Goal: Task Accomplishment & Management: Manage account settings

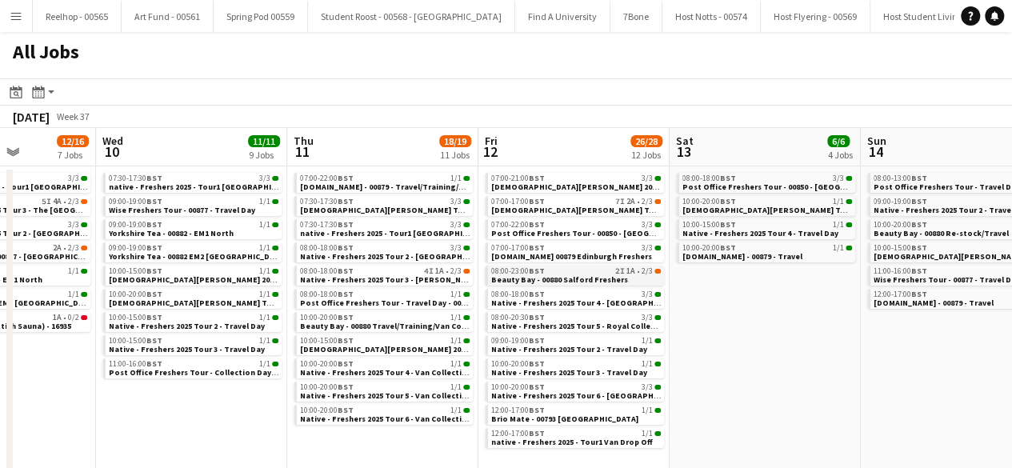
scroll to position [0, 478]
click at [544, 207] on span "Lady Garden Tour 1 - 00848 - Edinburgh University" at bounding box center [636, 210] width 290 height 10
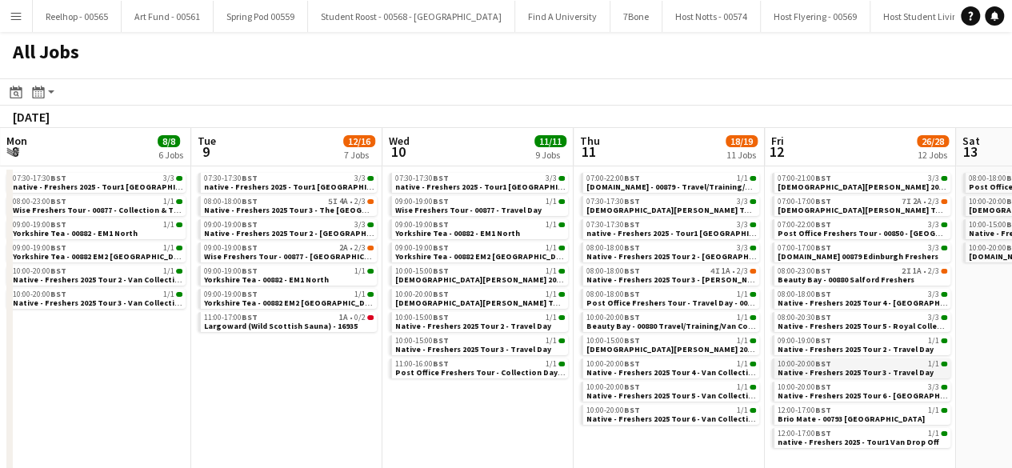
scroll to position [0, 381]
click at [298, 199] on div "08:00-18:00 BST 5I 4A • 2/3" at bounding box center [291, 202] width 170 height 8
click at [320, 205] on span "Native - Freshers 2025 Tour 3 - The [GEOGRAPHIC_DATA]" at bounding box center [312, 210] width 213 height 10
click at [291, 254] on span "Wise Freshers Tour - 00877 - St Andrews University" at bounding box center [331, 256] width 250 height 10
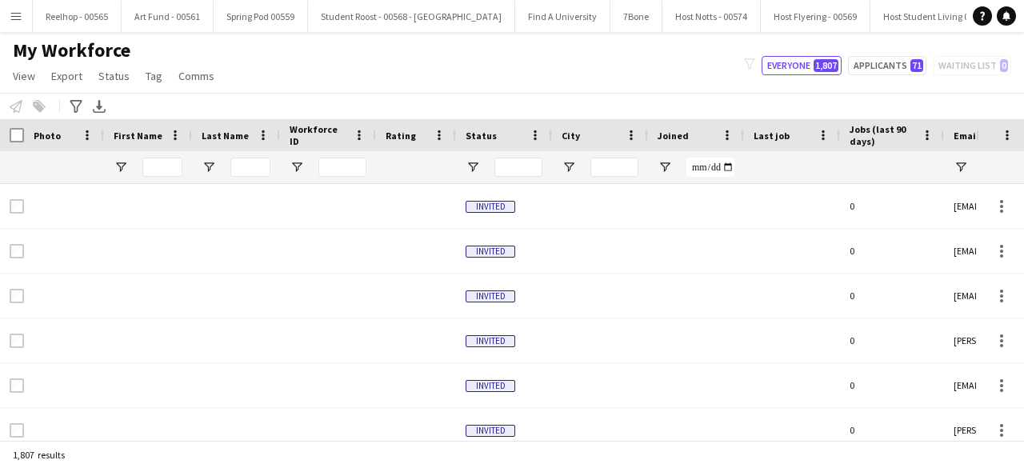
type input "**********"
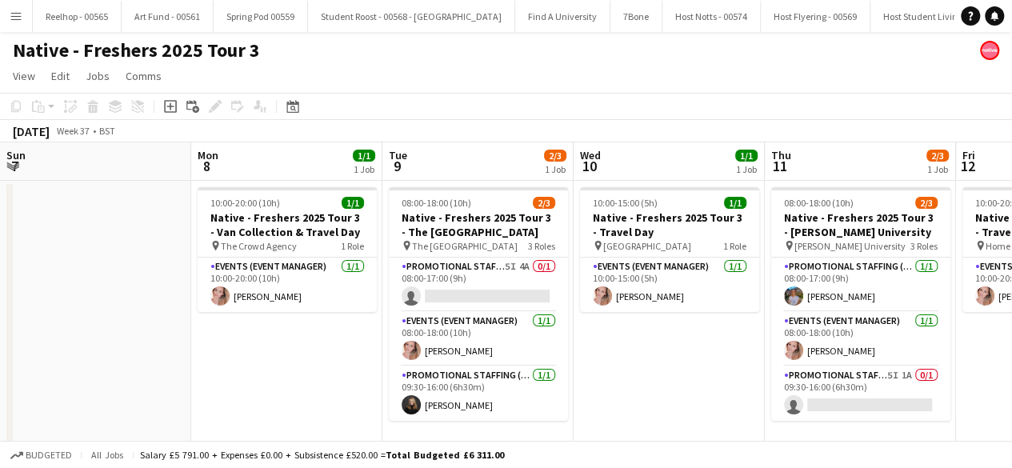
scroll to position [0, 551]
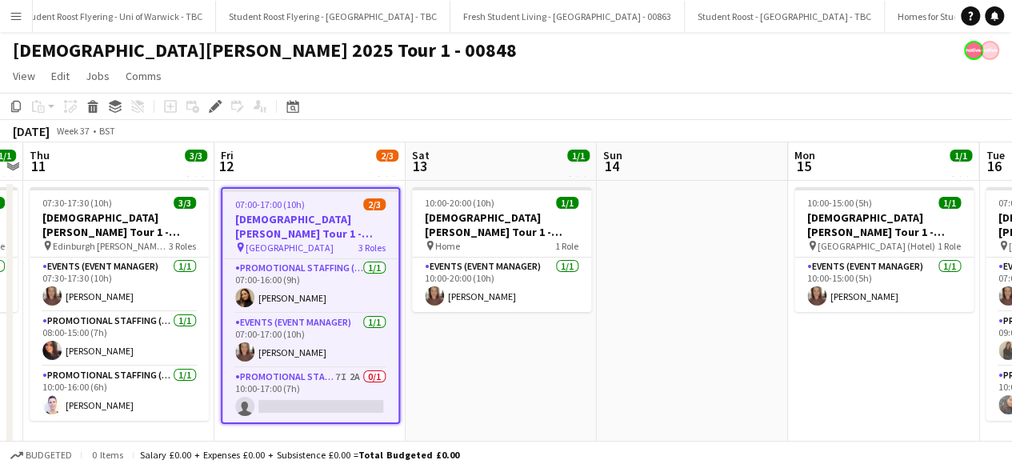
scroll to position [0, 22399]
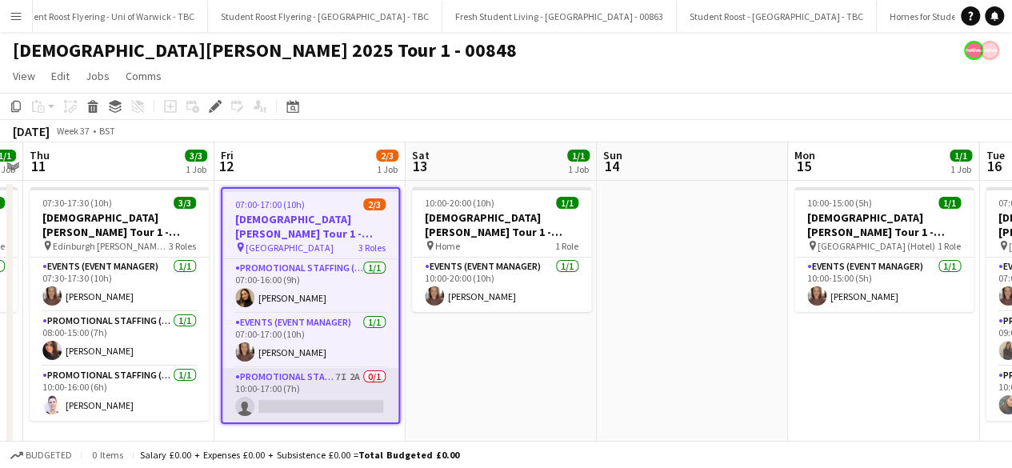
click at [317, 399] on app-card-role "Promotional Staffing (Brand Ambassadors) 7I 2A 0/1 10:00-17:00 (7h) single-neut…" at bounding box center [310, 395] width 176 height 54
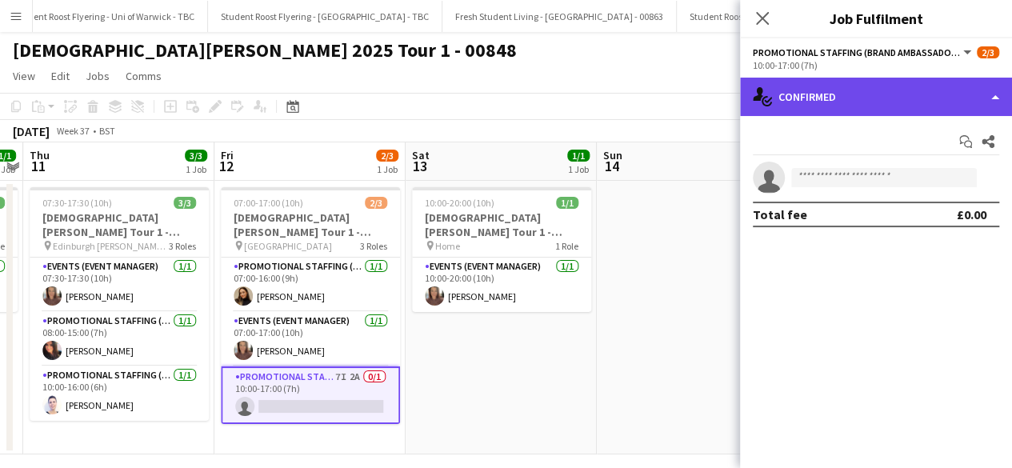
click at [908, 106] on div "single-neutral-actions-check-2 Confirmed" at bounding box center [876, 97] width 272 height 38
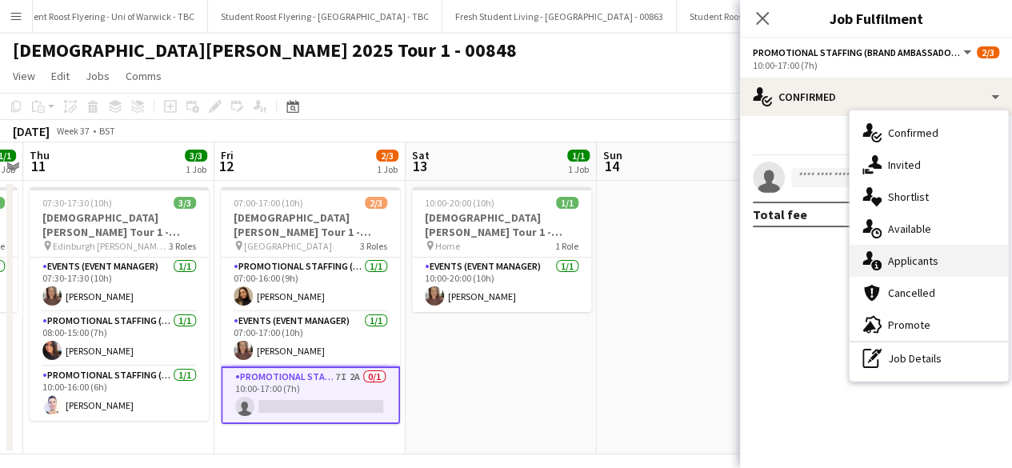
click at [905, 275] on div "single-neutral-actions-information Applicants" at bounding box center [929, 261] width 158 height 32
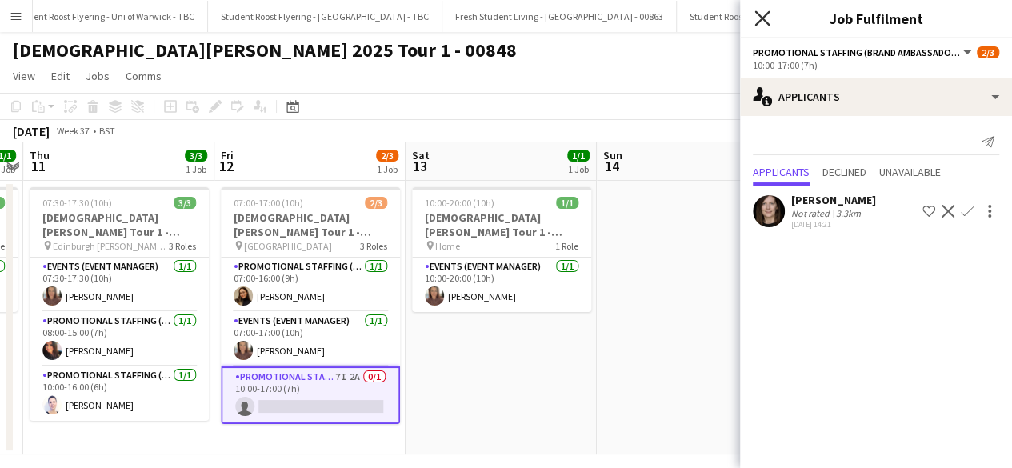
click at [767, 21] on icon "Close pop-in" at bounding box center [762, 17] width 15 height 15
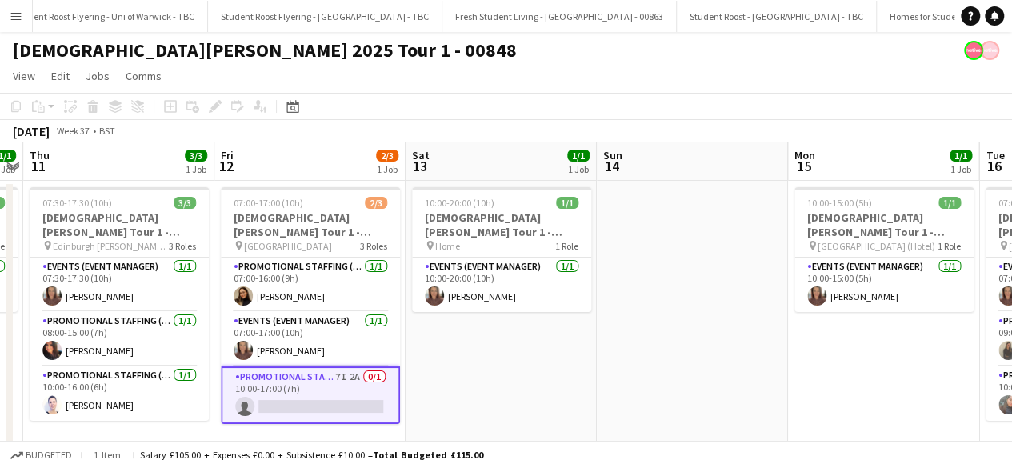
click at [351, 387] on app-card-role "Promotional Staffing (Brand Ambassadors) 7I 2A 0/1 10:00-17:00 (7h) single-neut…" at bounding box center [310, 396] width 179 height 58
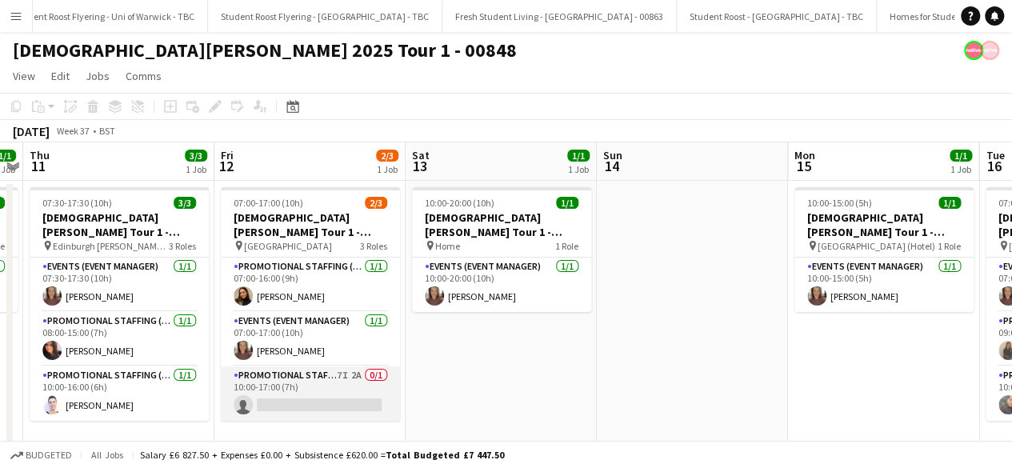
click at [315, 387] on app-card-role "Promotional Staffing (Brand Ambassadors) 7I 2A 0/1 10:00-17:00 (7h) single-neut…" at bounding box center [310, 394] width 179 height 54
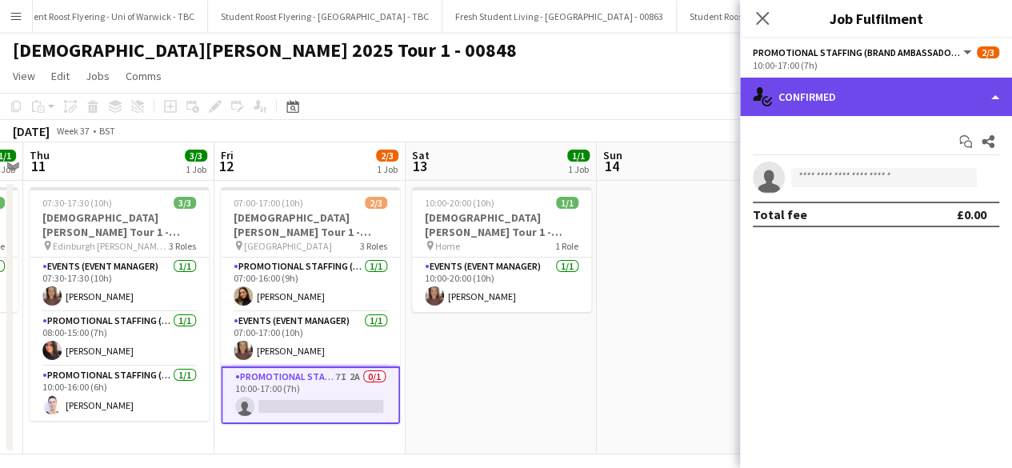
click at [891, 110] on div "single-neutral-actions-check-2 Confirmed" at bounding box center [876, 97] width 272 height 38
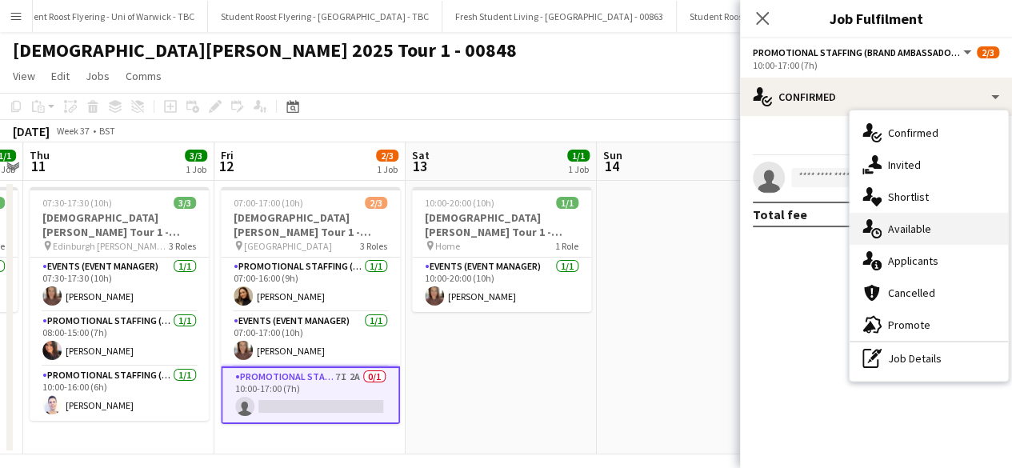
click at [929, 234] on div "single-neutral-actions-upload Available" at bounding box center [929, 229] width 158 height 32
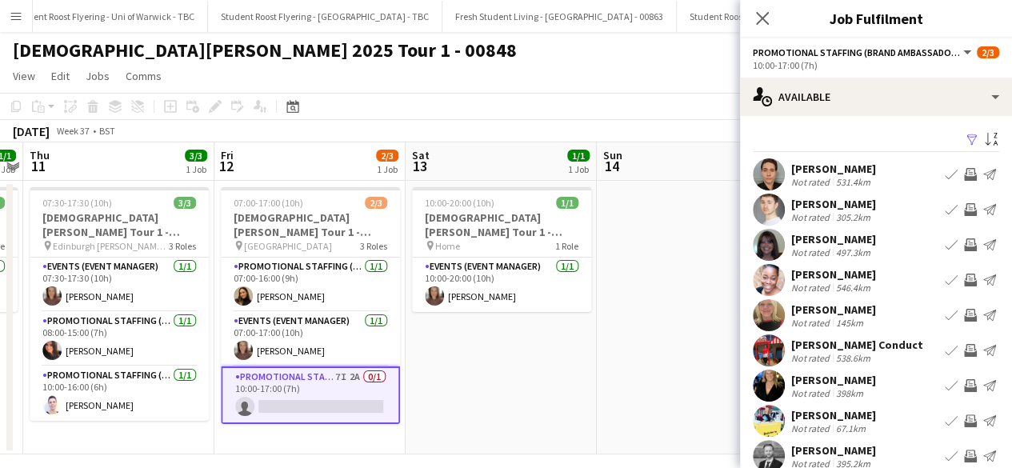
click at [966, 134] on app-icon "Filter" at bounding box center [972, 140] width 13 height 15
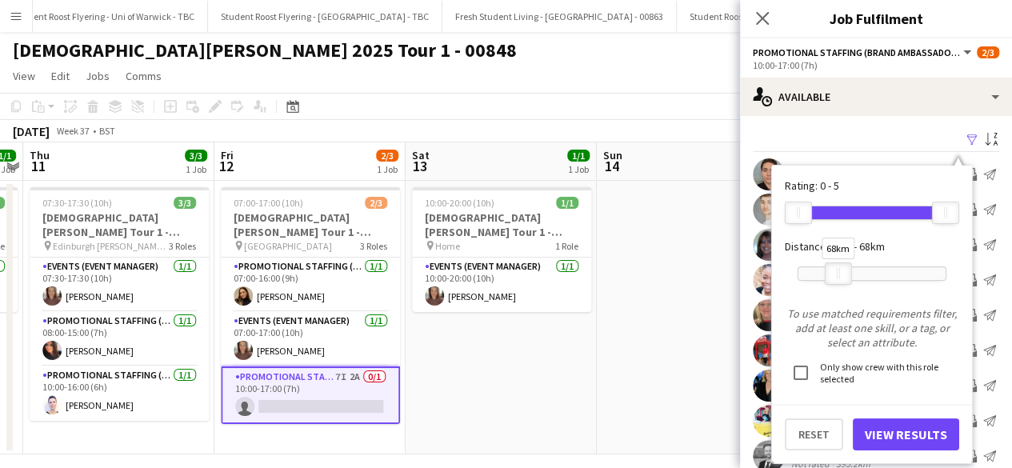
drag, startPoint x: 941, startPoint y: 269, endPoint x: 833, endPoint y: 270, distance: 108.0
click at [833, 270] on div at bounding box center [839, 273] width 26 height 21
click at [885, 439] on button "View Results" at bounding box center [906, 435] width 106 height 32
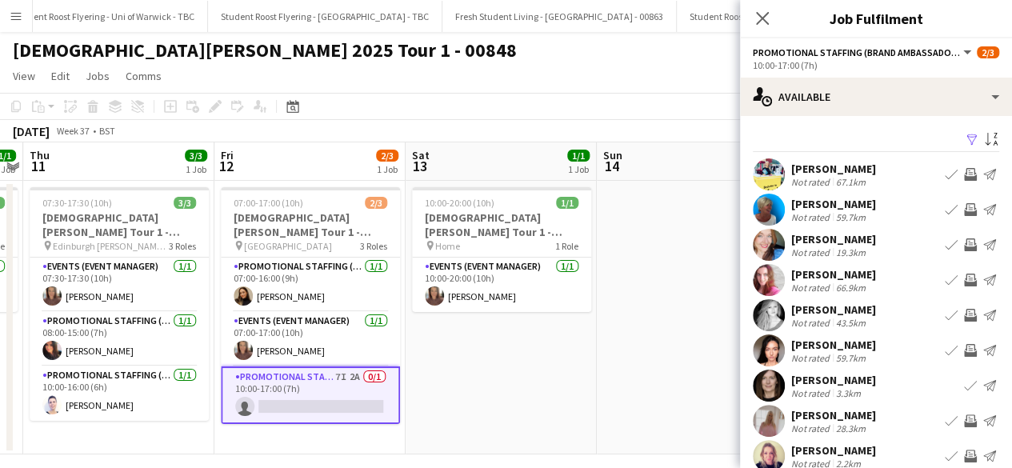
scroll to position [91, 0]
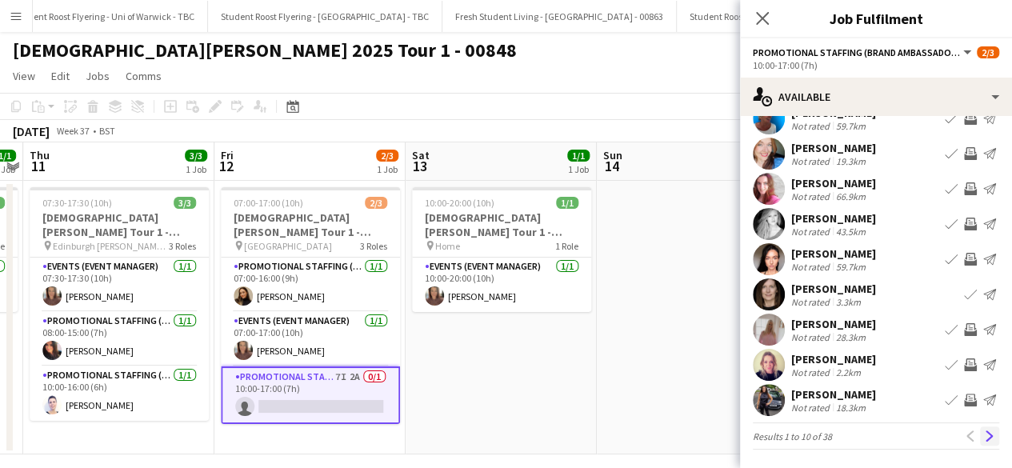
click at [984, 436] on app-icon "Next" at bounding box center [989, 436] width 11 height 11
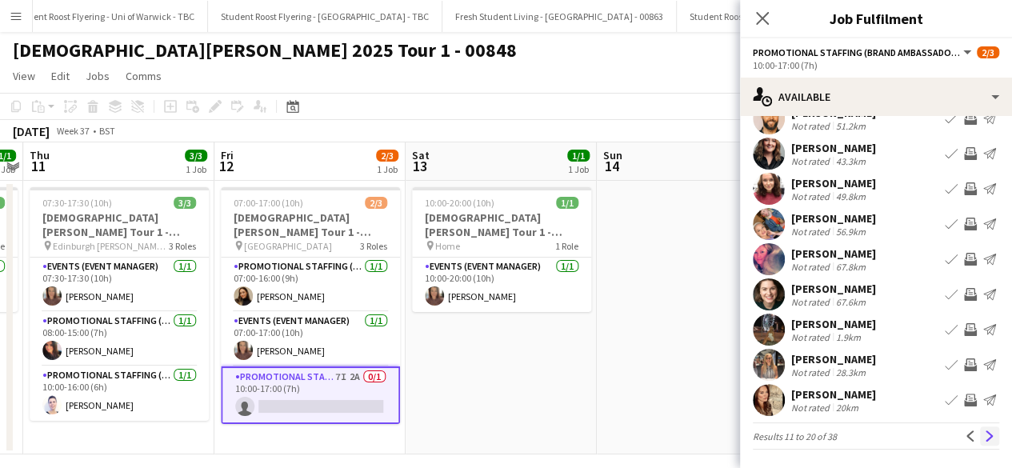
click at [984, 435] on app-icon "Next" at bounding box center [989, 436] width 11 height 11
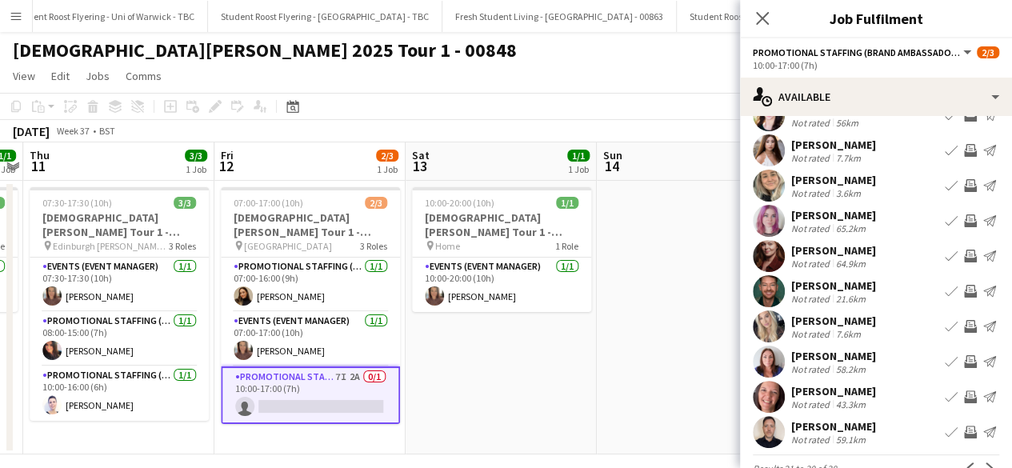
scroll to position [65, 0]
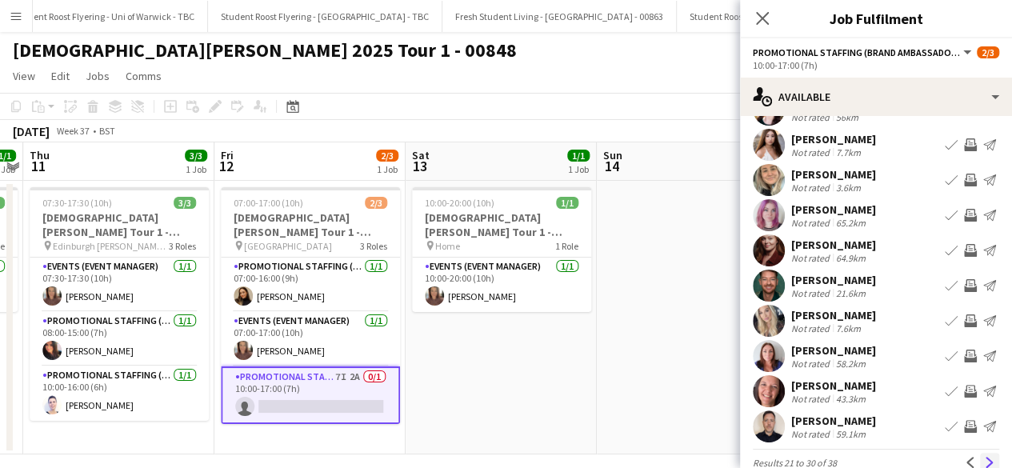
click at [984, 459] on app-icon "Next" at bounding box center [989, 462] width 11 height 11
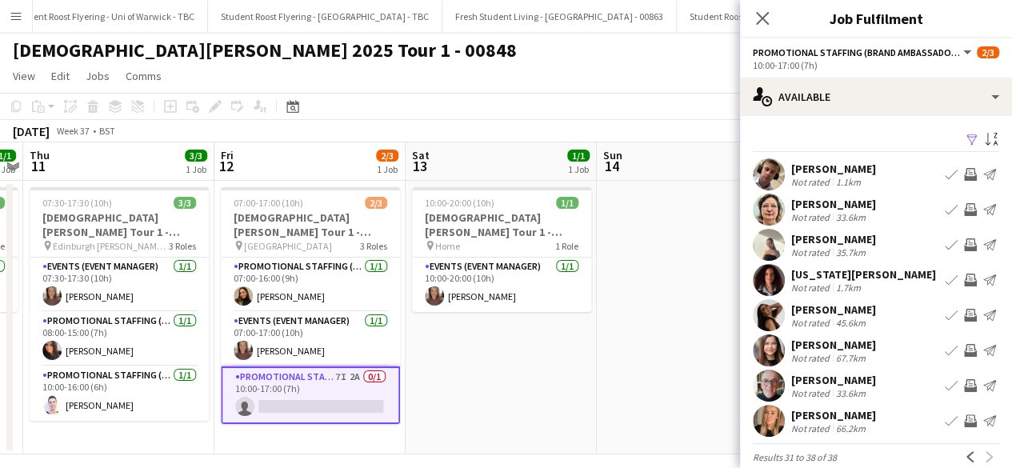
scroll to position [21, 0]
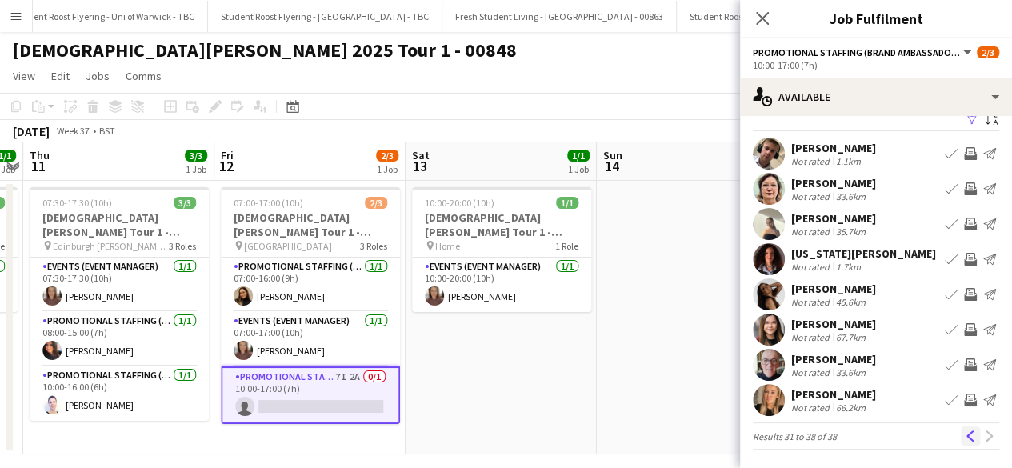
click at [965, 431] on app-icon "Previous" at bounding box center [970, 436] width 11 height 11
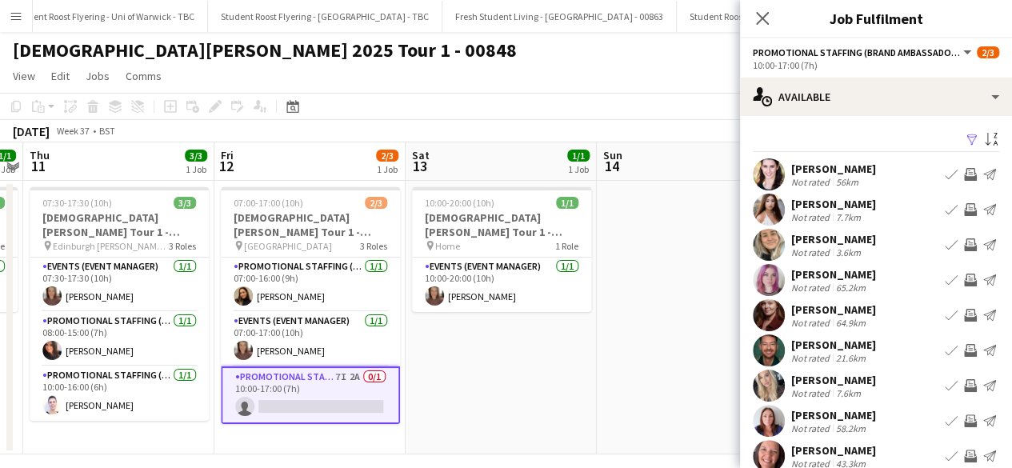
click at [770, 207] on app-user-avatar at bounding box center [769, 210] width 32 height 32
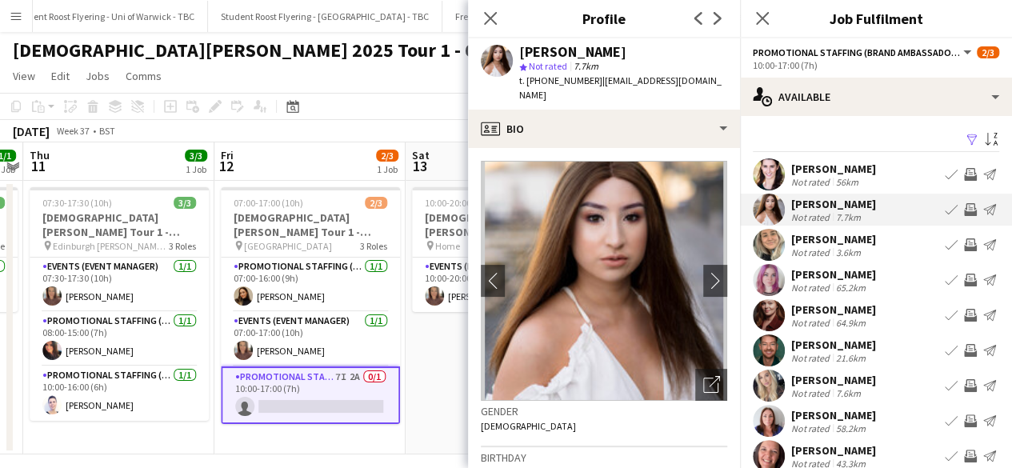
click at [766, 242] on app-user-avatar at bounding box center [769, 245] width 32 height 32
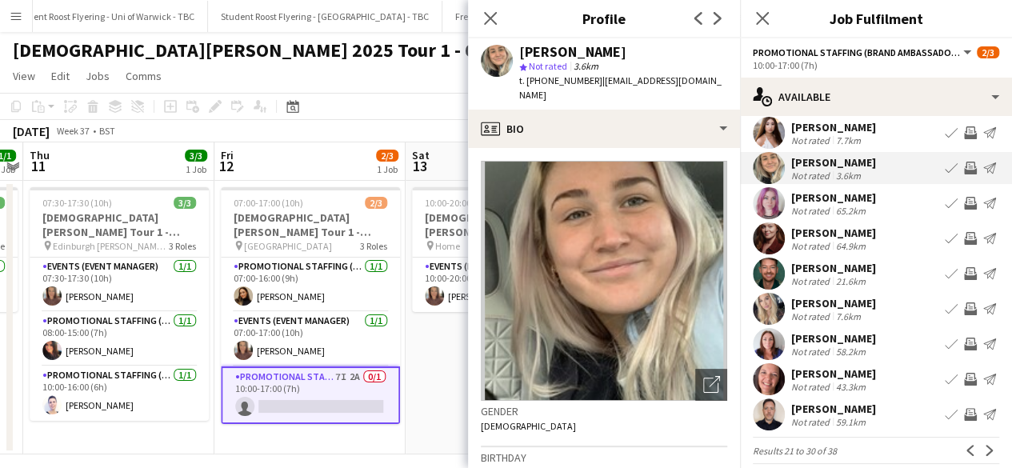
scroll to position [91, 0]
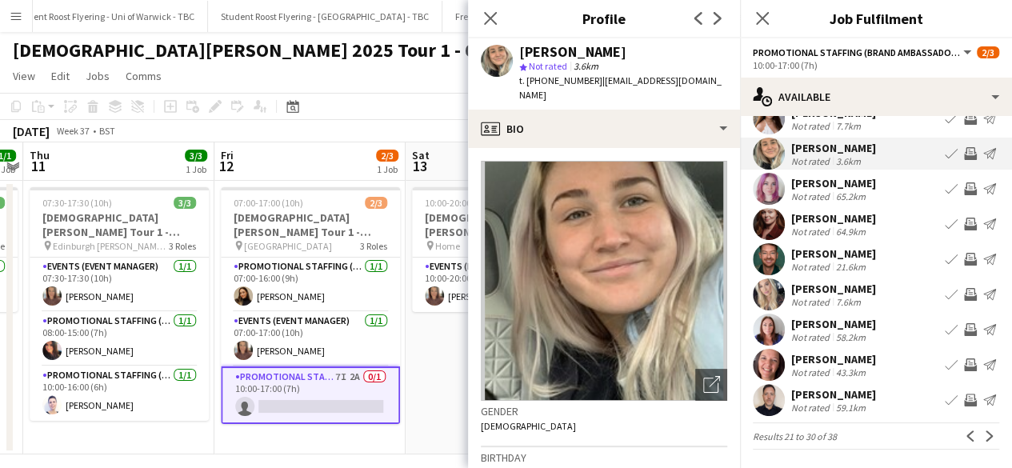
click at [771, 297] on app-user-avatar at bounding box center [769, 294] width 32 height 32
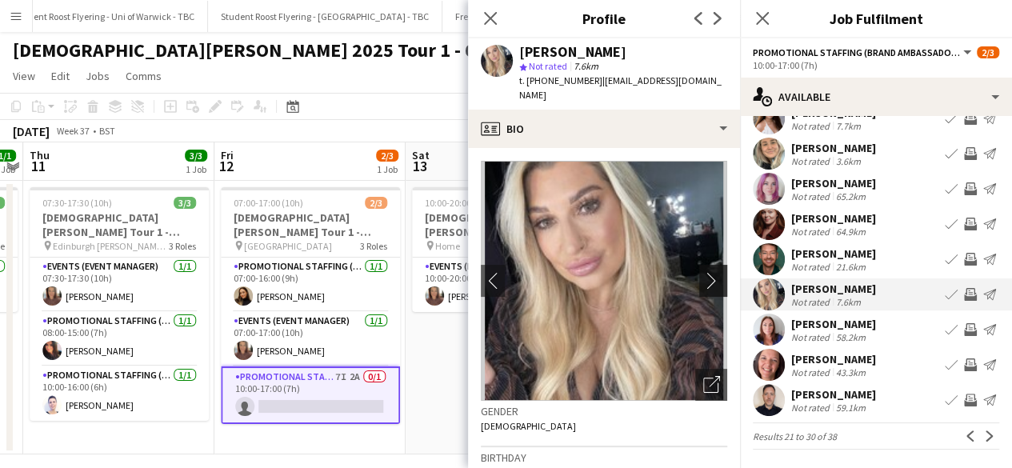
click at [703, 272] on app-icon "chevron-right" at bounding box center [715, 280] width 25 height 17
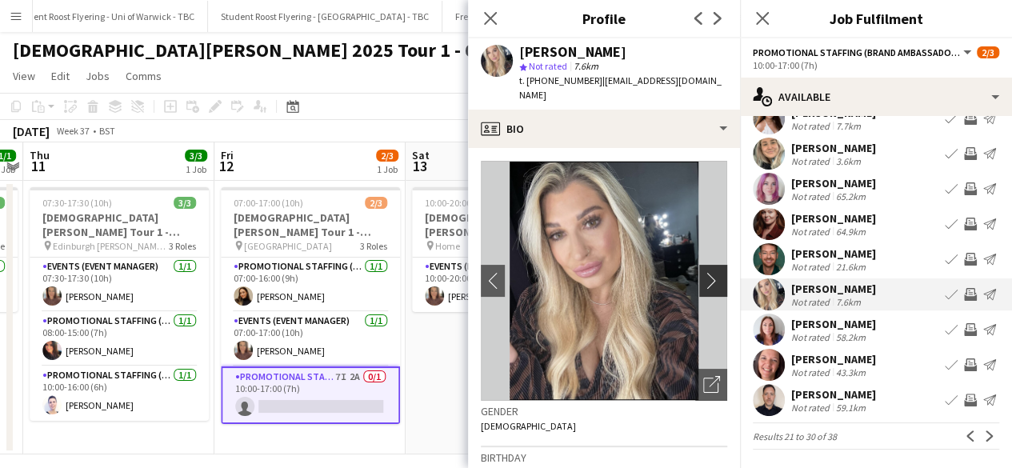
click at [703, 272] on app-icon "chevron-right" at bounding box center [715, 280] width 25 height 17
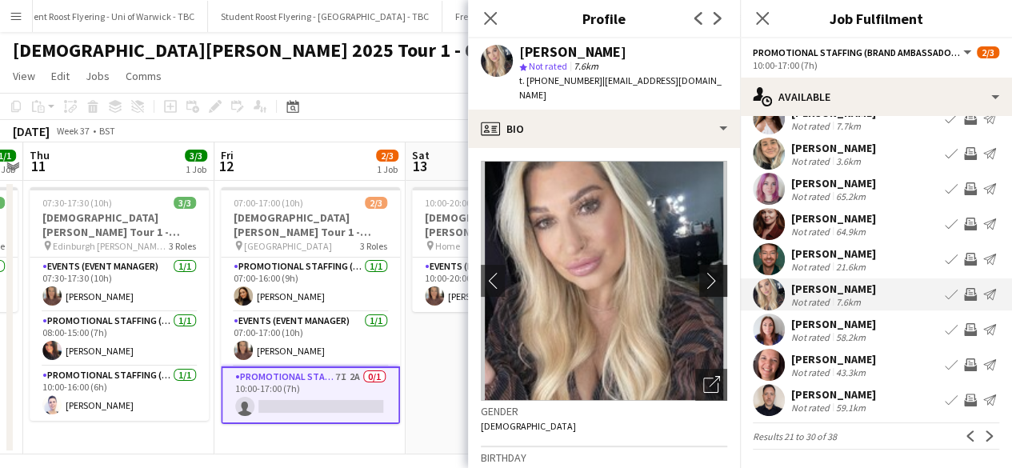
click at [703, 272] on app-icon "chevron-right" at bounding box center [715, 280] width 25 height 17
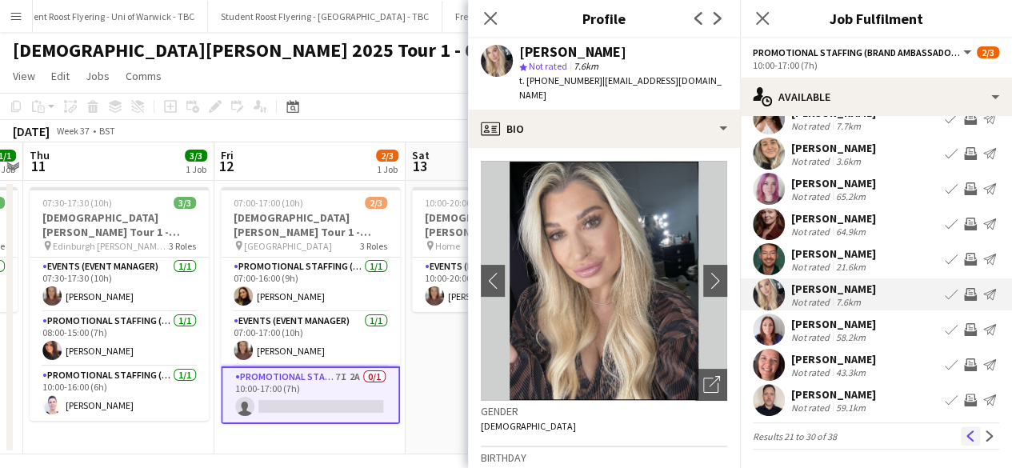
click at [965, 435] on app-icon "Previous" at bounding box center [970, 436] width 11 height 11
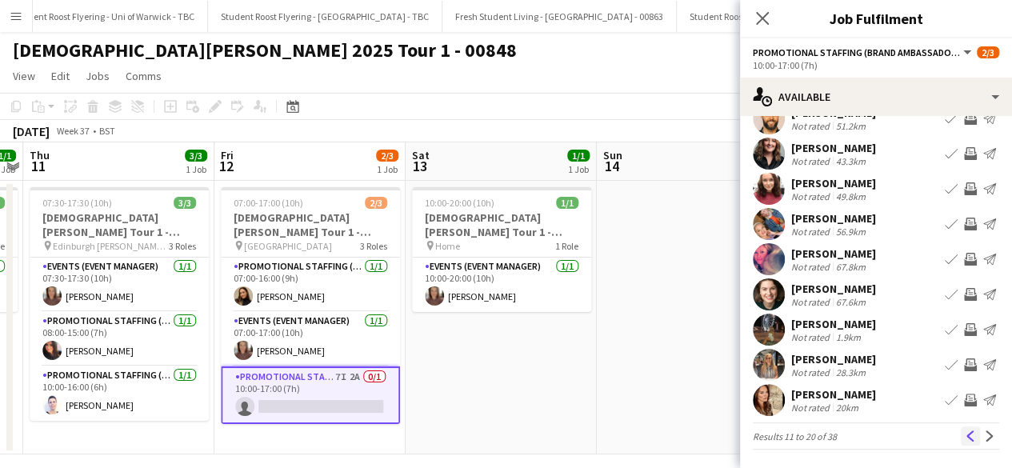
click at [965, 431] on app-icon "Previous" at bounding box center [970, 436] width 11 height 11
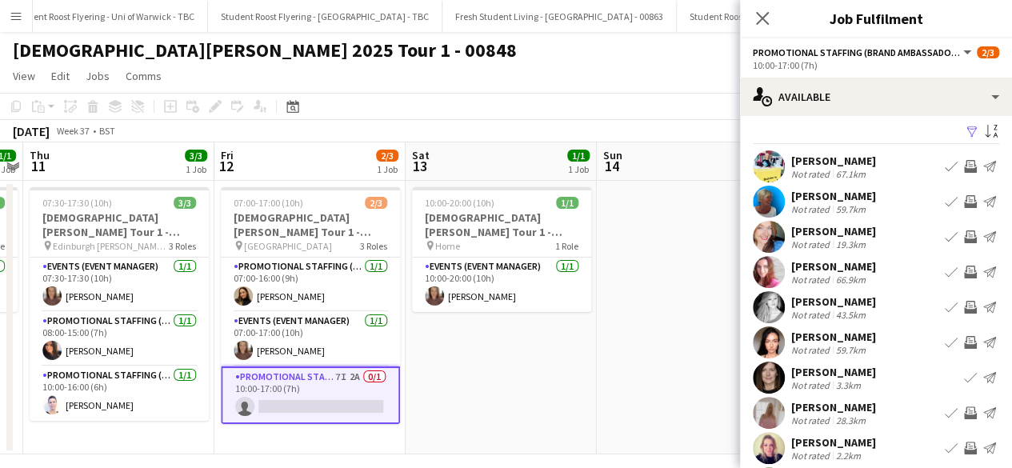
scroll to position [0, 0]
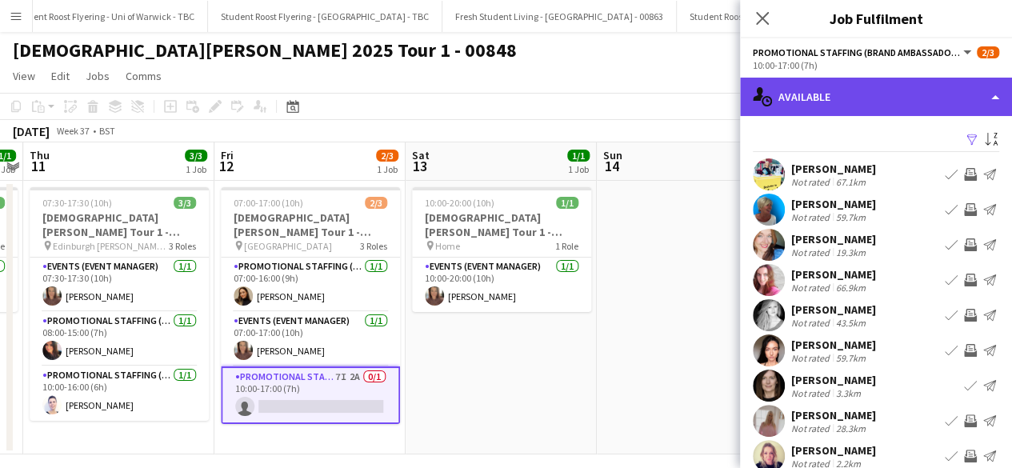
click at [867, 101] on div "single-neutral-actions-upload Available" at bounding box center [876, 97] width 272 height 38
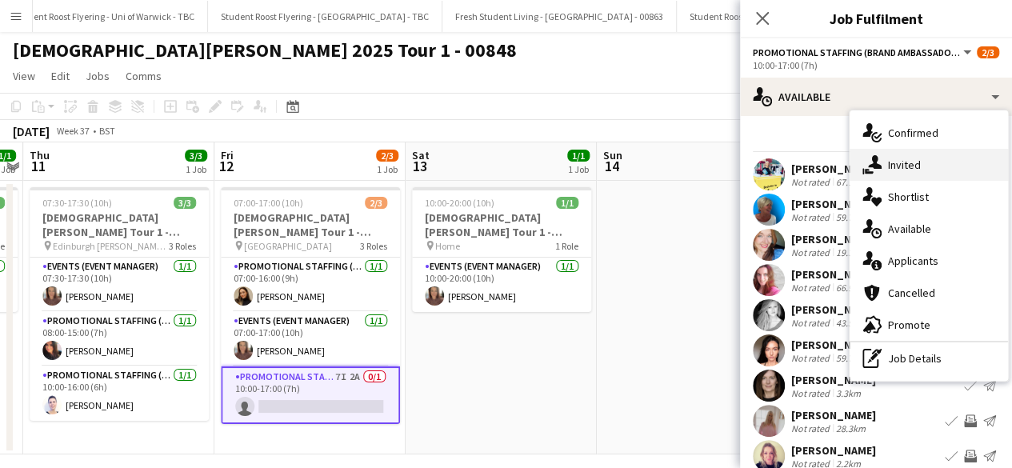
click at [900, 162] on div "single-neutral-actions-share-1 Invited" at bounding box center [929, 165] width 158 height 32
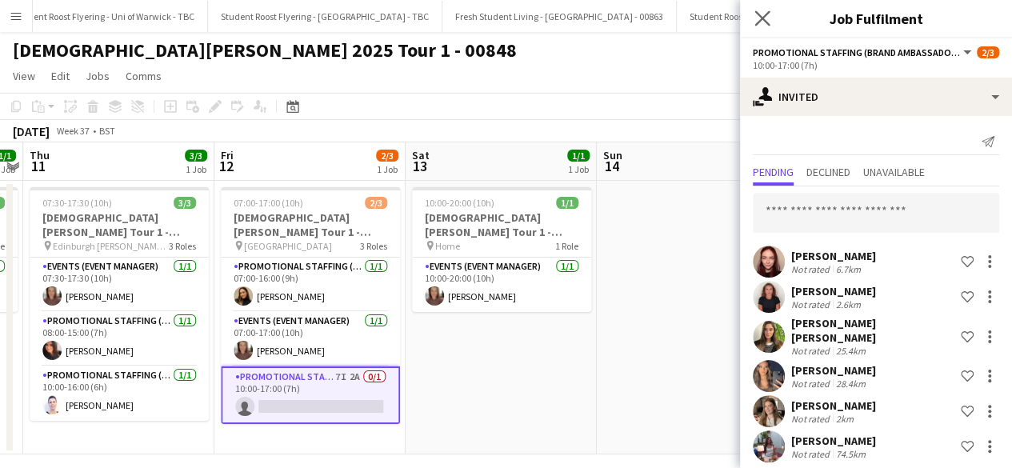
click at [751, 14] on app-icon "Close pop-in" at bounding box center [762, 18] width 23 height 23
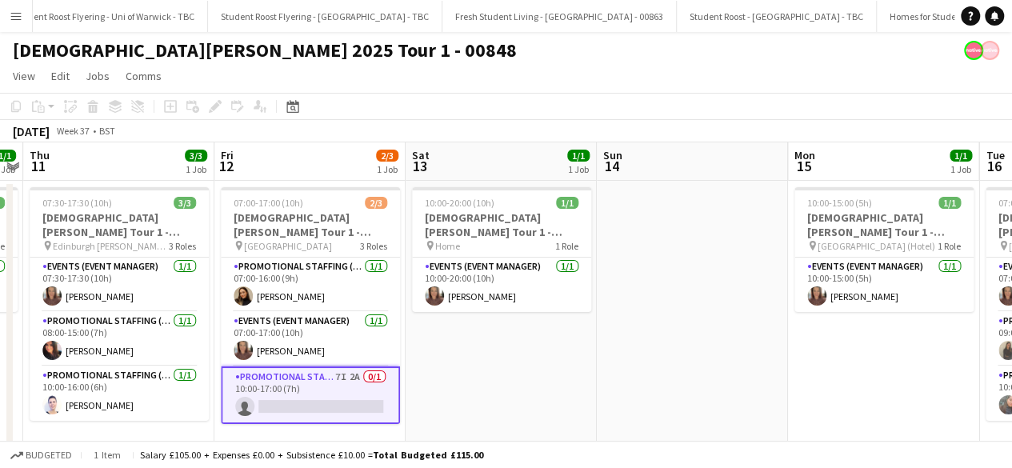
click at [314, 385] on app-card-role "Promotional Staffing (Brand Ambassadors) 7I 2A 0/1 10:00-17:00 (7h) single-neut…" at bounding box center [310, 396] width 179 height 58
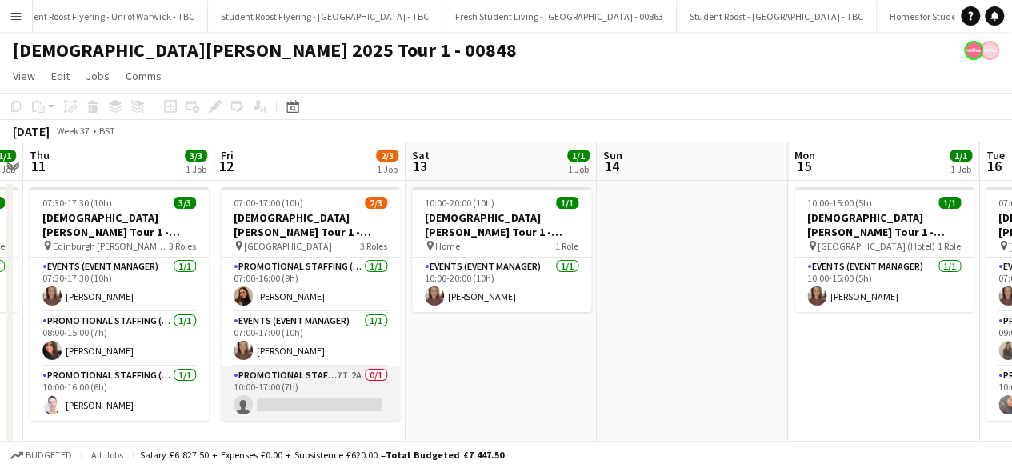
click at [314, 385] on app-card-role "Promotional Staffing (Brand Ambassadors) 7I 2A 0/1 10:00-17:00 (7h) single-neut…" at bounding box center [310, 394] width 179 height 54
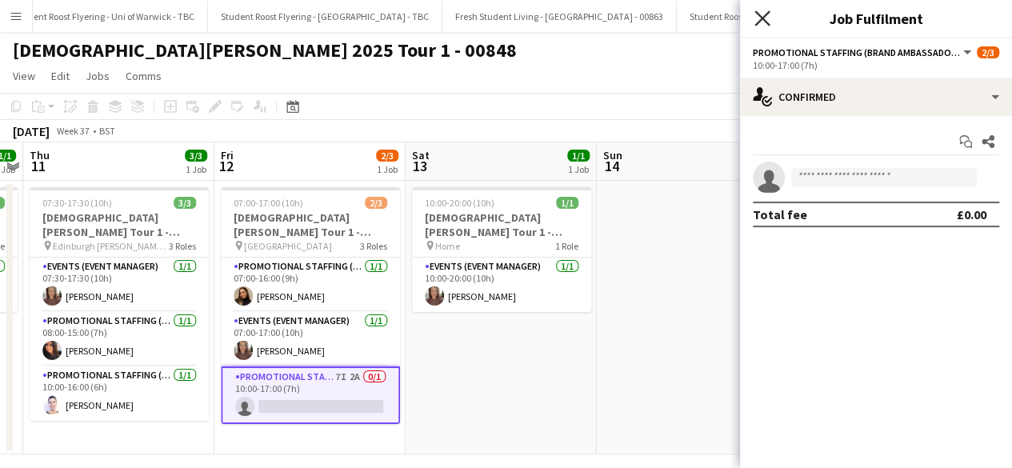
click at [767, 12] on icon at bounding box center [762, 17] width 15 height 15
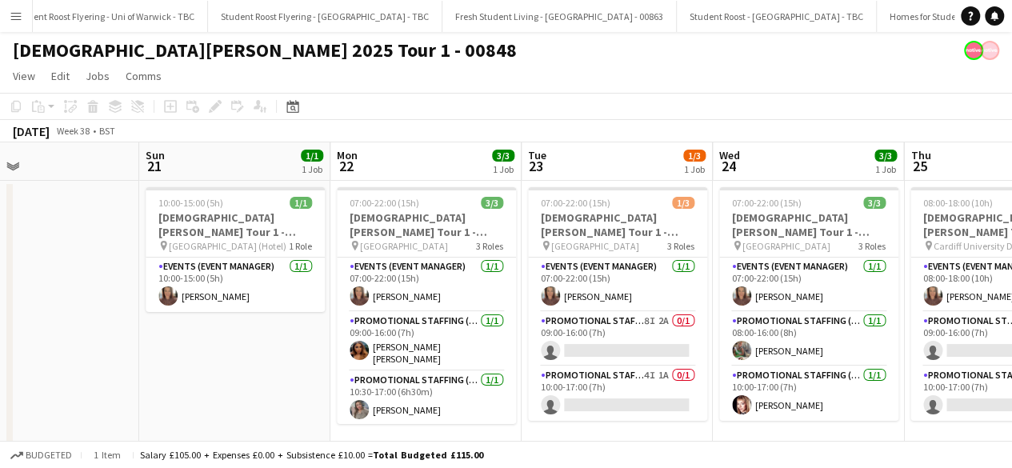
scroll to position [0, 686]
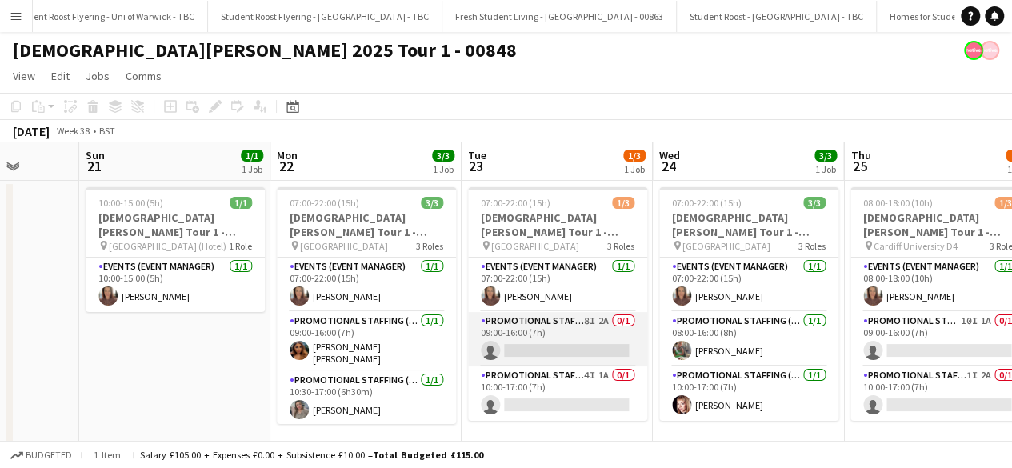
click at [583, 345] on app-card-role "Promotional Staffing (Brand Ambassadors) 8I 2A 0/1 09:00-16:00 (7h) single-neut…" at bounding box center [557, 339] width 179 height 54
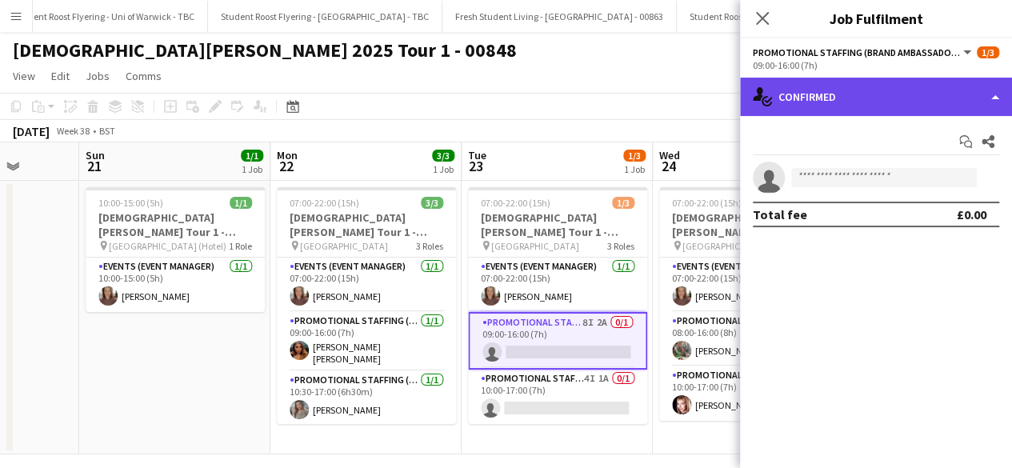
click at [878, 98] on div "single-neutral-actions-check-2 Confirmed" at bounding box center [876, 97] width 272 height 38
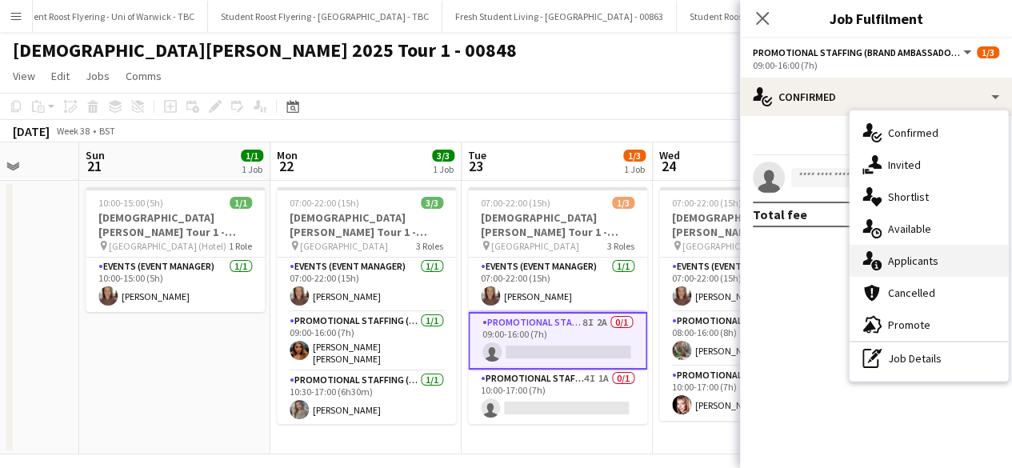
click at [923, 249] on div "single-neutral-actions-information Applicants" at bounding box center [929, 261] width 158 height 32
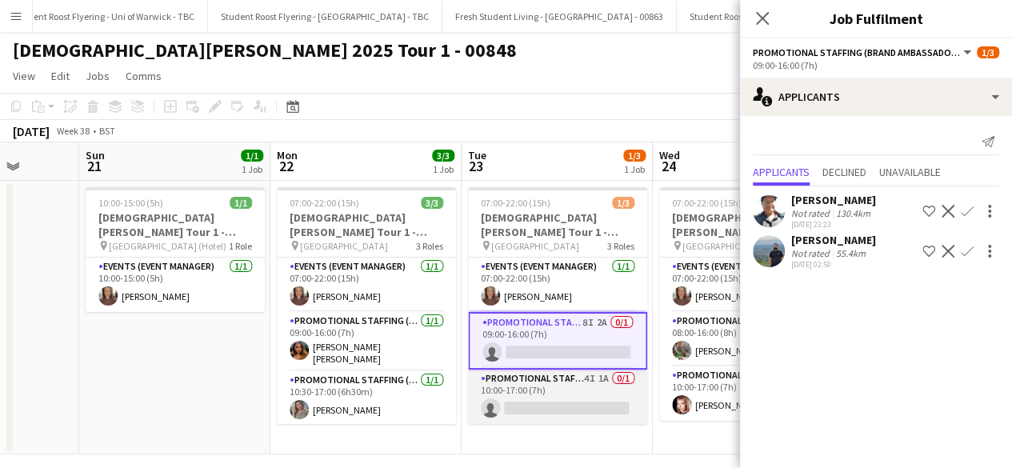
click at [547, 410] on app-card-role "Promotional Staffing (Brand Ambassadors) 4I 1A 0/1 10:00-17:00 (7h) single-neut…" at bounding box center [557, 397] width 179 height 54
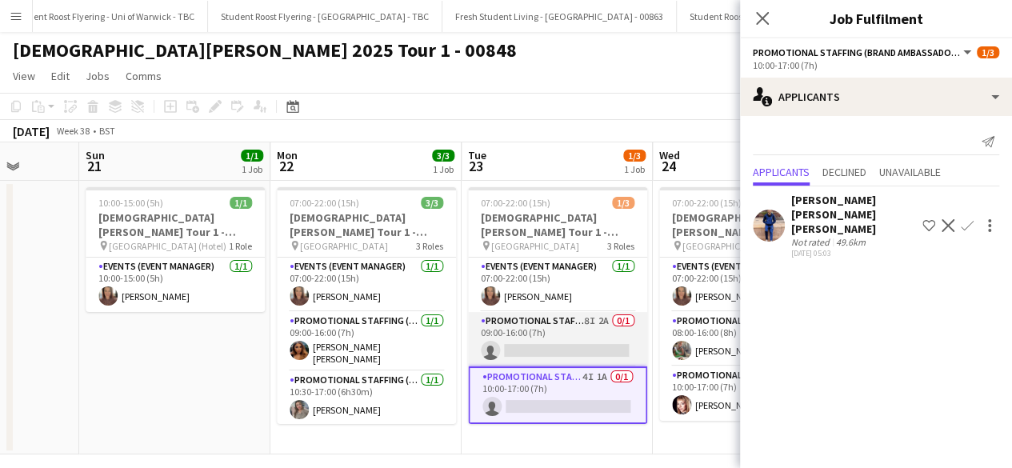
click at [571, 339] on app-card-role "Promotional Staffing (Brand Ambassadors) 8I 2A 0/1 09:00-16:00 (7h) single-neut…" at bounding box center [557, 339] width 179 height 54
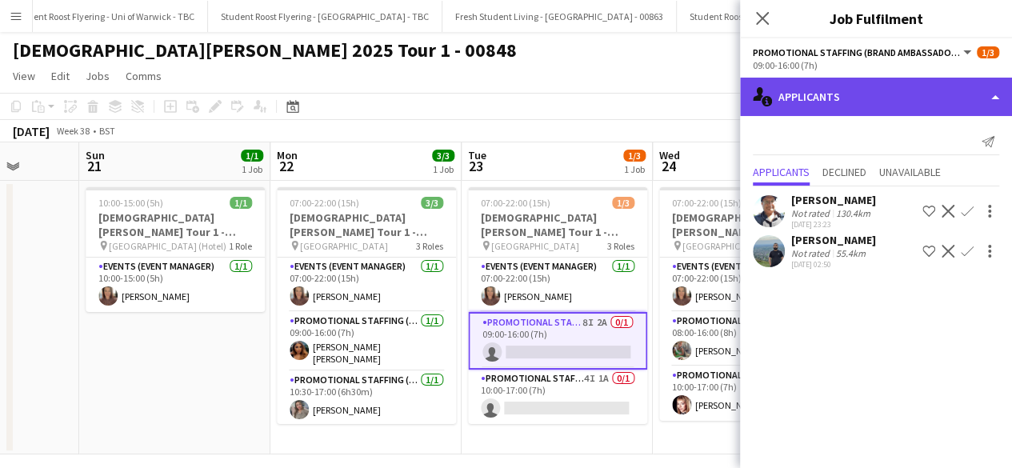
click at [895, 90] on div "single-neutral-actions-information Applicants" at bounding box center [876, 97] width 272 height 38
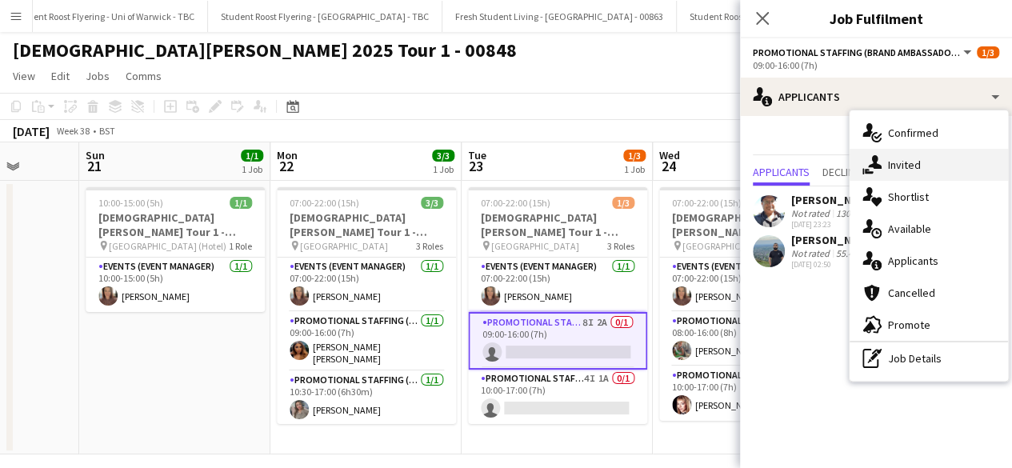
click at [915, 170] on div "single-neutral-actions-share-1 Invited" at bounding box center [929, 165] width 158 height 32
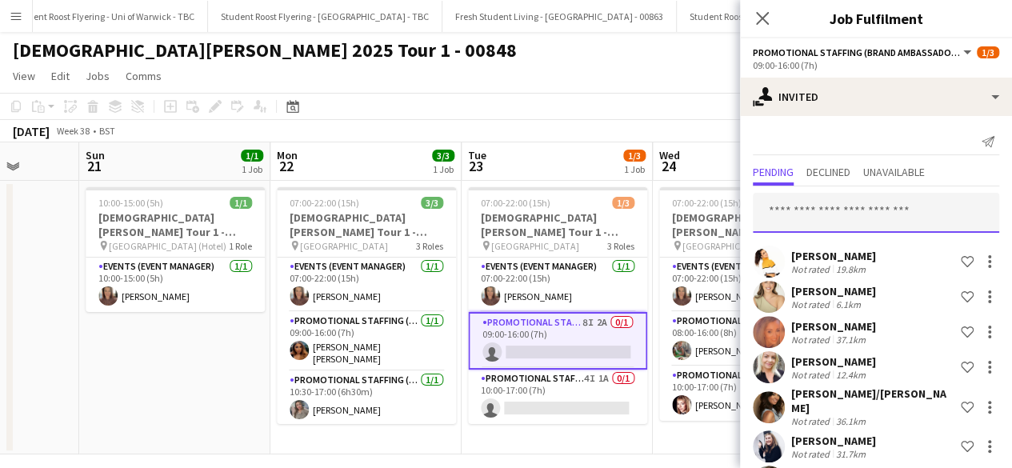
click at [826, 213] on input "text" at bounding box center [876, 213] width 246 height 40
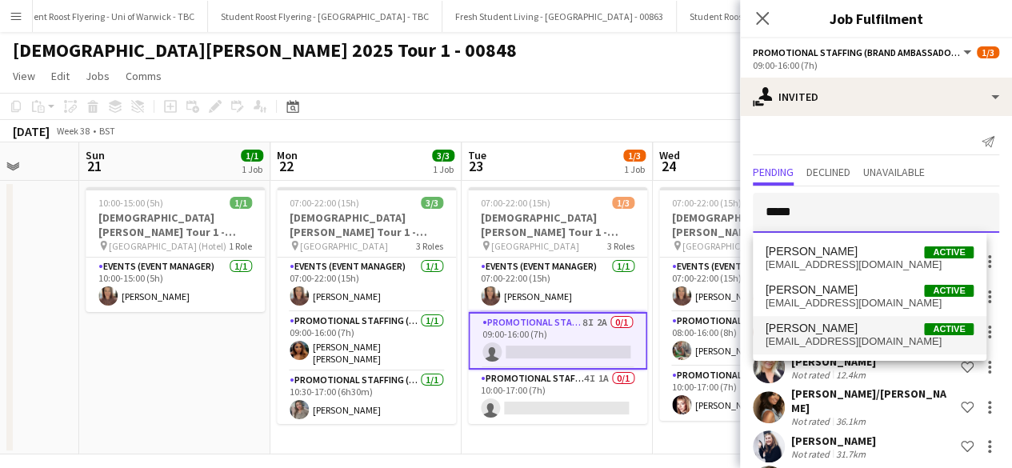
type input "*****"
click at [834, 339] on span "alicesykes4@gmail.com" at bounding box center [870, 341] width 209 height 13
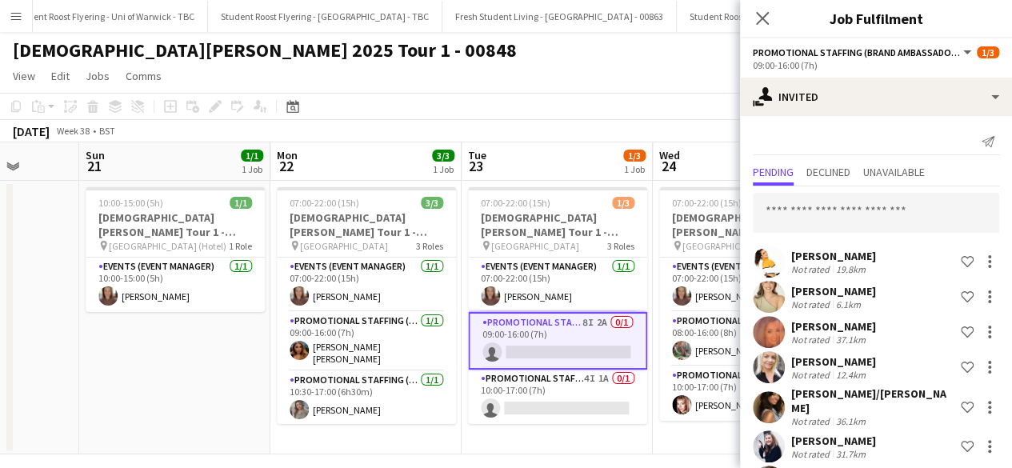
scroll to position [349, 0]
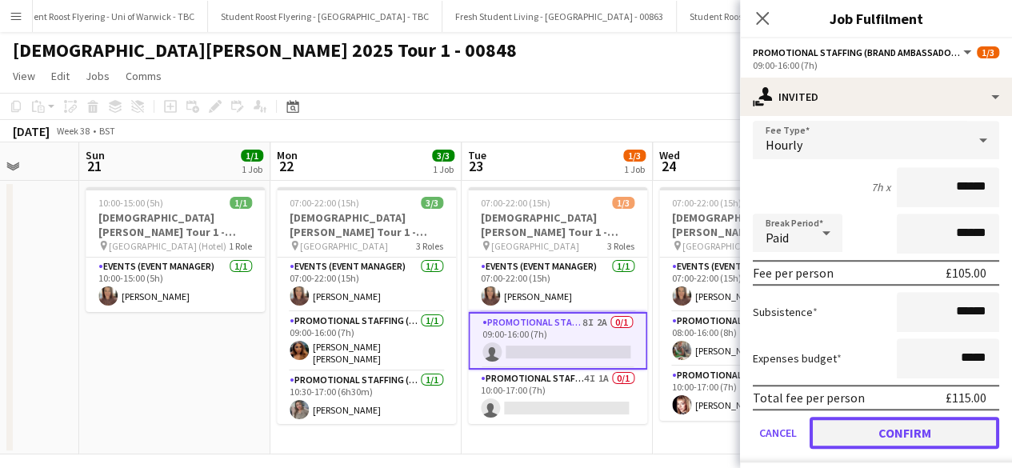
click at [867, 424] on button "Confirm" at bounding box center [905, 433] width 190 height 32
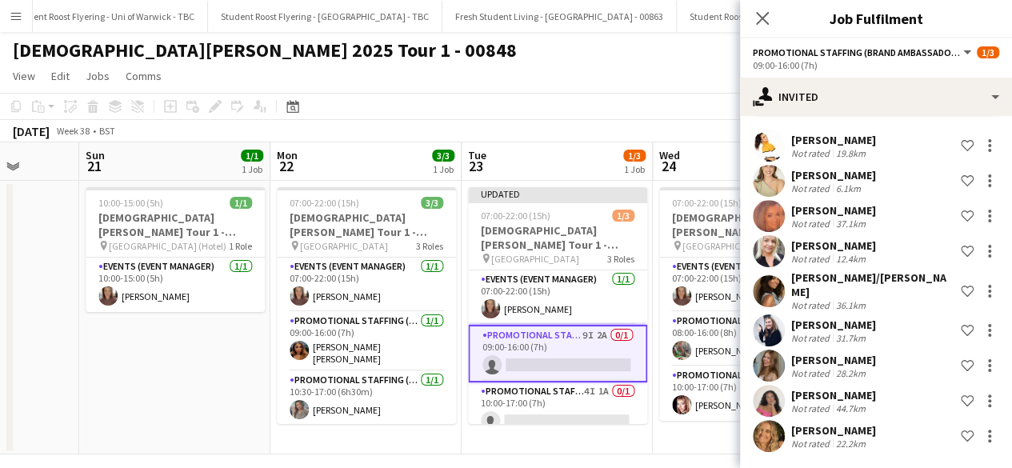
scroll to position [106, 0]
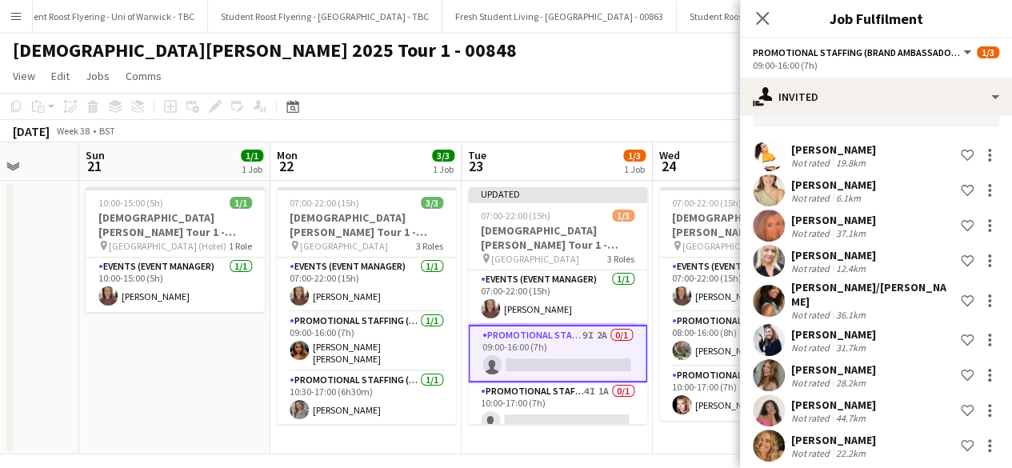
click at [615, 435] on app-date-cell "Updated 07:00-22:00 (15h) 1/3 Lady Garden Tour 1 - 00848 - University of Leices…" at bounding box center [557, 318] width 191 height 274
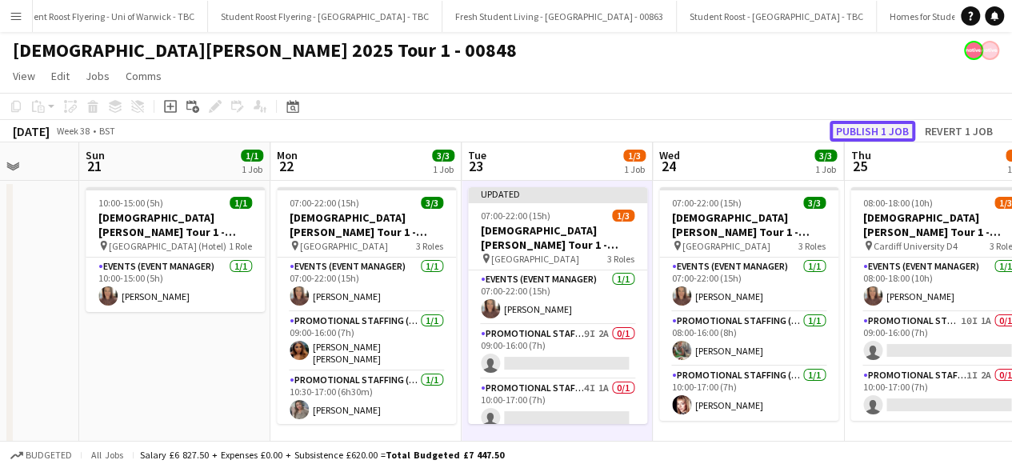
click at [871, 130] on button "Publish 1 job" at bounding box center [873, 131] width 86 height 21
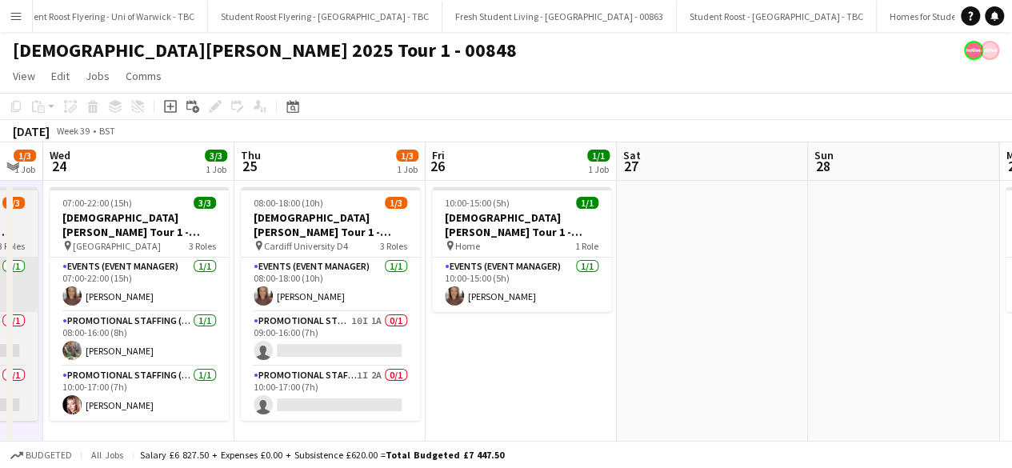
scroll to position [0, 476]
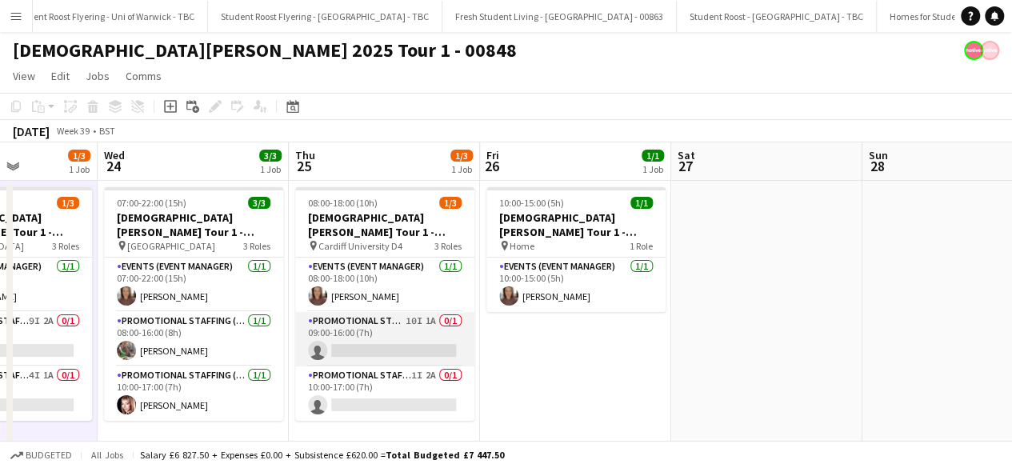
click at [379, 334] on app-card-role "Promotional Staffing (Brand Ambassadors) 10I 1A 0/1 09:00-16:00 (7h) single-neu…" at bounding box center [384, 339] width 179 height 54
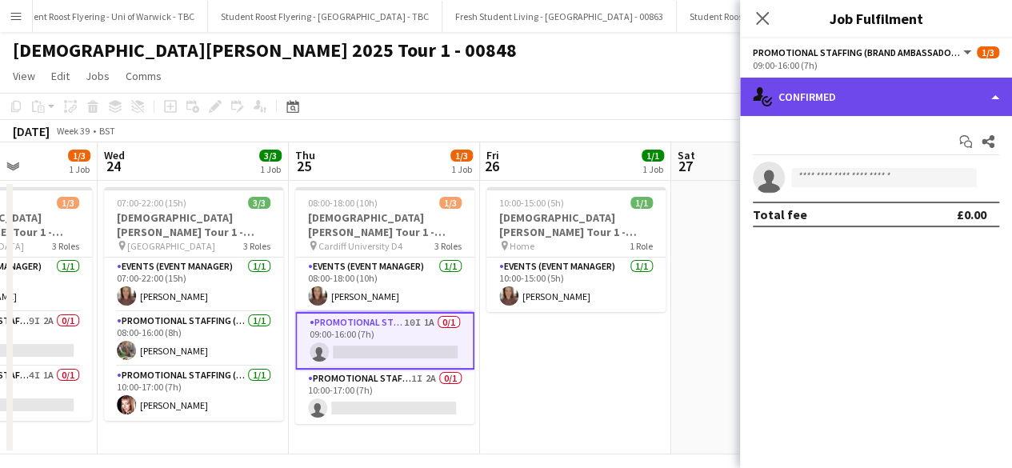
click at [899, 100] on div "single-neutral-actions-check-2 Confirmed" at bounding box center [876, 97] width 272 height 38
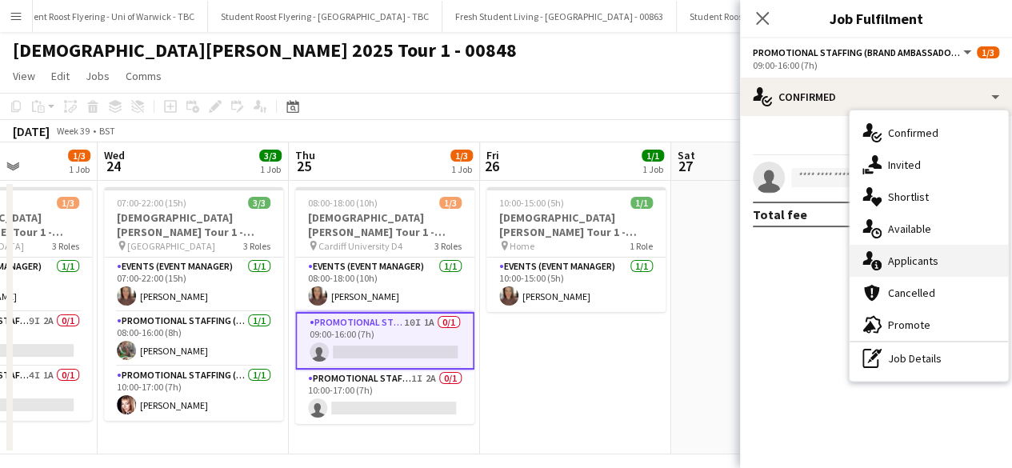
click at [914, 260] on div "single-neutral-actions-information Applicants" at bounding box center [929, 261] width 158 height 32
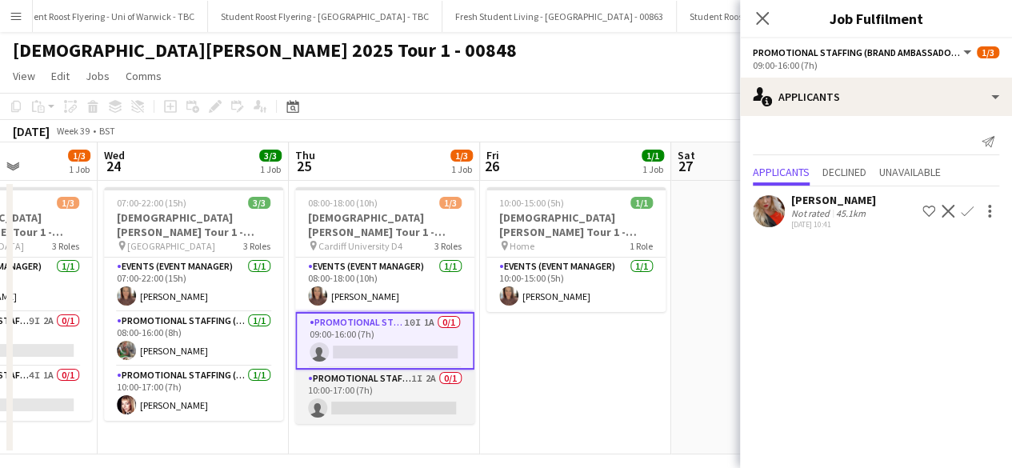
click at [383, 389] on app-card-role "Promotional Staffing (Brand Ambassadors) 1I 2A 0/1 10:00-17:00 (7h) single-neut…" at bounding box center [384, 397] width 179 height 54
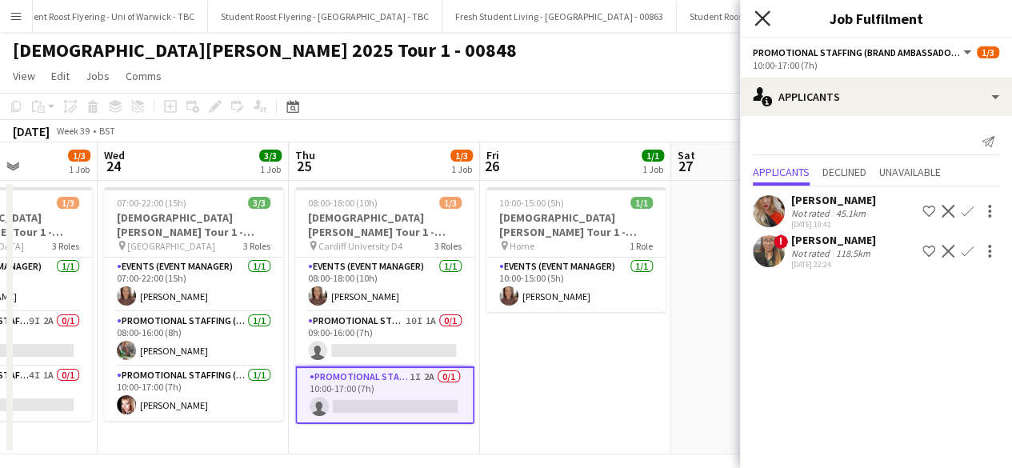
click at [759, 18] on icon "Close pop-in" at bounding box center [762, 17] width 15 height 15
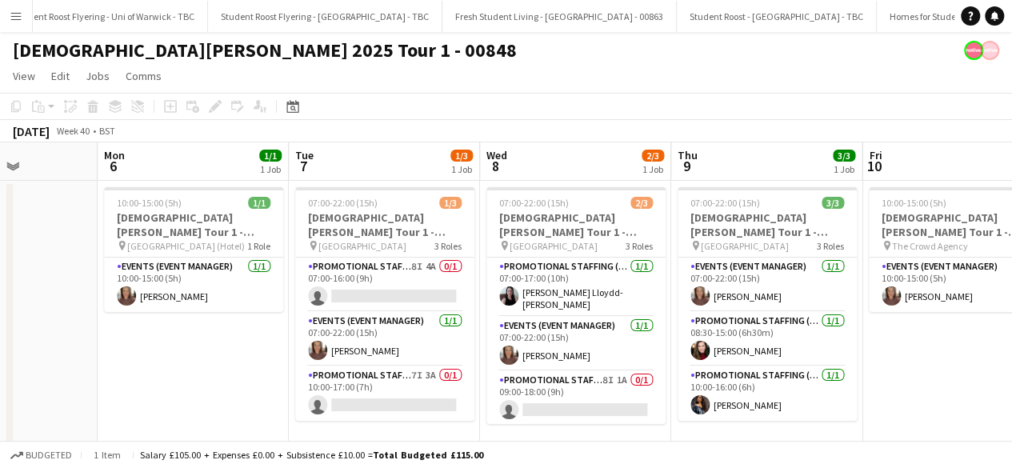
scroll to position [0, 669]
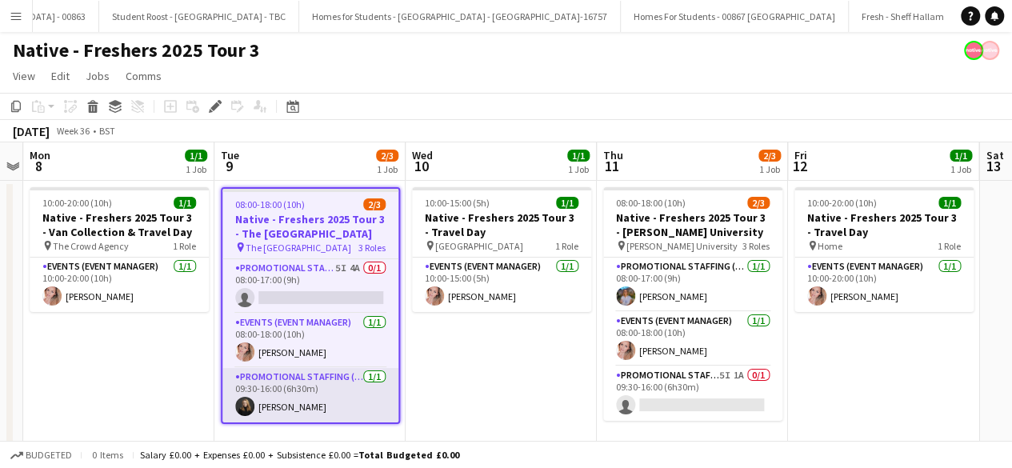
scroll to position [0, 23060]
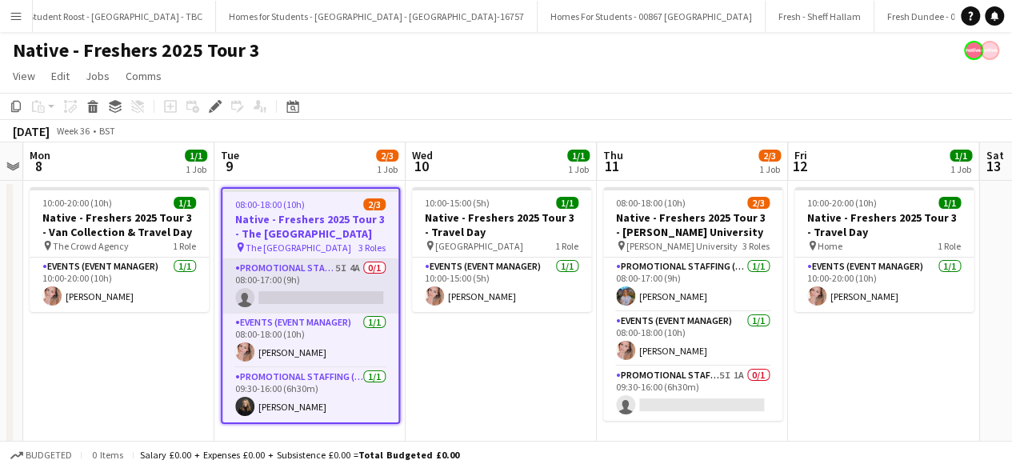
click at [331, 292] on app-card-role "Promotional Staffing (Brand Ambassadors) 5I 4A 0/1 08:00-17:00 (9h) single-neut…" at bounding box center [310, 286] width 176 height 54
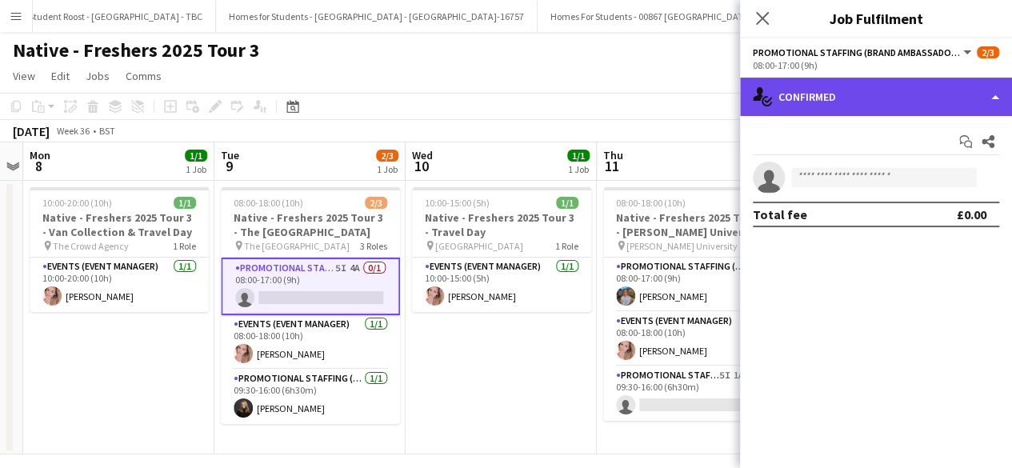
click at [887, 100] on div "single-neutral-actions-check-2 Confirmed" at bounding box center [876, 97] width 272 height 38
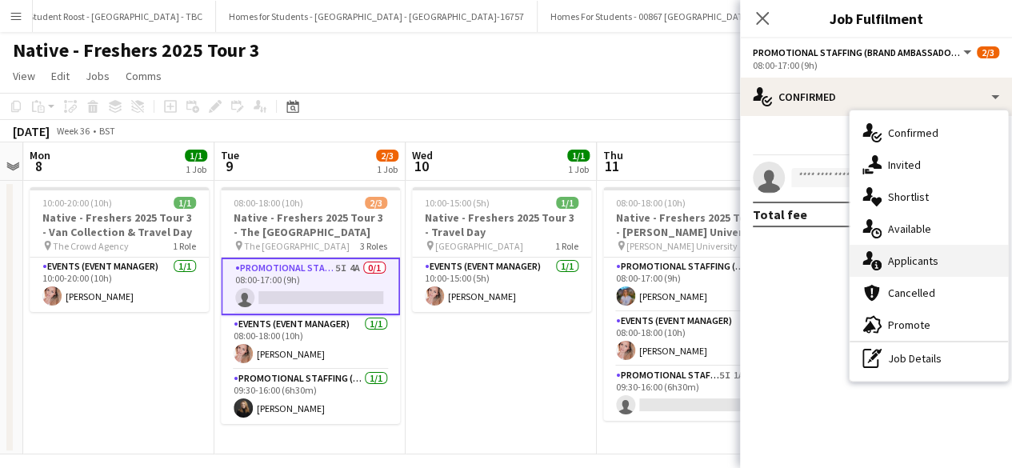
click at [919, 261] on div "single-neutral-actions-information Applicants" at bounding box center [929, 261] width 158 height 32
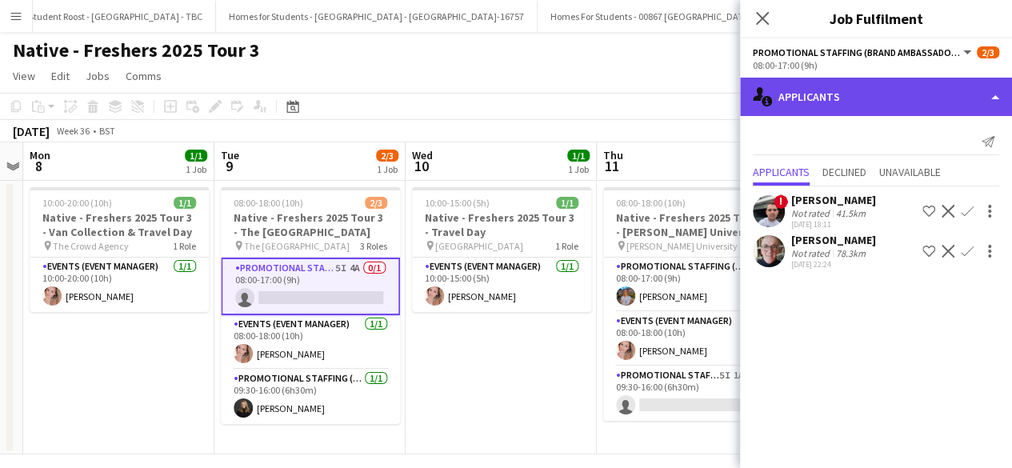
click at [891, 100] on div "single-neutral-actions-information Applicants" at bounding box center [876, 97] width 272 height 38
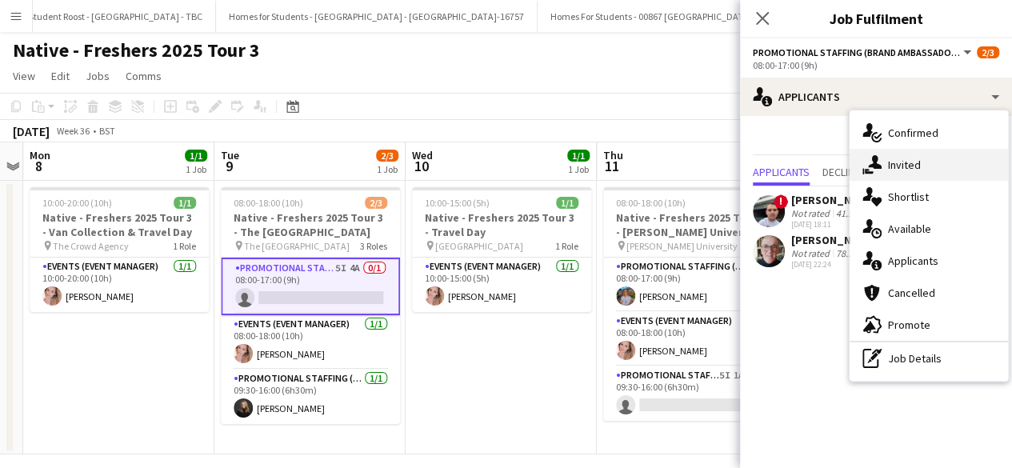
click at [903, 167] on div "single-neutral-actions-share-1 Invited" at bounding box center [929, 165] width 158 height 32
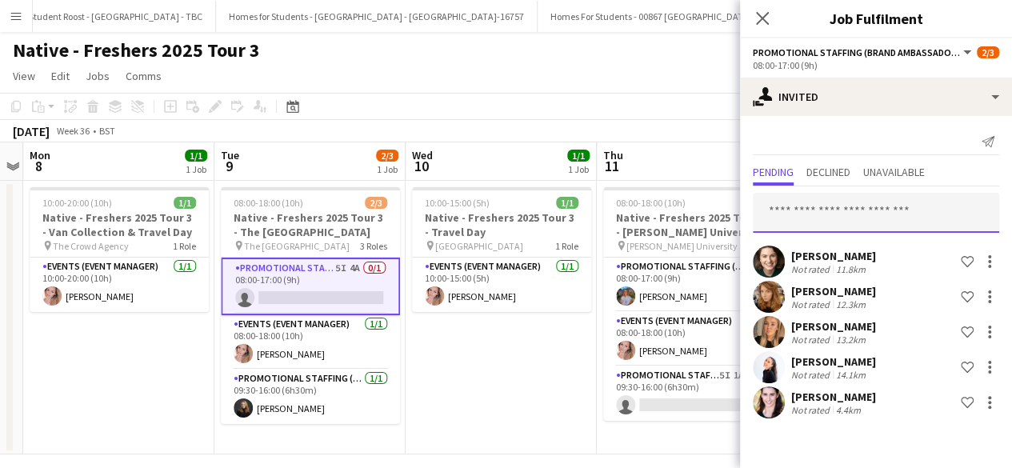
click at [826, 216] on input "text" at bounding box center [876, 213] width 246 height 40
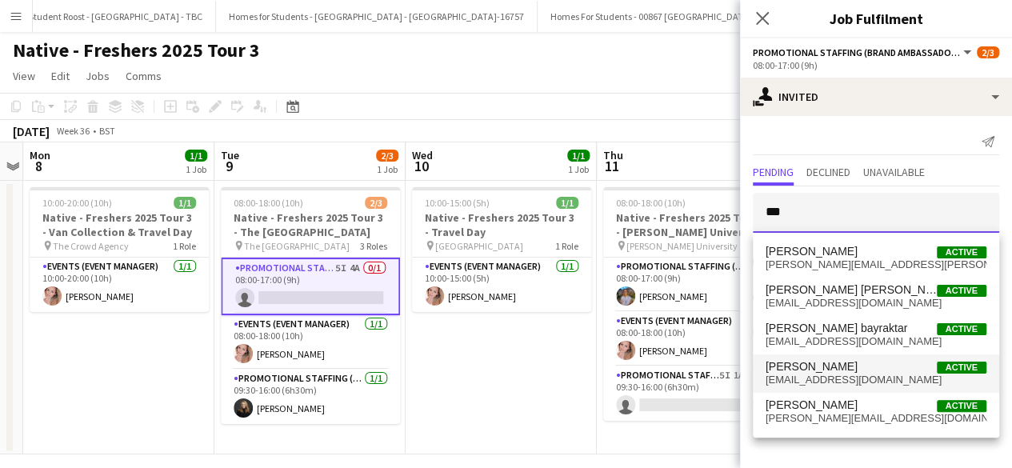
type input "***"
click at [834, 369] on span "Melissa Graham" at bounding box center [812, 367] width 92 height 14
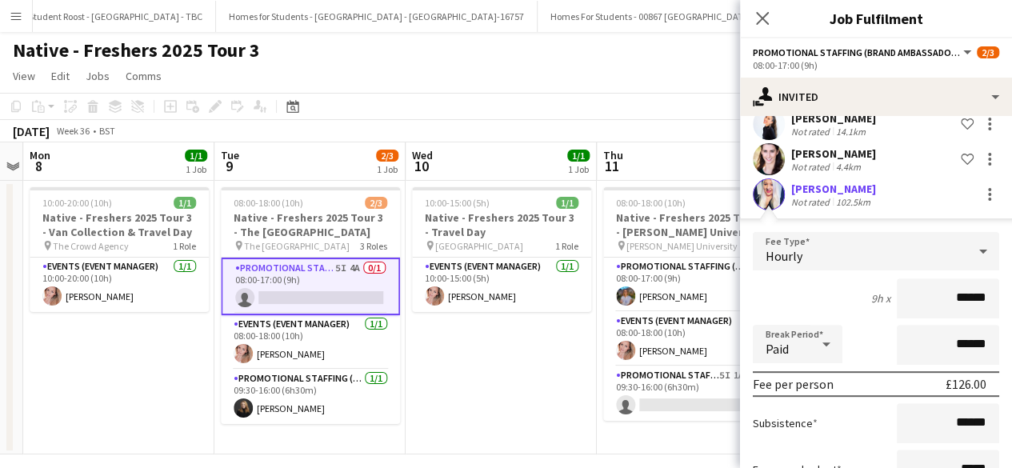
scroll to position [363, 0]
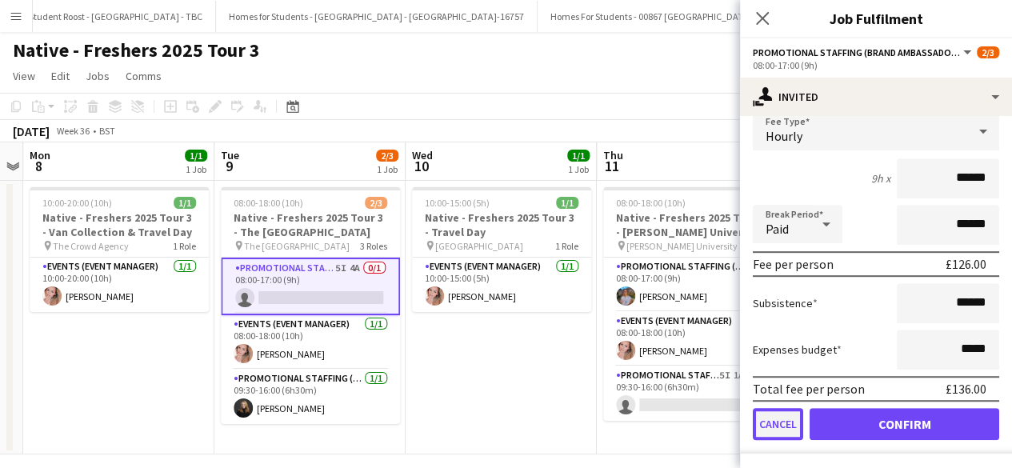
click at [775, 423] on button "Cancel" at bounding box center [778, 424] width 50 height 32
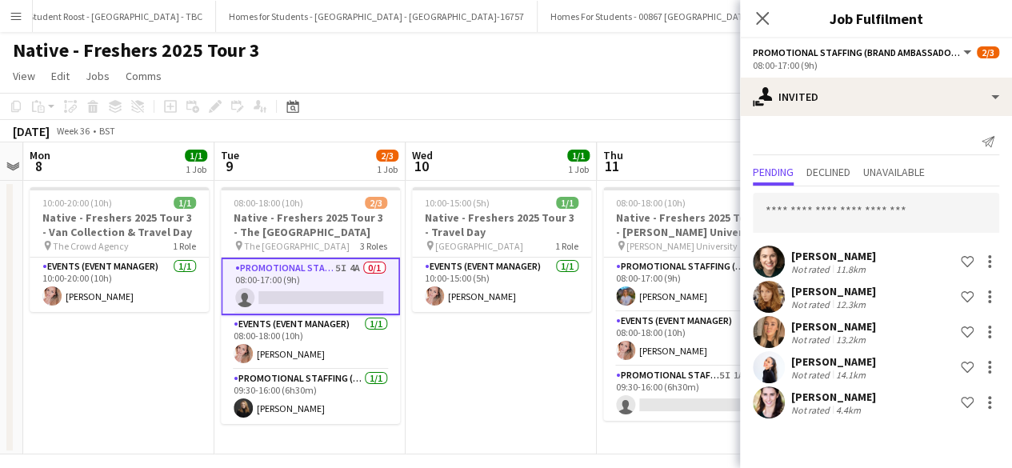
scroll to position [0, 0]
click at [759, 17] on icon "Close pop-in" at bounding box center [762, 17] width 15 height 15
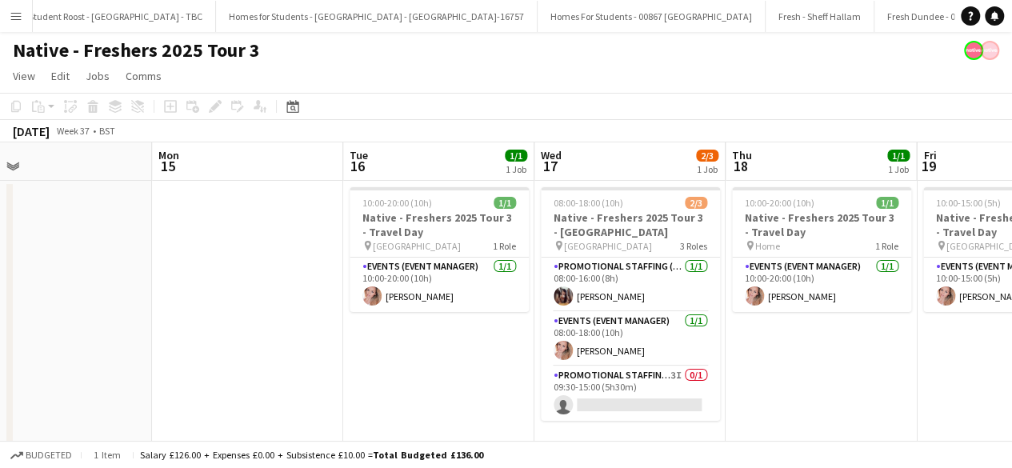
scroll to position [0, 613]
click at [645, 404] on app-card-role "Promotional Staffing (Brand Ambassadors) 3I 0/1 09:30-15:00 (5h30m) single-neut…" at bounding box center [630, 394] width 179 height 54
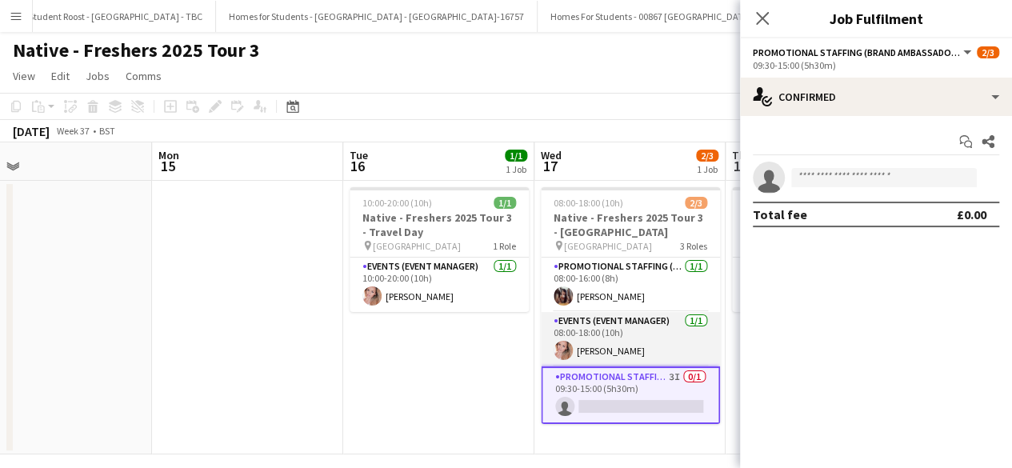
click at [632, 359] on app-card-role "Events (Event Manager) 1/1 08:00-18:00 (10h) Holly Banks" at bounding box center [630, 339] width 179 height 54
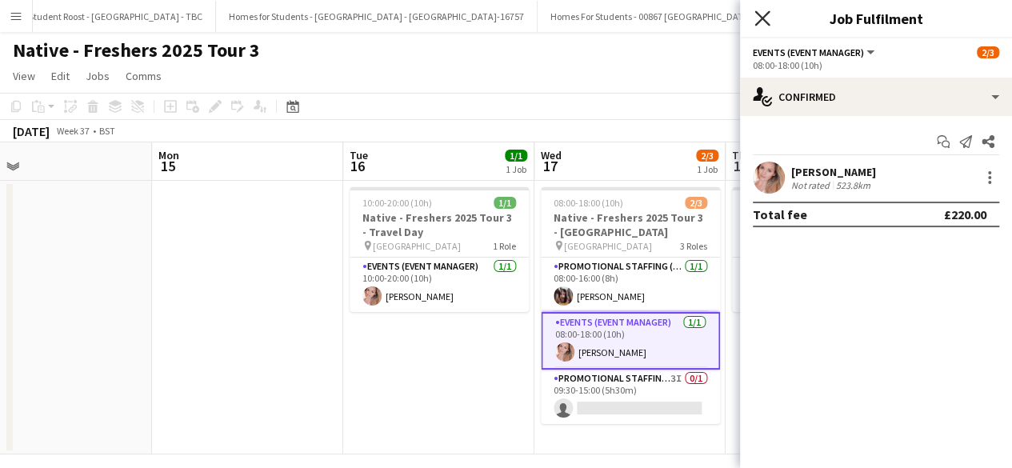
click at [760, 17] on icon at bounding box center [762, 17] width 15 height 15
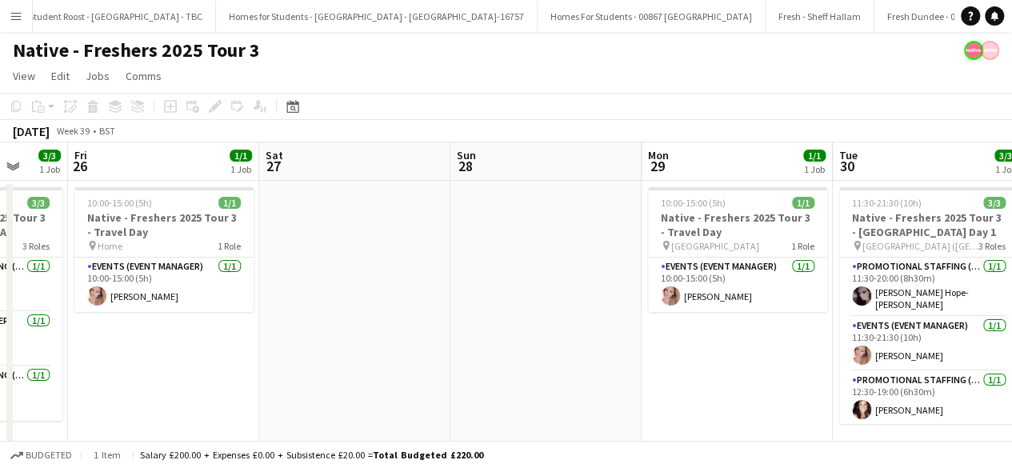
scroll to position [0, 403]
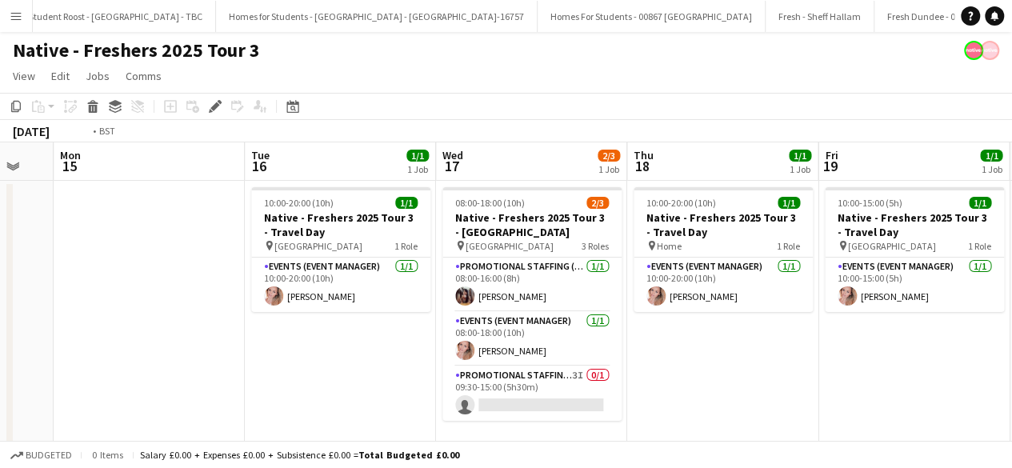
scroll to position [0, 397]
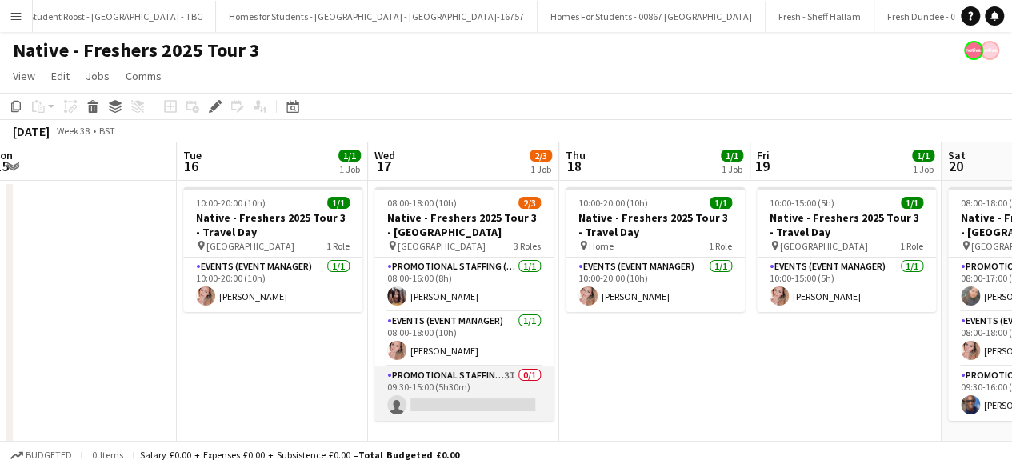
click at [485, 390] on app-card-role "Promotional Staffing (Brand Ambassadors) 3I 0/1 09:30-15:00 (5h30m) single-neut…" at bounding box center [464, 394] width 179 height 54
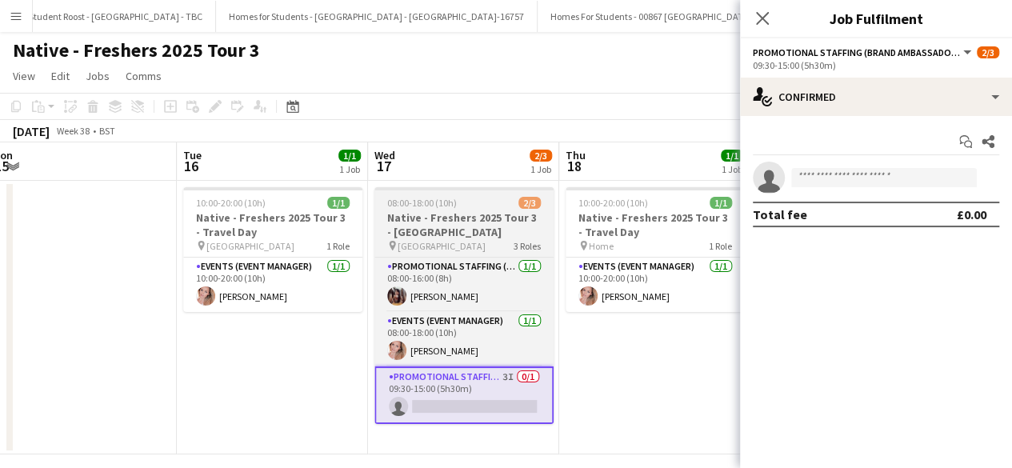
click at [474, 202] on div "08:00-18:00 (10h) 2/3" at bounding box center [464, 203] width 179 height 12
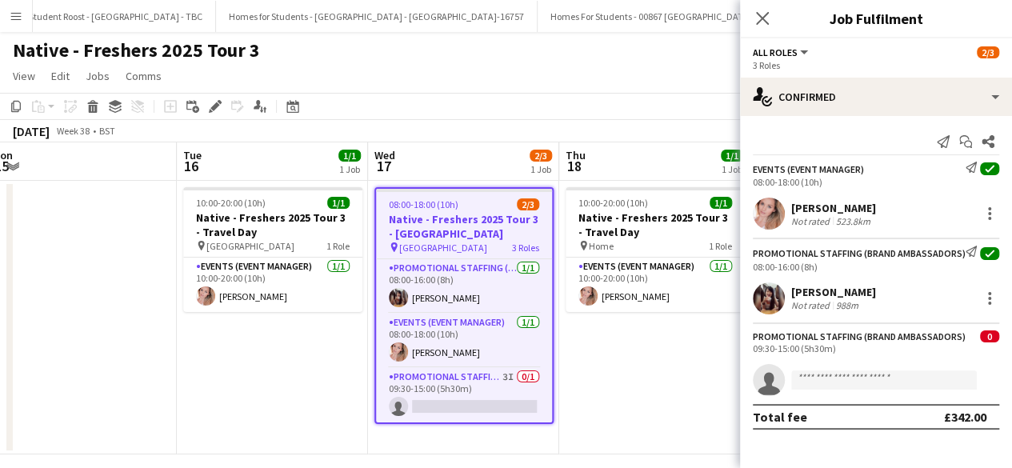
click at [474, 202] on div "08:00-18:00 (10h) 2/3" at bounding box center [464, 204] width 176 height 12
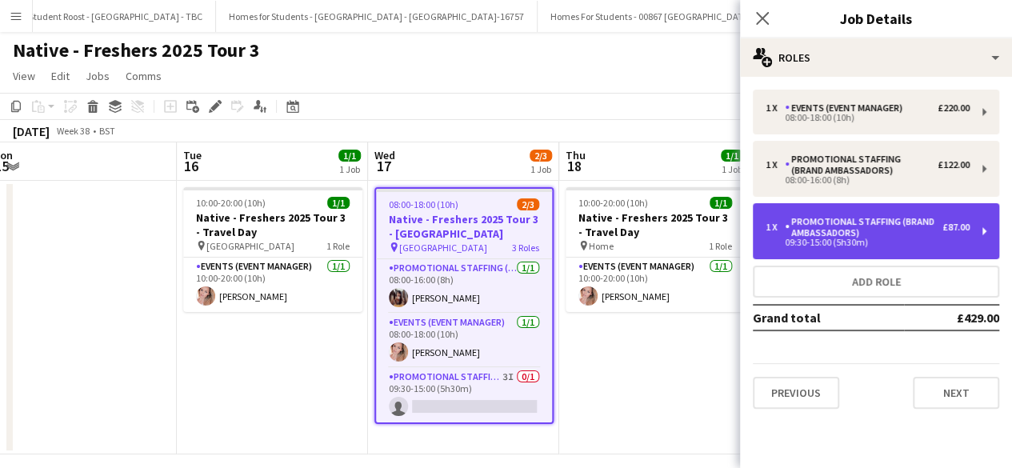
click at [881, 214] on div "1 x Promotional Staffing (Brand Ambassadors) £87.00 09:30-15:00 (5h30m)" at bounding box center [876, 231] width 246 height 56
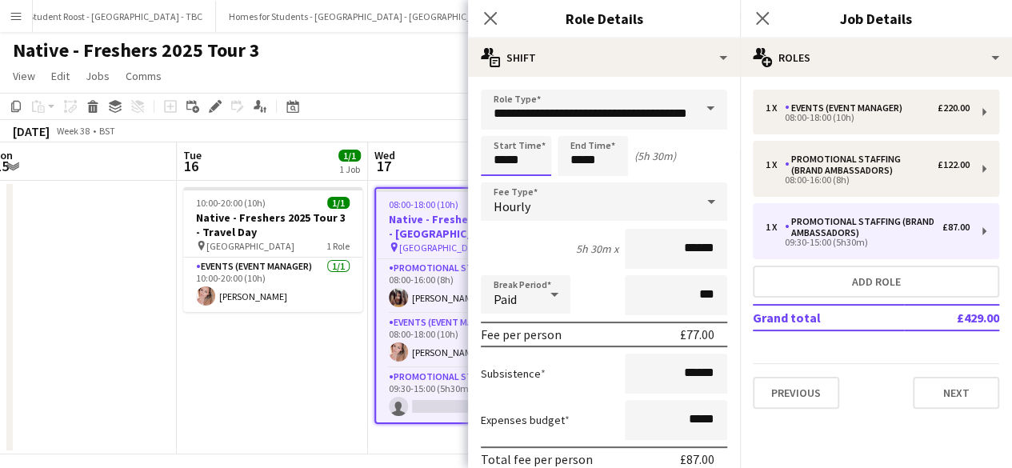
click at [550, 166] on input "*****" at bounding box center [516, 156] width 70 height 40
click at [501, 178] on div at bounding box center [500, 184] width 32 height 16
click at [534, 180] on div at bounding box center [532, 184] width 32 height 16
type input "*****"
click at [534, 180] on div at bounding box center [532, 184] width 32 height 16
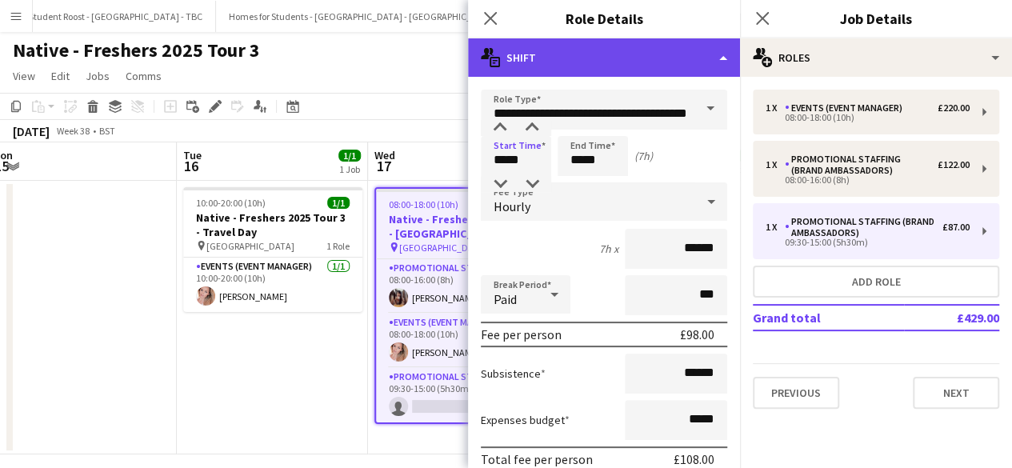
click at [703, 54] on div "multiple-actions-text Shift" at bounding box center [604, 57] width 272 height 38
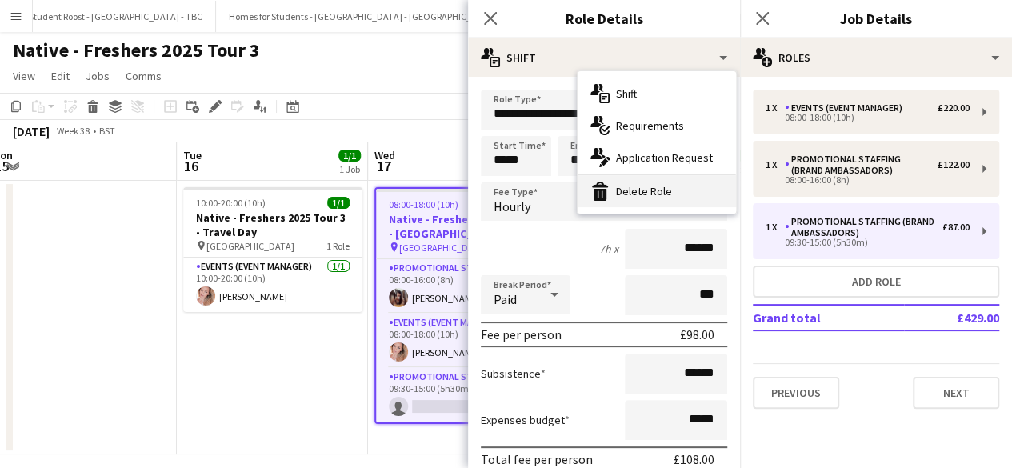
click at [661, 182] on div "bin-2 Delete Role" at bounding box center [657, 191] width 158 height 32
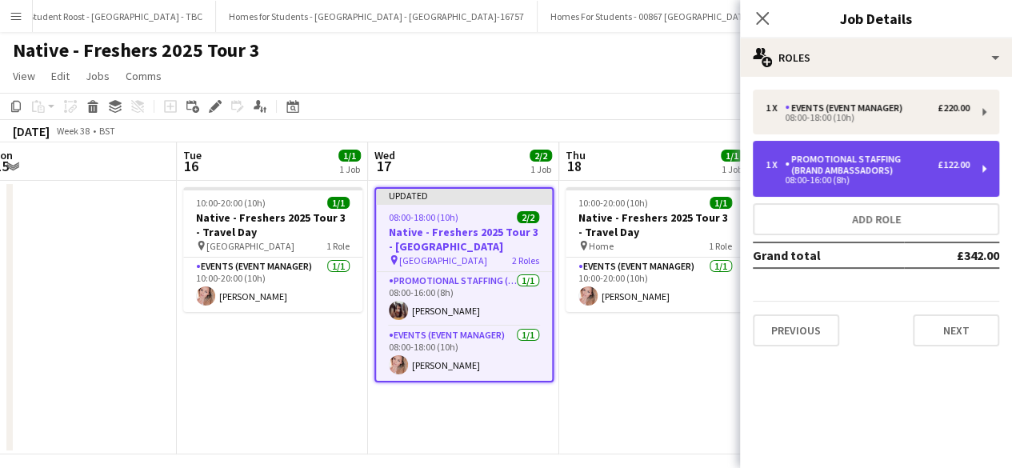
click at [876, 178] on div "08:00-16:00 (8h)" at bounding box center [868, 180] width 204 height 8
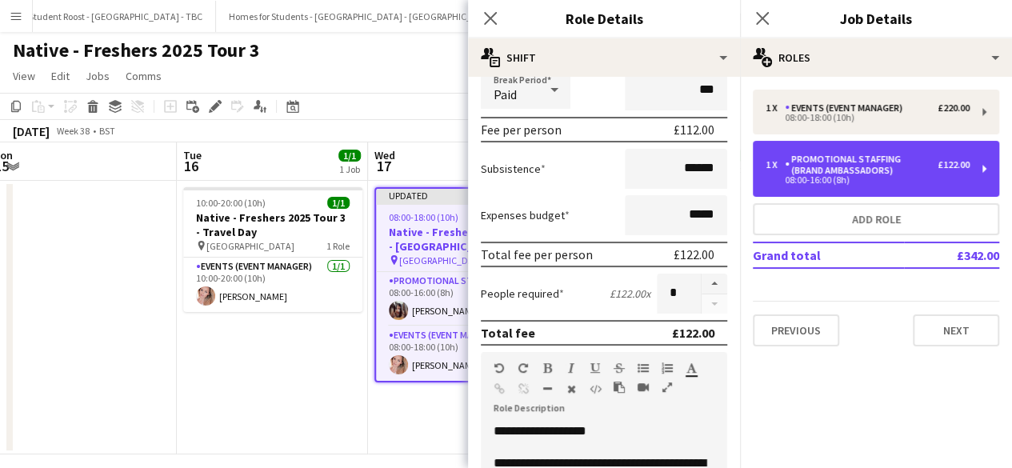
scroll to position [206, 0]
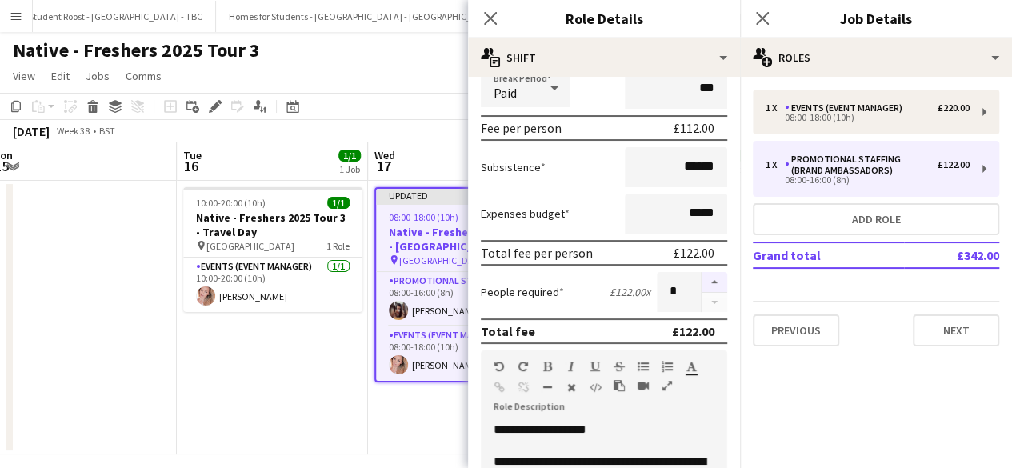
click at [702, 278] on button "button" at bounding box center [715, 282] width 26 height 21
type input "*"
click at [763, 14] on icon "Close pop-in" at bounding box center [762, 17] width 15 height 15
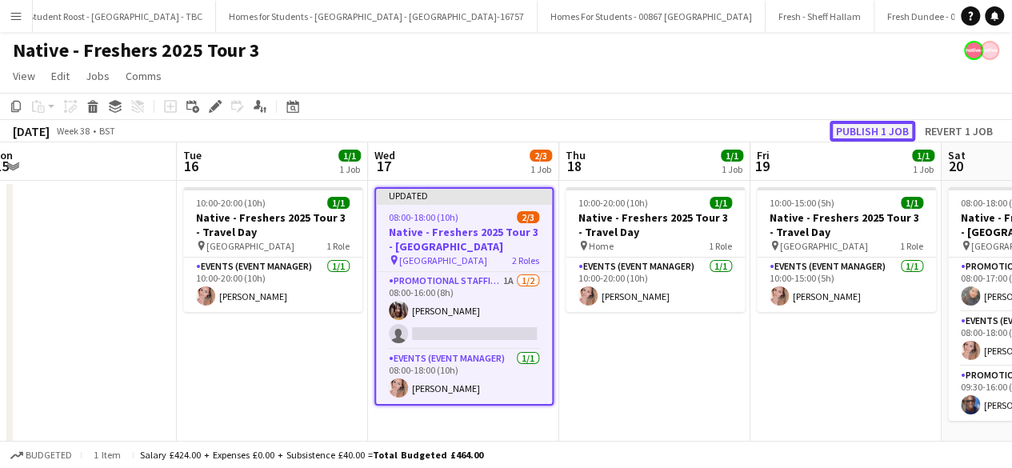
click at [854, 135] on button "Publish 1 job" at bounding box center [873, 131] width 86 height 21
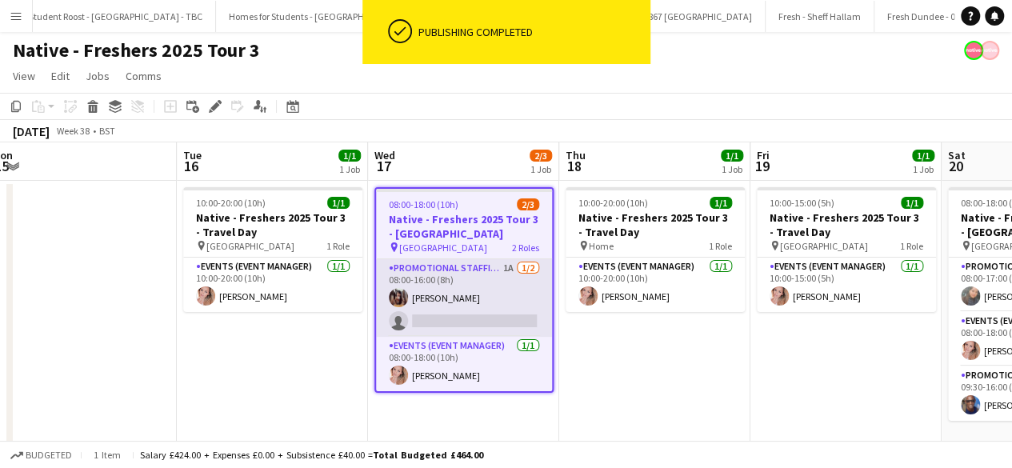
click at [490, 294] on app-card-role "Promotional Staffing (Brand Ambassadors) 1A 1/2 08:00-16:00 (8h) Ting Yan Ng si…" at bounding box center [464, 298] width 176 height 78
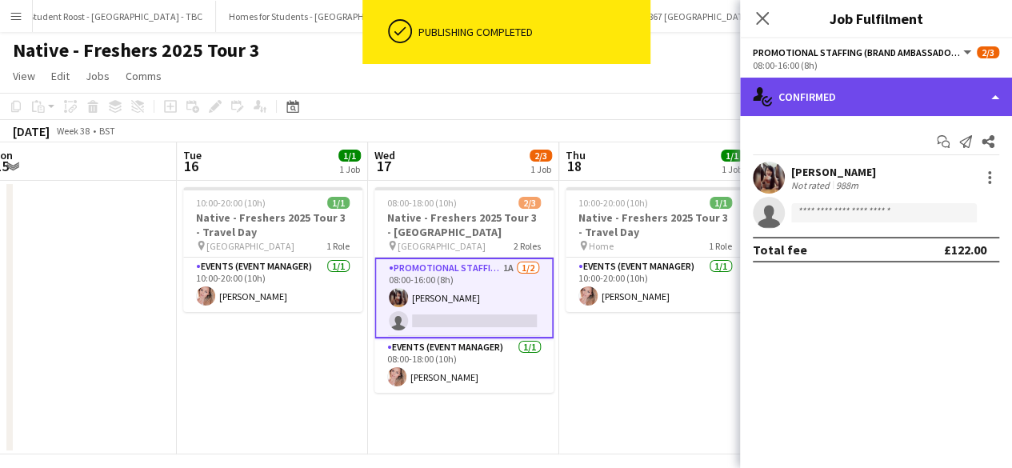
click at [853, 95] on div "single-neutral-actions-check-2 Confirmed" at bounding box center [876, 97] width 272 height 38
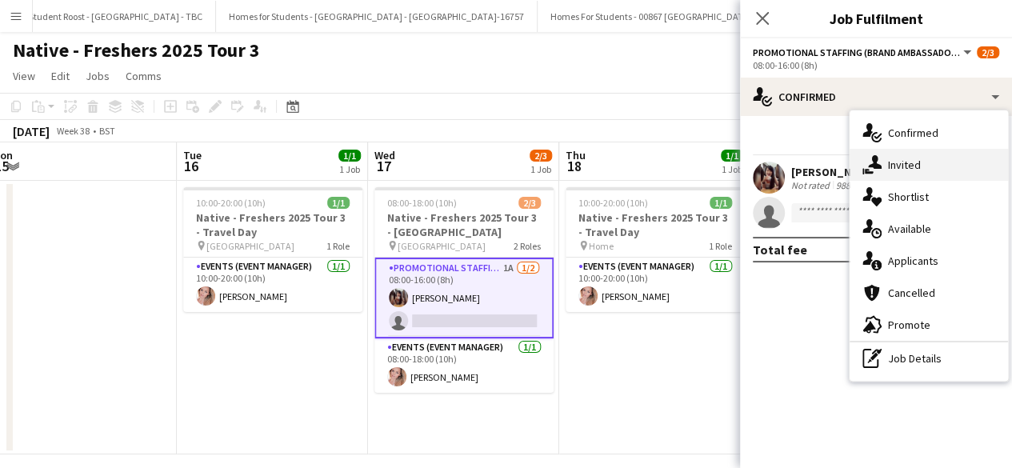
click at [914, 175] on div "single-neutral-actions-share-1 Invited" at bounding box center [929, 165] width 158 height 32
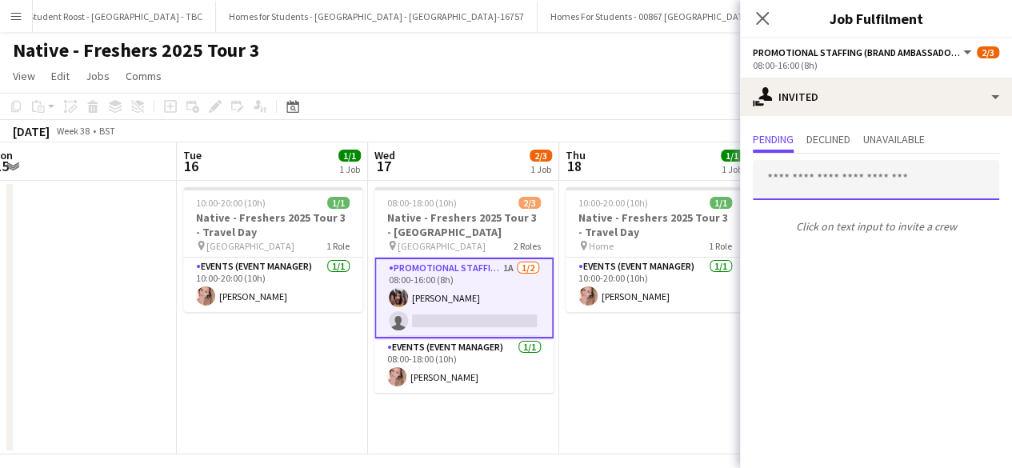
click at [825, 182] on input "text" at bounding box center [876, 180] width 246 height 40
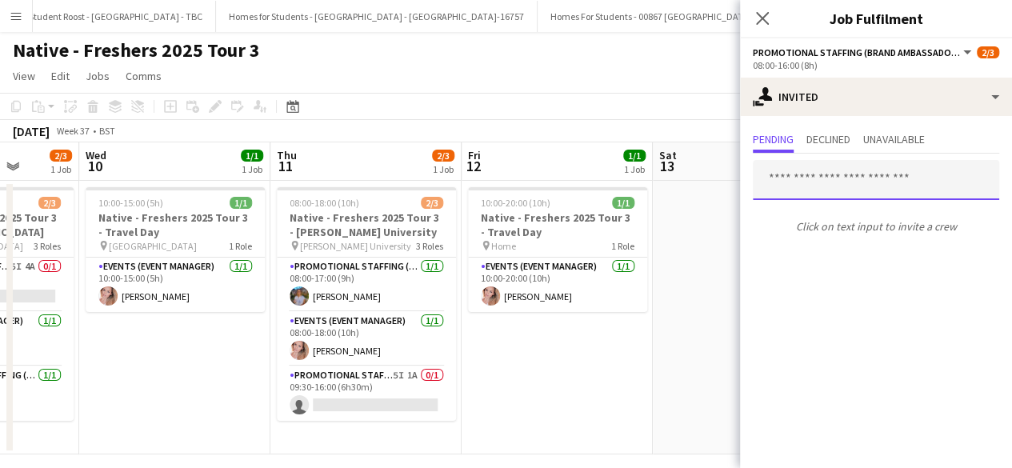
scroll to position [0, 493]
click at [770, 15] on icon "Close pop-in" at bounding box center [762, 17] width 15 height 15
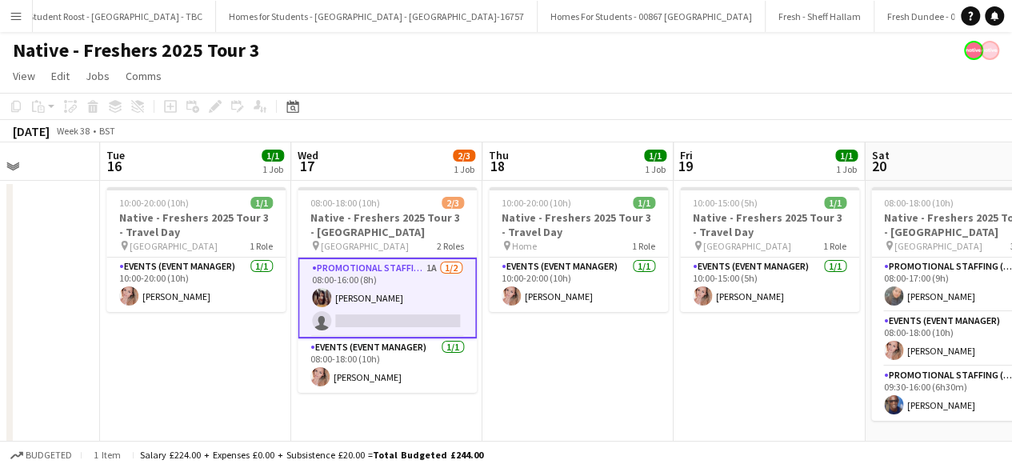
scroll to position [0, 698]
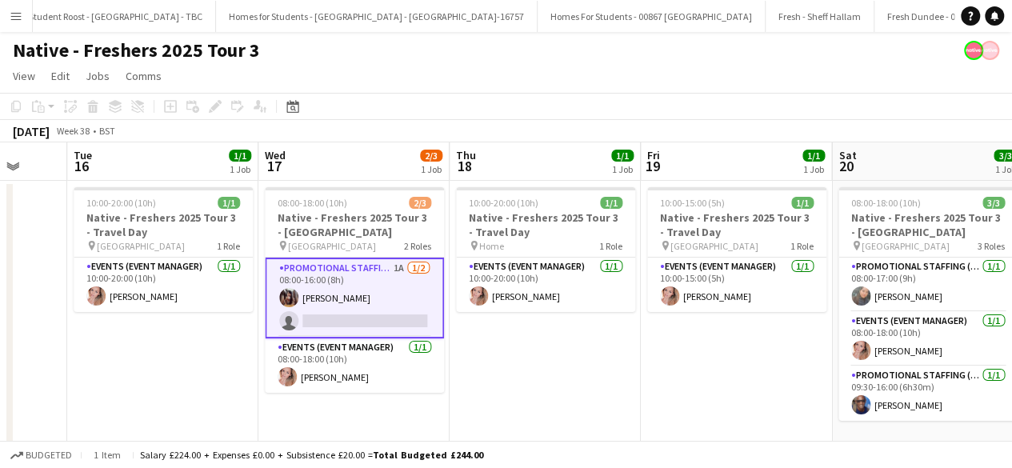
click at [385, 296] on app-card-role "Promotional Staffing (Brand Ambassadors) 1A 1/2 08:00-16:00 (8h) Ting Yan Ng si…" at bounding box center [354, 298] width 179 height 81
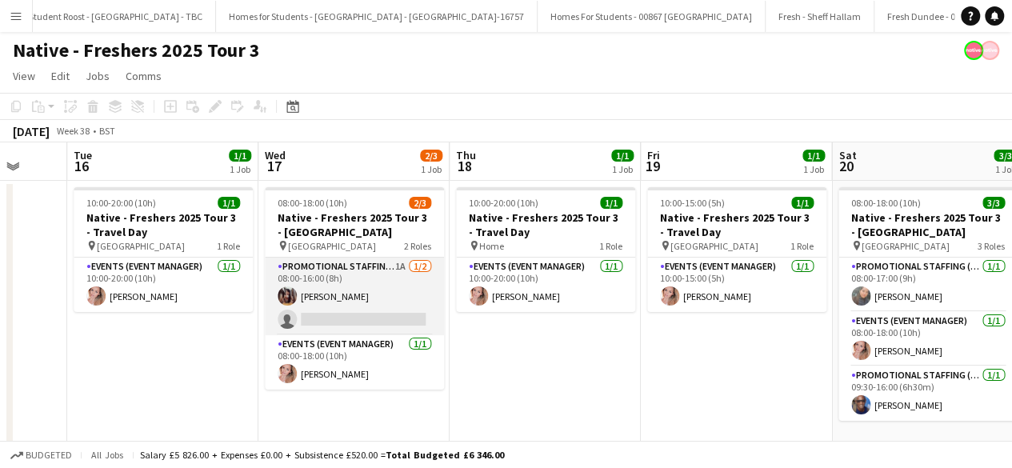
click at [385, 296] on app-card-role "Promotional Staffing (Brand Ambassadors) 1A 1/2 08:00-16:00 (8h) Ting Yan Ng si…" at bounding box center [354, 297] width 179 height 78
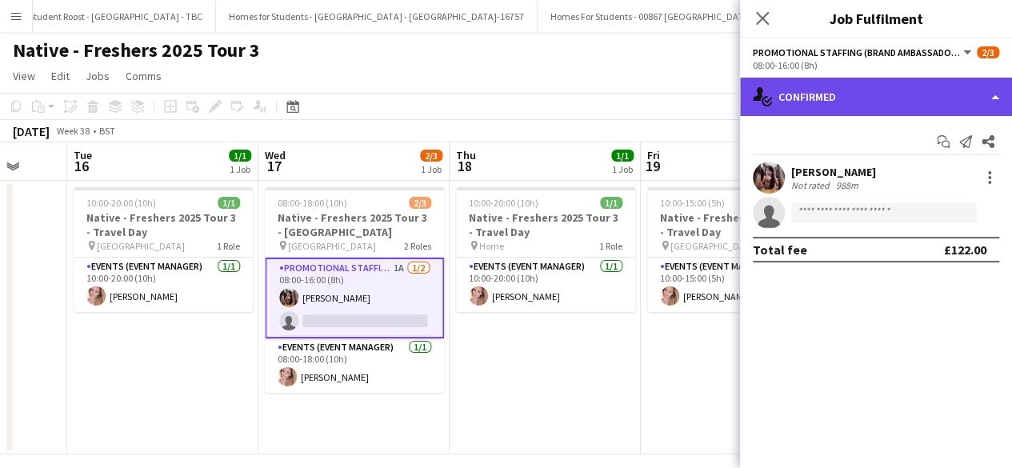
click at [879, 91] on div "single-neutral-actions-check-2 Confirmed" at bounding box center [876, 97] width 272 height 38
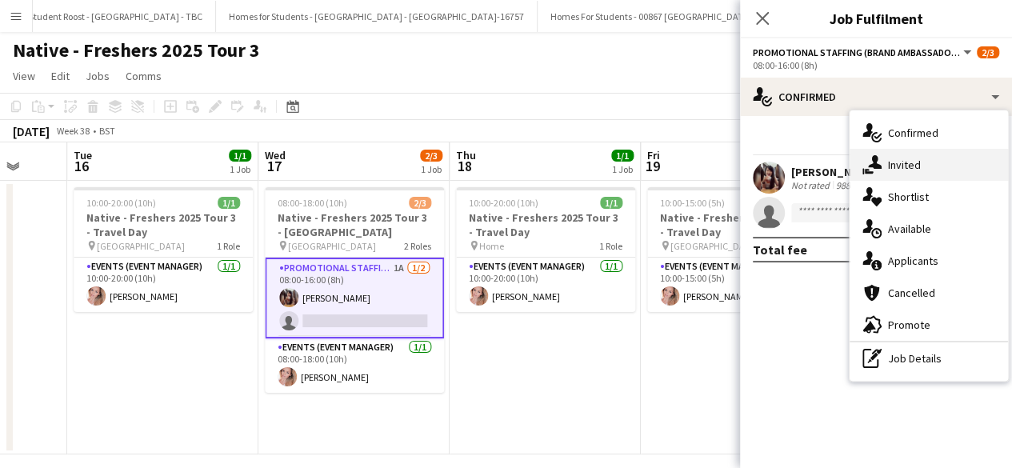
click at [915, 157] on div "single-neutral-actions-share-1 Invited" at bounding box center [929, 165] width 158 height 32
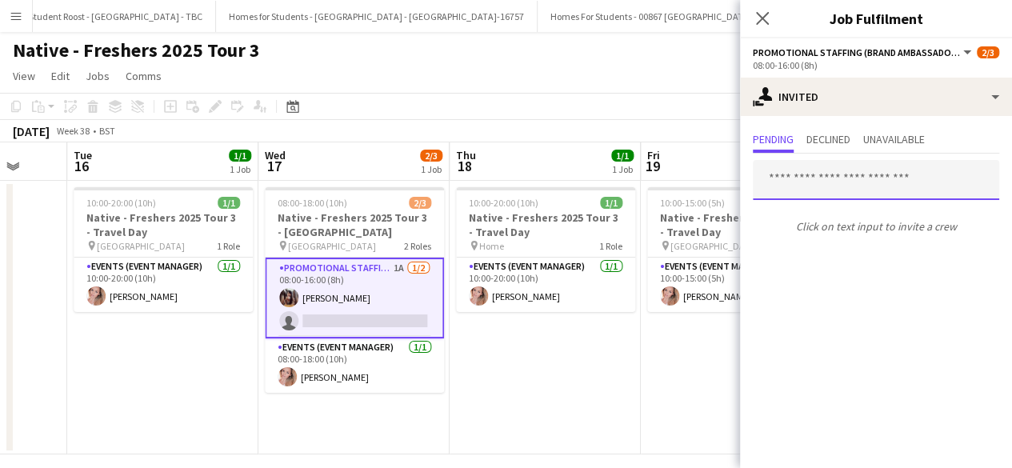
click at [850, 184] on input "text" at bounding box center [876, 180] width 246 height 40
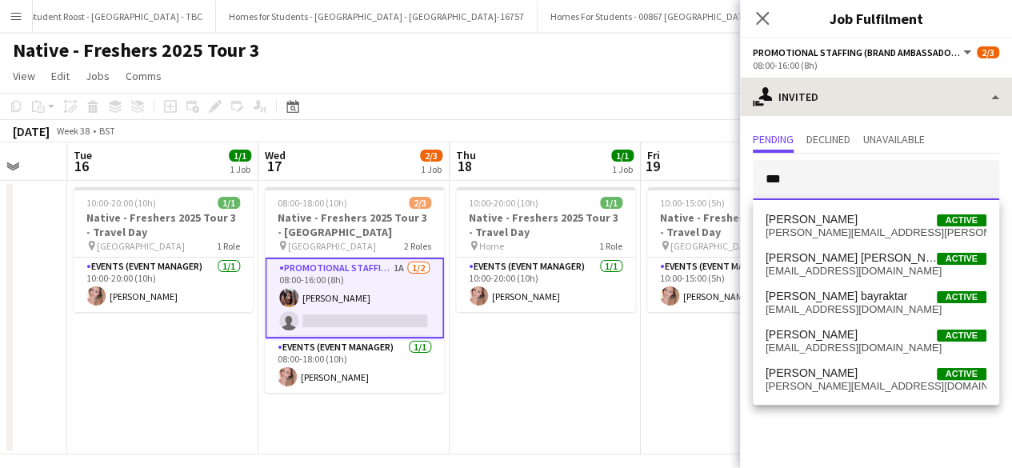
type input "***"
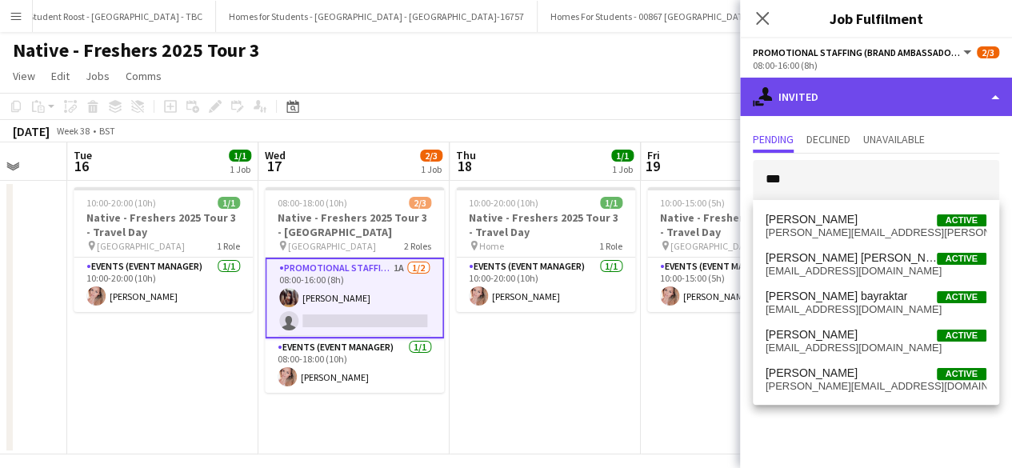
click at [867, 86] on div "single-neutral-actions-share-1 Invited" at bounding box center [876, 97] width 272 height 38
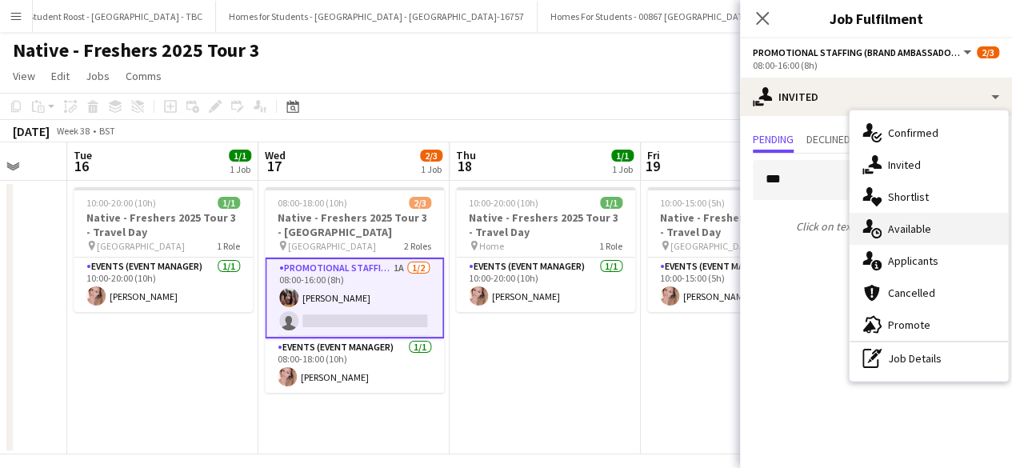
click at [911, 226] on div "single-neutral-actions-upload Available" at bounding box center [929, 229] width 158 height 32
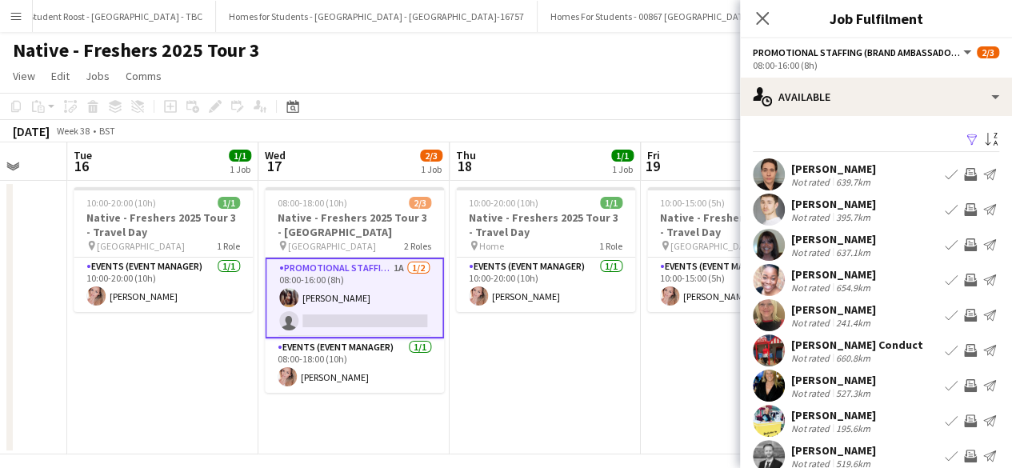
click at [966, 138] on app-icon "Filter" at bounding box center [972, 140] width 13 height 15
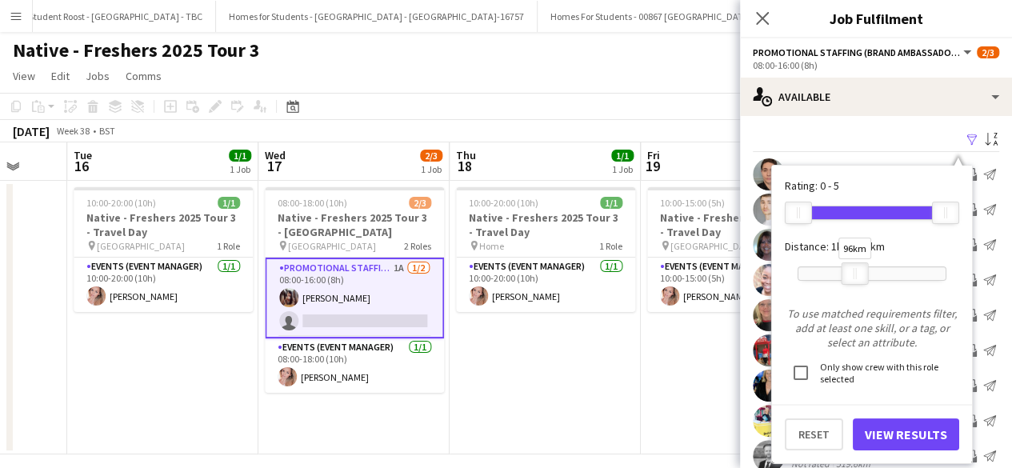
drag, startPoint x: 946, startPoint y: 270, endPoint x: 855, endPoint y: 273, distance: 91.3
click at [855, 273] on div "96km" at bounding box center [855, 273] width 27 height 22
click at [901, 439] on button "View Results" at bounding box center [906, 435] width 106 height 32
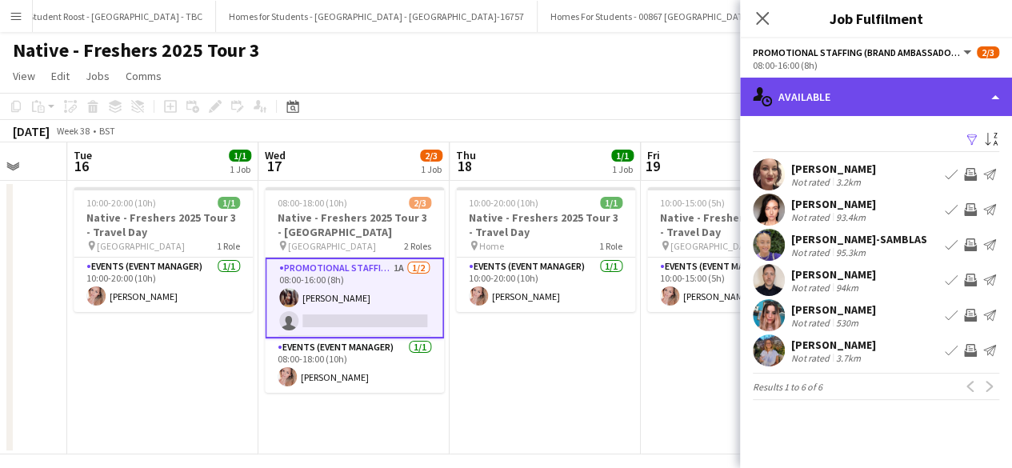
click at [877, 100] on div "single-neutral-actions-upload Available" at bounding box center [876, 97] width 272 height 38
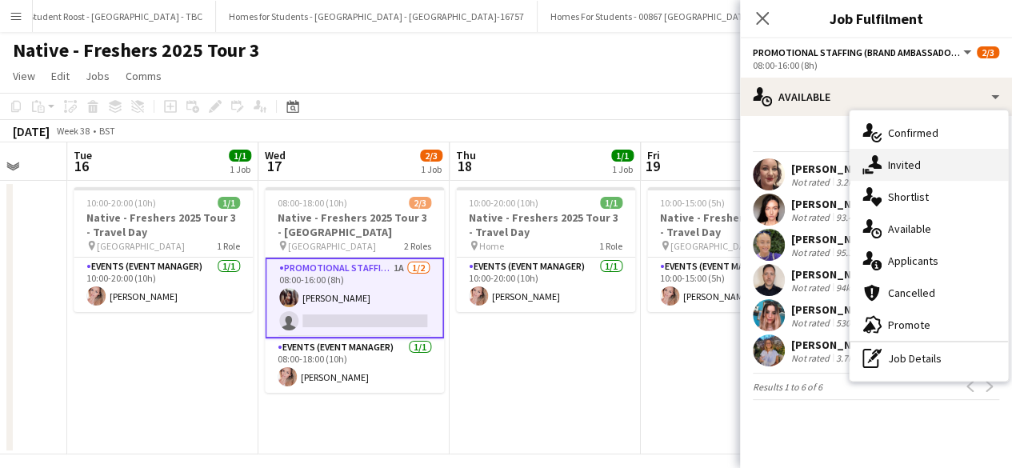
click at [919, 163] on div "single-neutral-actions-share-1 Invited" at bounding box center [929, 165] width 158 height 32
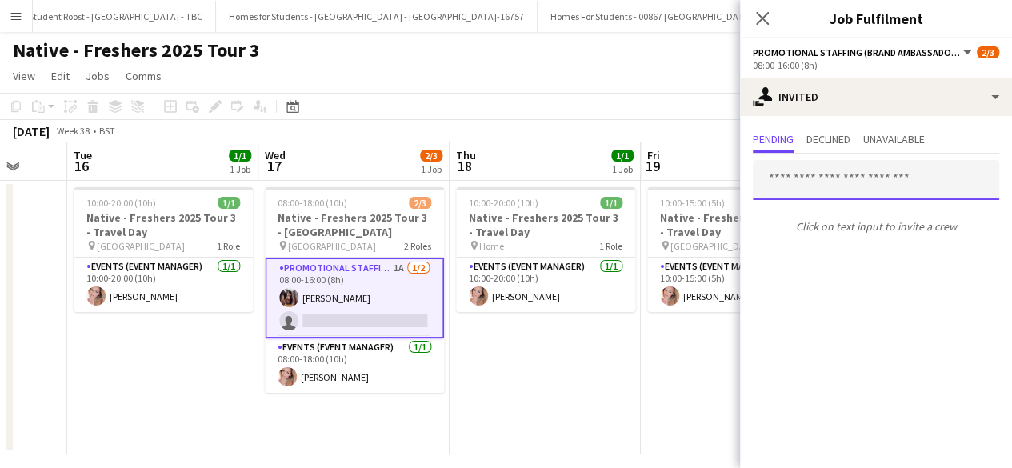
click at [840, 177] on input "text" at bounding box center [876, 180] width 246 height 40
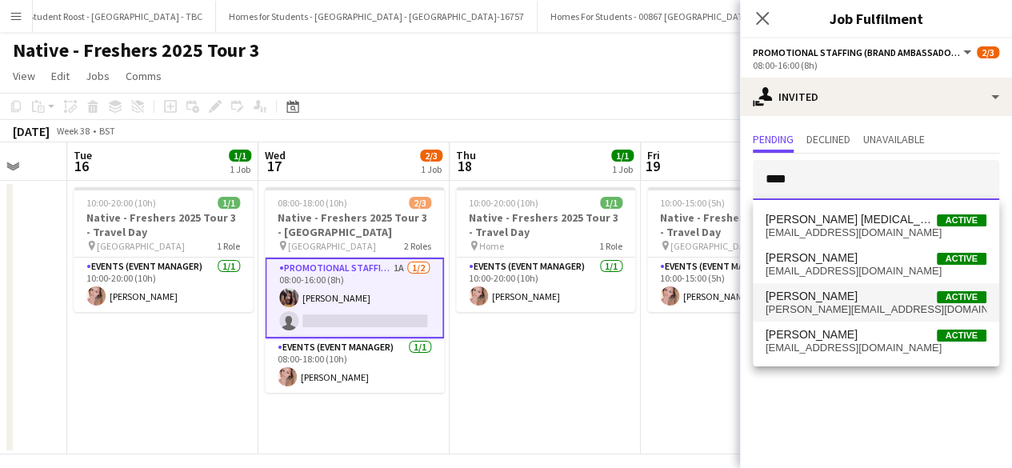
type input "****"
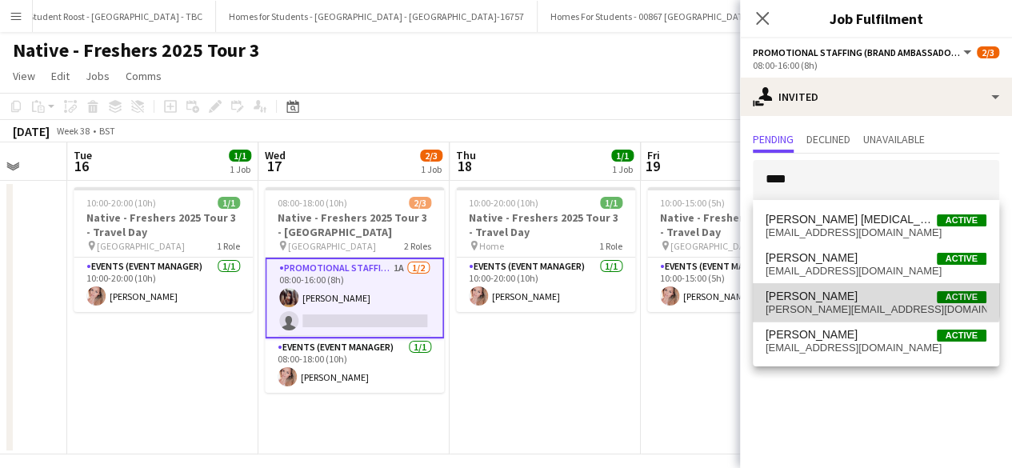
click at [842, 287] on mat-option "Angela Duguid Active angela_duguid@hotmail.com" at bounding box center [876, 302] width 246 height 38
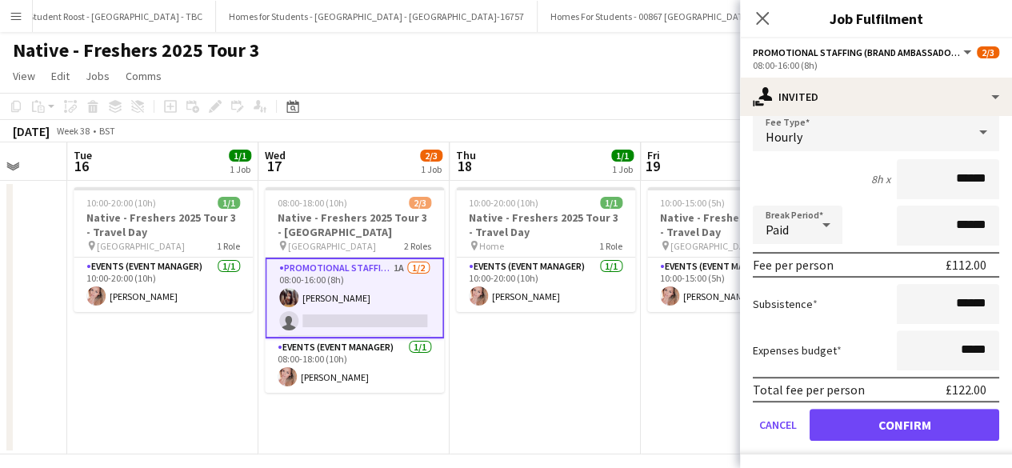
scroll to position [187, 0]
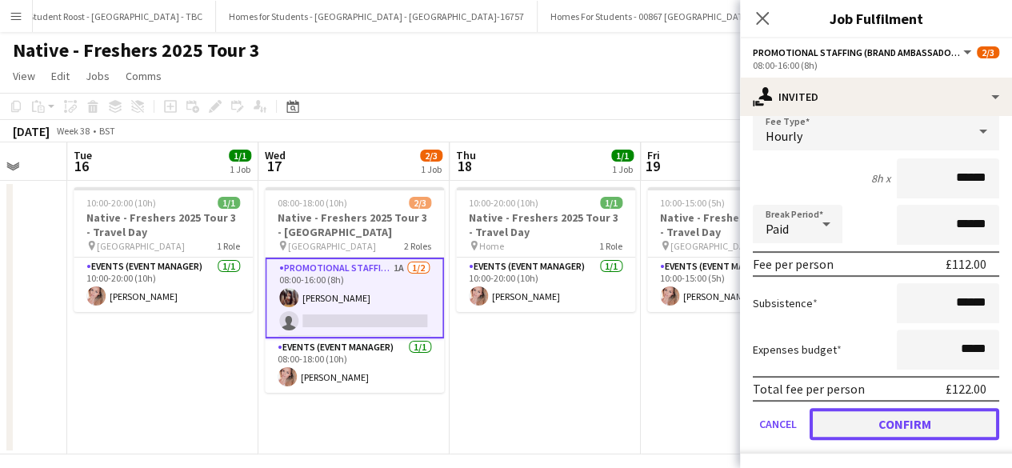
click at [861, 417] on button "Confirm" at bounding box center [905, 424] width 190 height 32
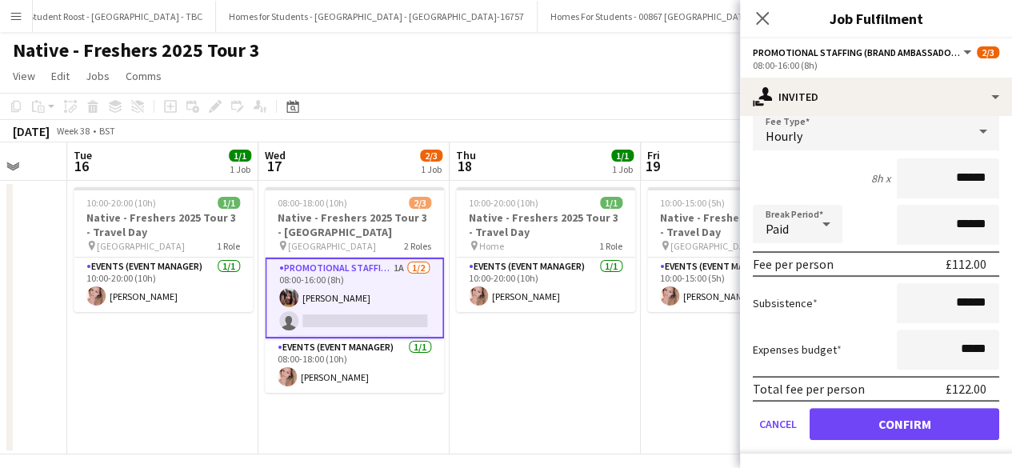
scroll to position [0, 0]
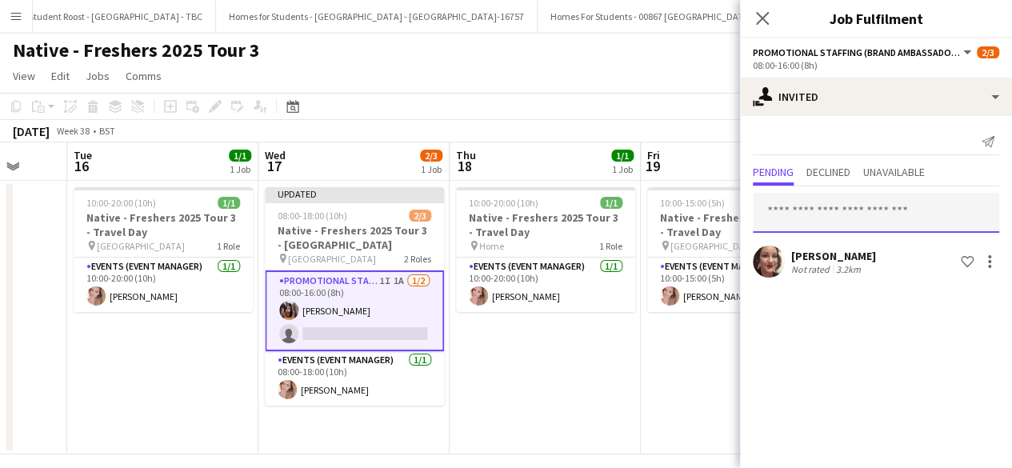
click at [831, 218] on input "text" at bounding box center [876, 213] width 246 height 40
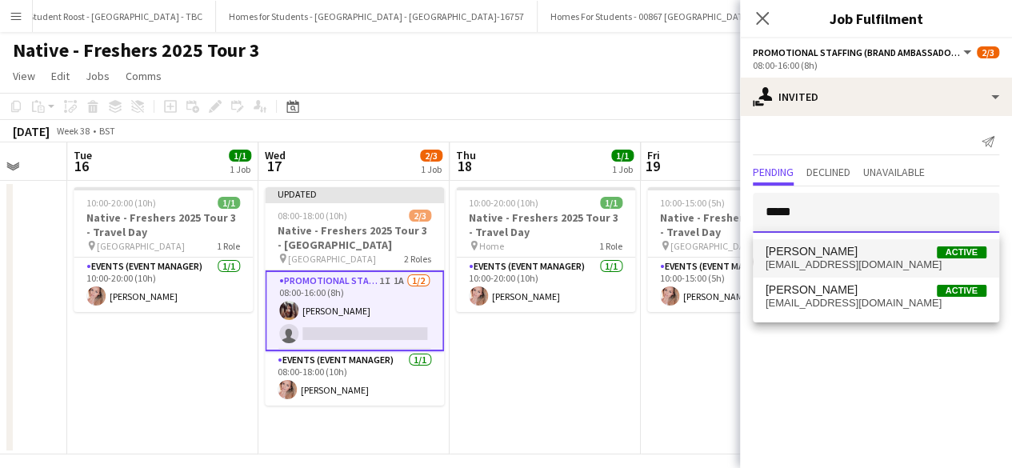
type input "*****"
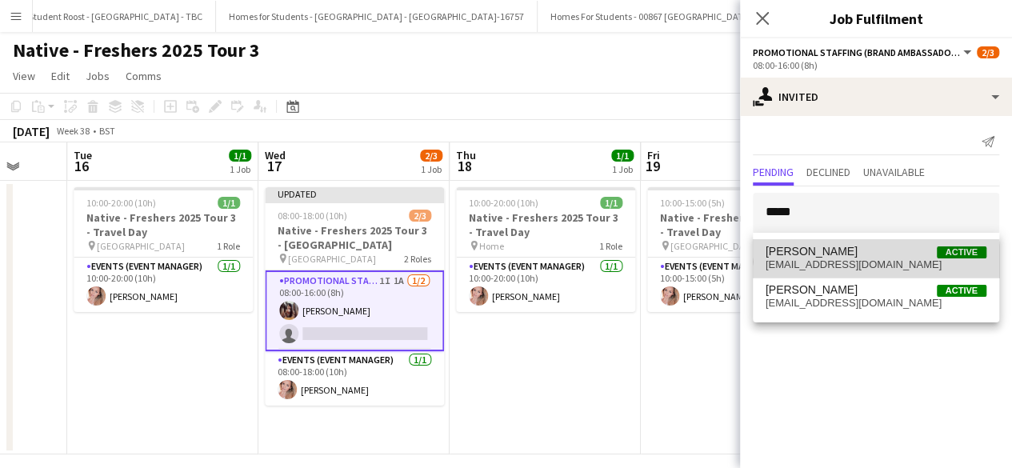
click at [842, 268] on span "dadeans72@gmail.com" at bounding box center [876, 264] width 221 height 13
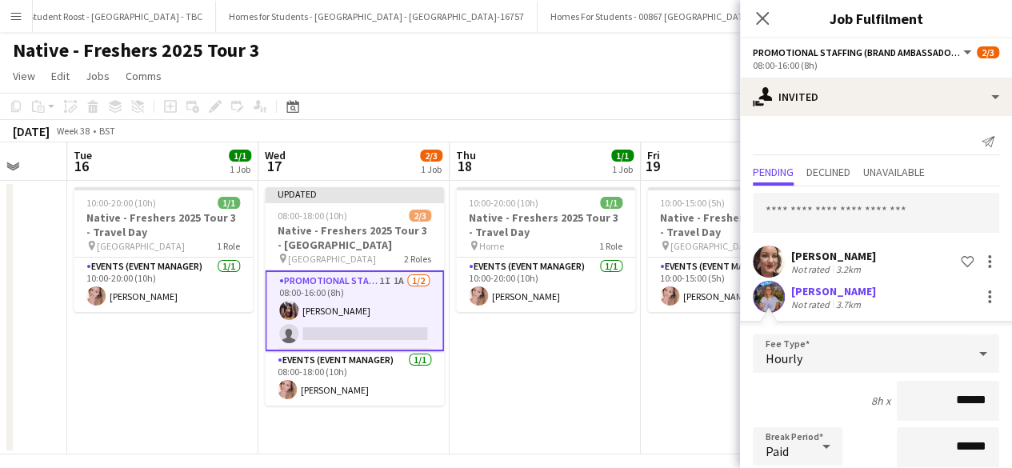
scroll to position [222, 0]
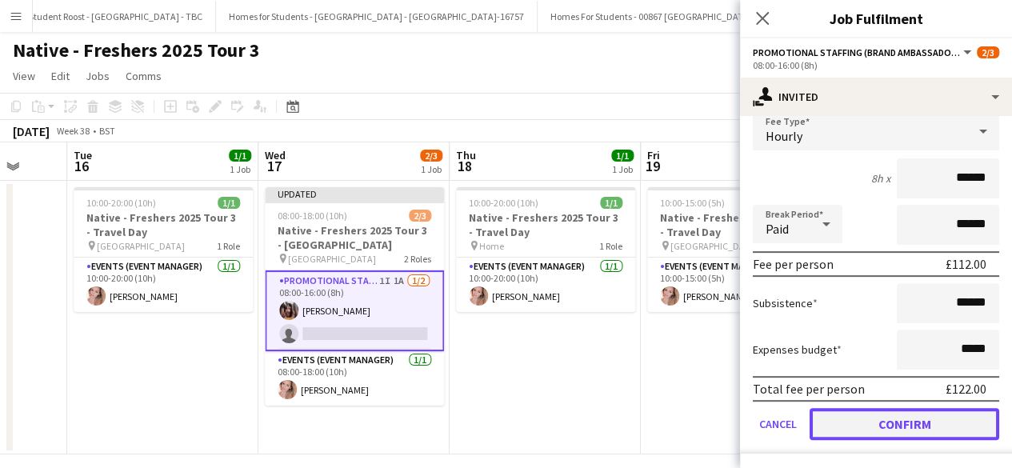
click at [862, 427] on button "Confirm" at bounding box center [905, 424] width 190 height 32
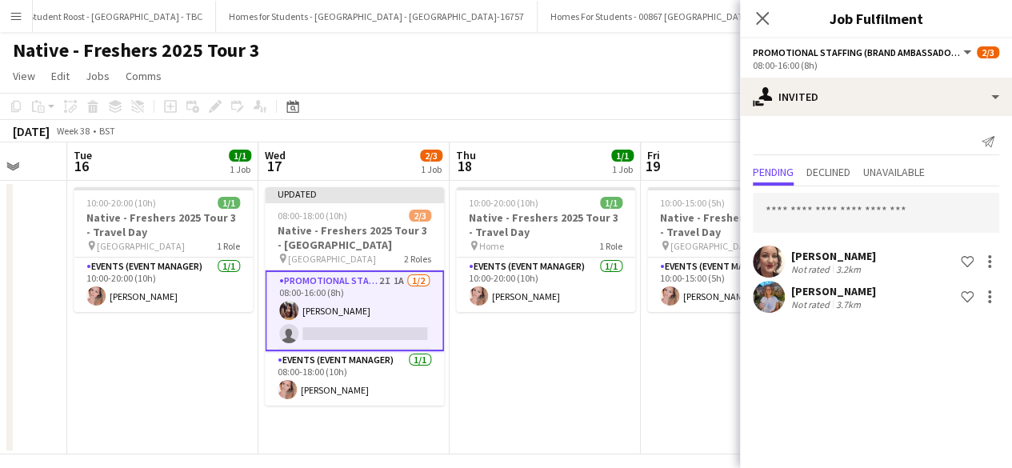
scroll to position [0, 0]
click at [586, 382] on app-date-cell "10:00-20:00 (10h) 1/1 Native - Freshers 2025 Tour 3 - Travel Day pin Home 1 Rol…" at bounding box center [545, 318] width 191 height 274
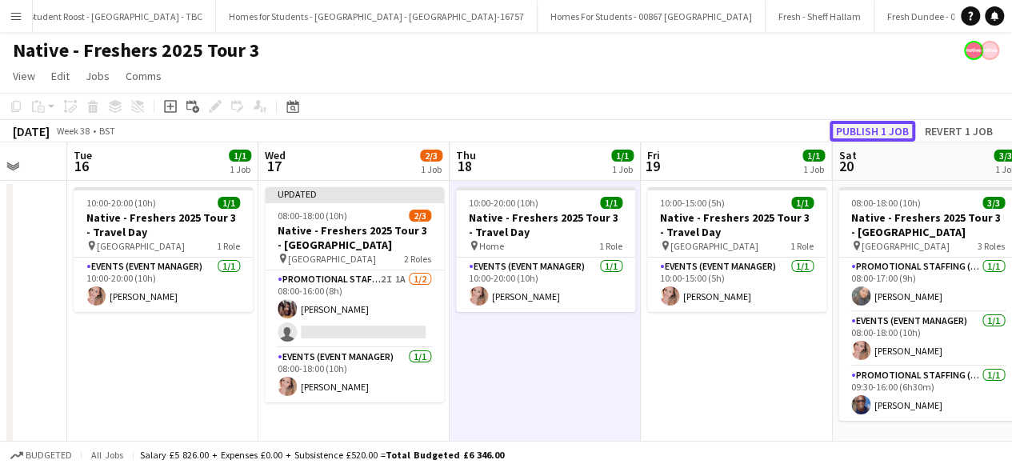
click at [880, 134] on button "Publish 1 job" at bounding box center [873, 131] width 86 height 21
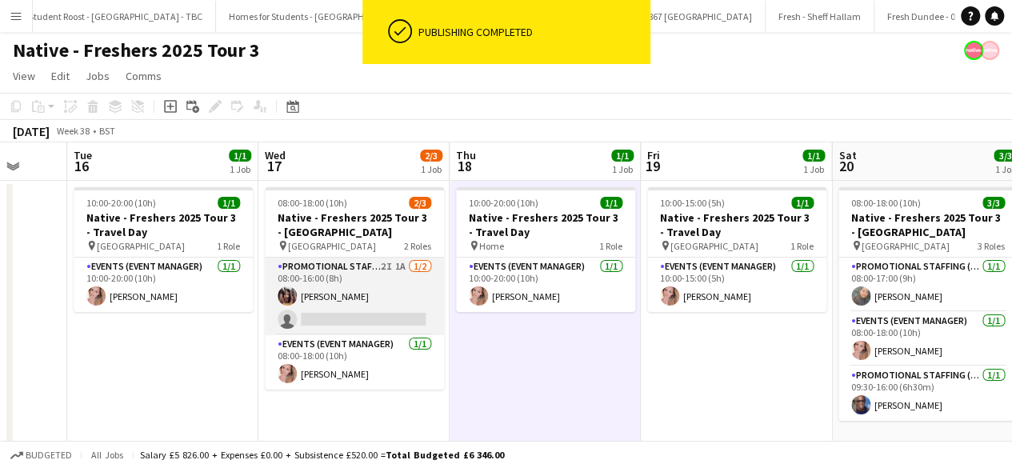
click at [375, 308] on app-card-role "Promotional Staffing (Brand Ambassadors) 2I 1A 1/2 08:00-16:00 (8h) Ting Yan Ng…" at bounding box center [354, 297] width 179 height 78
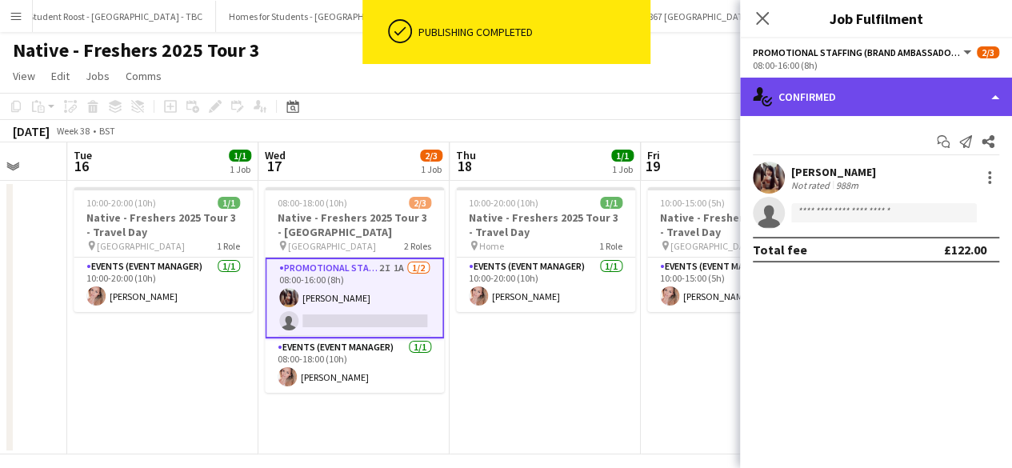
click at [892, 94] on div "single-neutral-actions-check-2 Confirmed" at bounding box center [876, 97] width 272 height 38
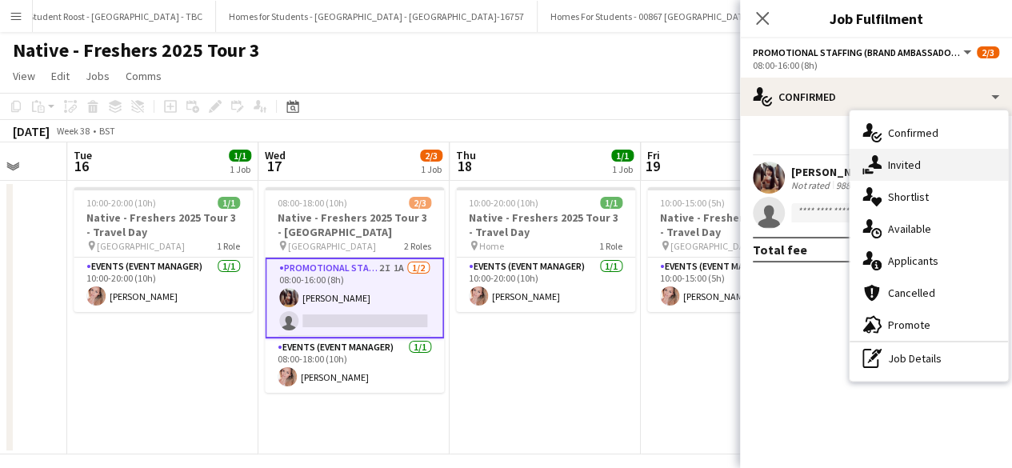
click at [925, 166] on div "single-neutral-actions-share-1 Invited" at bounding box center [929, 165] width 158 height 32
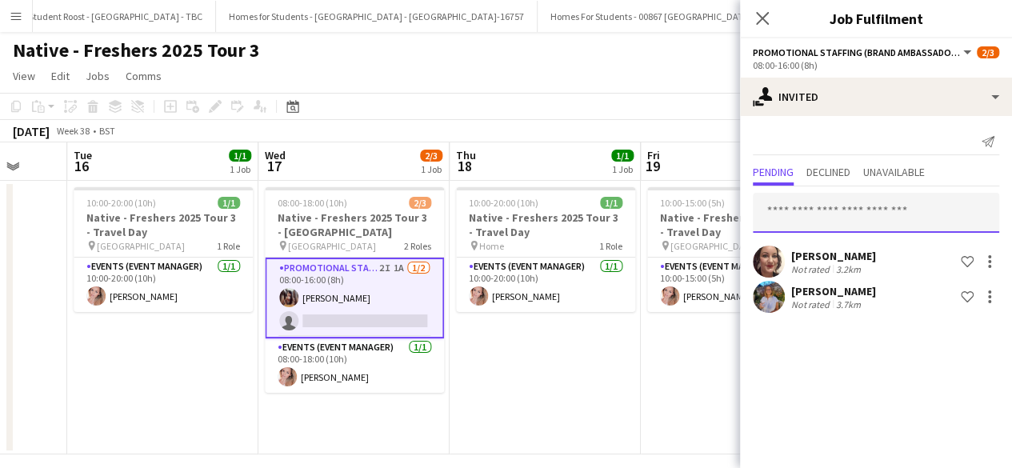
click at [836, 218] on input "text" at bounding box center [876, 213] width 246 height 40
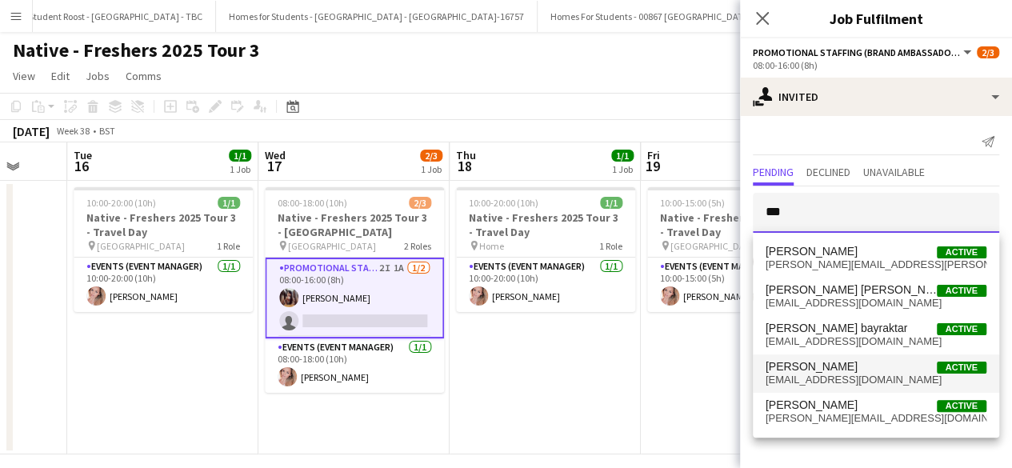
type input "***"
click at [826, 363] on span "[PERSON_NAME]" at bounding box center [812, 367] width 92 height 14
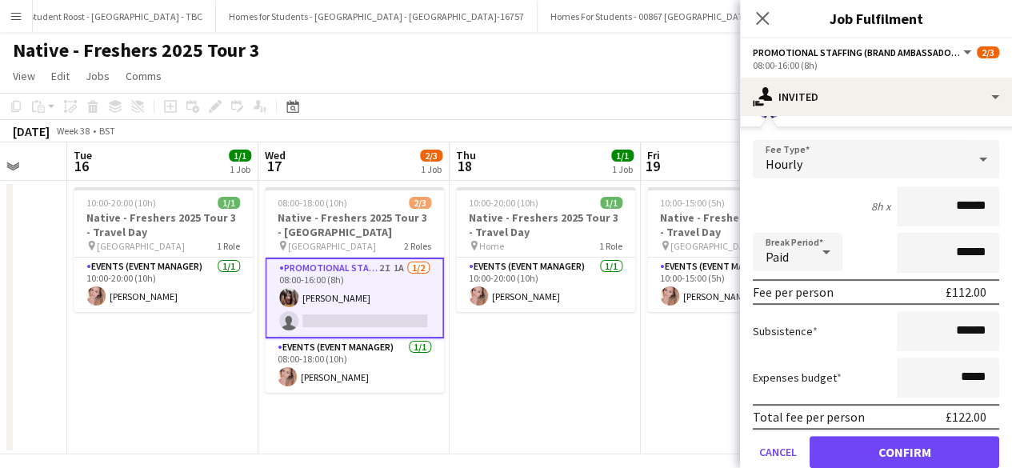
scroll to position [230, 0]
click at [983, 333] on input "******" at bounding box center [948, 330] width 102 height 40
type input "**"
type input "******"
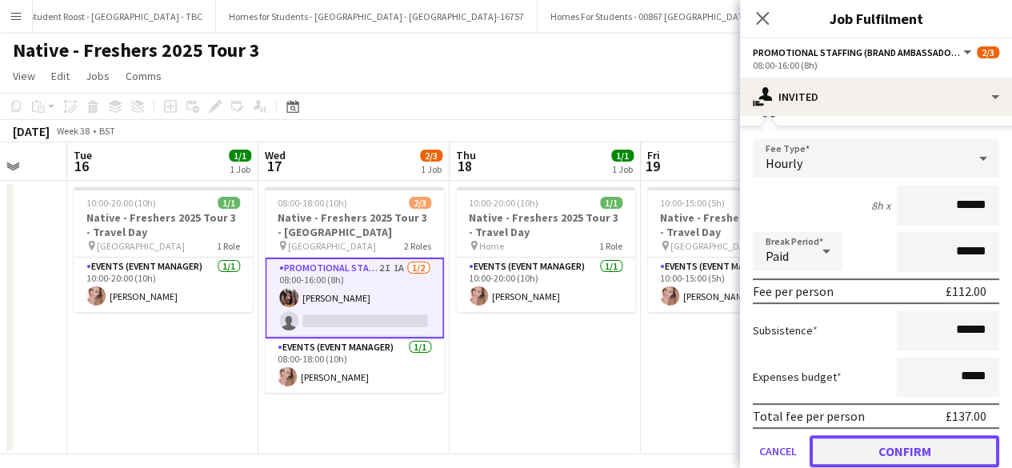
click at [895, 447] on button "Confirm" at bounding box center [905, 451] width 190 height 32
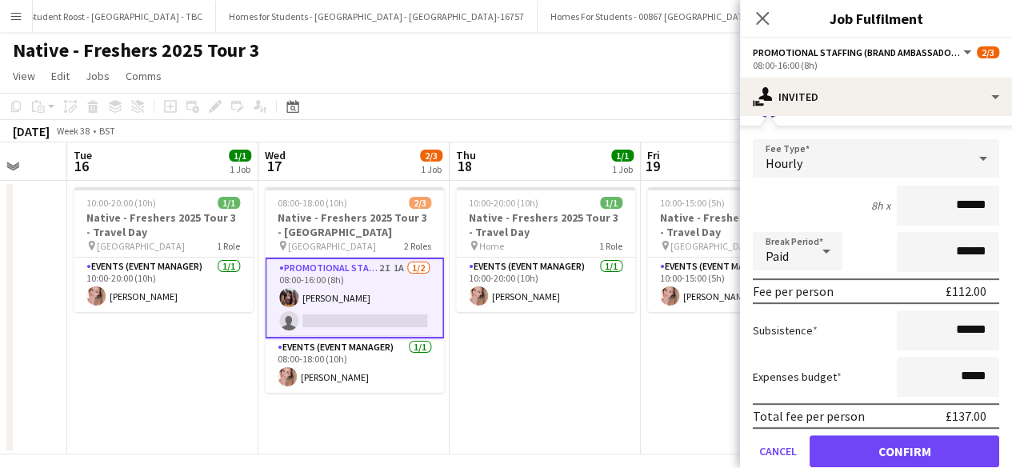
scroll to position [0, 0]
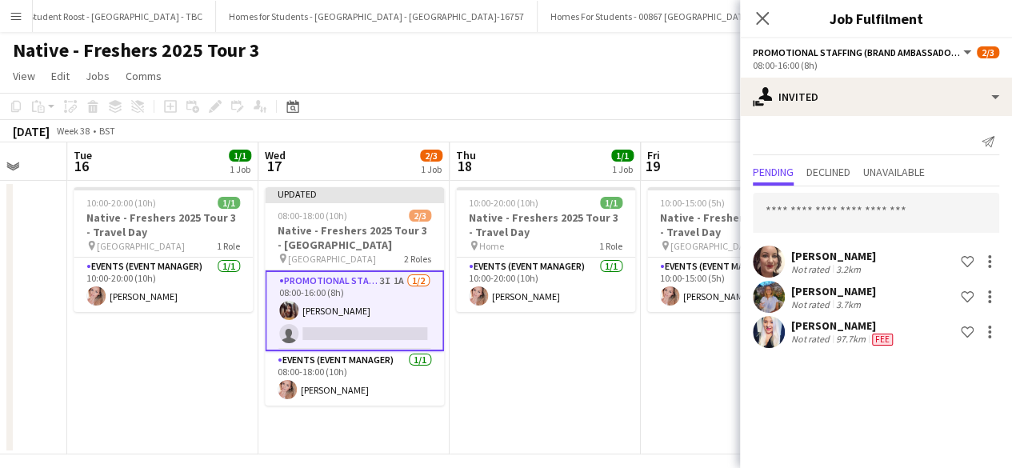
click at [627, 355] on app-date-cell "10:00-20:00 (10h) 1/1 Native - Freshers 2025 Tour 3 - Travel Day pin Home 1 Rol…" at bounding box center [545, 318] width 191 height 274
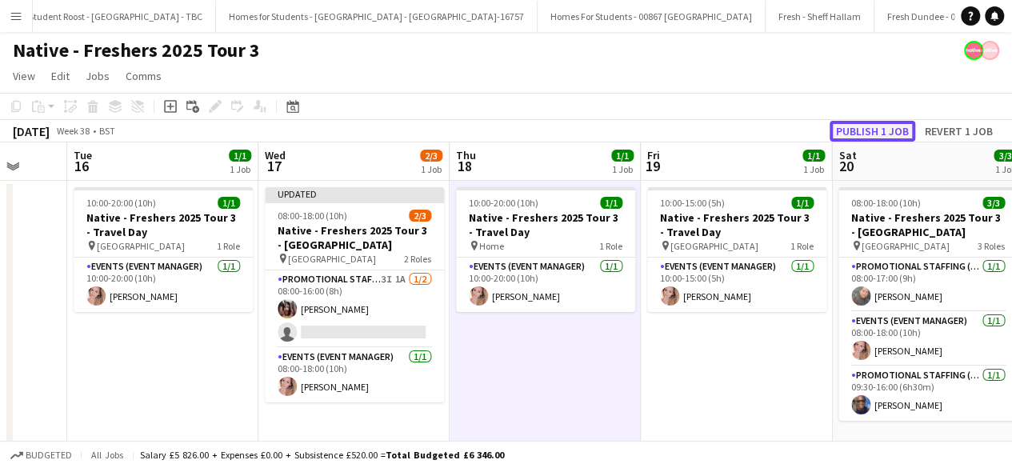
click at [880, 122] on button "Publish 1 job" at bounding box center [873, 131] width 86 height 21
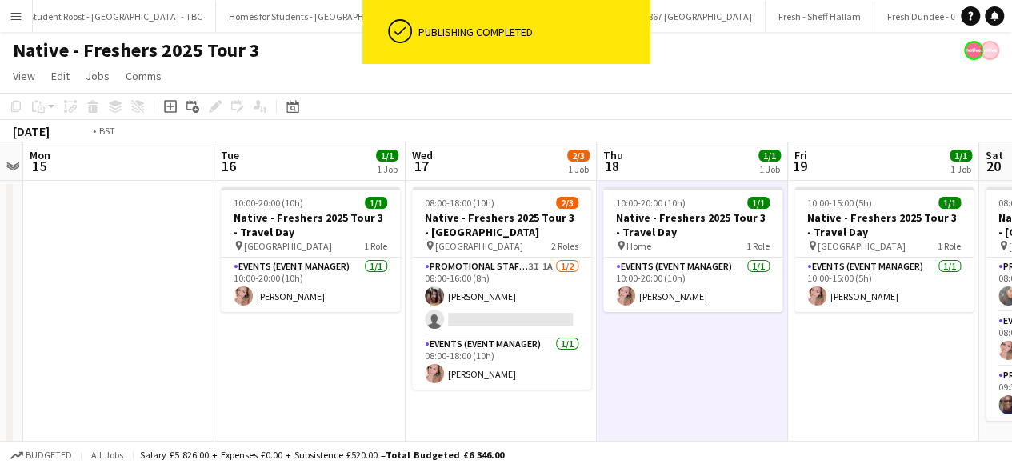
scroll to position [0, 321]
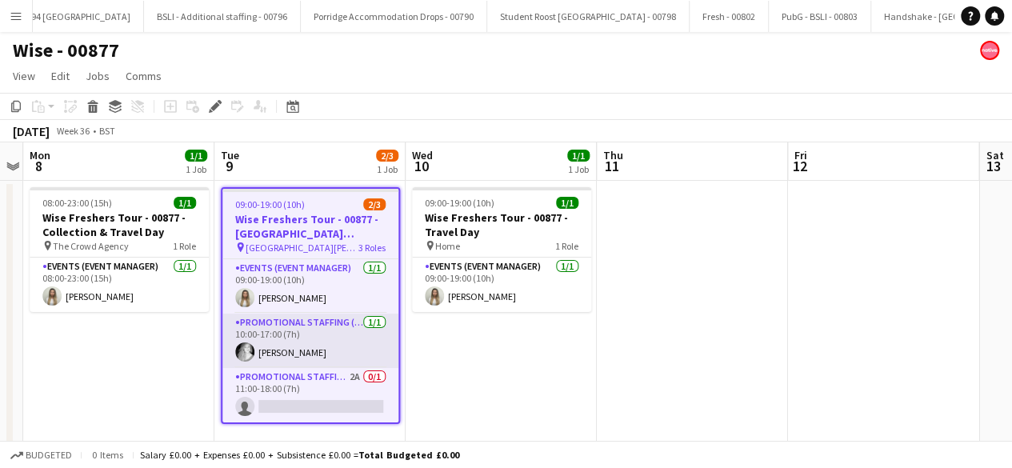
scroll to position [0, 18154]
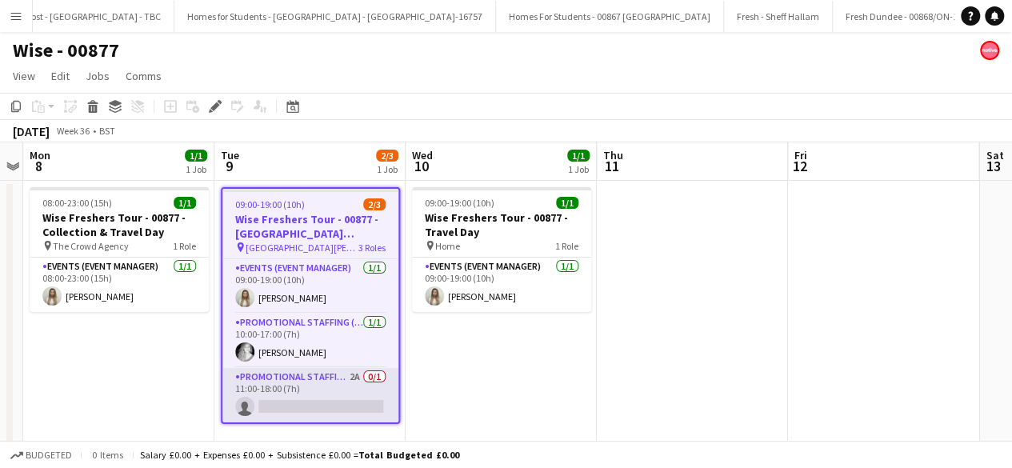
click at [307, 401] on app-card-role "Promotional Staffing (Brand Ambassadors) 2A 0/1 11:00-18:00 (7h) single-neutral…" at bounding box center [310, 395] width 176 height 54
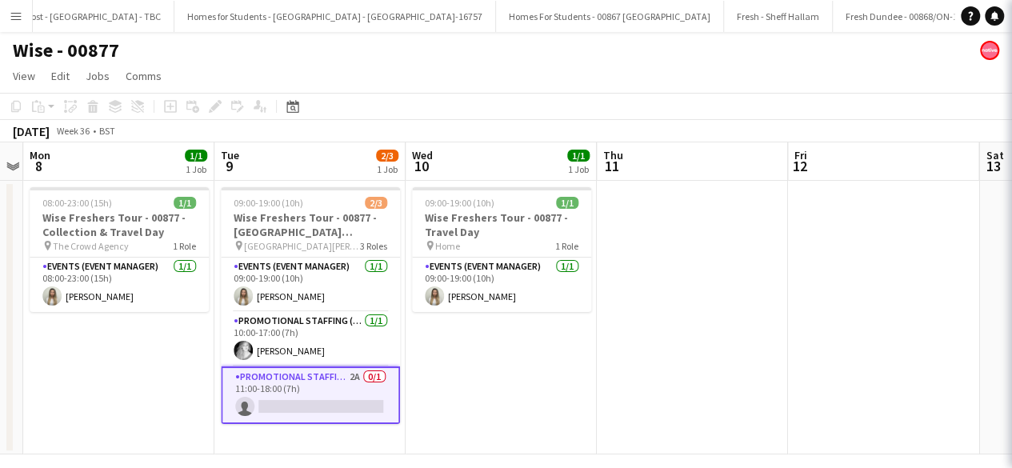
scroll to position [0, 23426]
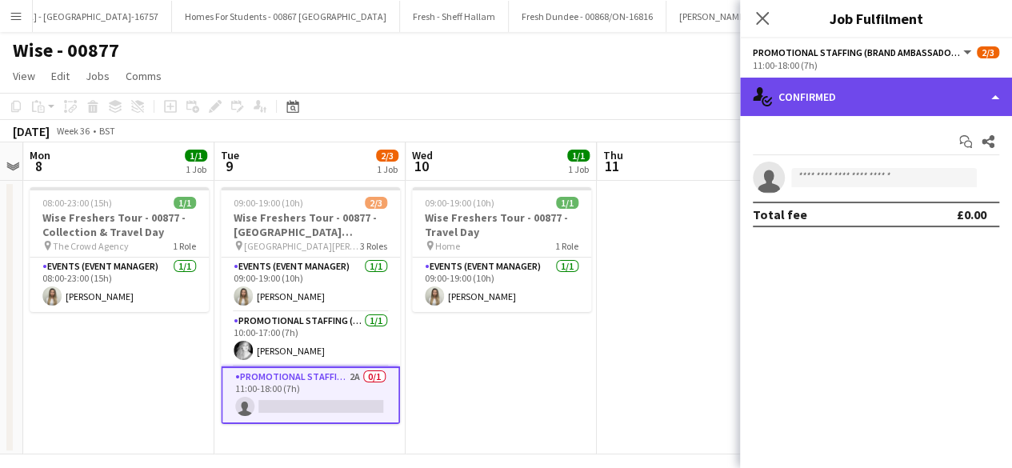
click at [890, 100] on div "single-neutral-actions-check-2 Confirmed" at bounding box center [876, 97] width 272 height 38
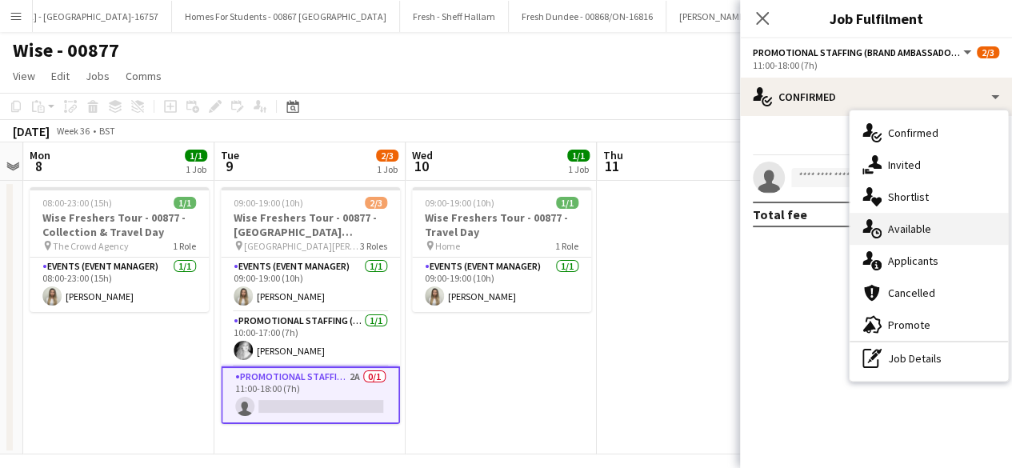
click at [927, 234] on div "single-neutral-actions-upload Available" at bounding box center [929, 229] width 158 height 32
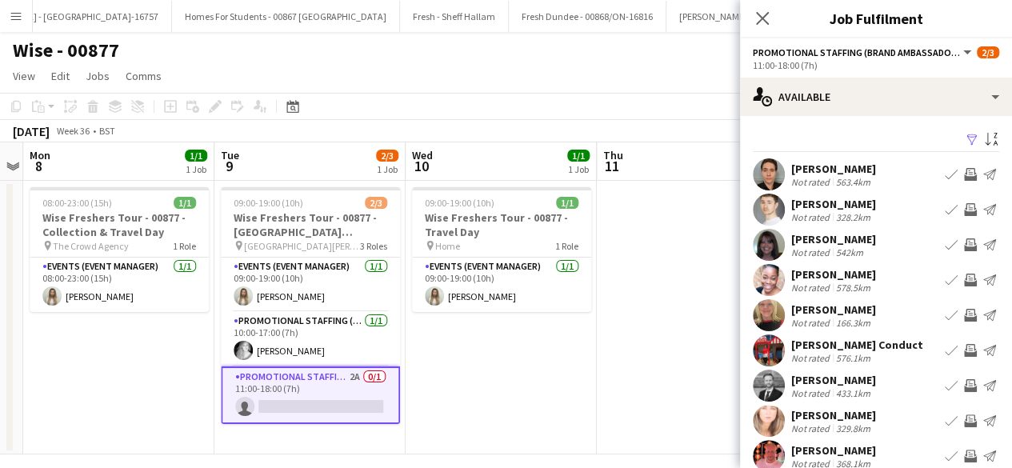
click at [966, 134] on app-icon "Filter" at bounding box center [972, 140] width 13 height 15
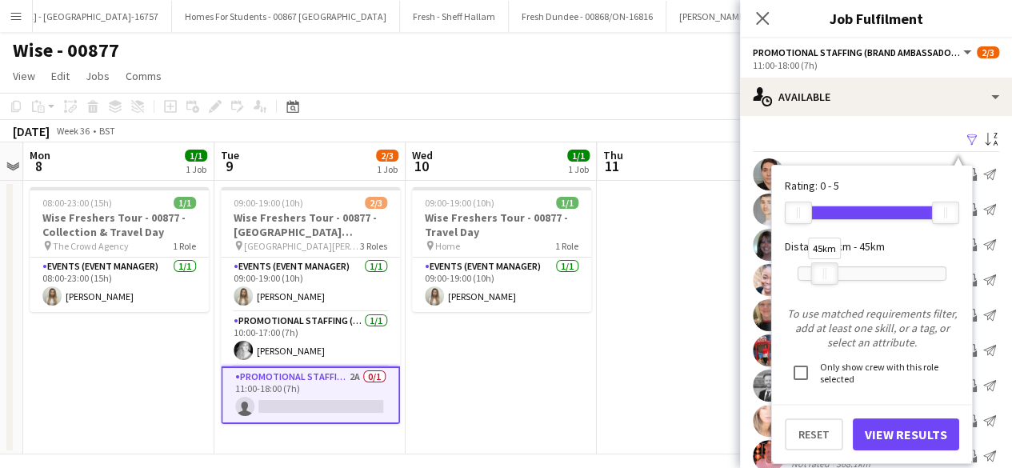
drag, startPoint x: 944, startPoint y: 275, endPoint x: 823, endPoint y: 275, distance: 121.6
click at [823, 275] on div "45km" at bounding box center [824, 273] width 27 height 22
click at [896, 431] on button "View Results" at bounding box center [906, 435] width 106 height 32
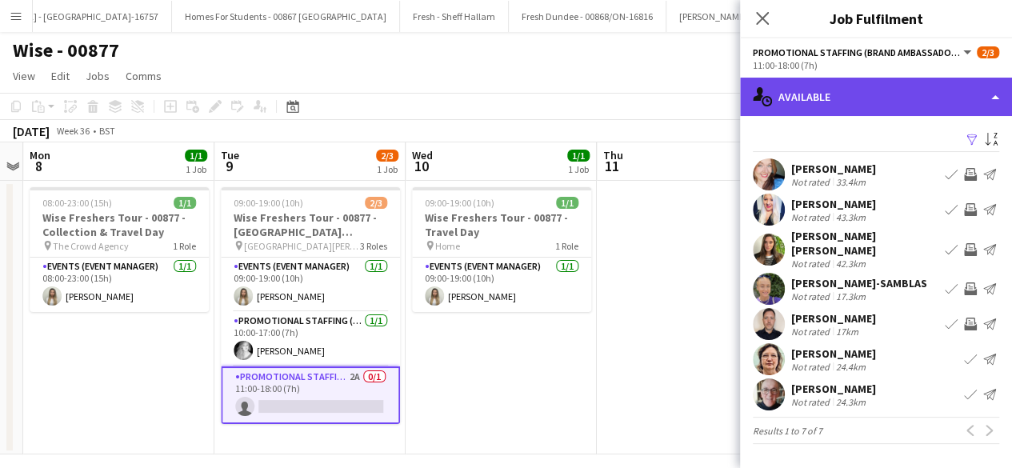
click at [869, 95] on div "single-neutral-actions-upload Available" at bounding box center [876, 97] width 272 height 38
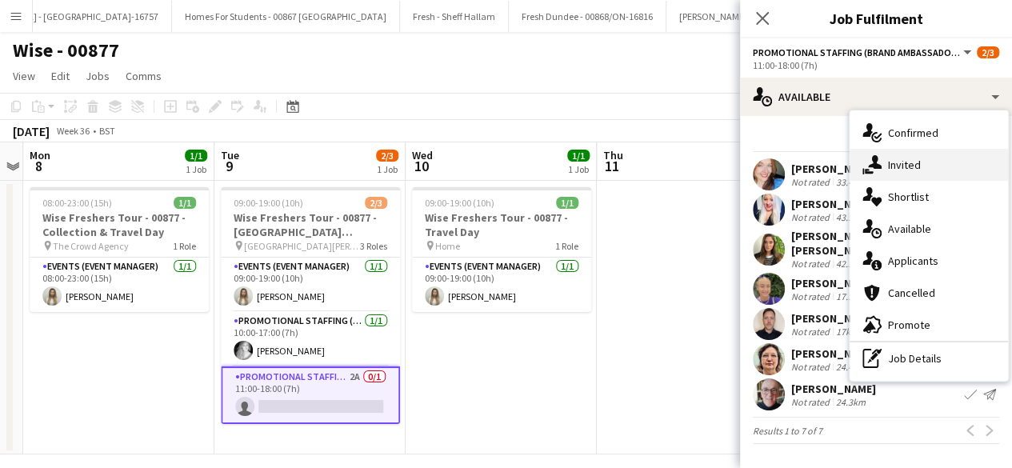
click at [910, 158] on div "single-neutral-actions-share-1 Invited" at bounding box center [929, 165] width 158 height 32
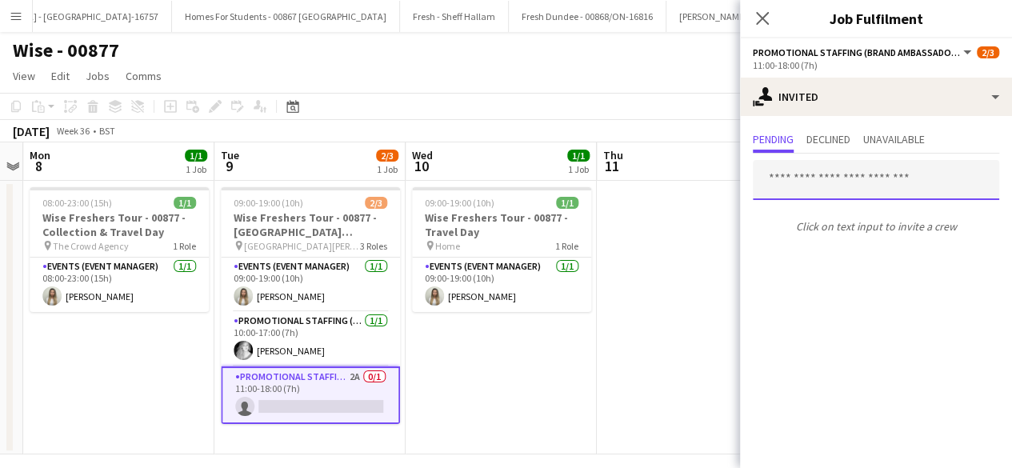
click at [834, 182] on input "text" at bounding box center [876, 180] width 246 height 40
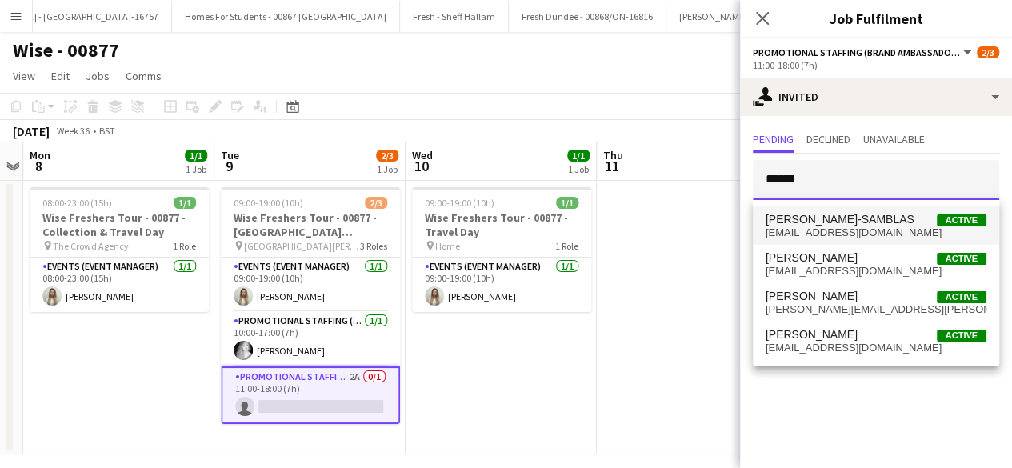
type input "******"
click at [840, 222] on span "OLIVIA BATHO-SAMBLAS" at bounding box center [840, 220] width 149 height 14
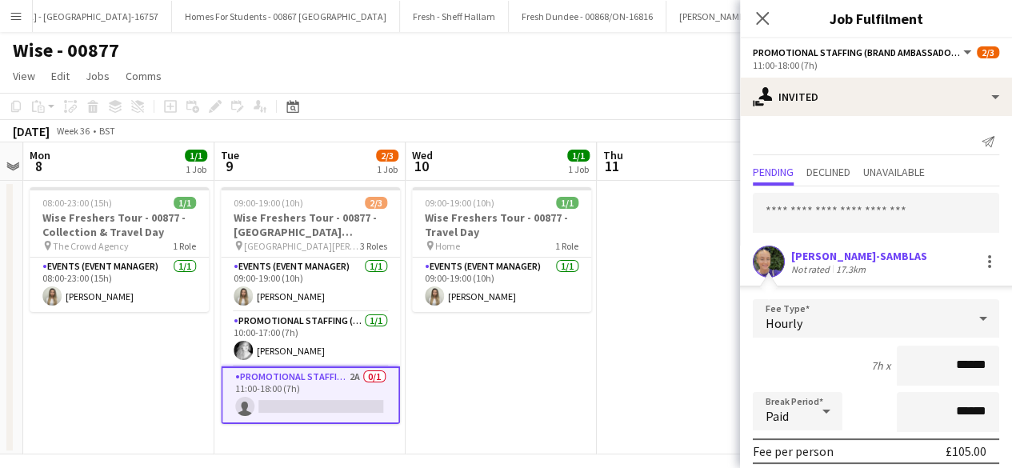
scroll to position [187, 0]
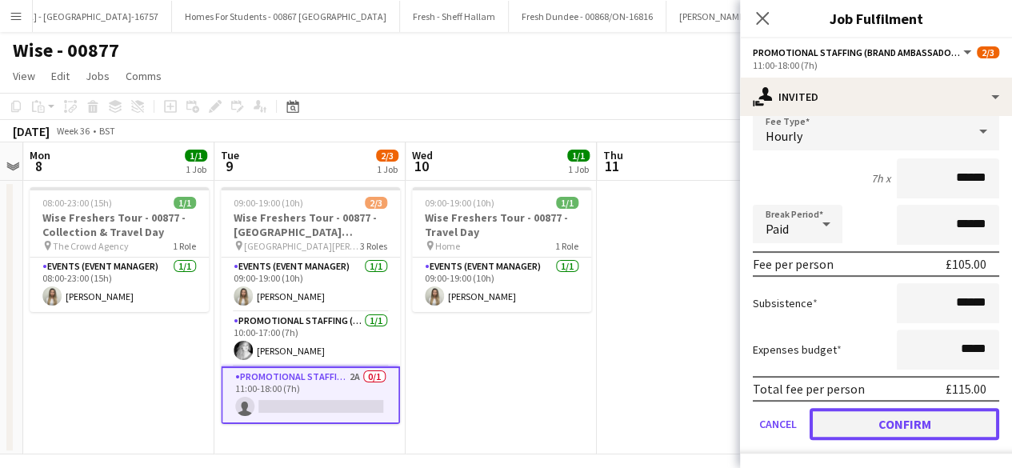
click at [859, 417] on button "Confirm" at bounding box center [905, 424] width 190 height 32
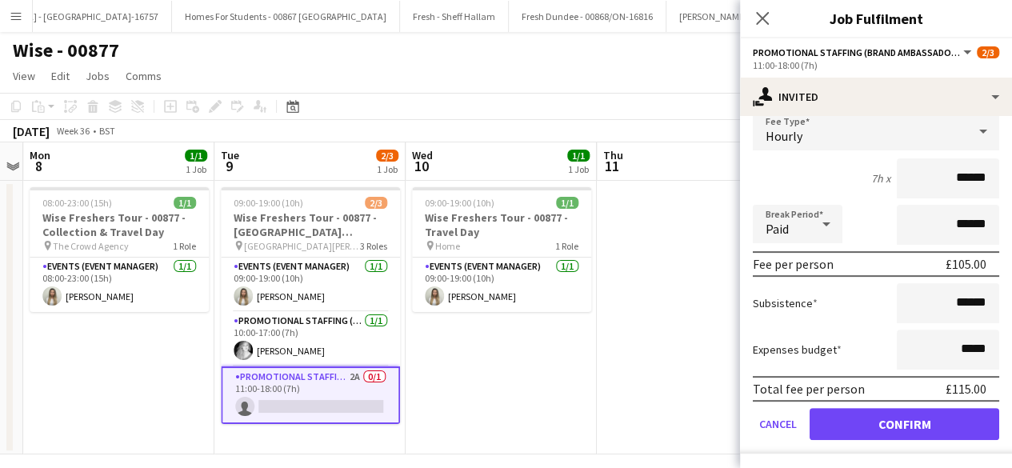
scroll to position [0, 0]
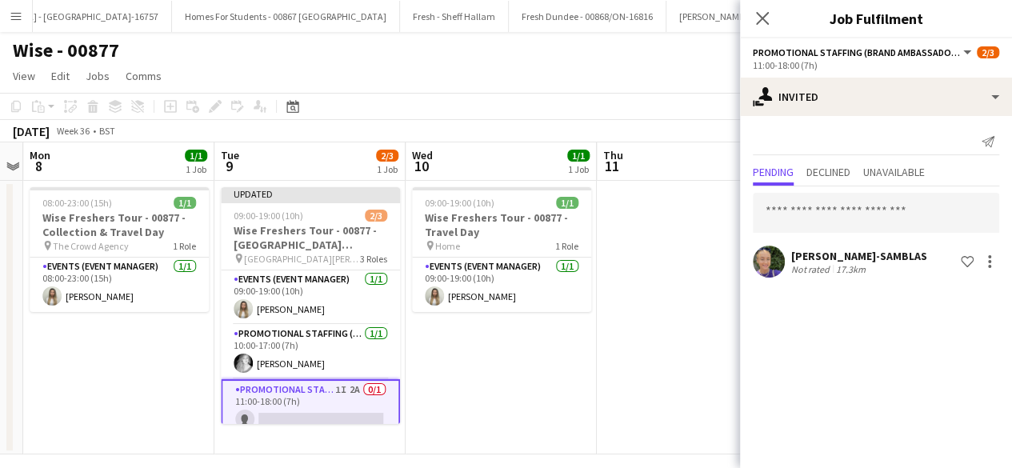
click at [703, 331] on app-date-cell at bounding box center [692, 318] width 191 height 274
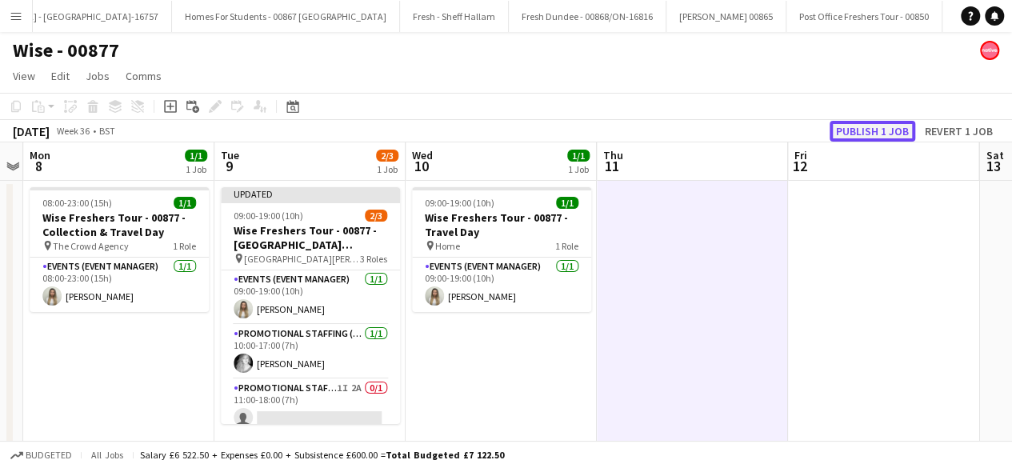
click at [888, 132] on button "Publish 1 job" at bounding box center [873, 131] width 86 height 21
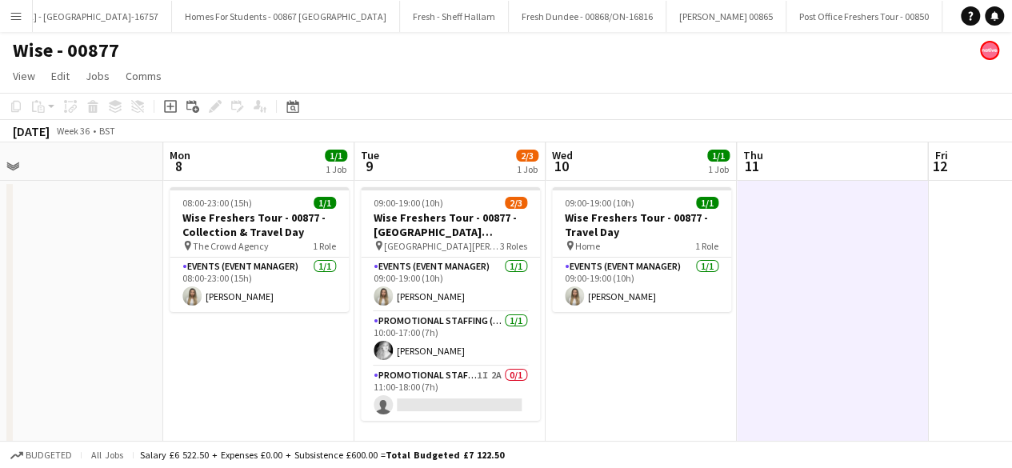
scroll to position [0, 602]
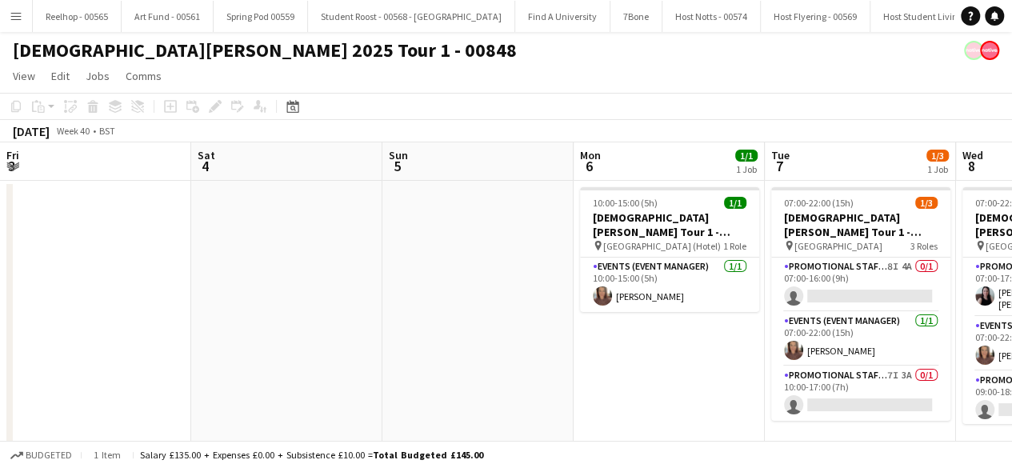
scroll to position [0, 421]
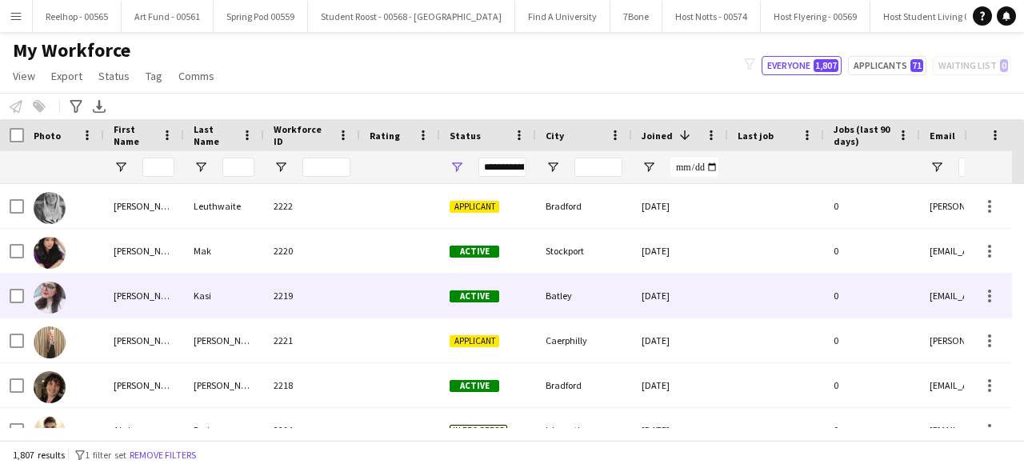
click at [362, 298] on div at bounding box center [400, 296] width 80 height 44
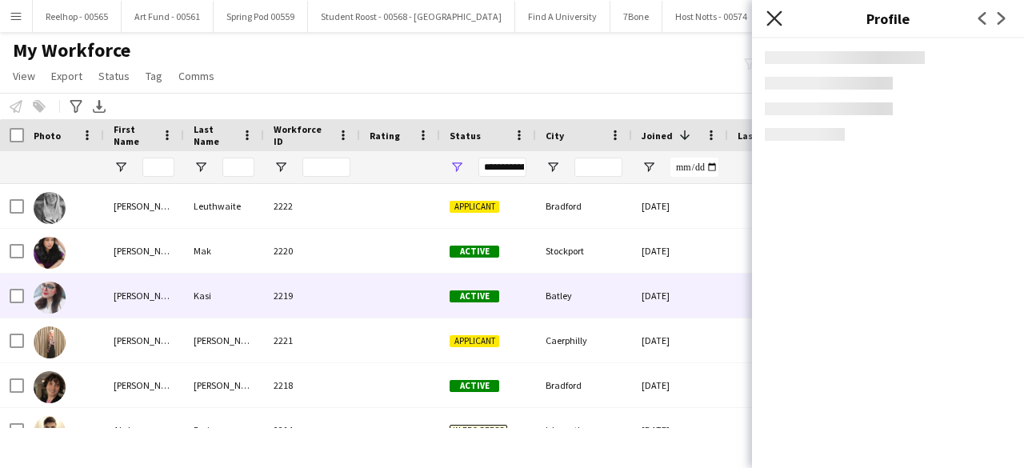
click at [778, 20] on icon at bounding box center [774, 17] width 15 height 15
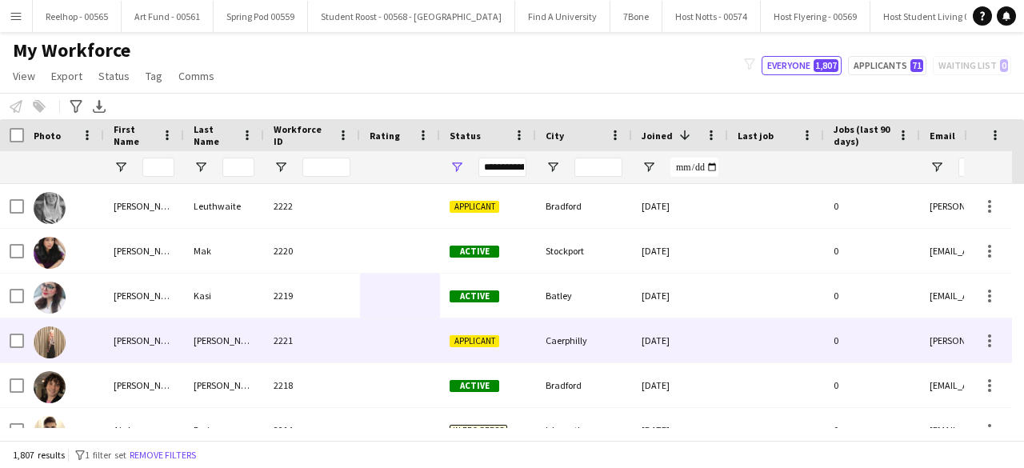
click at [362, 341] on div at bounding box center [400, 340] width 80 height 44
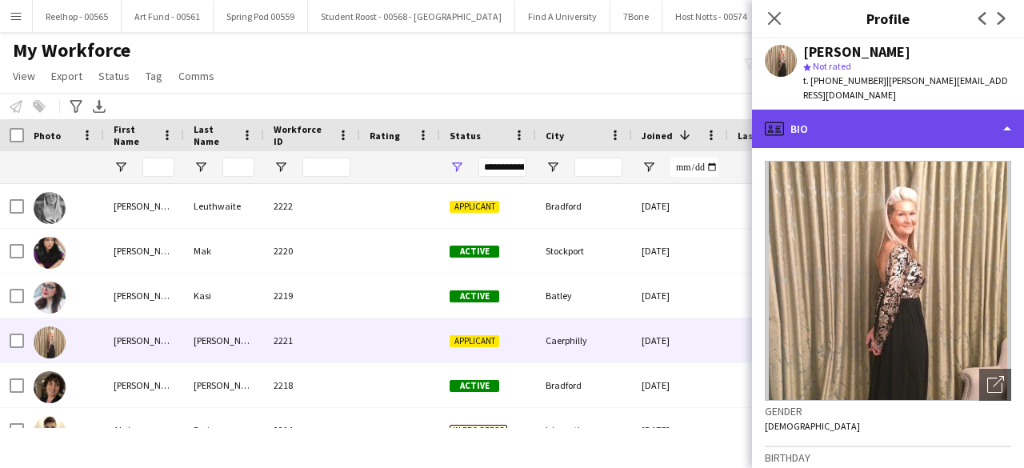
click at [901, 118] on div "profile Bio" at bounding box center [888, 129] width 272 height 38
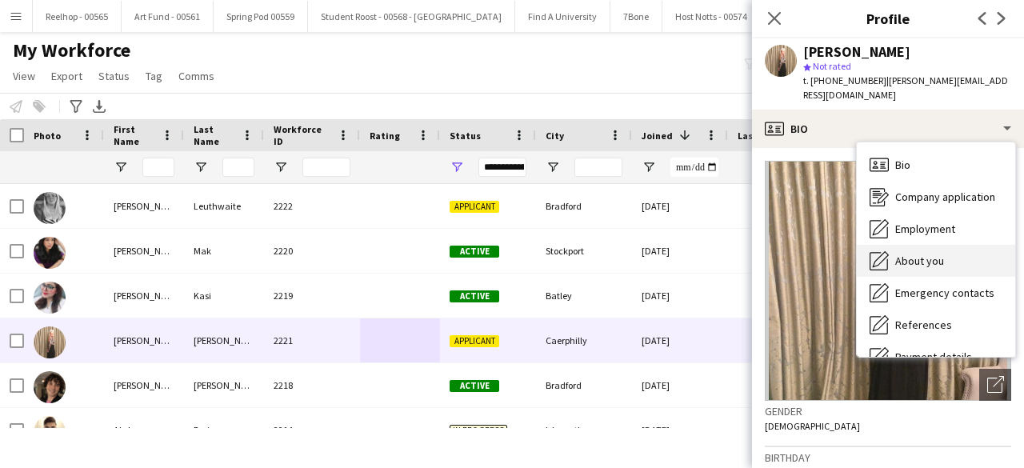
click at [939, 254] on span "About you" at bounding box center [919, 261] width 49 height 14
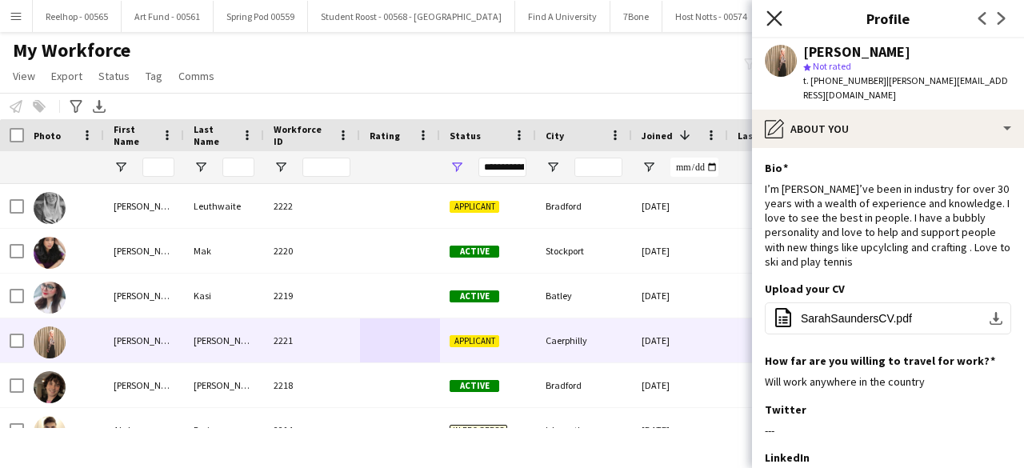
click at [771, 20] on icon at bounding box center [774, 17] width 15 height 15
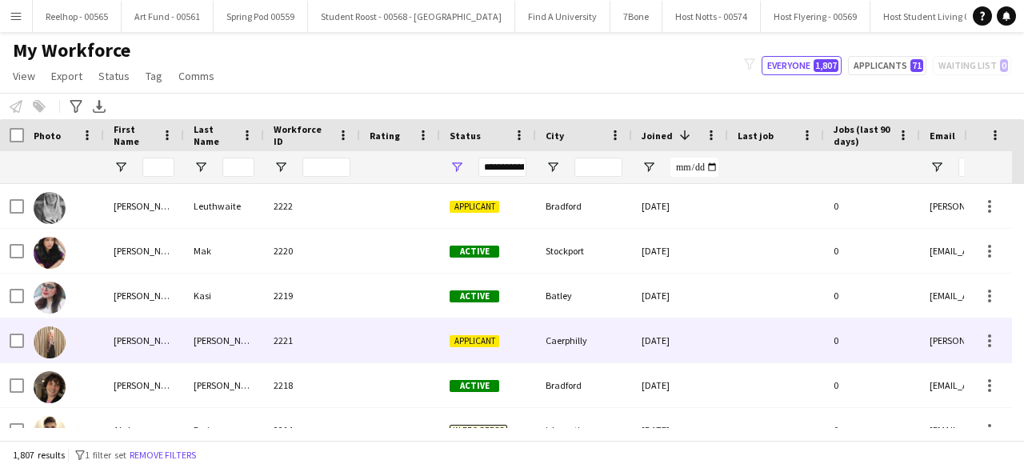
click at [346, 348] on div "2221" at bounding box center [312, 340] width 96 height 44
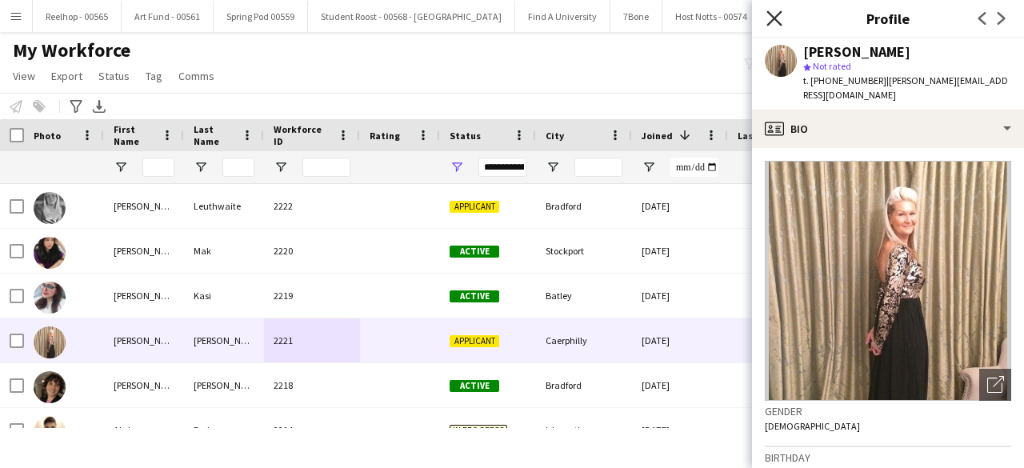
click at [775, 17] on icon at bounding box center [774, 17] width 15 height 15
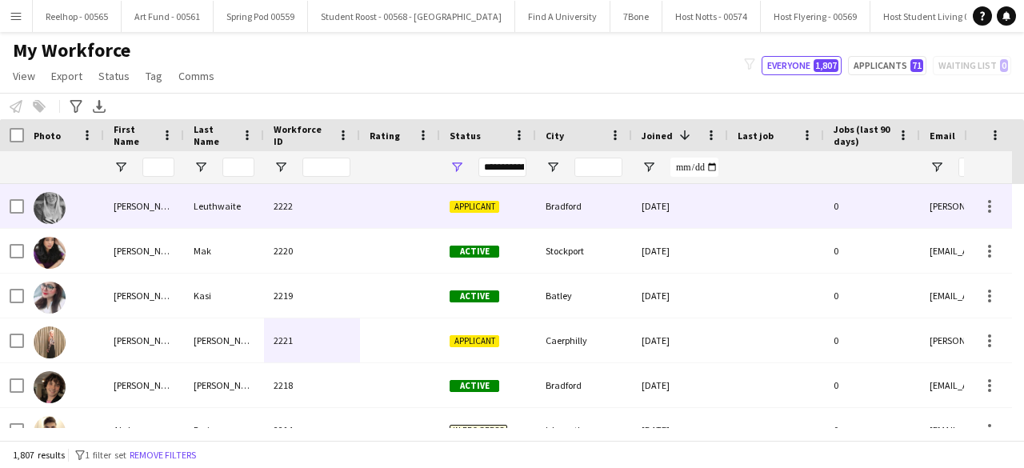
click at [361, 207] on div at bounding box center [400, 206] width 80 height 44
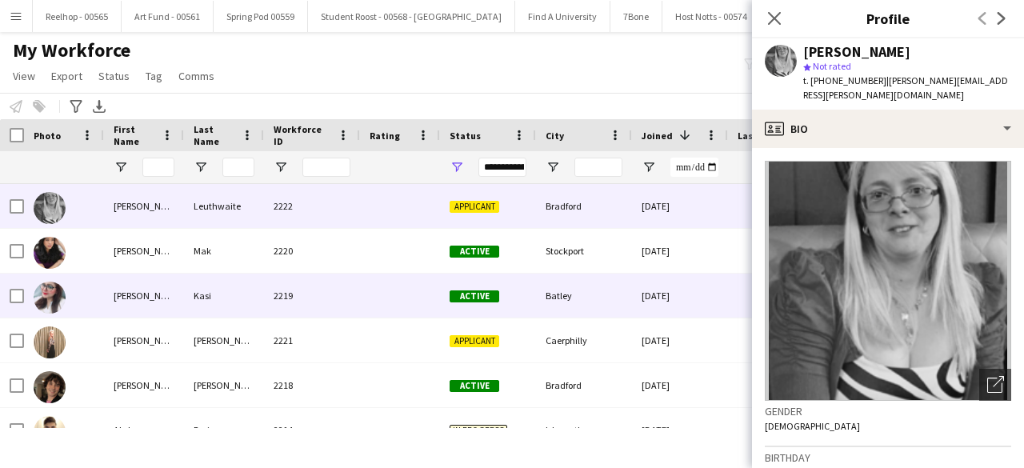
click at [348, 288] on div "2219" at bounding box center [312, 296] width 96 height 44
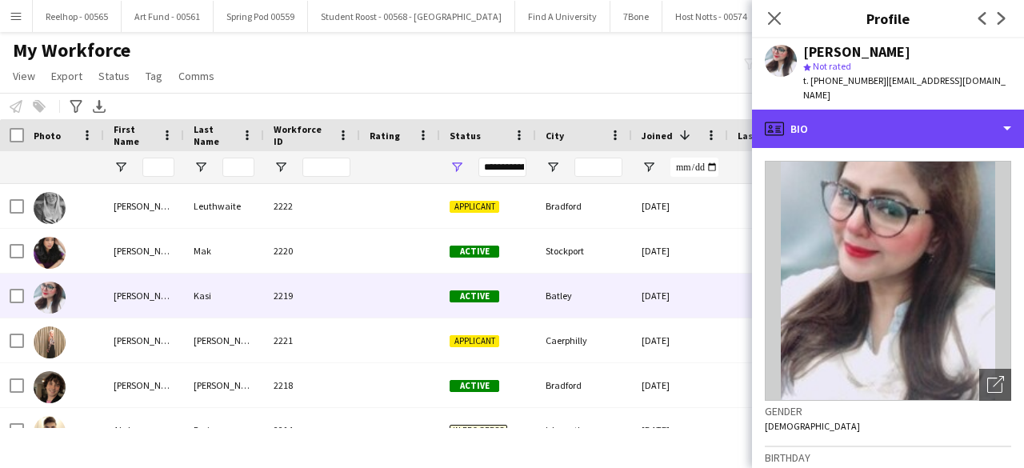
click at [927, 127] on div "profile Bio" at bounding box center [888, 129] width 272 height 38
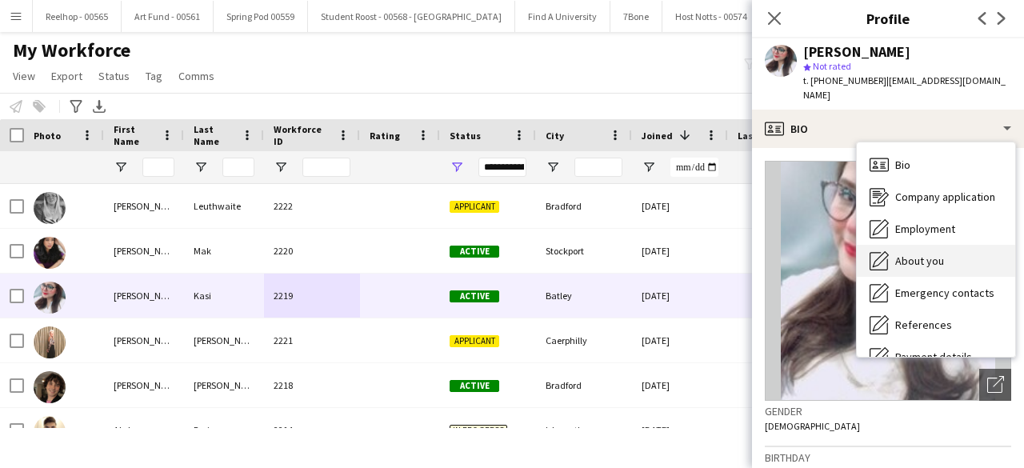
click at [939, 257] on div "About you About you" at bounding box center [936, 261] width 158 height 32
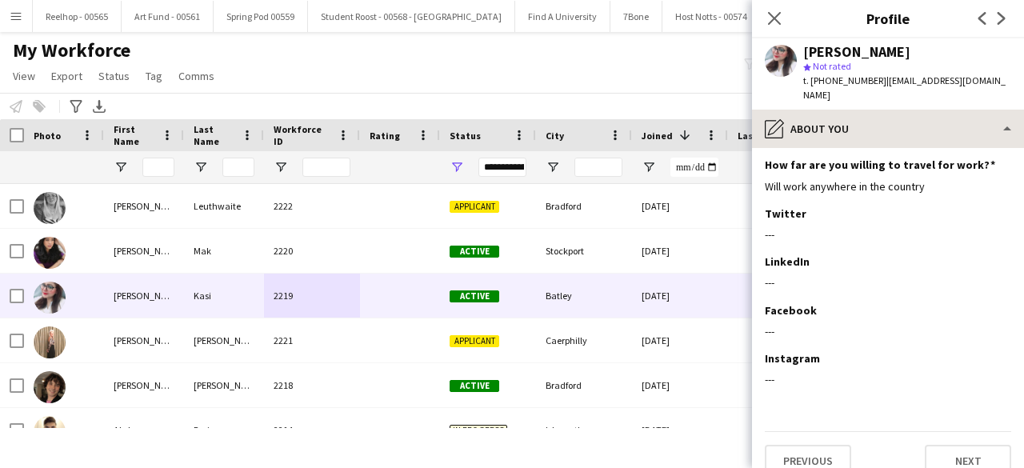
scroll to position [211, 0]
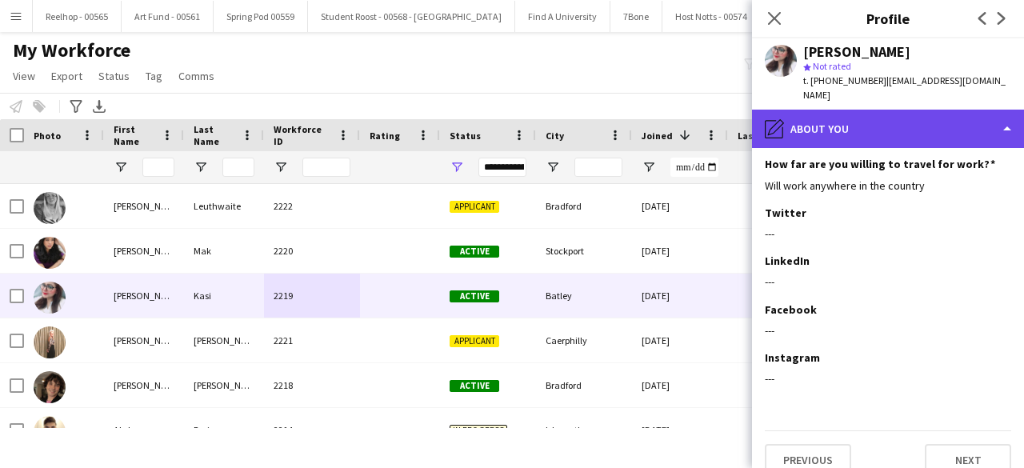
click at [889, 116] on div "pencil4 About you" at bounding box center [888, 129] width 272 height 38
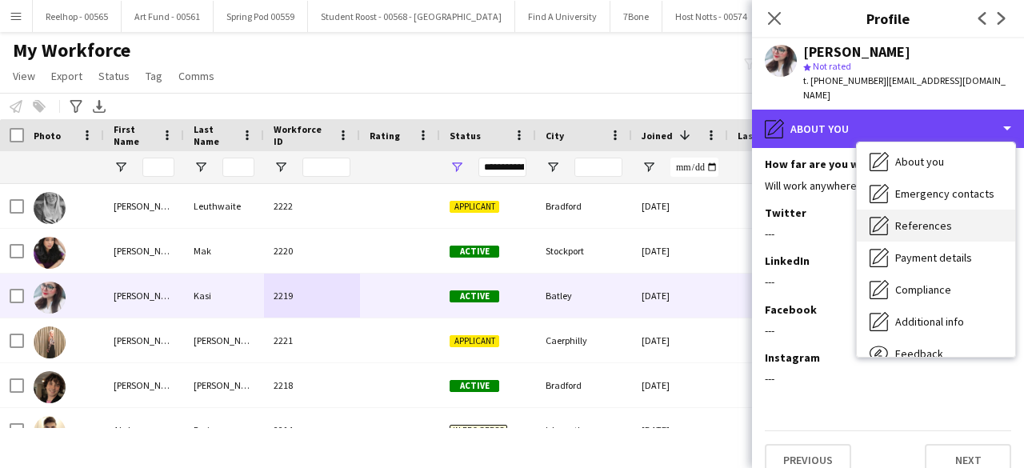
scroll to position [102, 0]
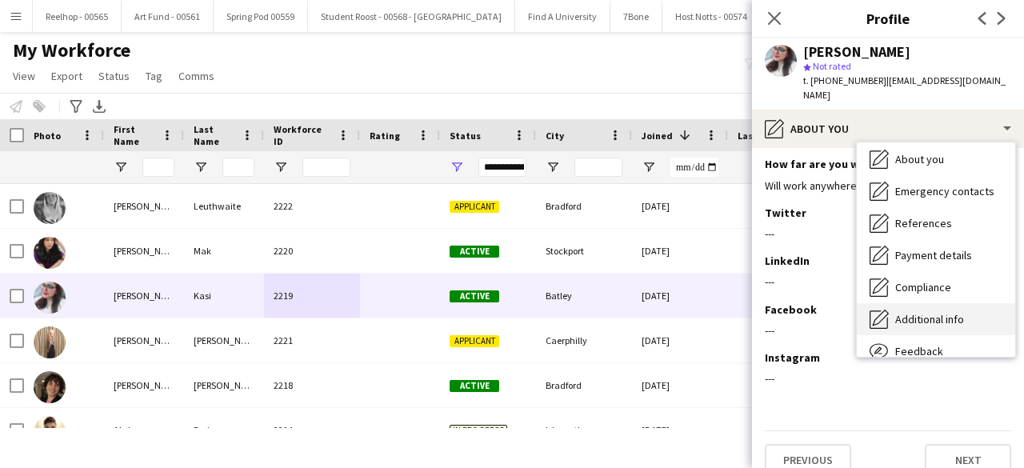
click at [925, 312] on span "Additional info" at bounding box center [929, 319] width 69 height 14
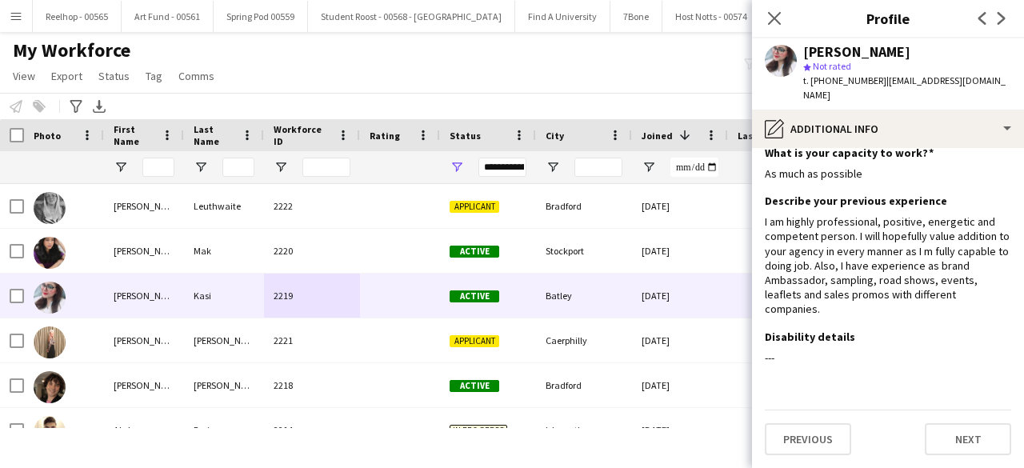
scroll to position [0, 0]
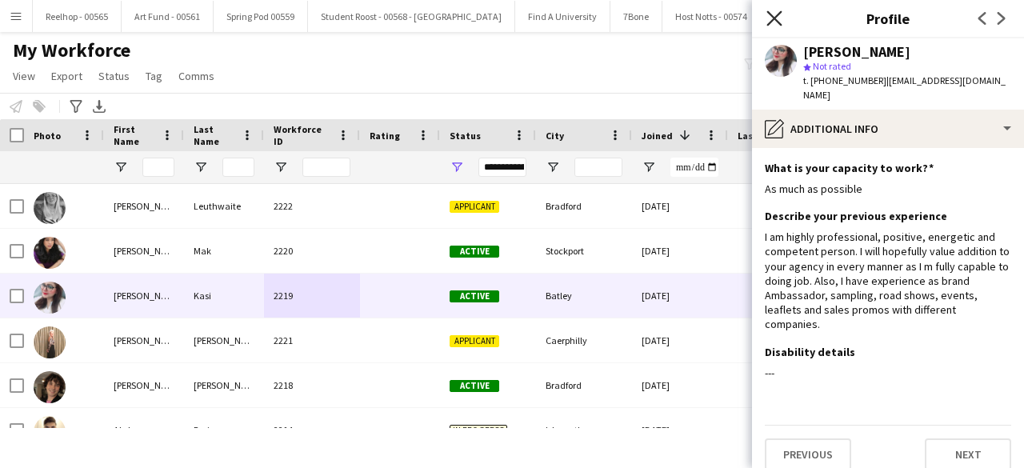
click at [775, 16] on icon at bounding box center [774, 17] width 15 height 15
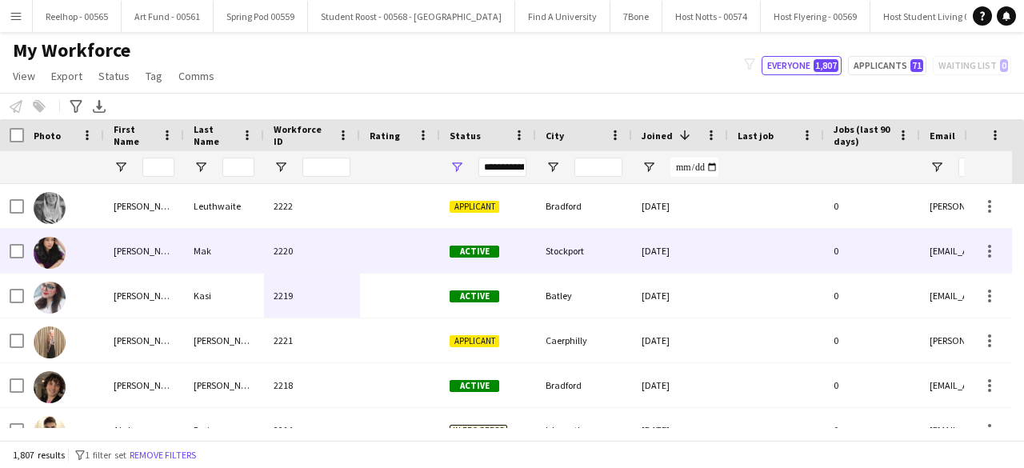
click at [390, 257] on div at bounding box center [400, 251] width 80 height 44
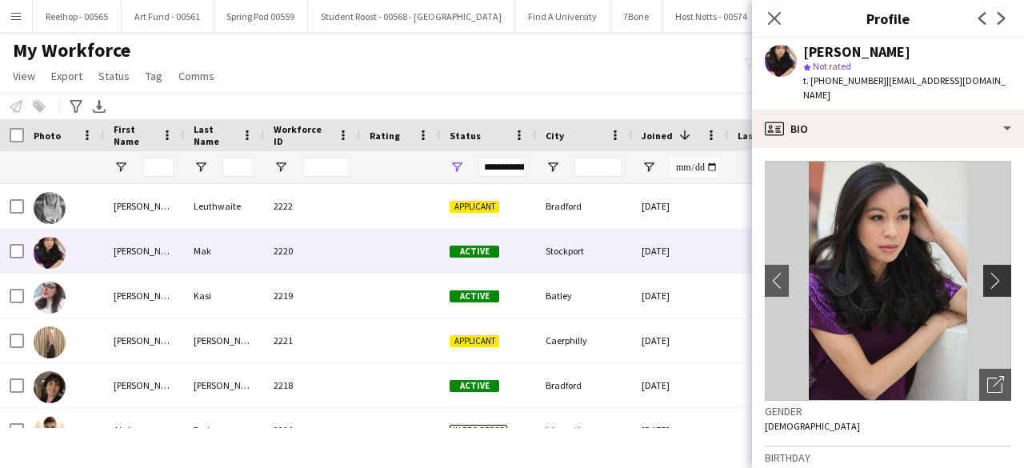
click at [988, 272] on app-icon "chevron-right" at bounding box center [1000, 280] width 25 height 17
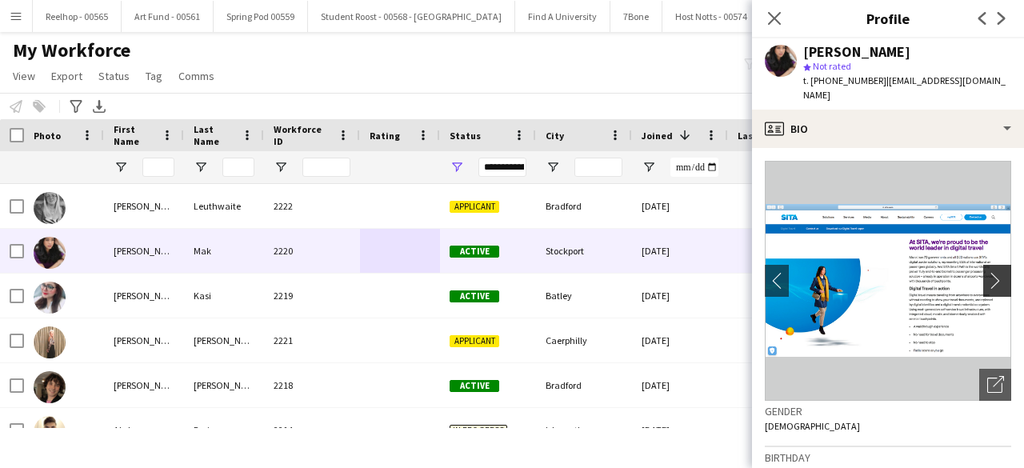
click at [988, 272] on app-icon "chevron-right" at bounding box center [1000, 280] width 25 height 17
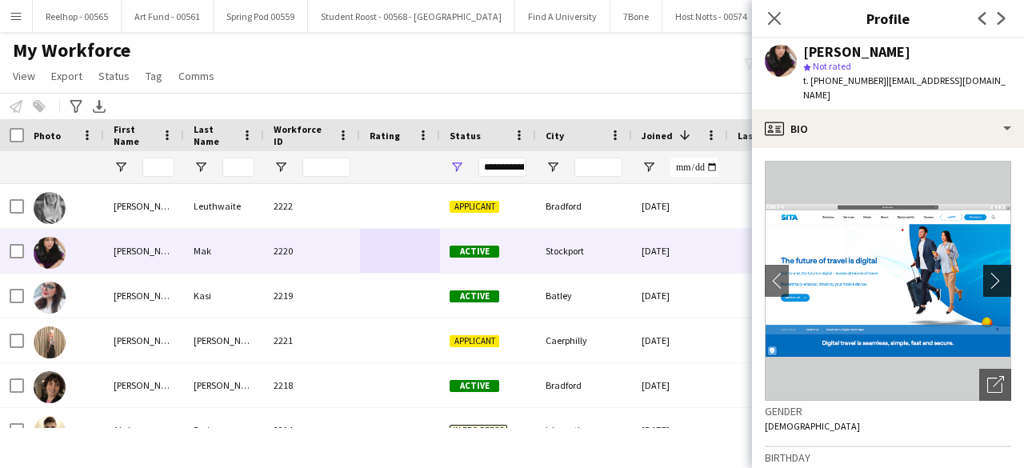
click at [988, 272] on app-icon "chevron-right" at bounding box center [1000, 280] width 25 height 17
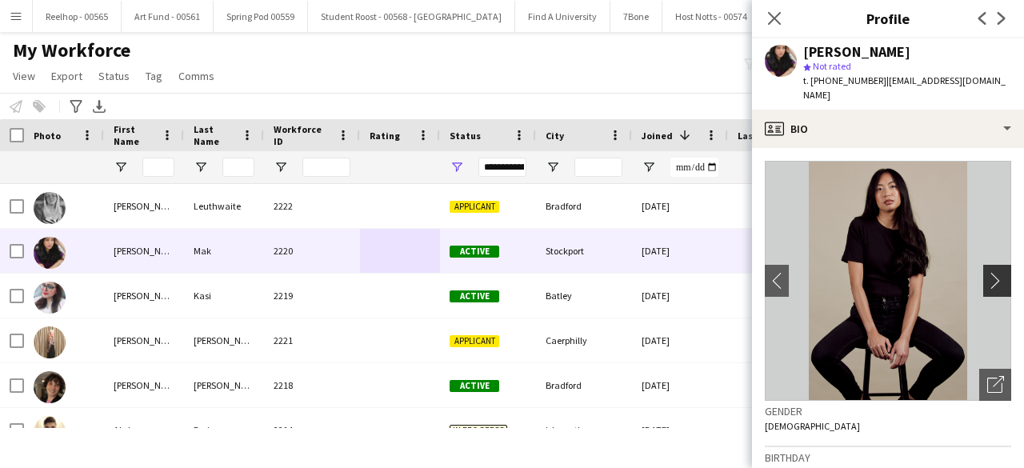
click at [988, 272] on app-icon "chevron-right" at bounding box center [1000, 280] width 25 height 17
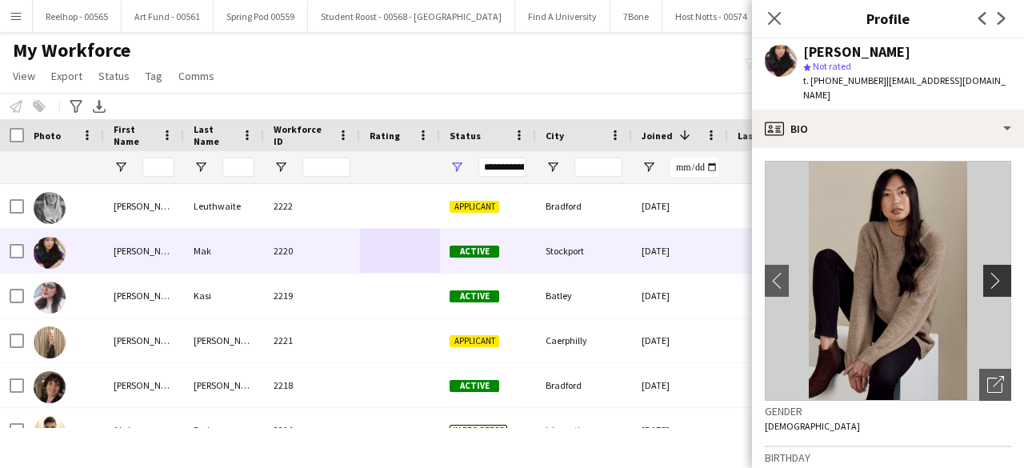
click at [988, 272] on app-icon "chevron-right" at bounding box center [1000, 280] width 25 height 17
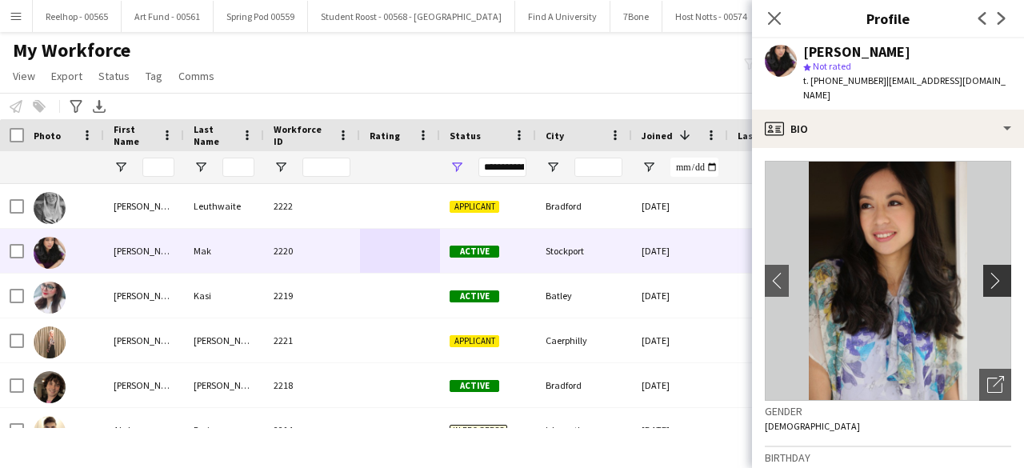
click at [988, 272] on app-icon "chevron-right" at bounding box center [1000, 280] width 25 height 17
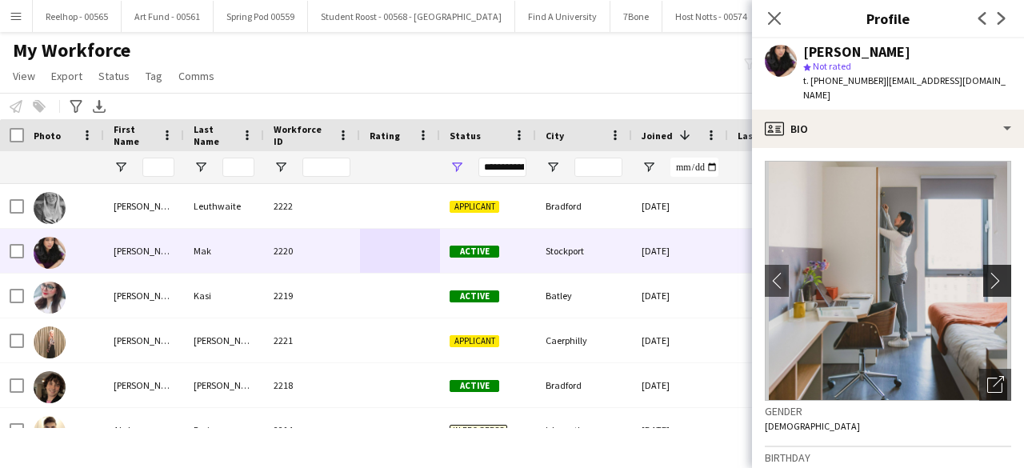
click at [988, 272] on app-icon "chevron-right" at bounding box center [1000, 280] width 25 height 17
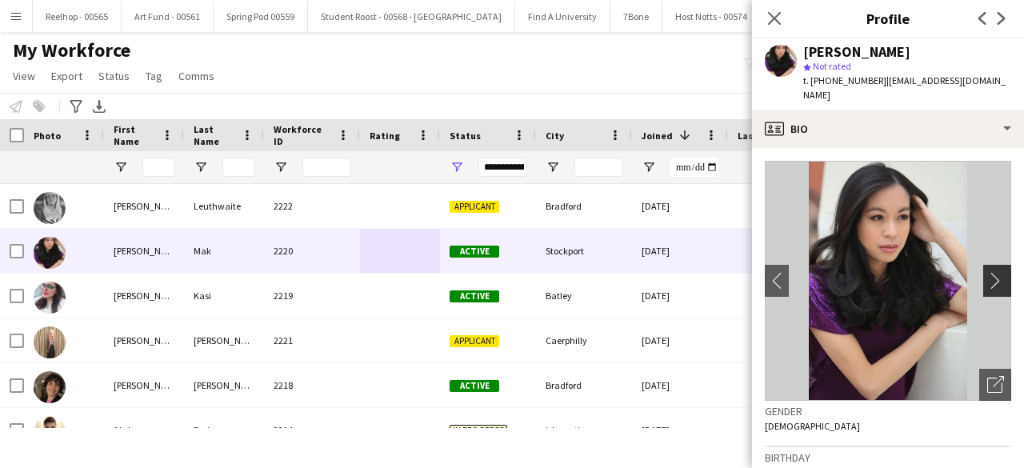
click at [988, 272] on app-icon "chevron-right" at bounding box center [1000, 280] width 25 height 17
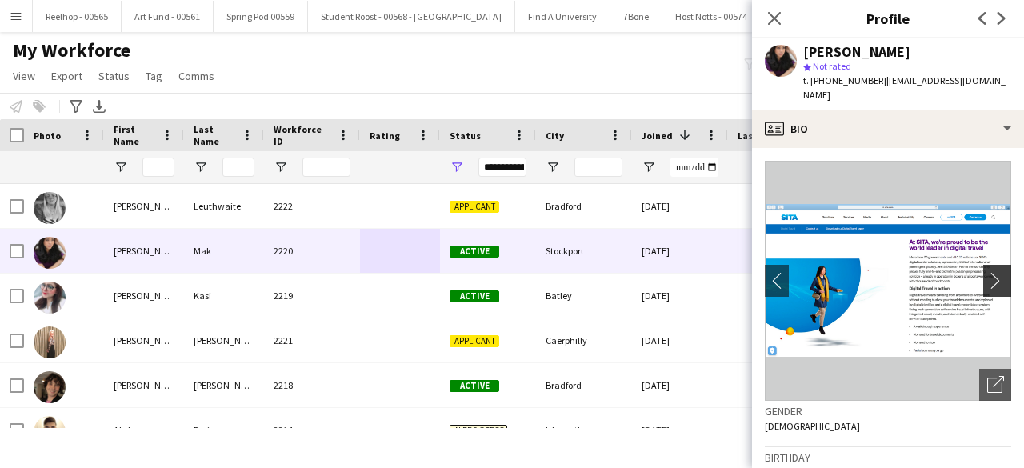
click at [988, 272] on app-icon "chevron-right" at bounding box center [1000, 280] width 25 height 17
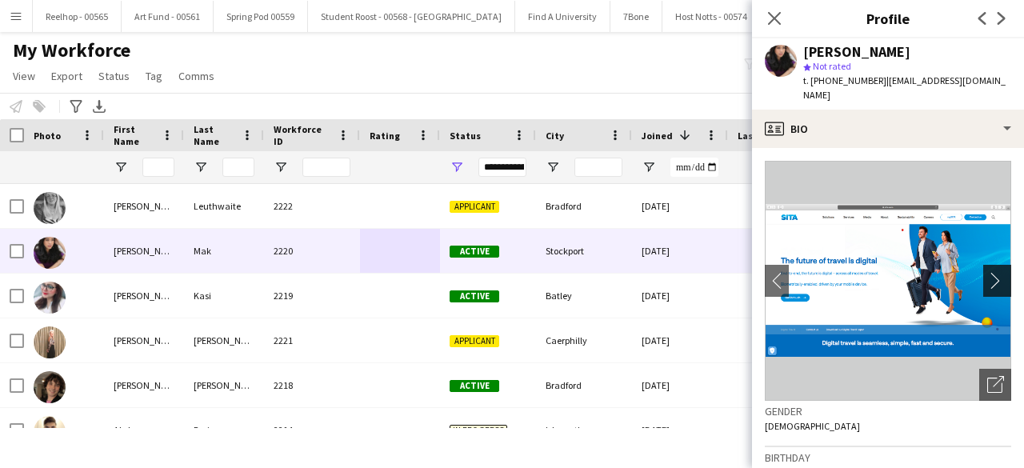
click at [988, 272] on app-icon "chevron-right" at bounding box center [1000, 280] width 25 height 17
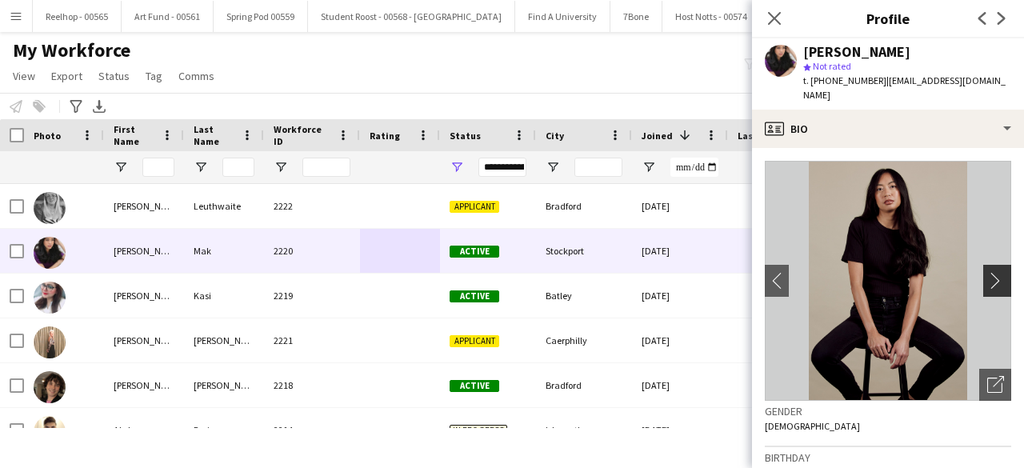
click at [988, 272] on app-icon "chevron-right" at bounding box center [1000, 280] width 25 height 17
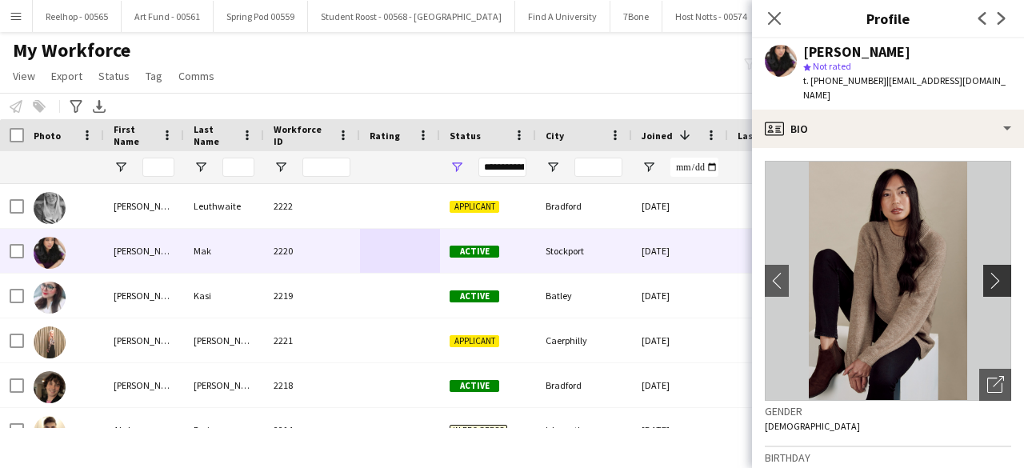
click at [988, 272] on app-icon "chevron-right" at bounding box center [1000, 280] width 25 height 17
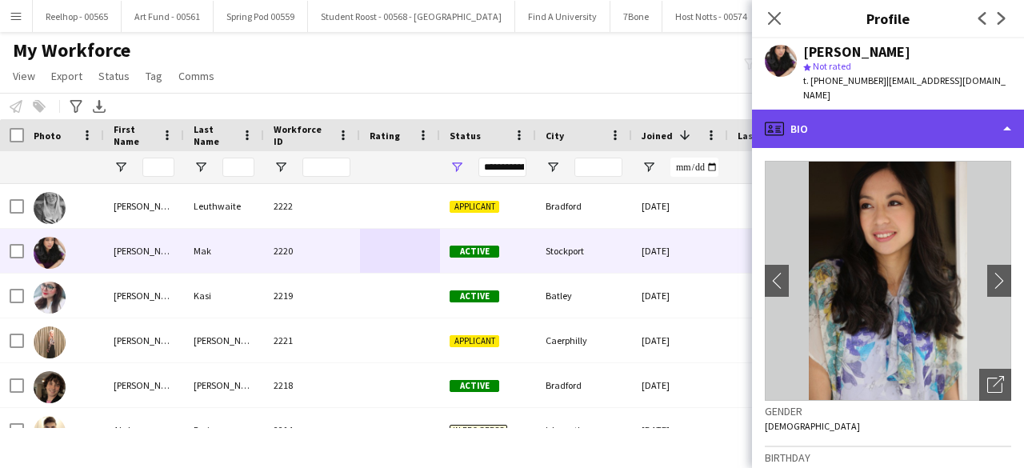
click at [924, 114] on div "profile Bio" at bounding box center [888, 129] width 272 height 38
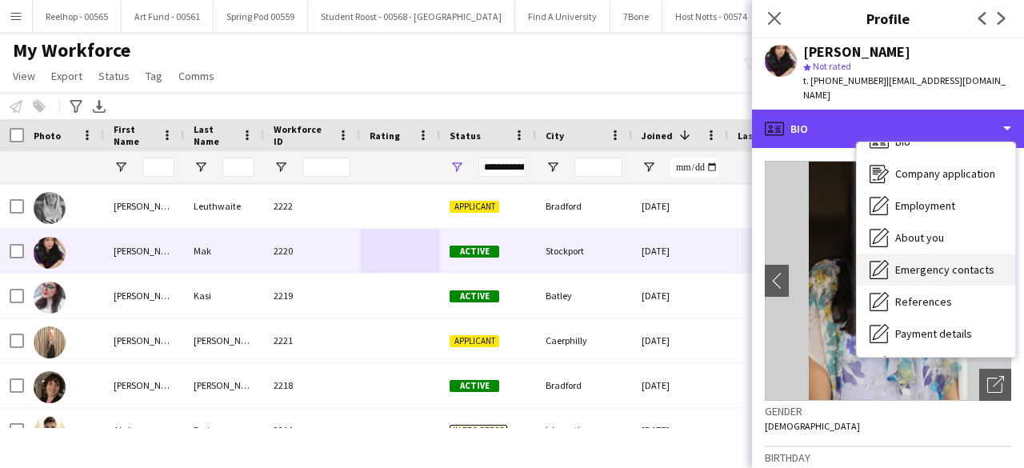
scroll to position [150, 0]
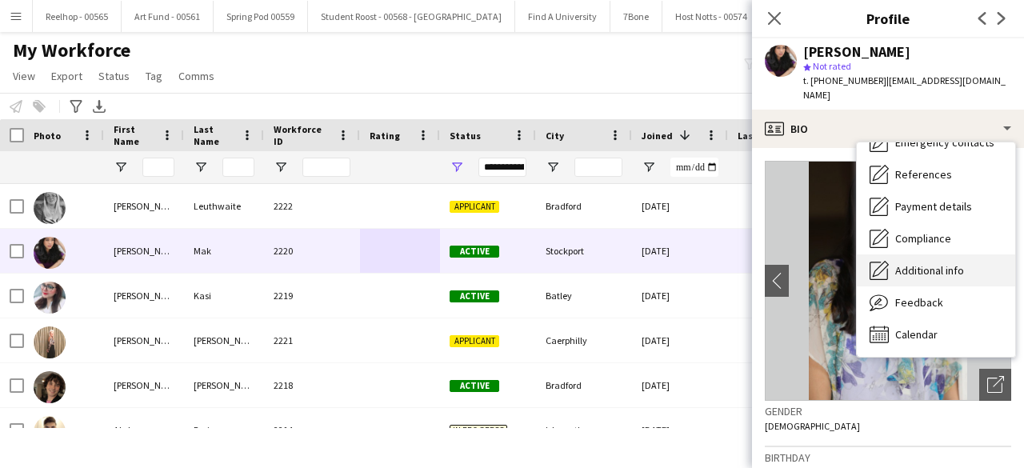
click at [935, 263] on span "Additional info" at bounding box center [929, 270] width 69 height 14
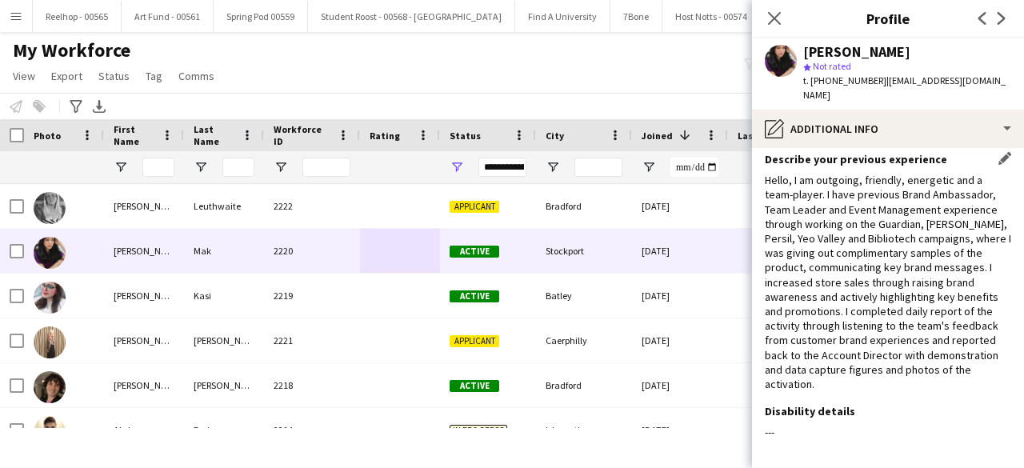
scroll to position [55, 0]
click at [777, 10] on app-icon "Close pop-in" at bounding box center [774, 18] width 23 height 23
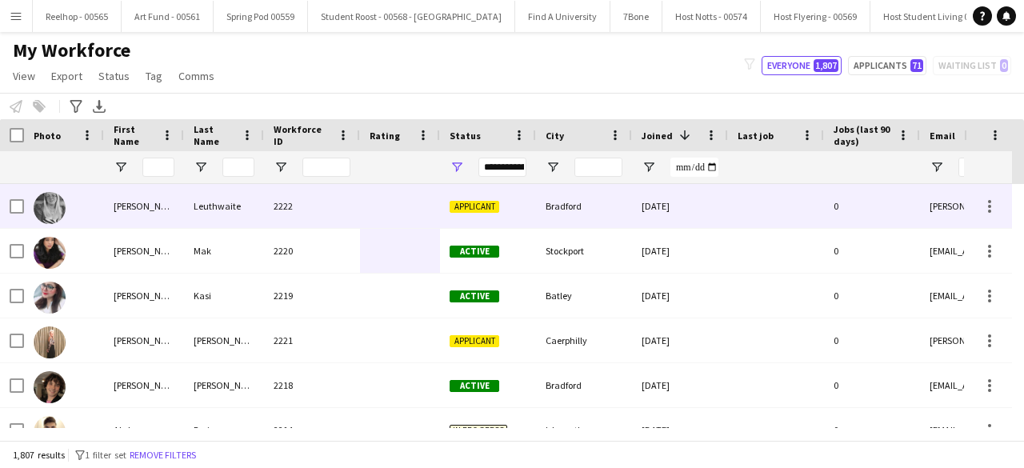
click at [335, 186] on div "2222" at bounding box center [312, 206] width 96 height 44
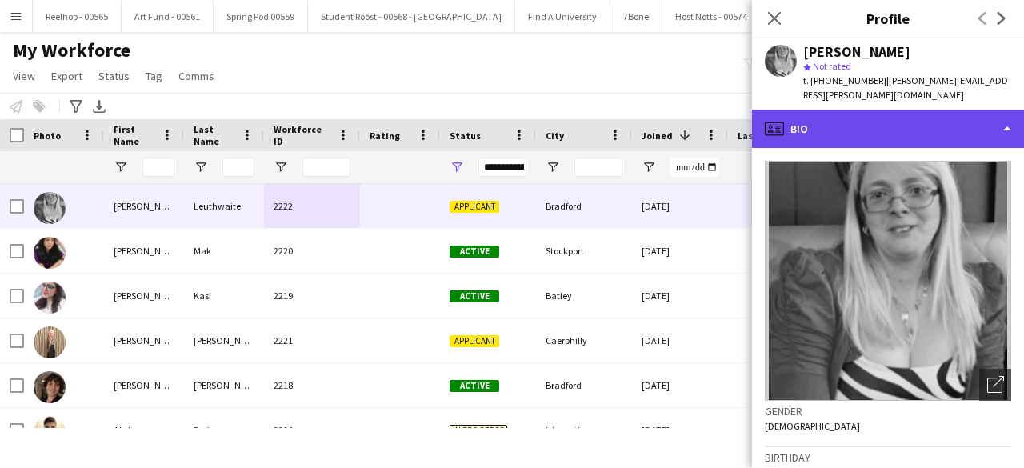
click at [927, 119] on div "profile Bio" at bounding box center [888, 129] width 272 height 38
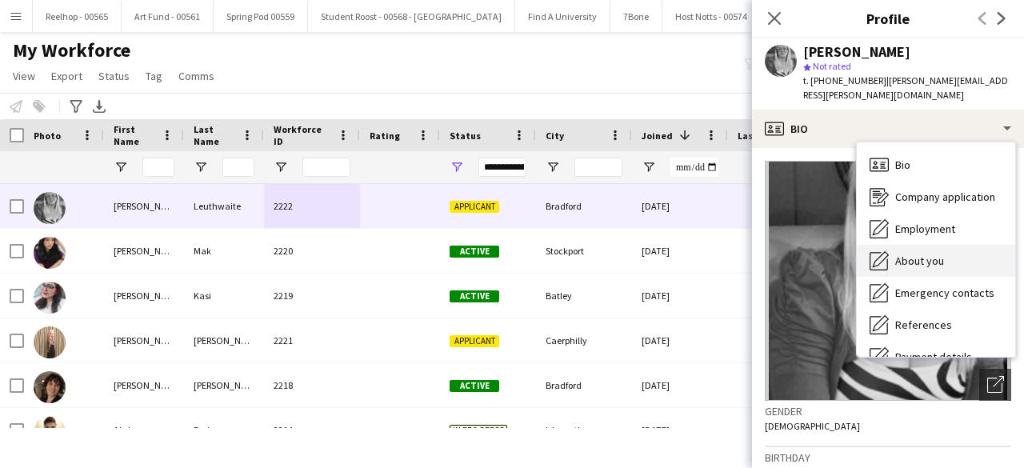
click at [917, 254] on span "About you" at bounding box center [919, 261] width 49 height 14
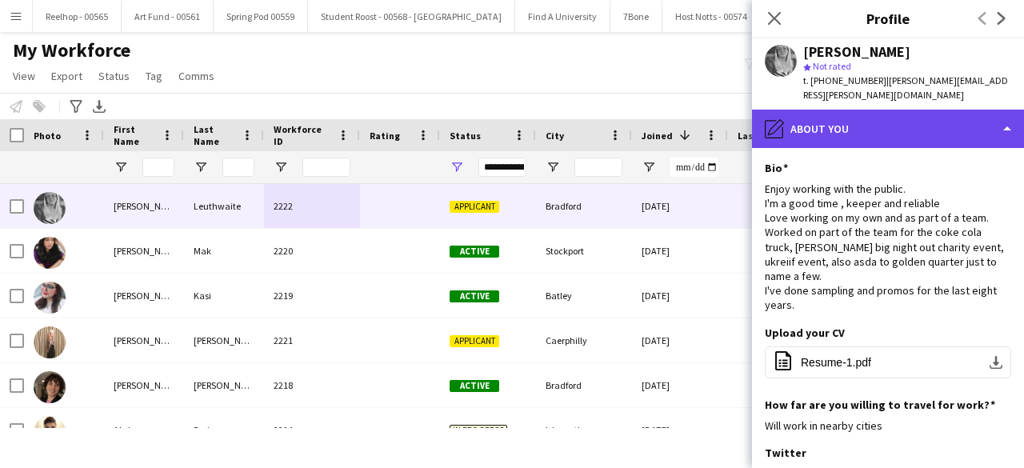
click at [937, 111] on div "pencil4 About you" at bounding box center [888, 129] width 272 height 38
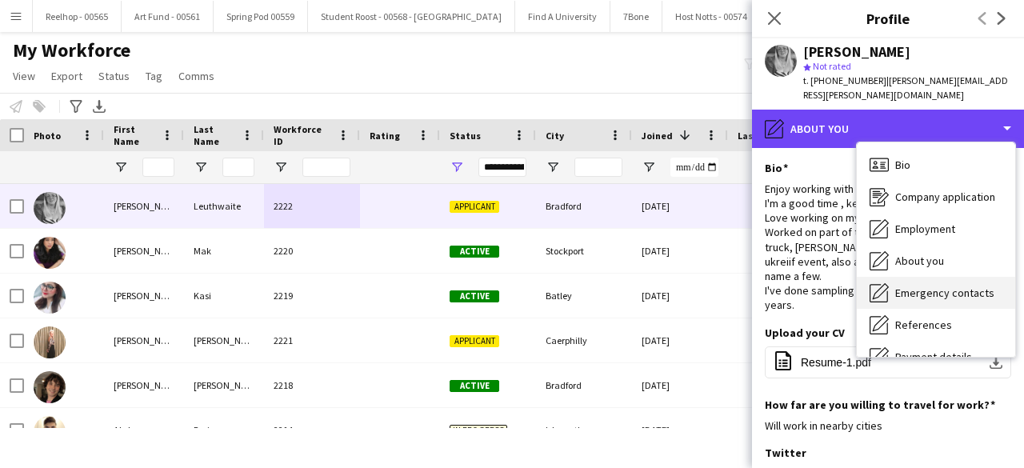
scroll to position [150, 0]
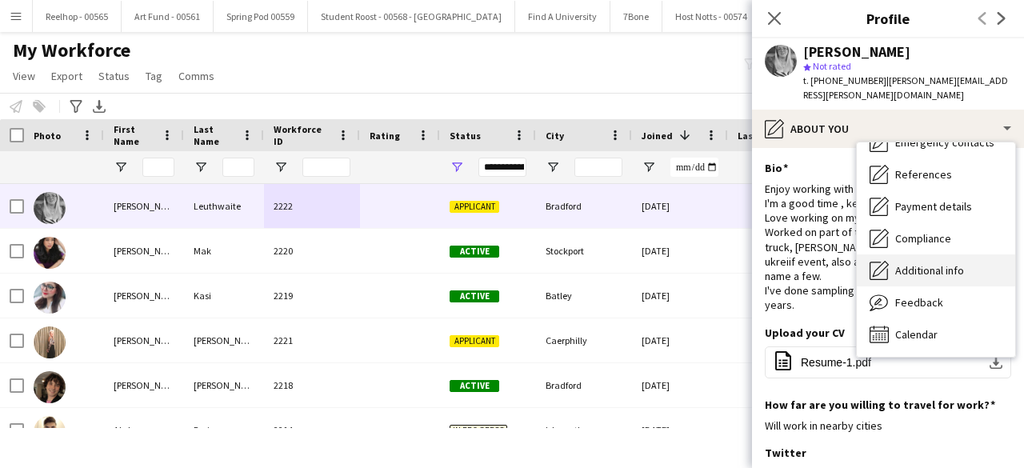
click at [932, 254] on div "Additional info Additional info" at bounding box center [936, 270] width 158 height 32
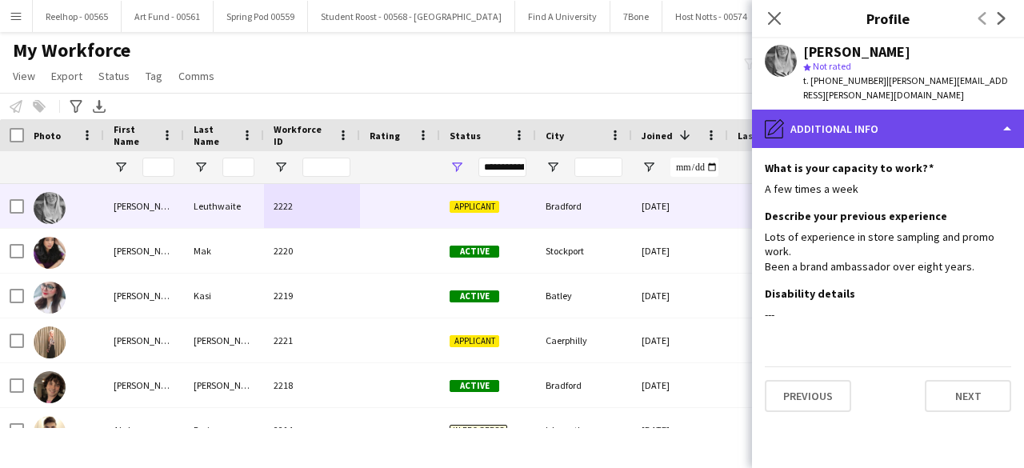
click at [943, 110] on div "pencil4 Additional info" at bounding box center [888, 129] width 272 height 38
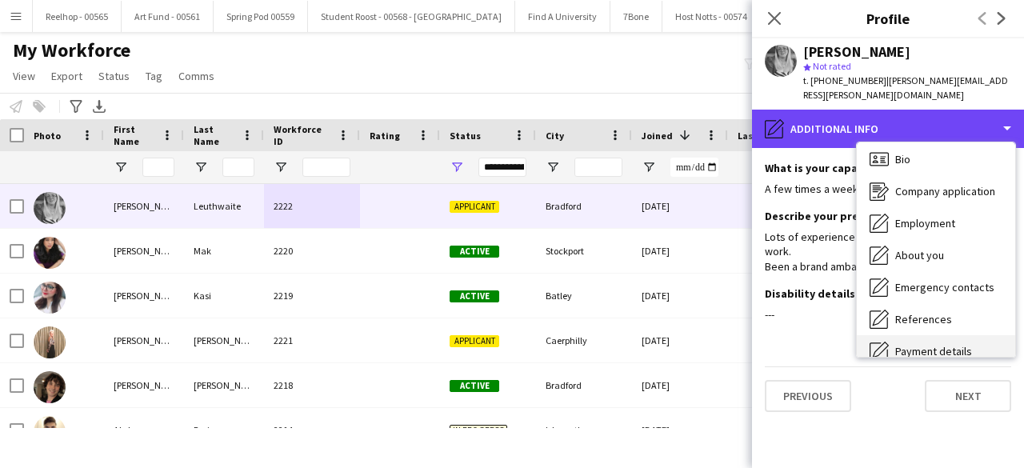
scroll to position [0, 0]
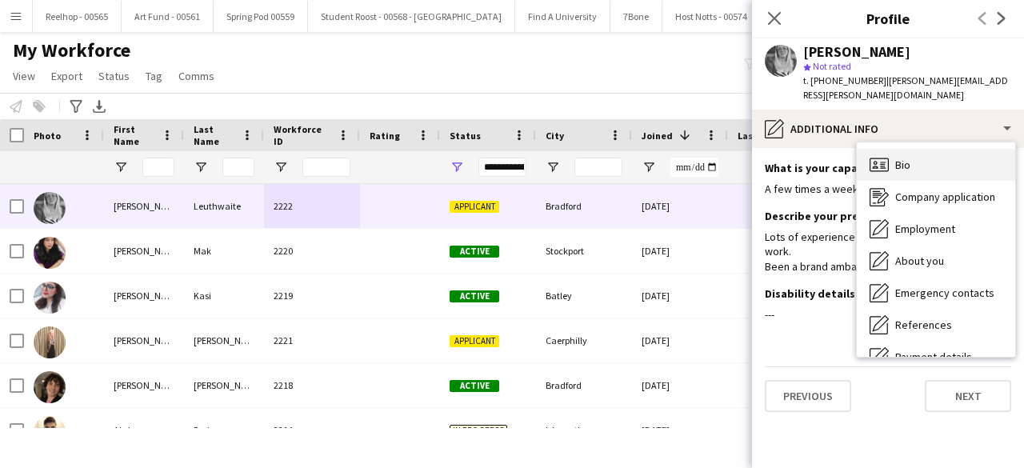
click at [935, 149] on div "Bio Bio" at bounding box center [936, 165] width 158 height 32
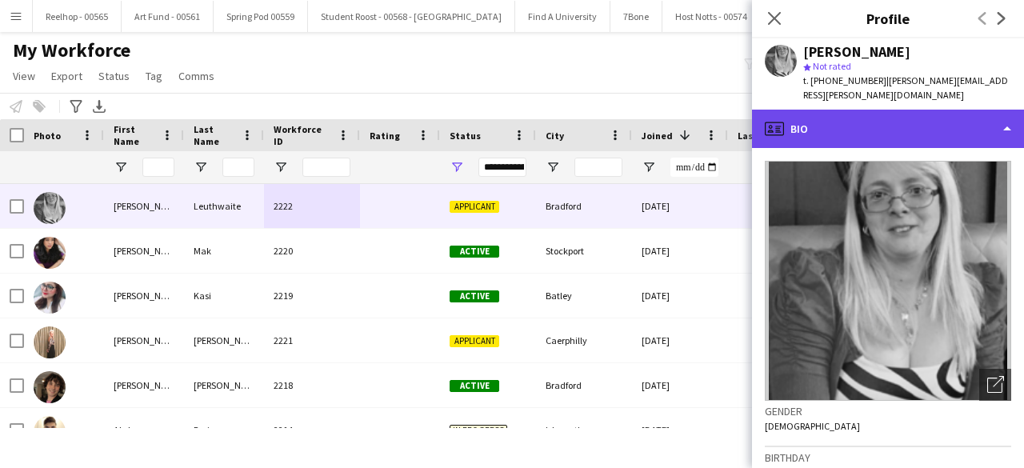
click at [917, 118] on div "profile Bio" at bounding box center [888, 129] width 272 height 38
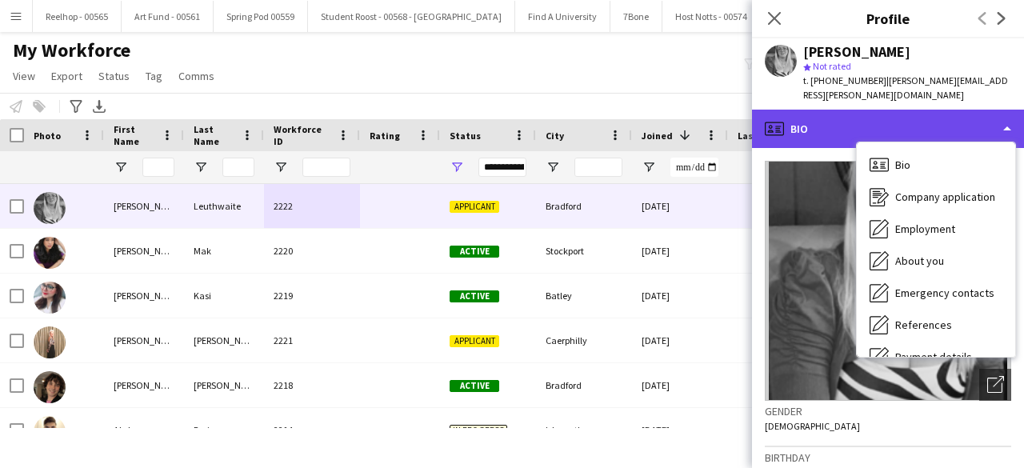
click at [904, 114] on div "profile Bio" at bounding box center [888, 129] width 272 height 38
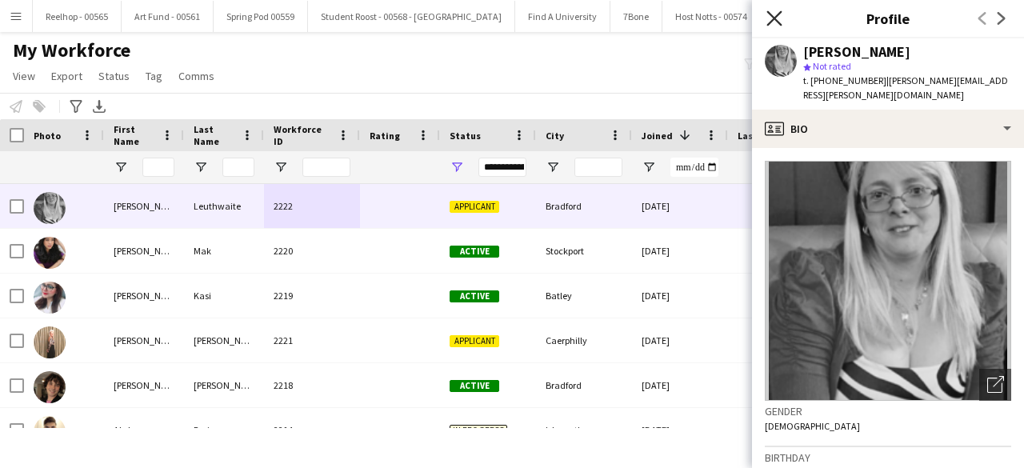
click at [771, 14] on icon "Close pop-in" at bounding box center [774, 17] width 15 height 15
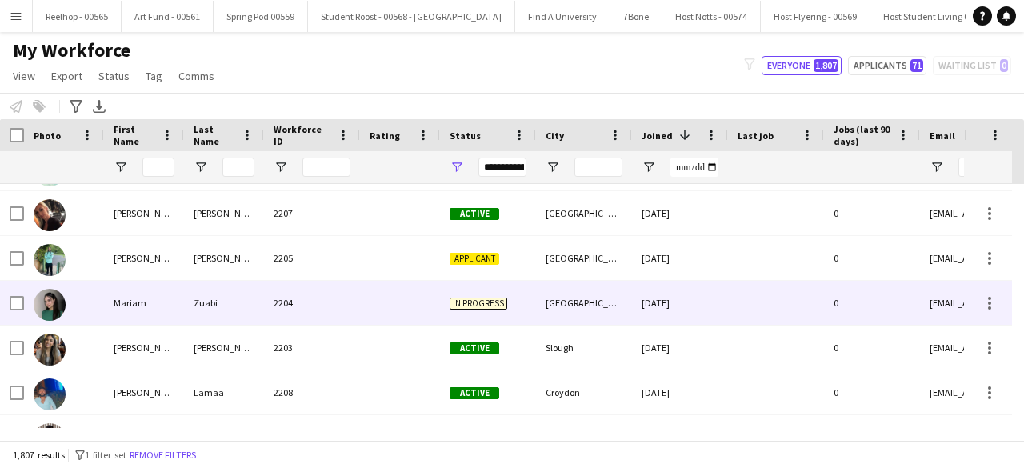
scroll to position [651, 0]
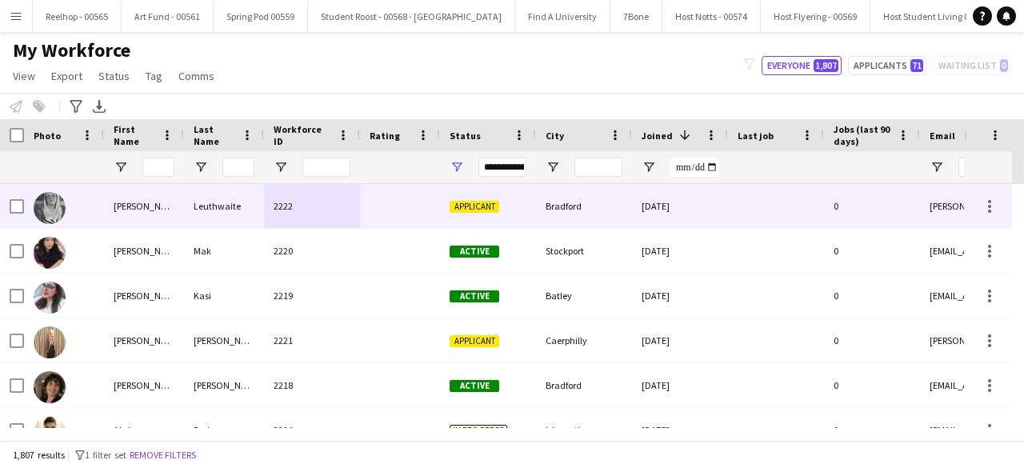
click at [383, 203] on div at bounding box center [400, 206] width 80 height 44
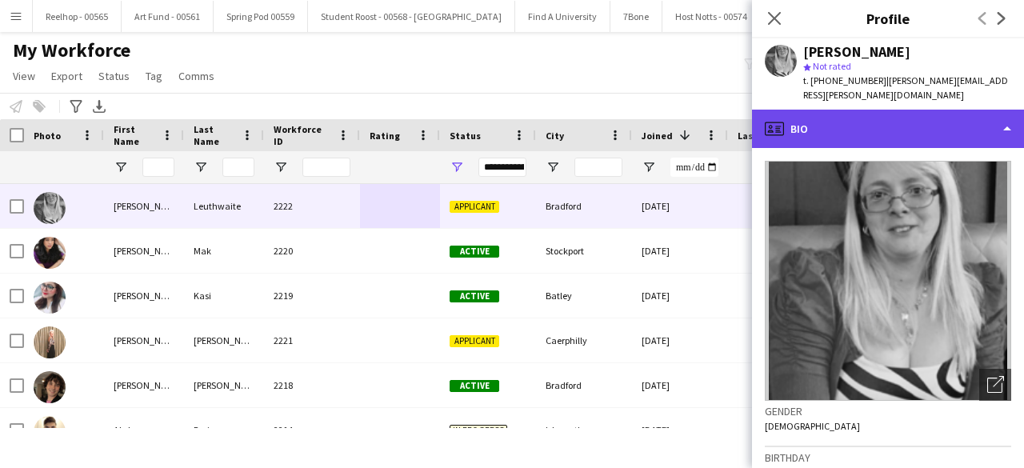
click at [939, 113] on div "profile Bio" at bounding box center [888, 129] width 272 height 38
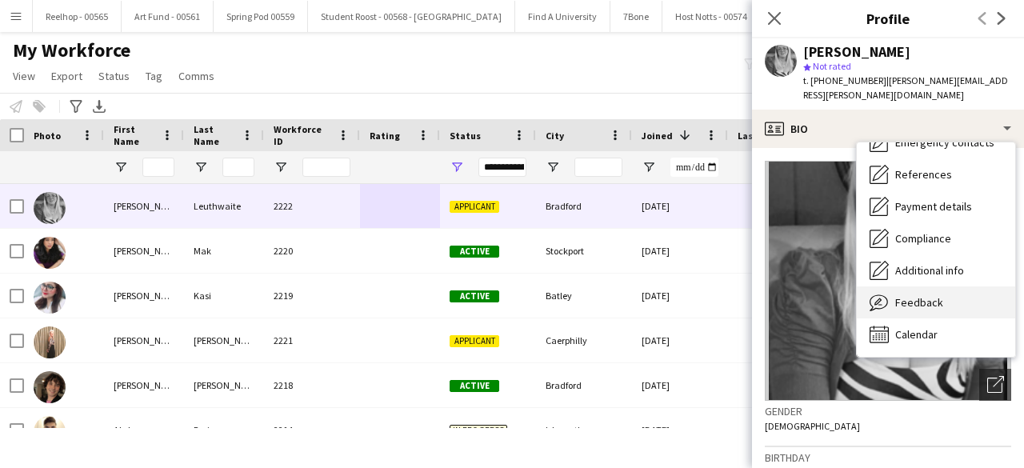
click at [935, 295] on span "Feedback" at bounding box center [919, 302] width 48 height 14
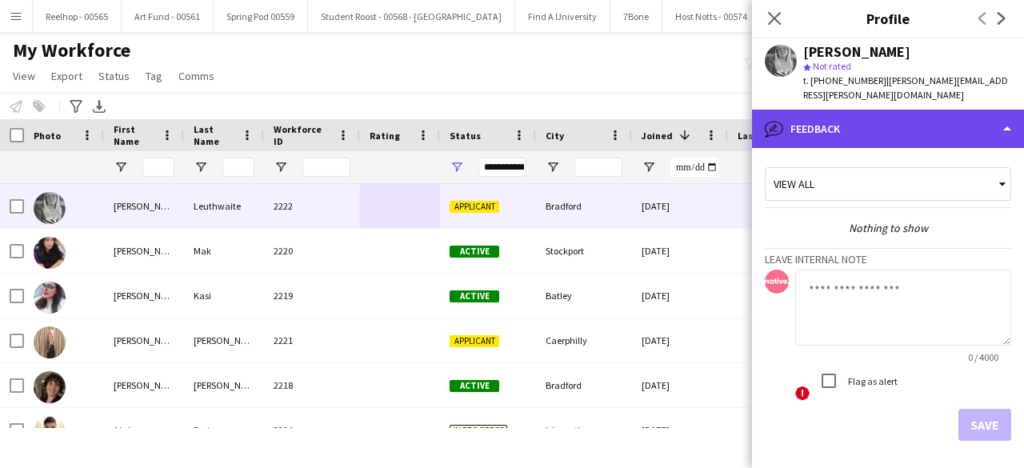
click at [911, 126] on div "bubble-pencil Feedback" at bounding box center [888, 129] width 272 height 38
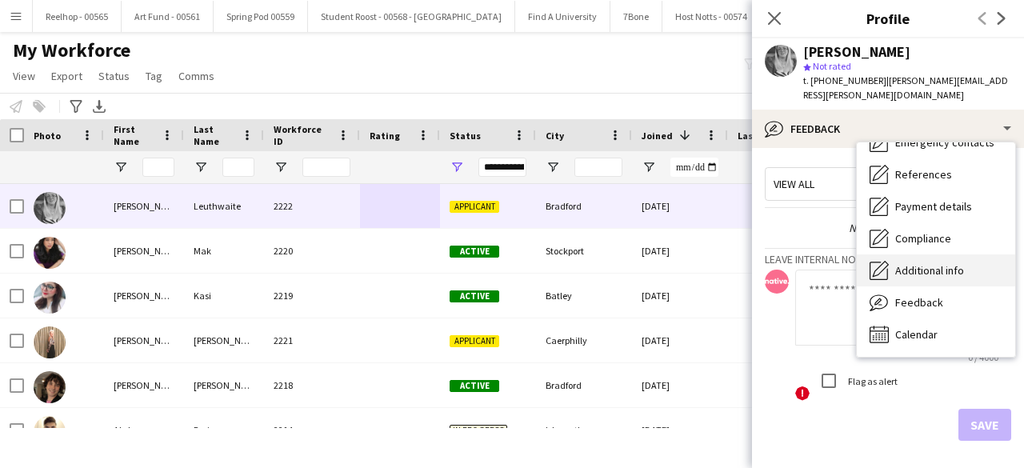
click at [913, 263] on span "Additional info" at bounding box center [929, 270] width 69 height 14
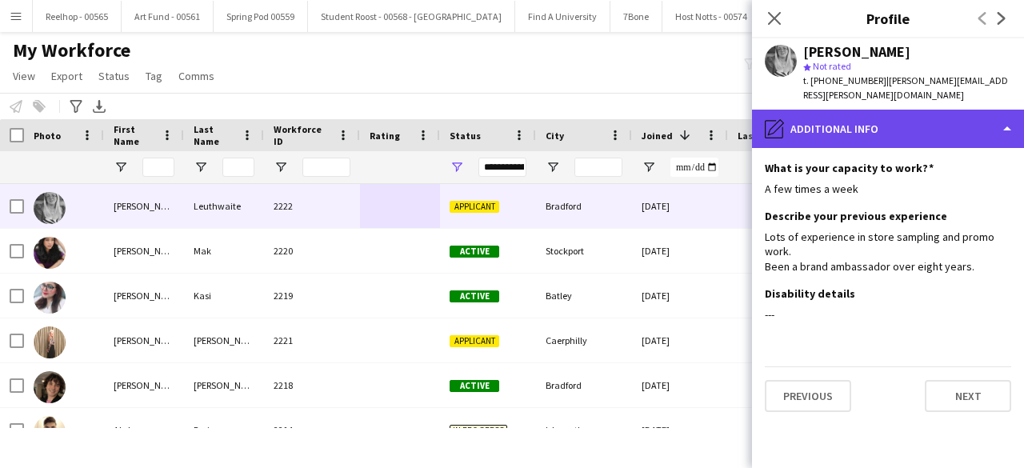
click at [933, 120] on div "pencil4 Additional info" at bounding box center [888, 129] width 272 height 38
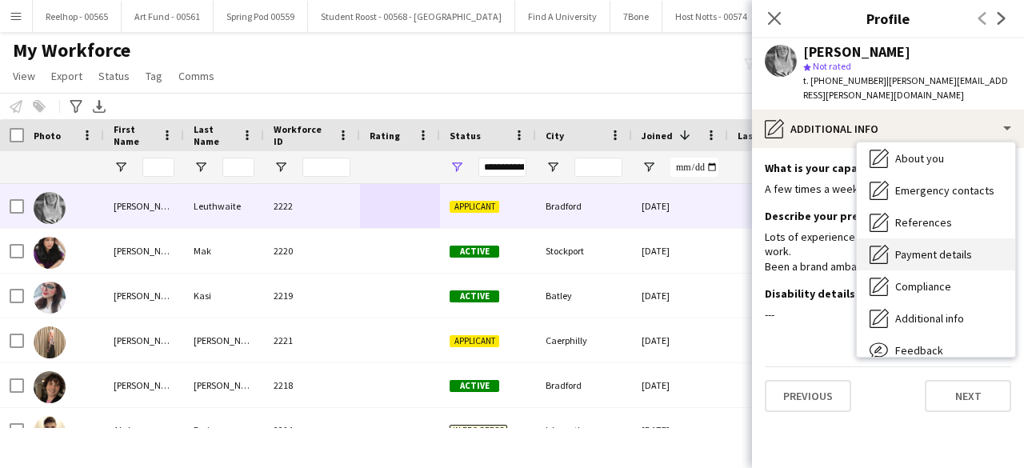
click at [942, 247] on span "Payment details" at bounding box center [933, 254] width 77 height 14
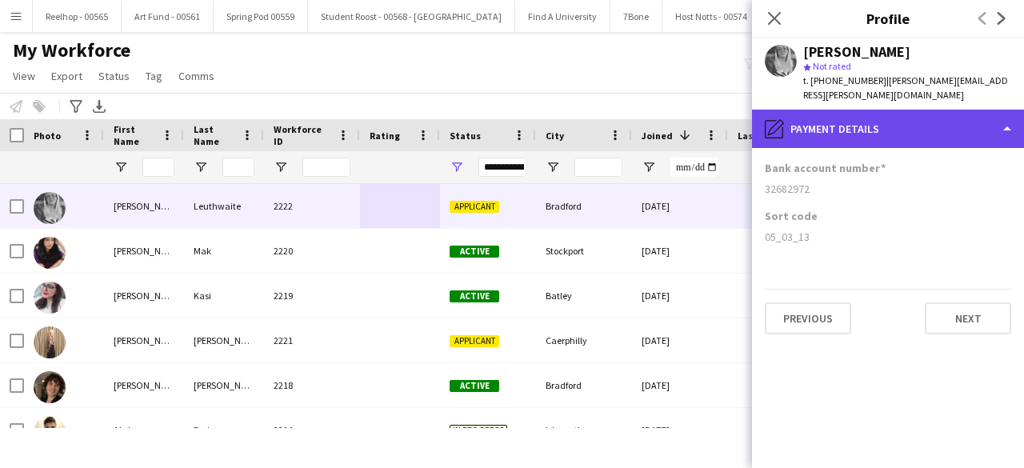
click at [899, 110] on div "pencil4 Payment details" at bounding box center [888, 129] width 272 height 38
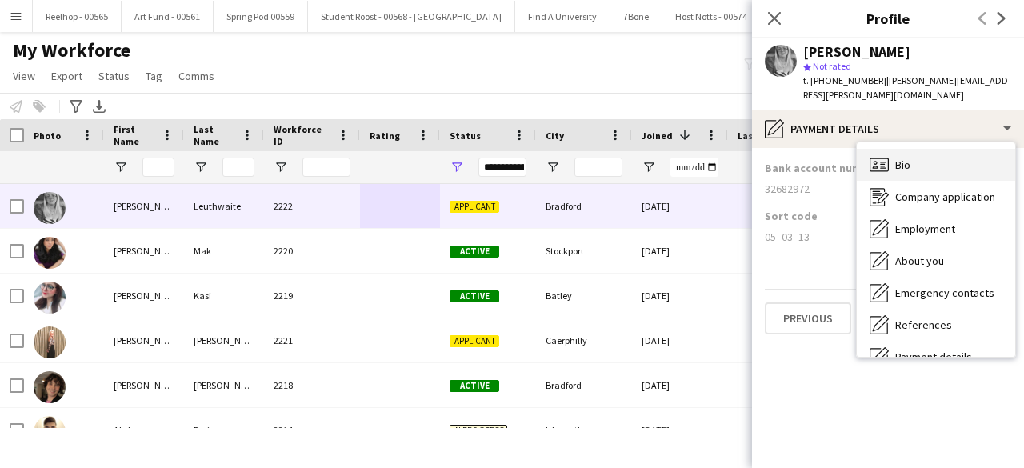
click at [937, 153] on div "Bio Bio" at bounding box center [936, 165] width 158 height 32
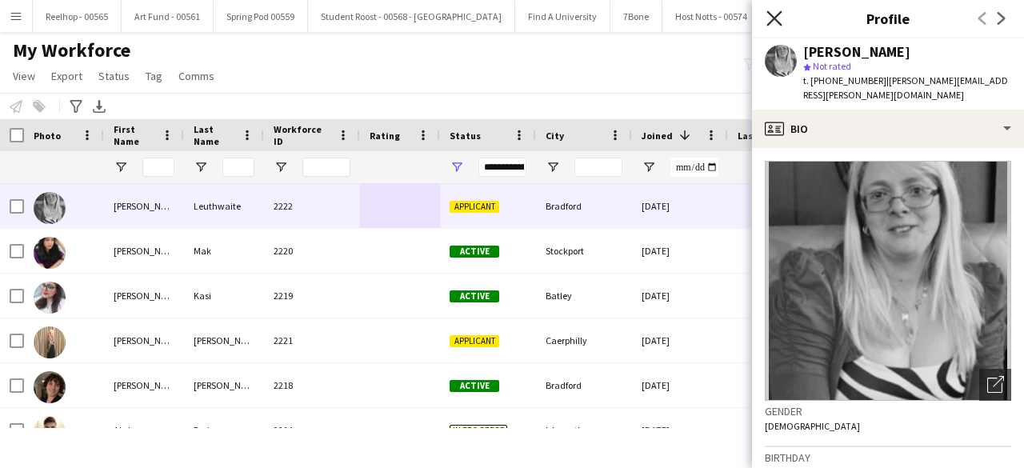
click at [771, 12] on icon "Close pop-in" at bounding box center [774, 17] width 15 height 15
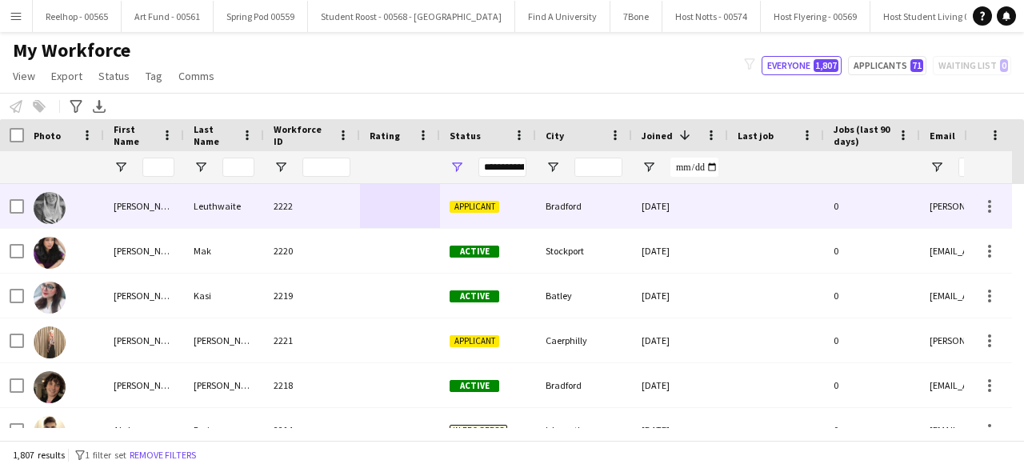
click at [362, 201] on div at bounding box center [400, 206] width 80 height 44
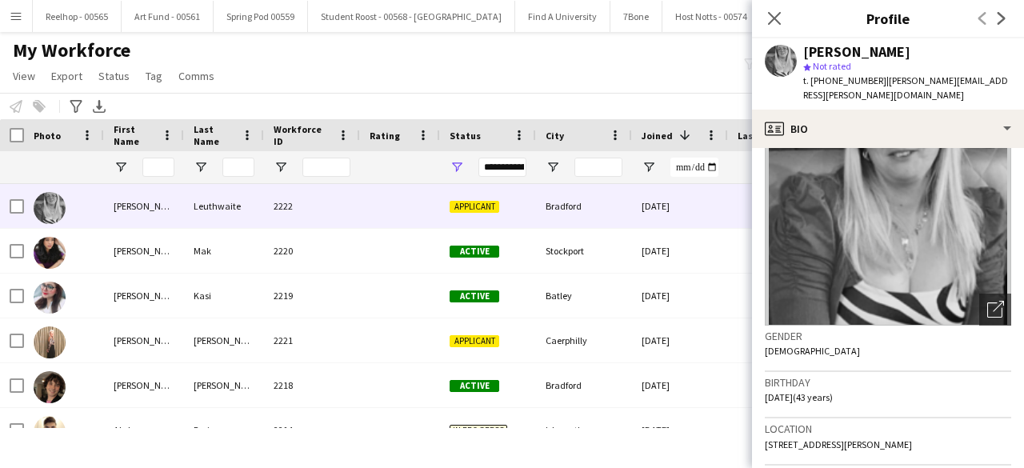
scroll to position [0, 0]
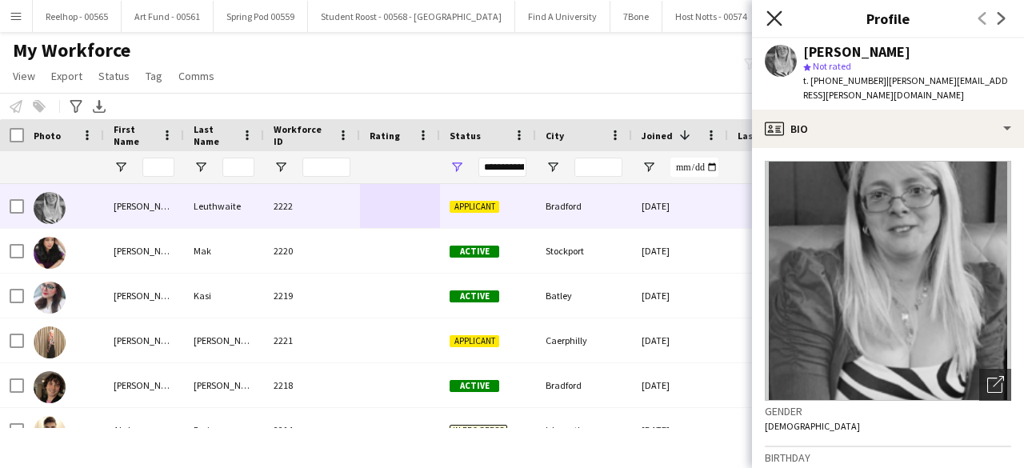
click at [772, 18] on icon at bounding box center [774, 17] width 15 height 15
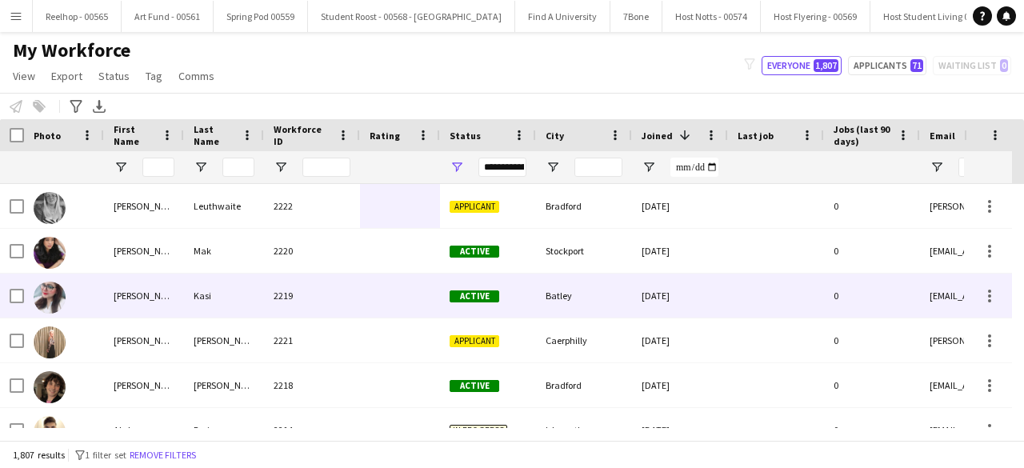
click at [399, 287] on div at bounding box center [400, 296] width 80 height 44
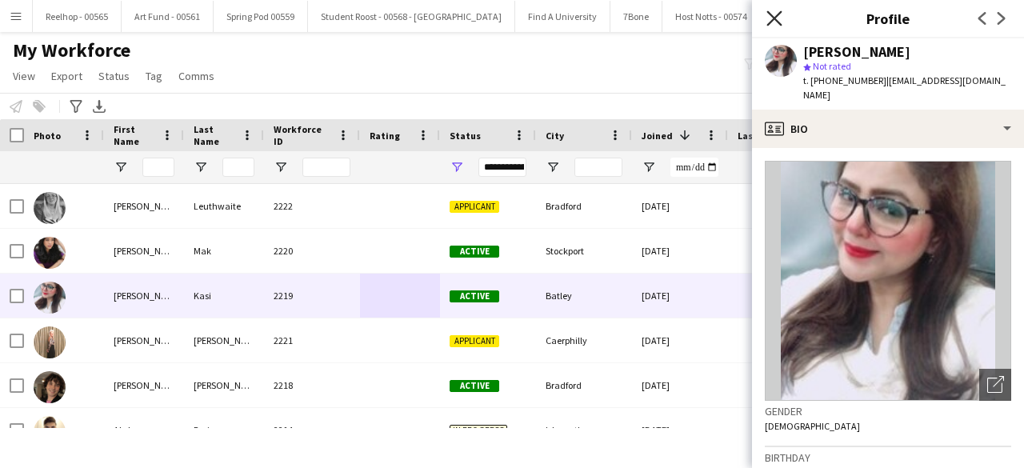
click at [777, 18] on icon "Close pop-in" at bounding box center [774, 17] width 15 height 15
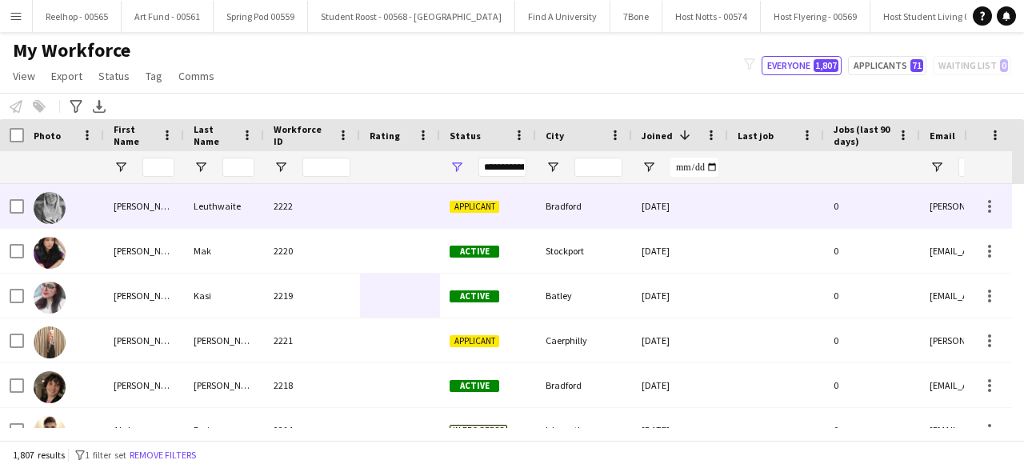
click at [364, 202] on div at bounding box center [400, 206] width 80 height 44
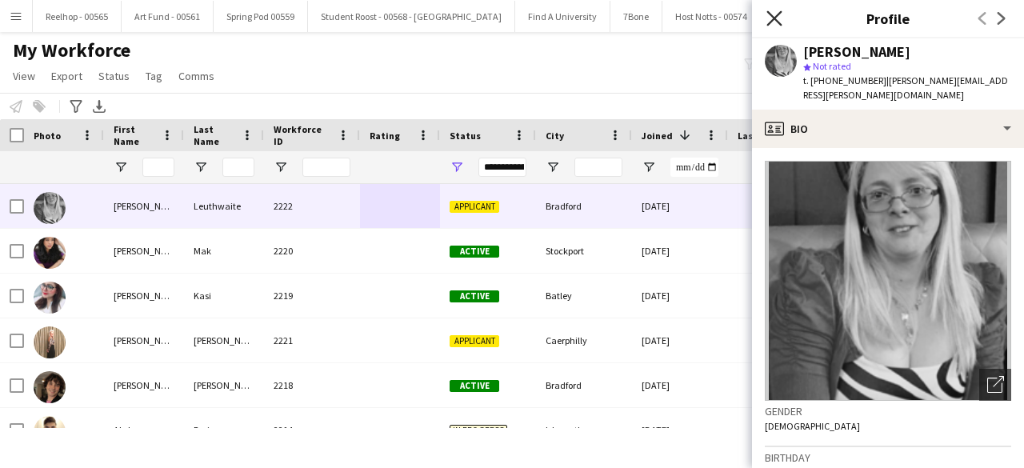
click at [770, 10] on icon "Close pop-in" at bounding box center [774, 17] width 15 height 15
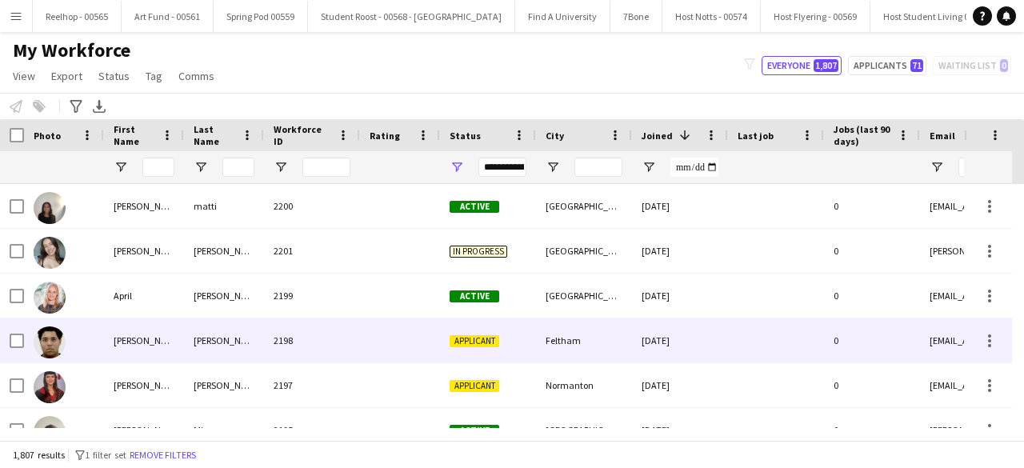
scroll to position [896, 0]
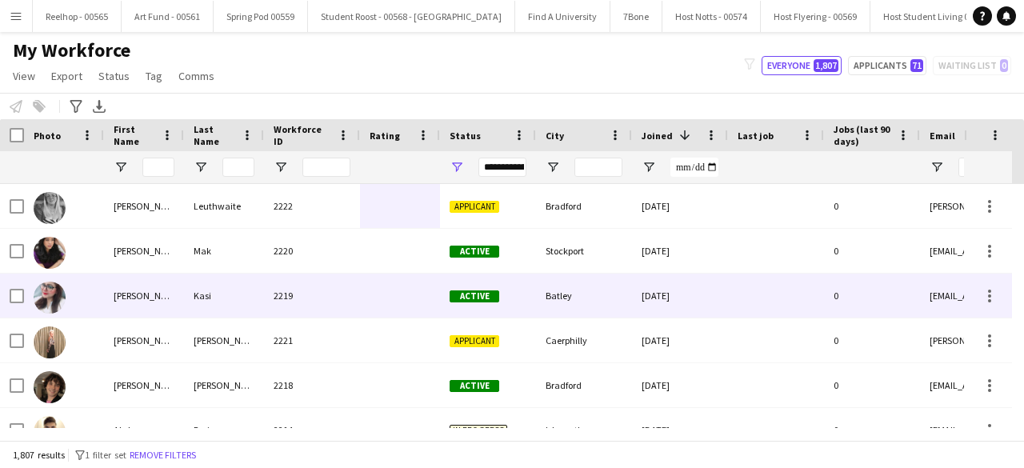
click at [383, 290] on div at bounding box center [400, 296] width 80 height 44
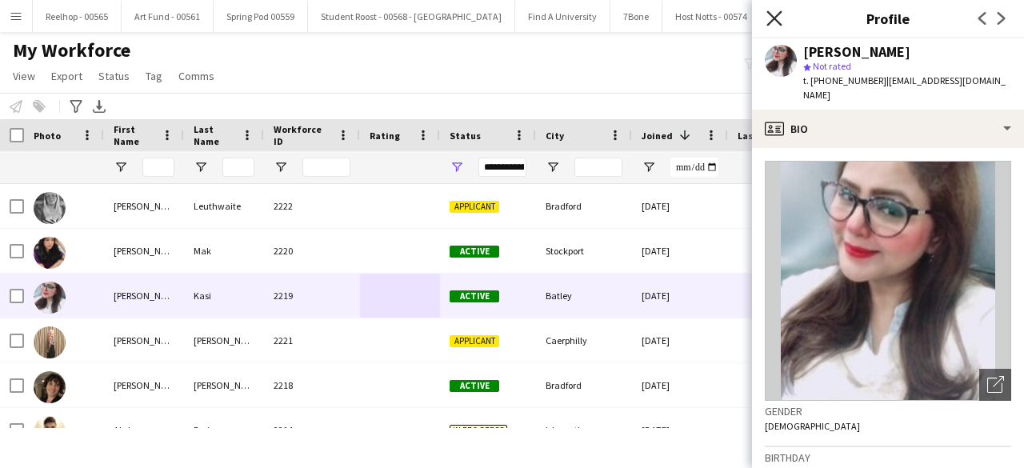
click at [773, 22] on icon "Close pop-in" at bounding box center [774, 17] width 15 height 15
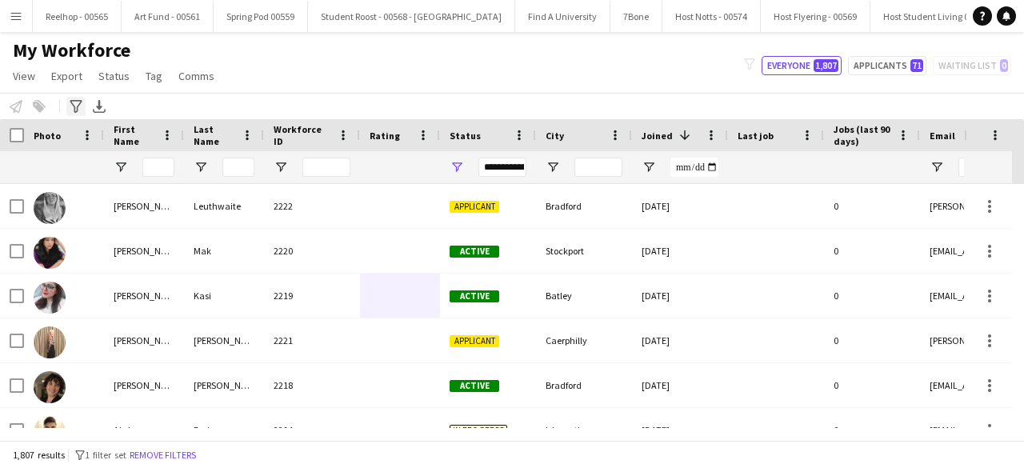
click at [73, 107] on icon "Advanced filters" at bounding box center [76, 106] width 13 height 13
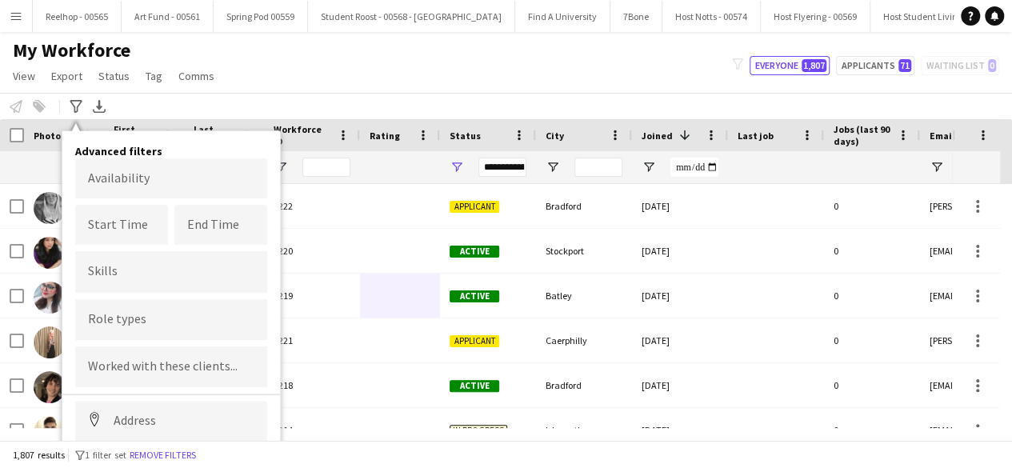
scroll to position [89, 0]
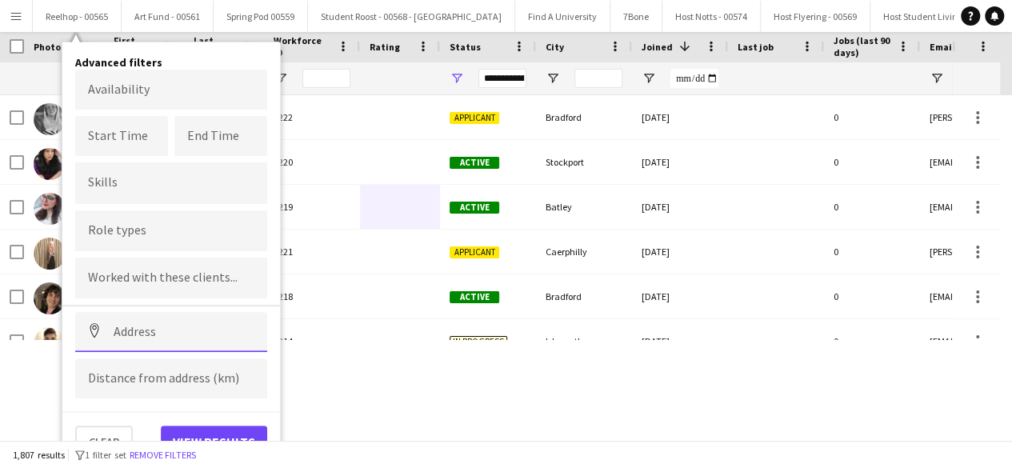
click at [114, 314] on input at bounding box center [171, 332] width 192 height 40
paste input "********"
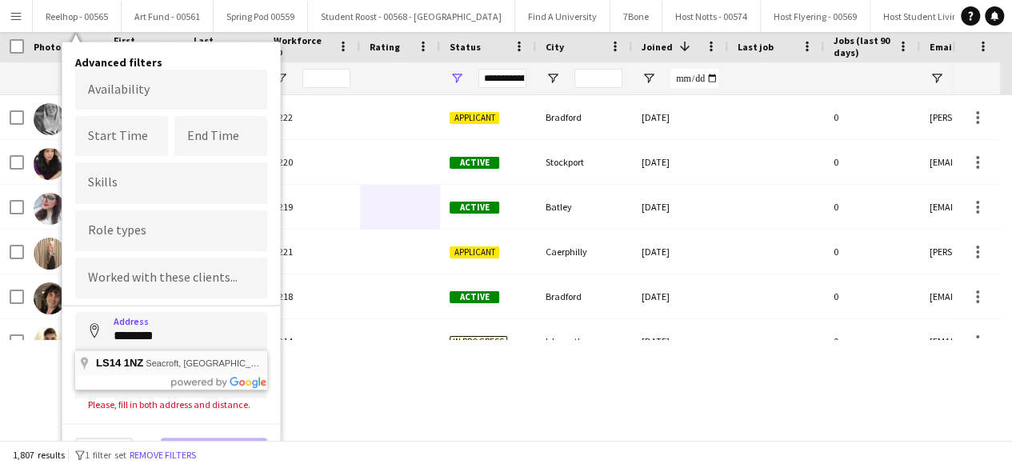
type input "**********"
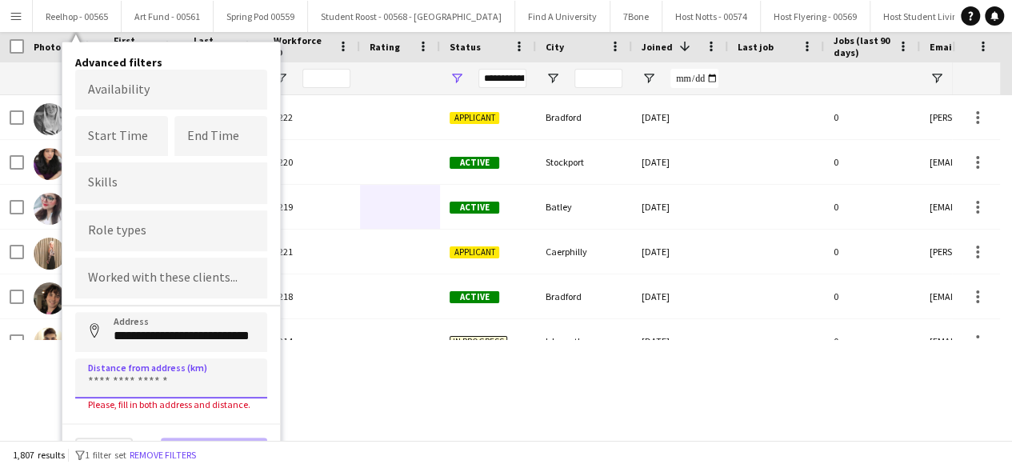
click at [162, 379] on input at bounding box center [171, 379] width 192 height 40
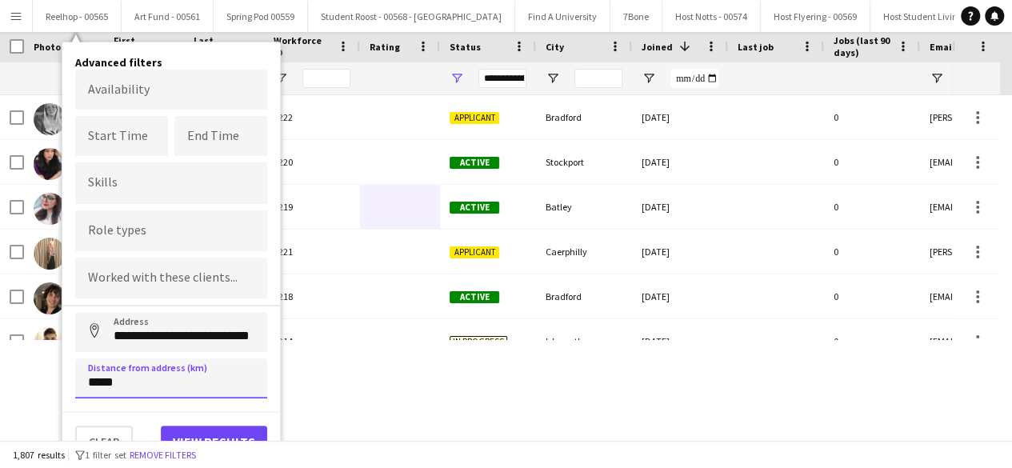
type input "*****"
click at [232, 428] on button "View results" at bounding box center [214, 442] width 106 height 32
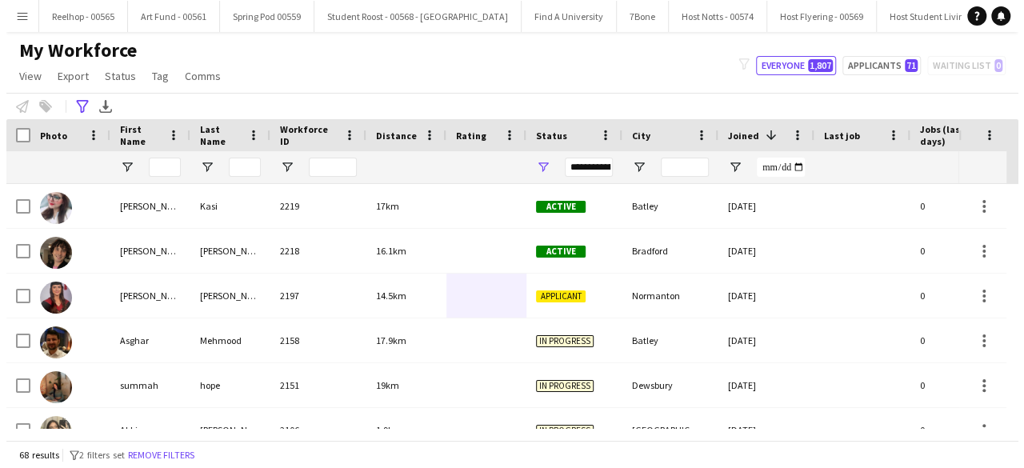
scroll to position [0, 0]
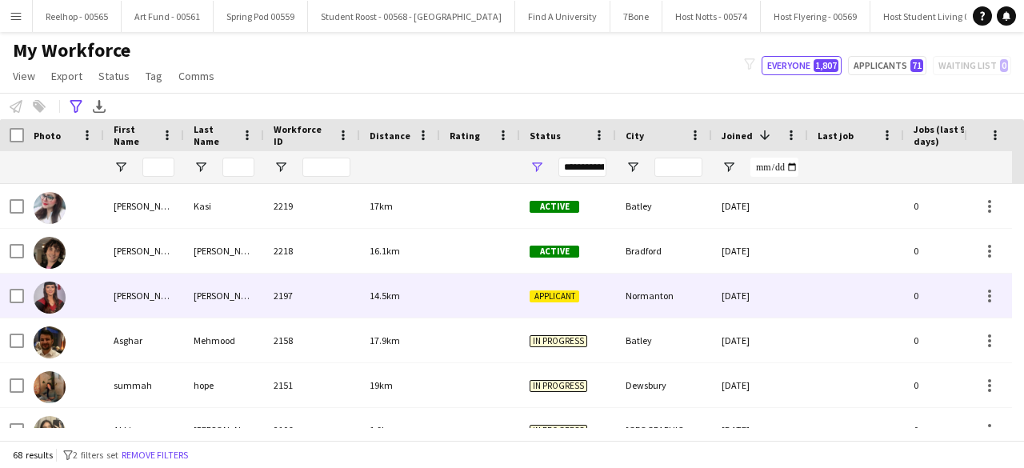
click at [423, 288] on div "14.5km" at bounding box center [400, 296] width 80 height 44
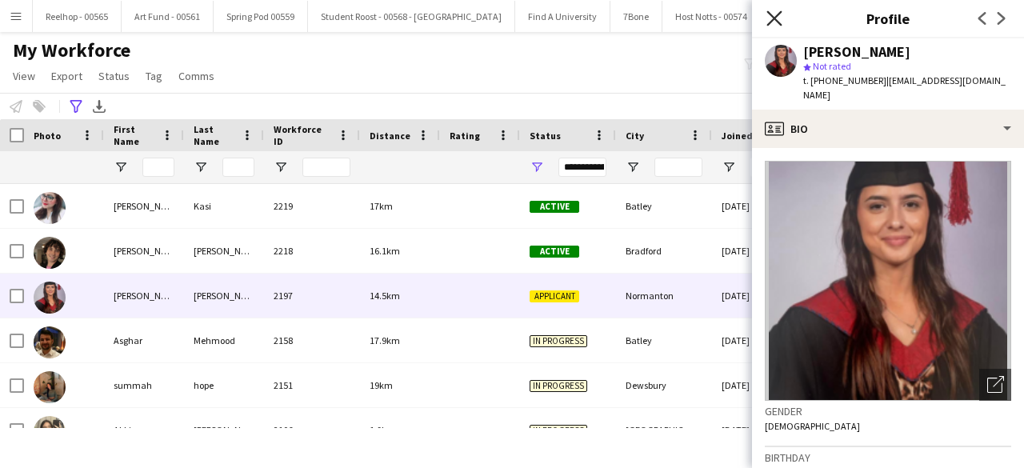
click at [776, 19] on icon at bounding box center [774, 17] width 15 height 15
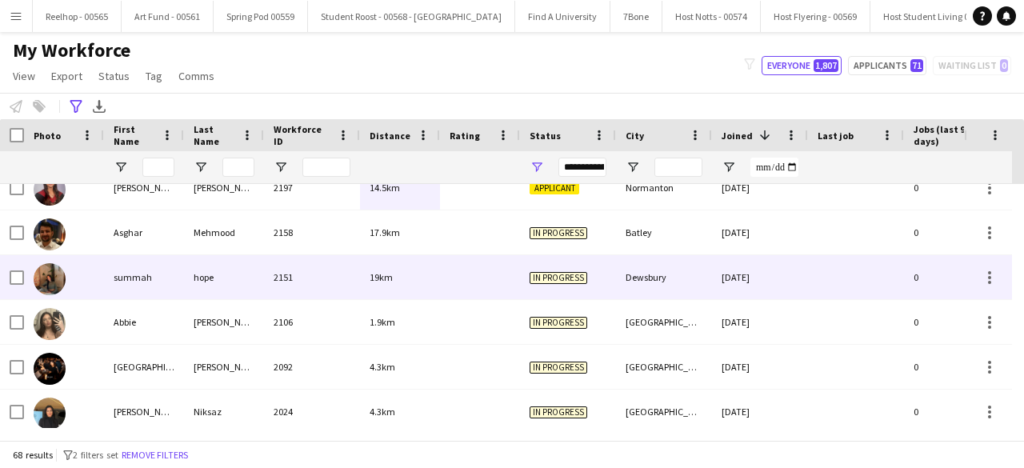
scroll to position [121, 0]
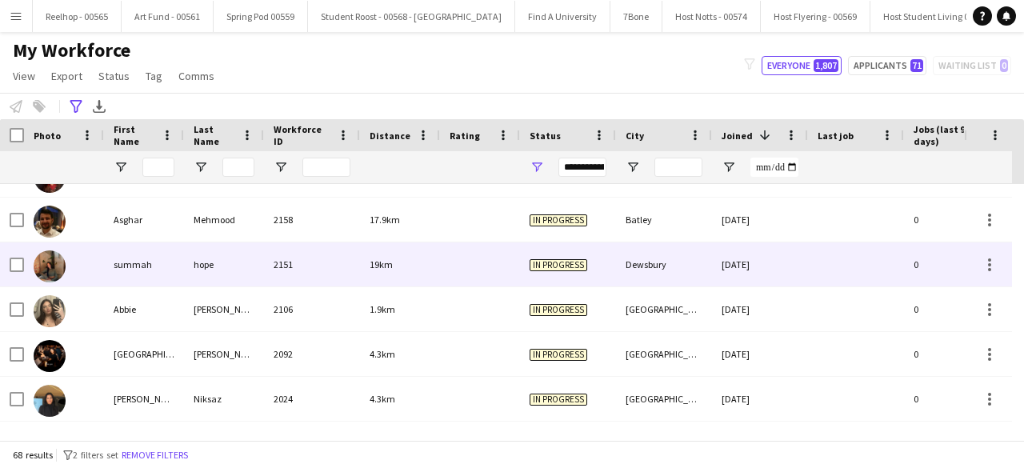
click at [447, 266] on div at bounding box center [480, 264] width 80 height 44
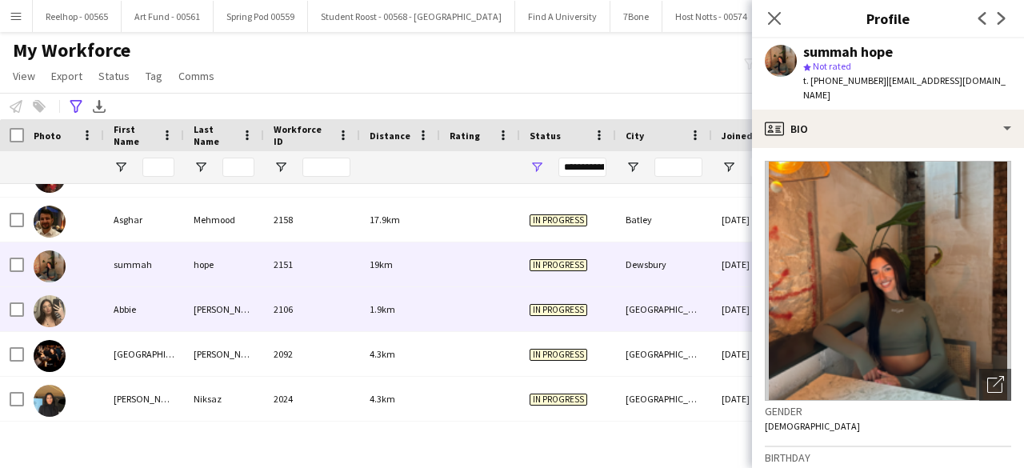
click at [442, 310] on div at bounding box center [480, 309] width 80 height 44
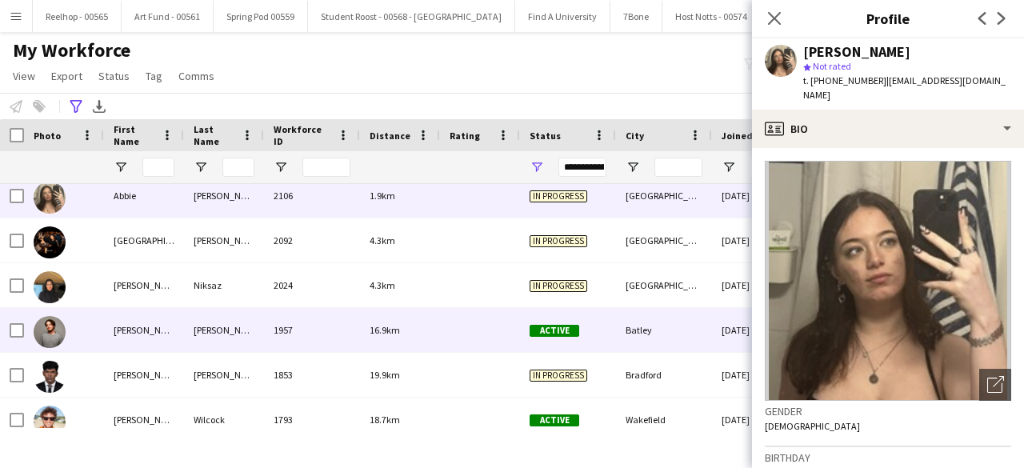
scroll to position [271, 0]
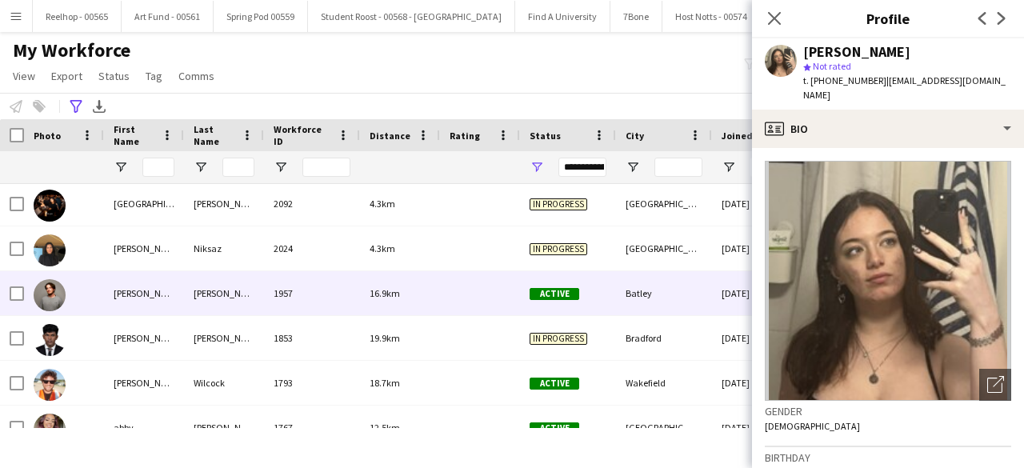
click at [451, 294] on div at bounding box center [480, 293] width 80 height 44
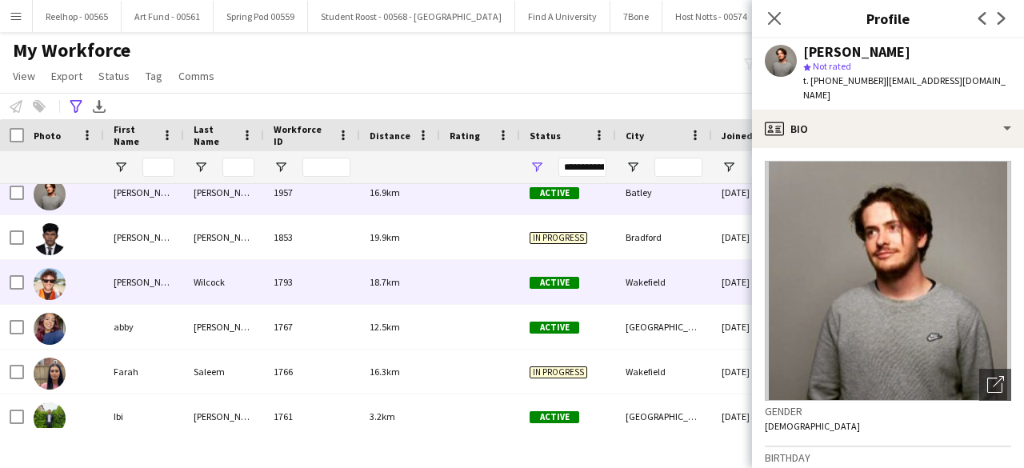
scroll to position [374, 0]
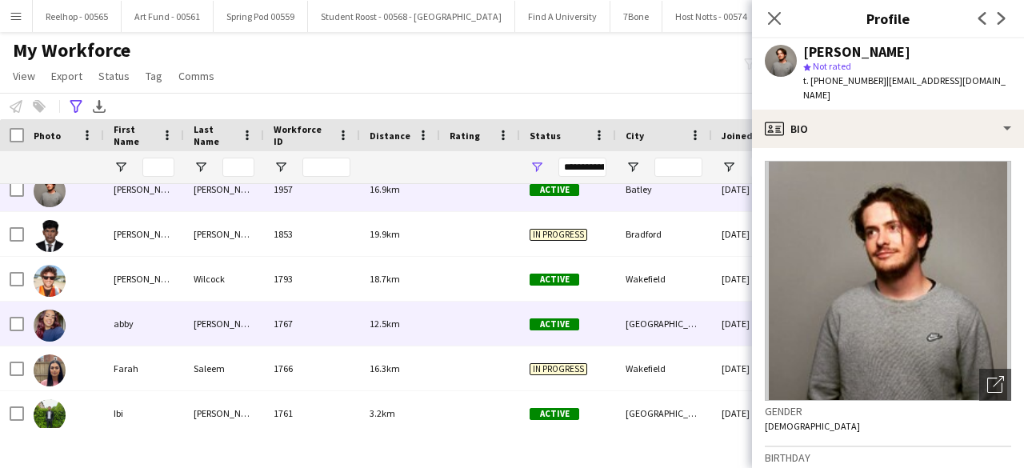
click at [451, 318] on div at bounding box center [480, 324] width 80 height 44
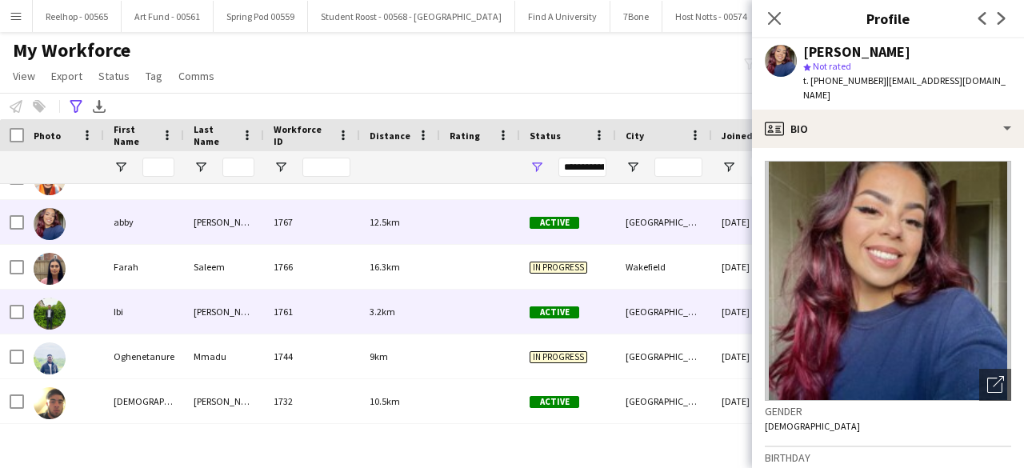
click at [453, 305] on div at bounding box center [480, 312] width 80 height 44
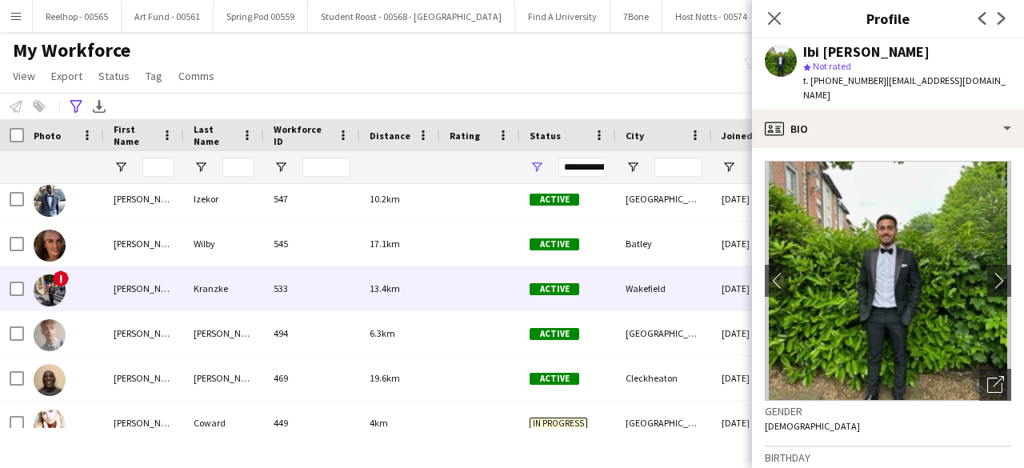
scroll to position [1935, 0]
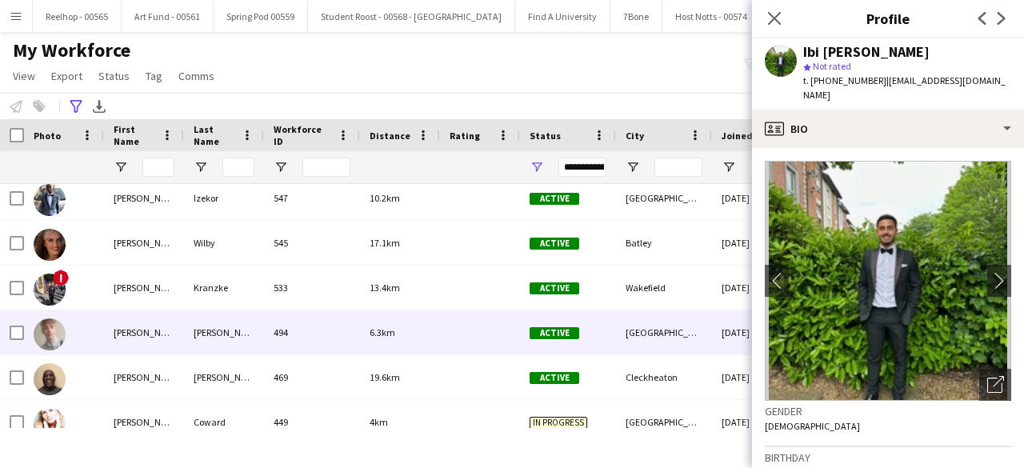
click at [467, 334] on div at bounding box center [480, 332] width 80 height 44
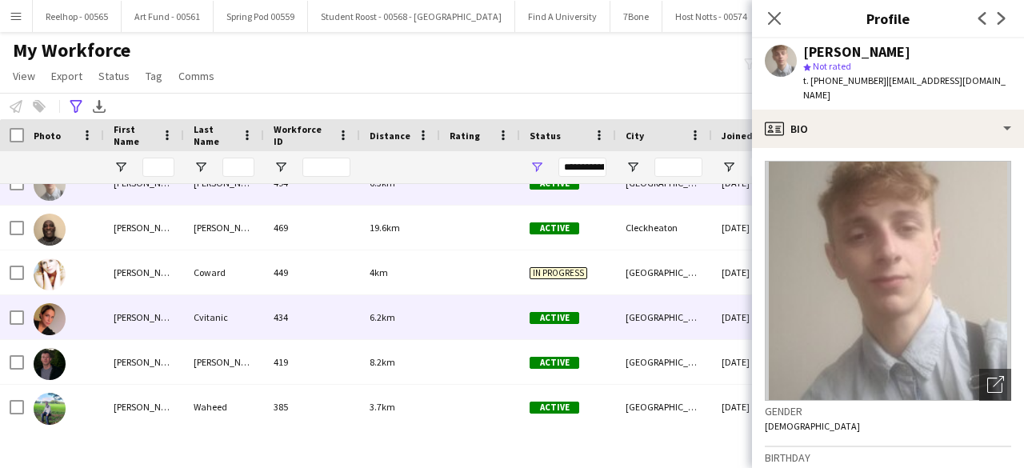
scroll to position [2085, 0]
click at [451, 323] on div at bounding box center [480, 317] width 80 height 44
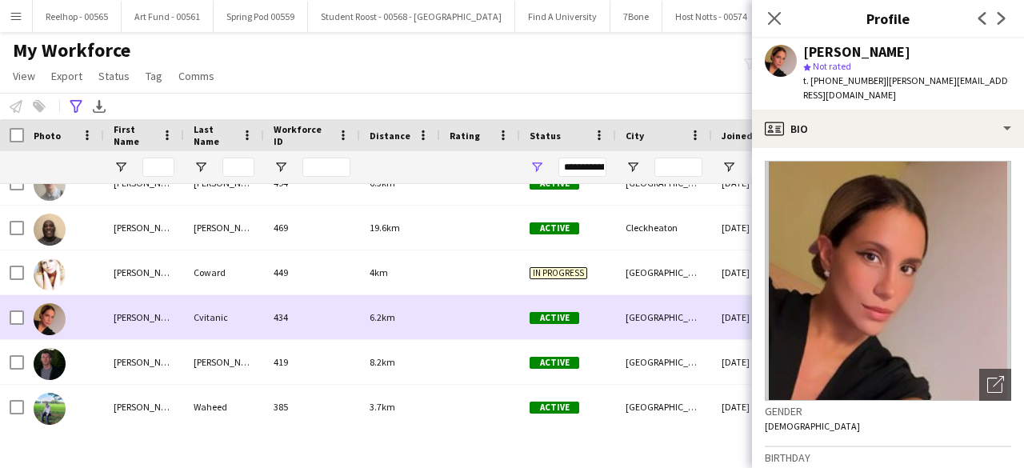
scroll to position [2133, 0]
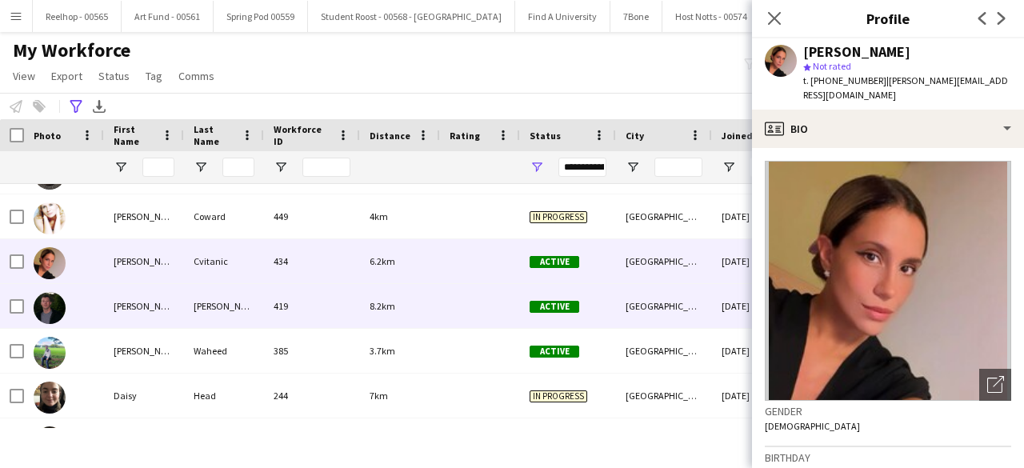
click at [451, 300] on div at bounding box center [480, 306] width 80 height 44
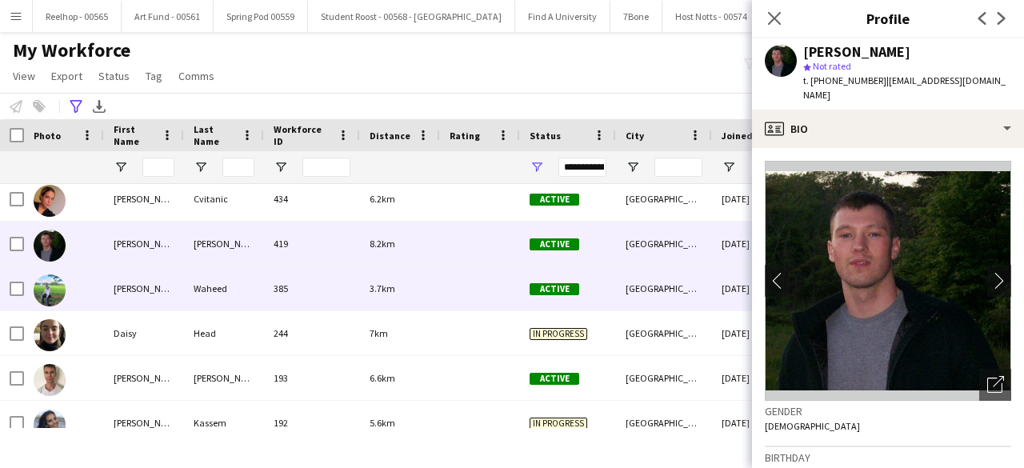
click at [446, 292] on div at bounding box center [480, 288] width 80 height 44
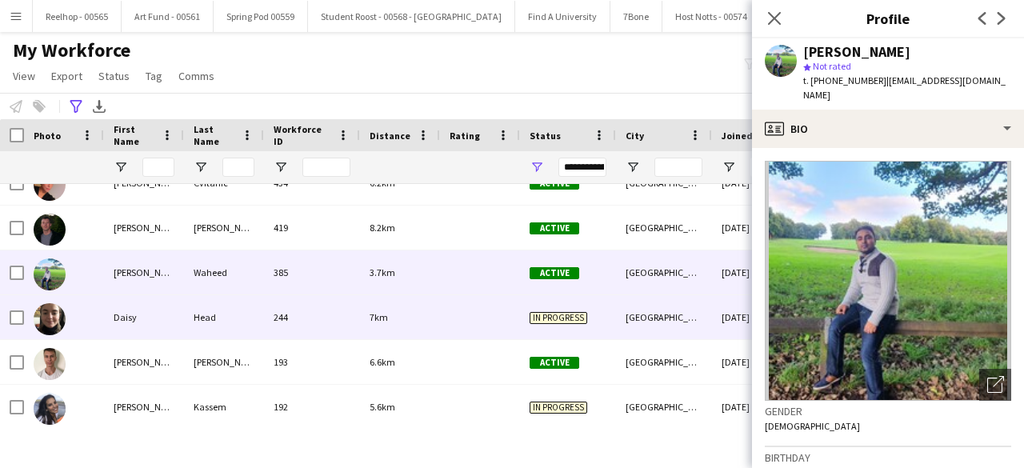
click at [437, 331] on div "7km" at bounding box center [400, 317] width 80 height 44
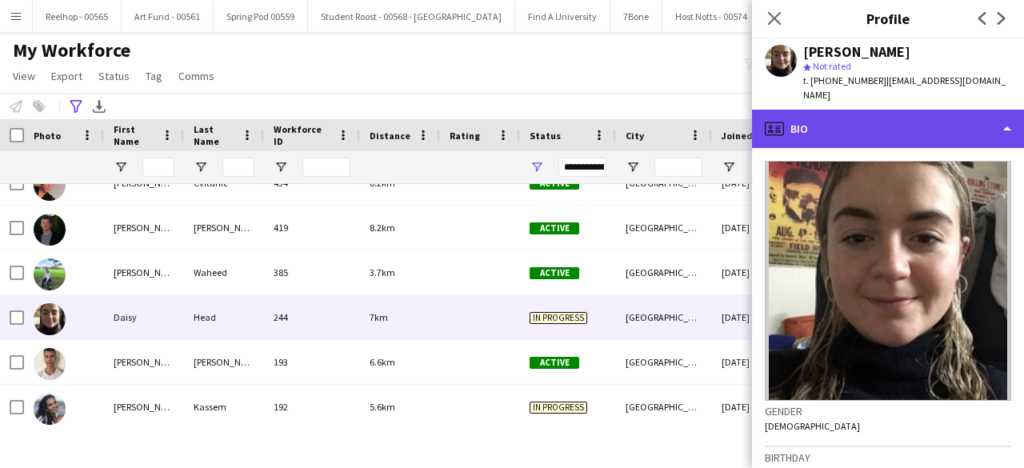
click at [904, 118] on div "profile Bio" at bounding box center [888, 129] width 272 height 38
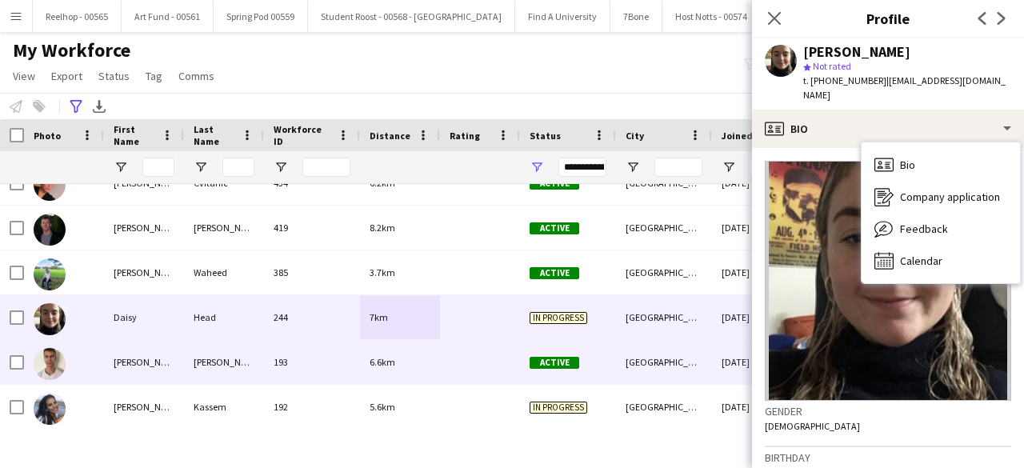
click at [477, 362] on div at bounding box center [480, 362] width 80 height 44
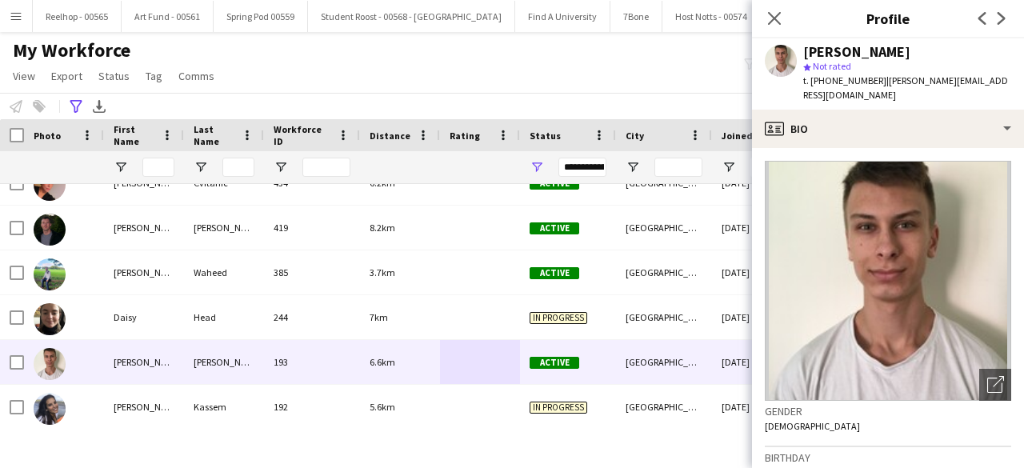
click at [881, 148] on app-crew-profile-bio "Open photos pop-in Gender Male Birthday 28-08-2000 (24 years) Location 26 Regen…" at bounding box center [888, 308] width 272 height 320
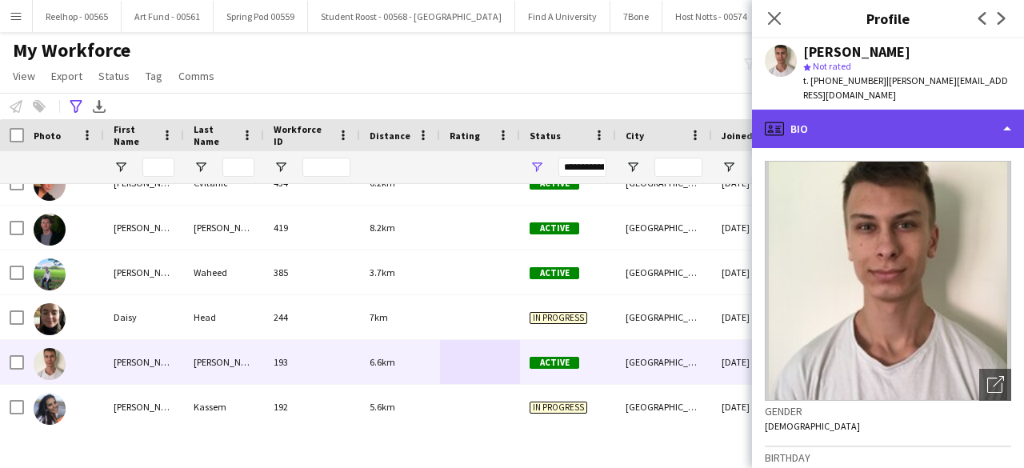
click at [909, 115] on div "profile Bio" at bounding box center [888, 129] width 272 height 38
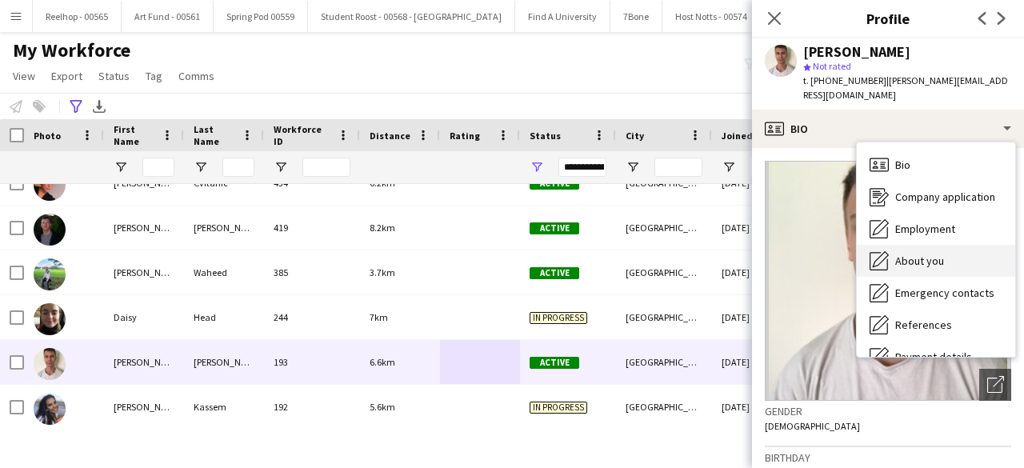
click at [915, 245] on div "About you About you" at bounding box center [936, 261] width 158 height 32
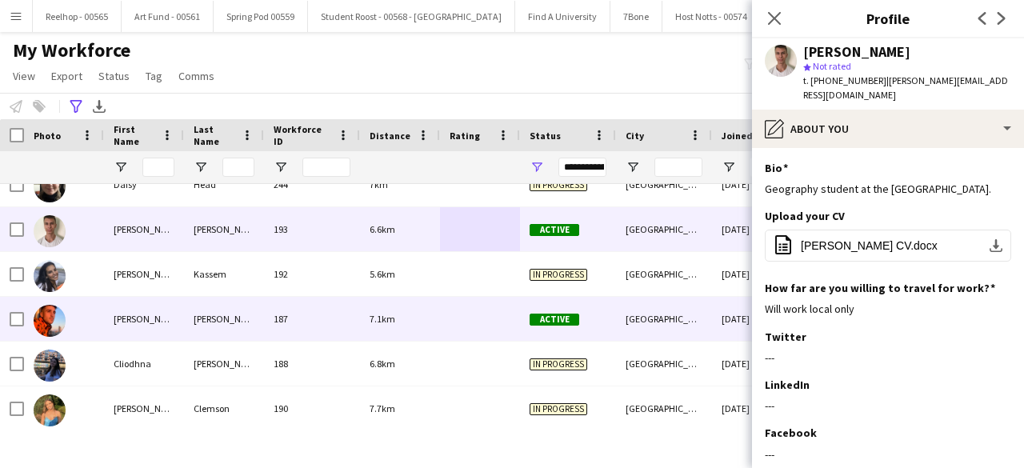
scroll to position [2363, 0]
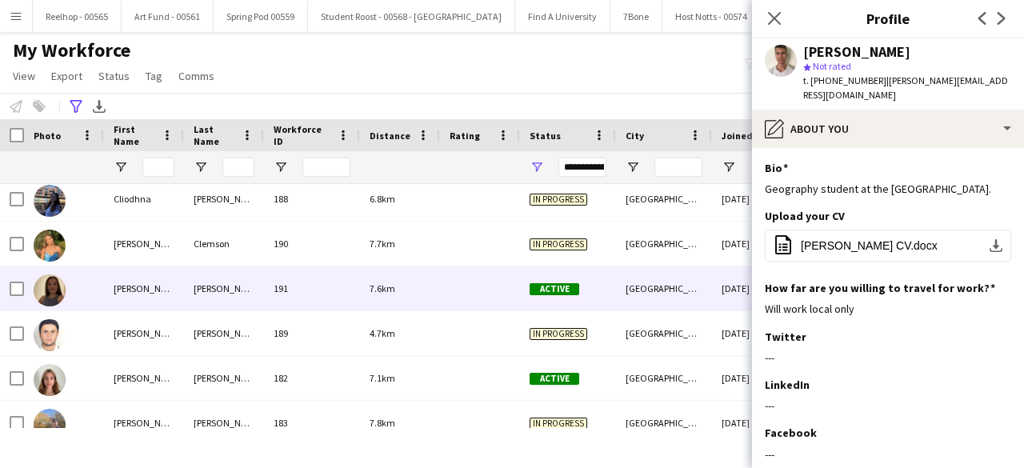
click at [446, 300] on div at bounding box center [480, 288] width 80 height 44
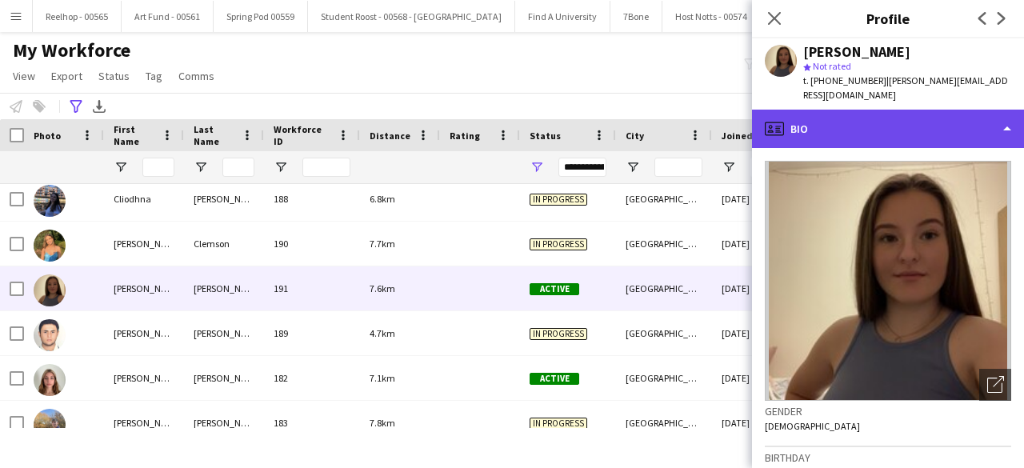
click at [916, 113] on div "profile Bio" at bounding box center [888, 129] width 272 height 38
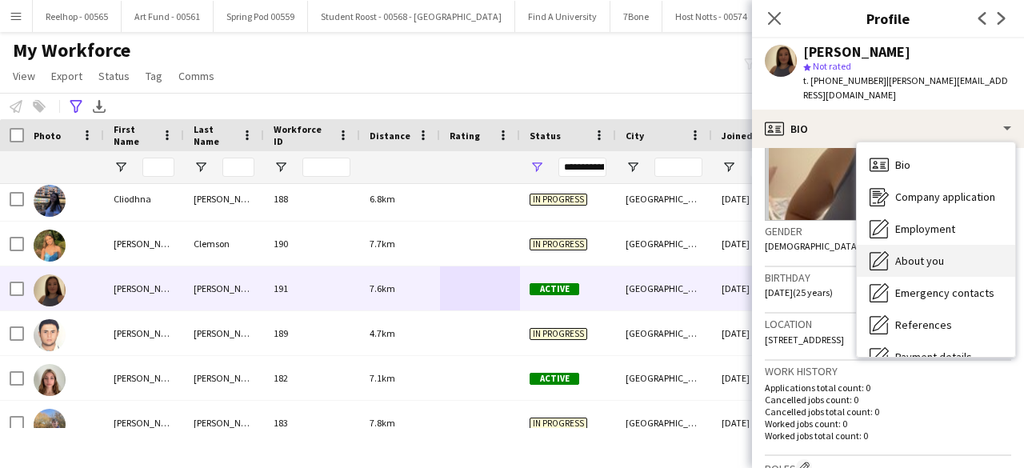
click at [957, 248] on div "About you About you" at bounding box center [936, 261] width 158 height 32
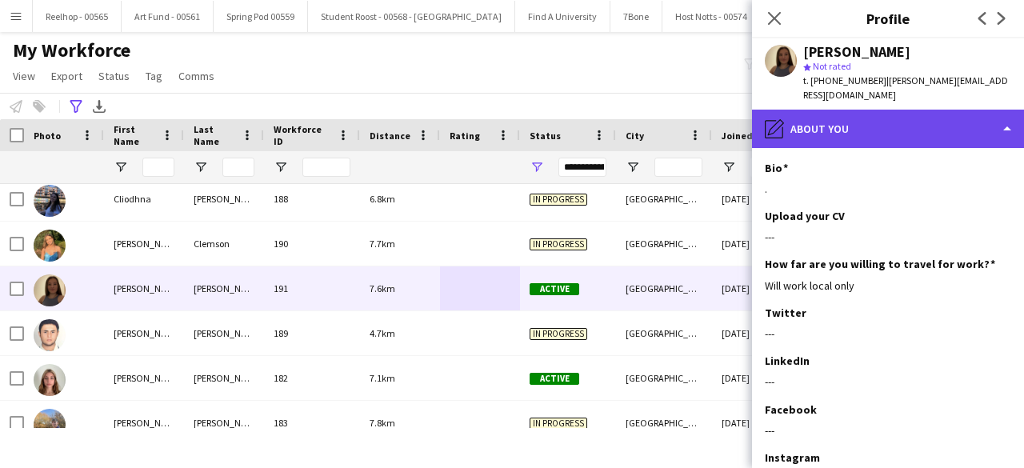
click at [909, 116] on div "pencil4 About you" at bounding box center [888, 129] width 272 height 38
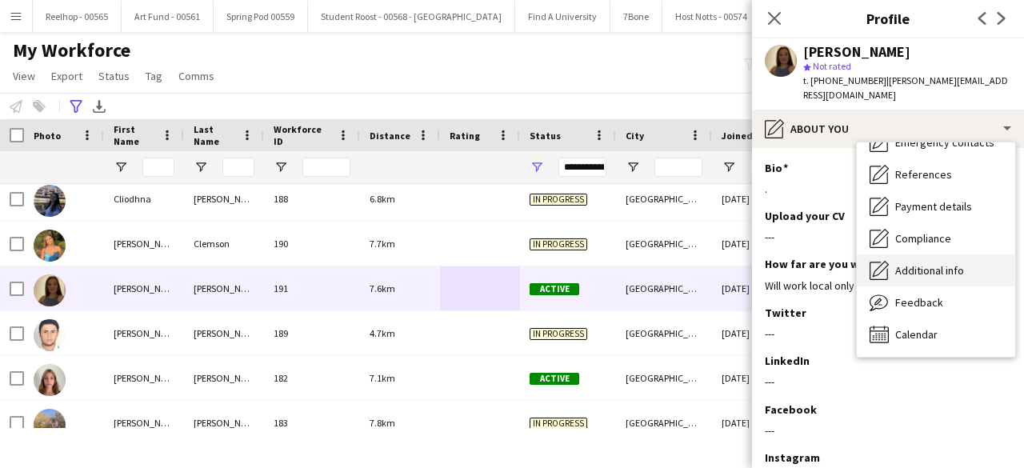
click at [940, 263] on span "Additional info" at bounding box center [929, 270] width 69 height 14
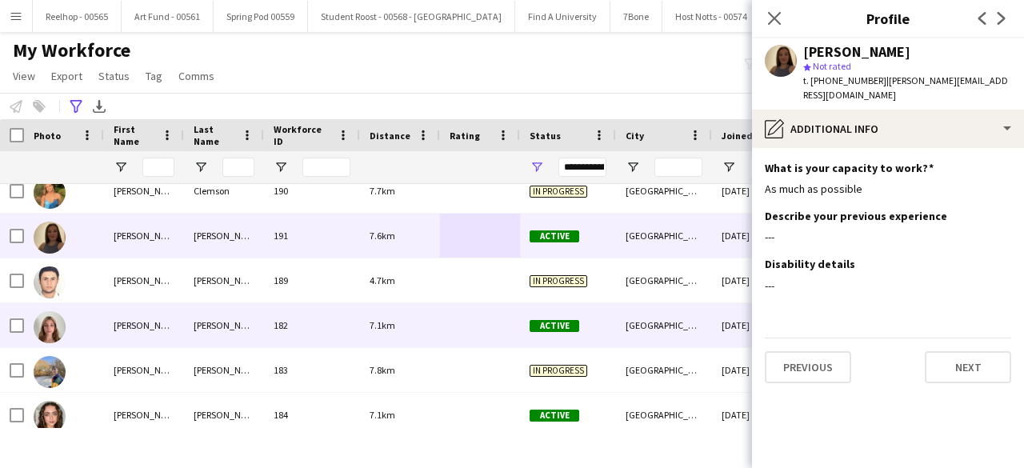
click at [451, 327] on div at bounding box center [480, 325] width 80 height 44
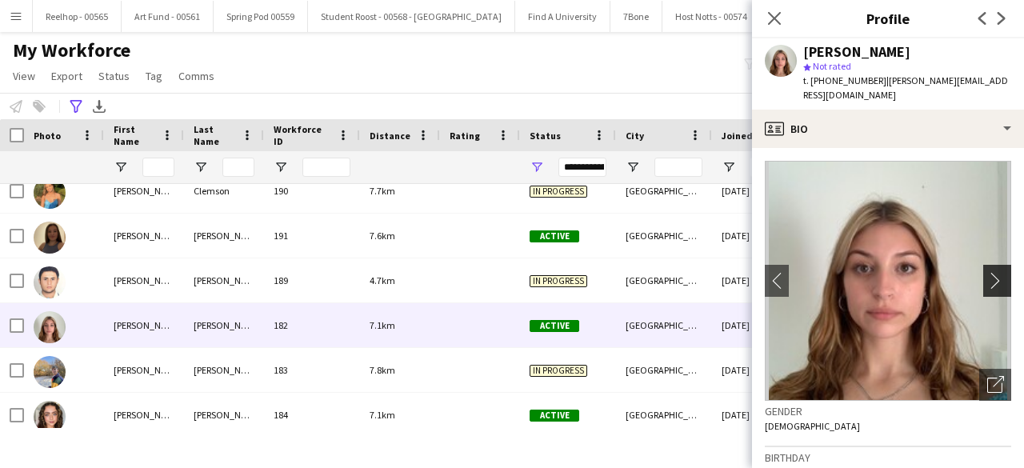
click at [988, 272] on app-icon "chevron-right" at bounding box center [1000, 280] width 25 height 17
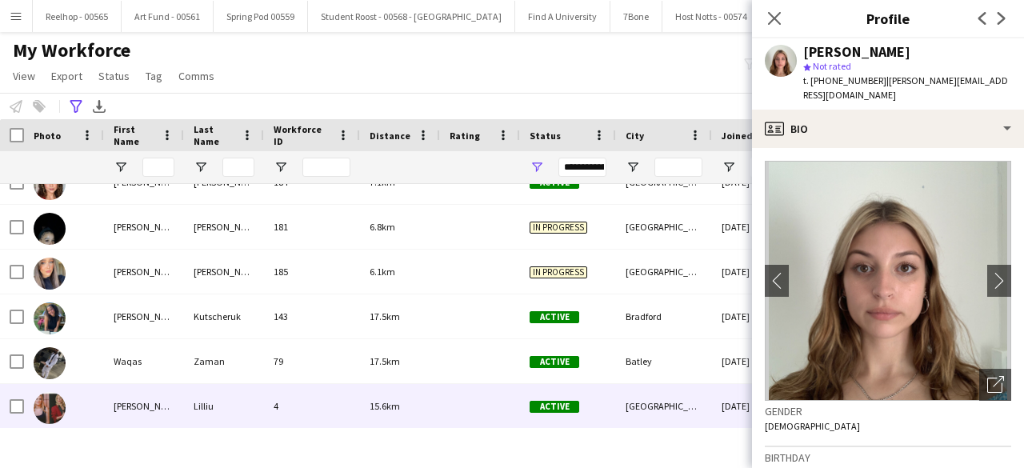
click at [464, 404] on div at bounding box center [480, 406] width 80 height 44
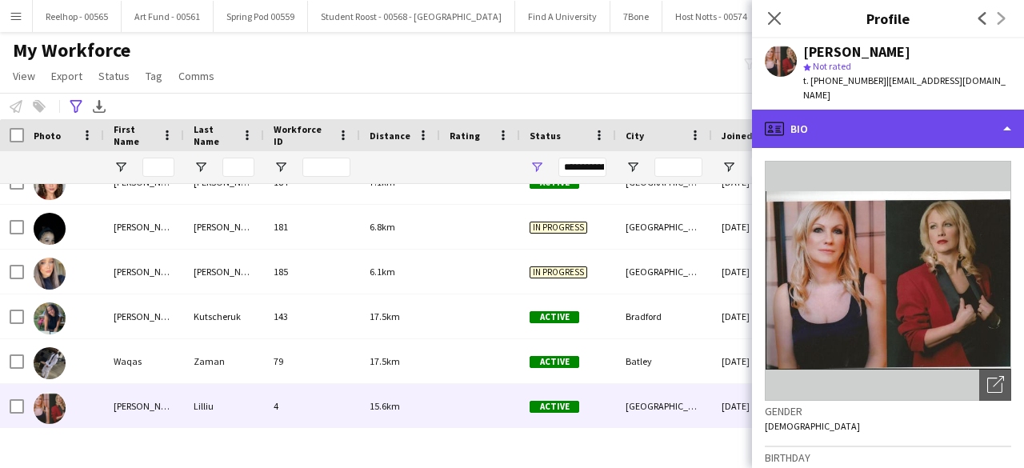
click at [918, 126] on div "profile Bio" at bounding box center [888, 129] width 272 height 38
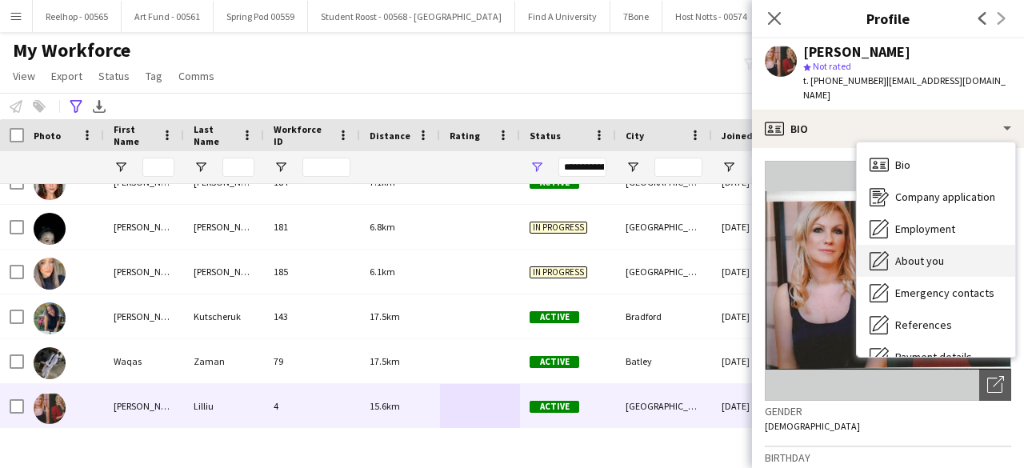
click at [940, 254] on span "About you" at bounding box center [919, 261] width 49 height 14
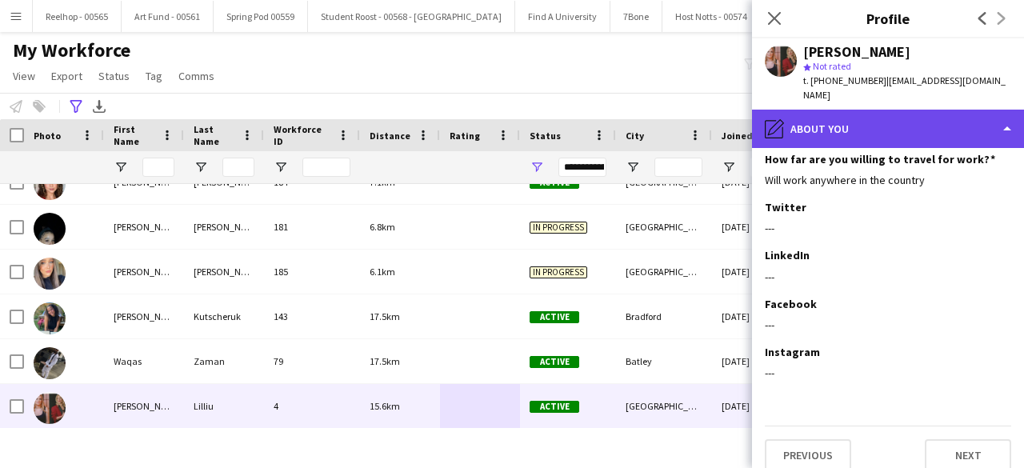
click at [932, 123] on div "pencil4 About you" at bounding box center [888, 129] width 272 height 38
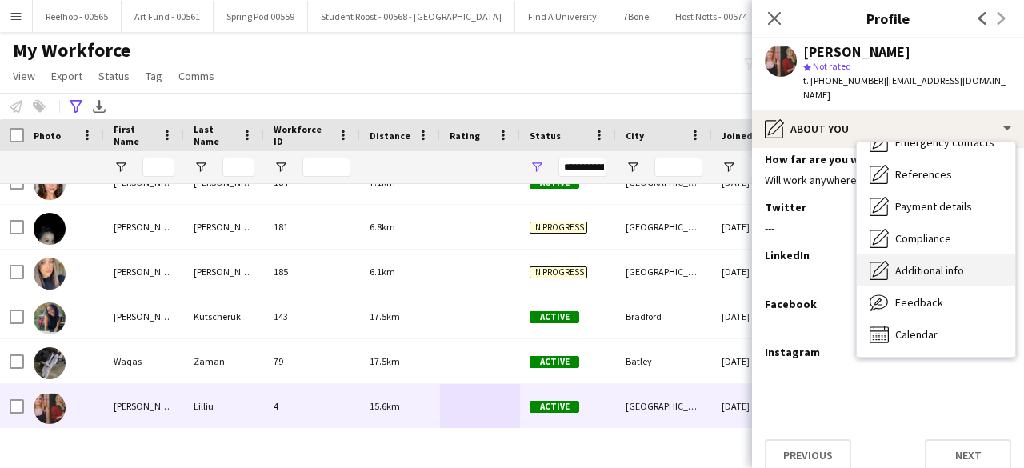
click at [939, 263] on span "Additional info" at bounding box center [929, 270] width 69 height 14
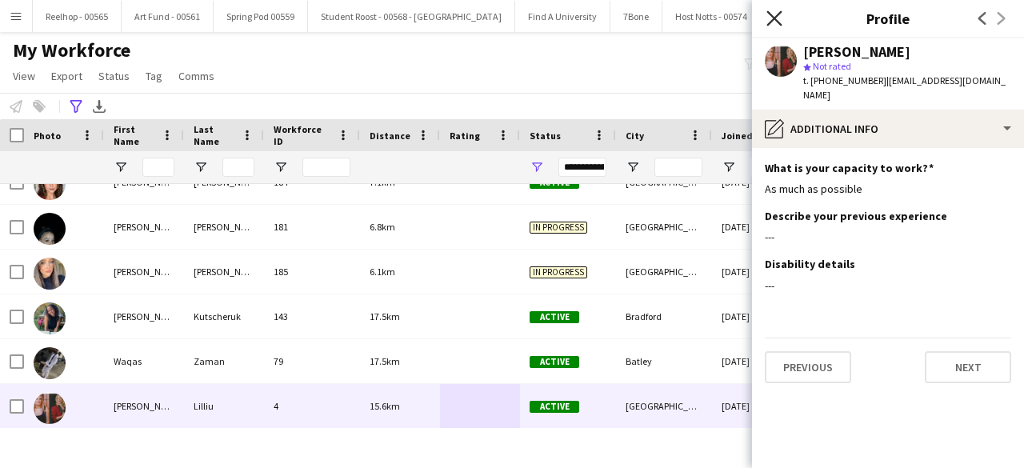
click at [775, 21] on icon "Close pop-in" at bounding box center [774, 17] width 15 height 15
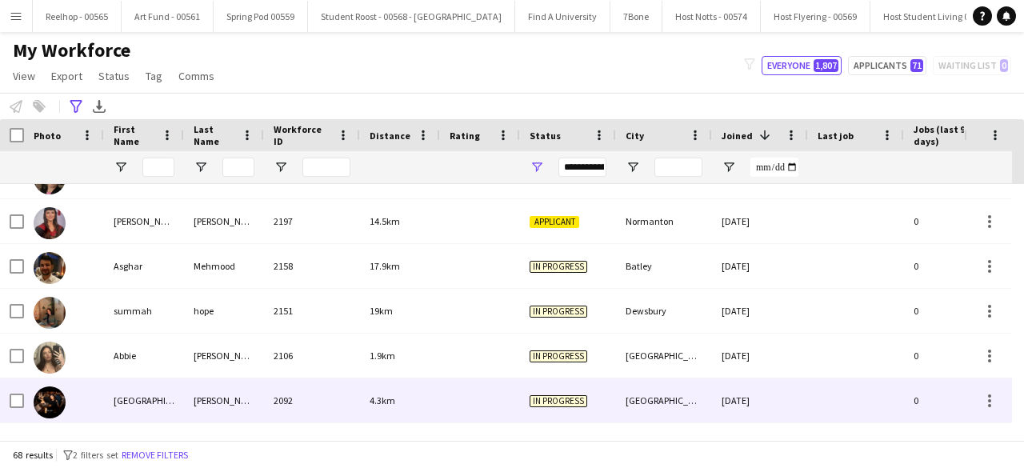
click at [457, 394] on div at bounding box center [480, 401] width 80 height 44
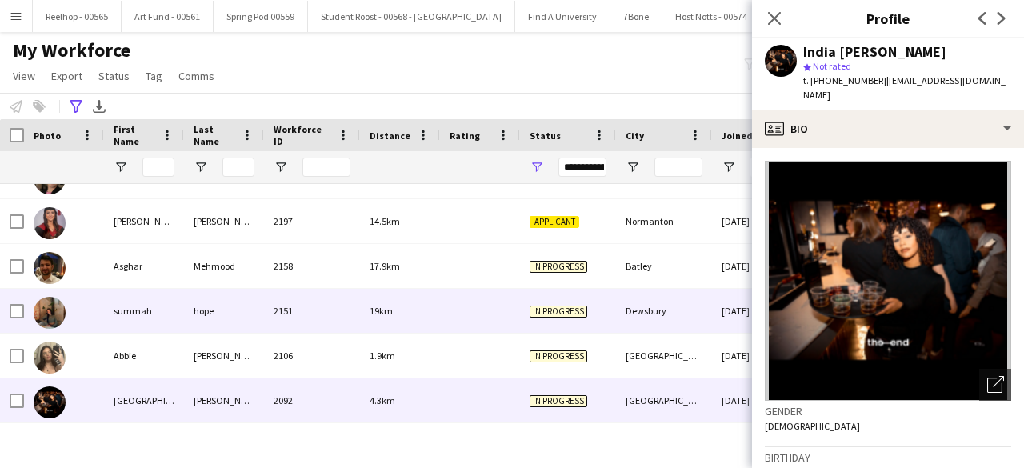
click at [465, 308] on div at bounding box center [480, 311] width 80 height 44
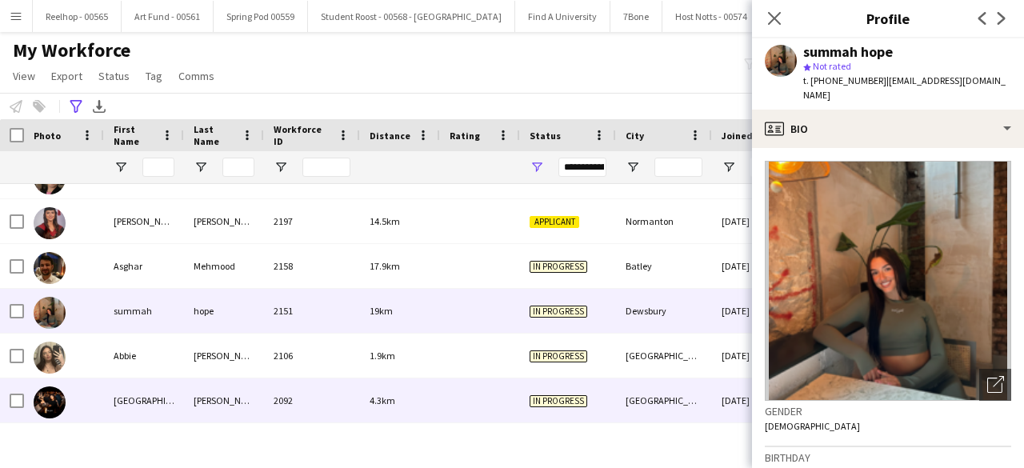
click at [470, 404] on div at bounding box center [480, 401] width 80 height 44
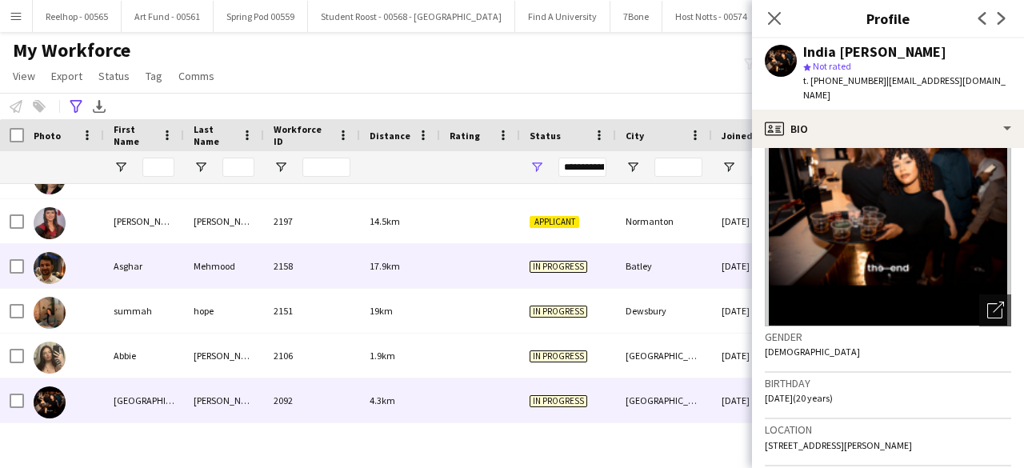
click at [462, 265] on div at bounding box center [480, 266] width 80 height 44
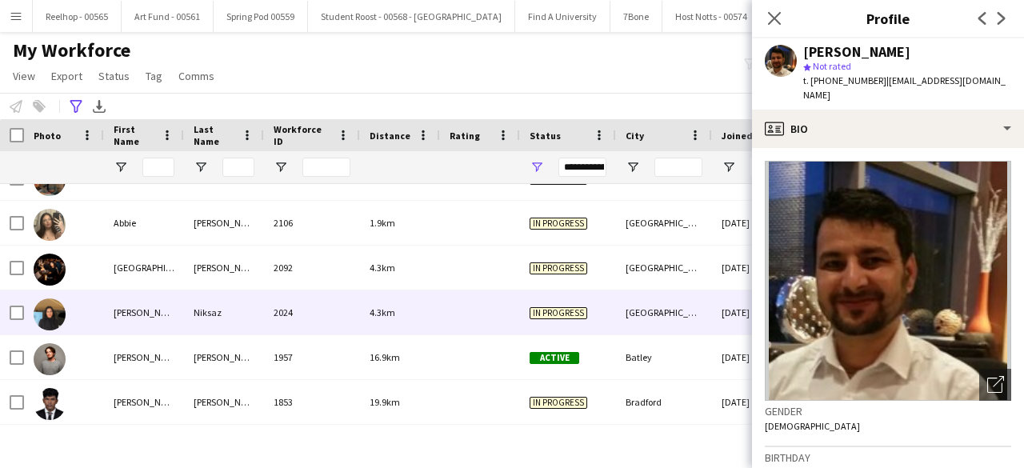
click at [472, 308] on div at bounding box center [480, 312] width 80 height 44
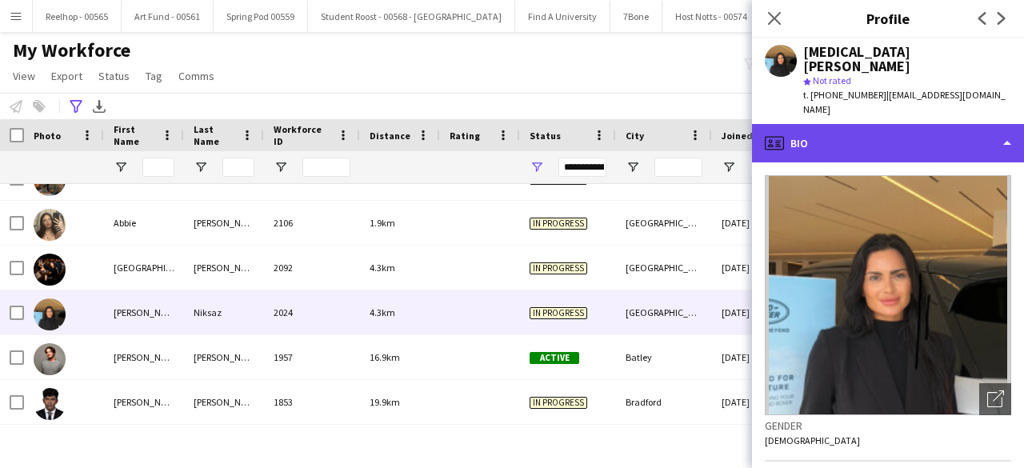
click at [917, 124] on div "profile Bio" at bounding box center [888, 143] width 272 height 38
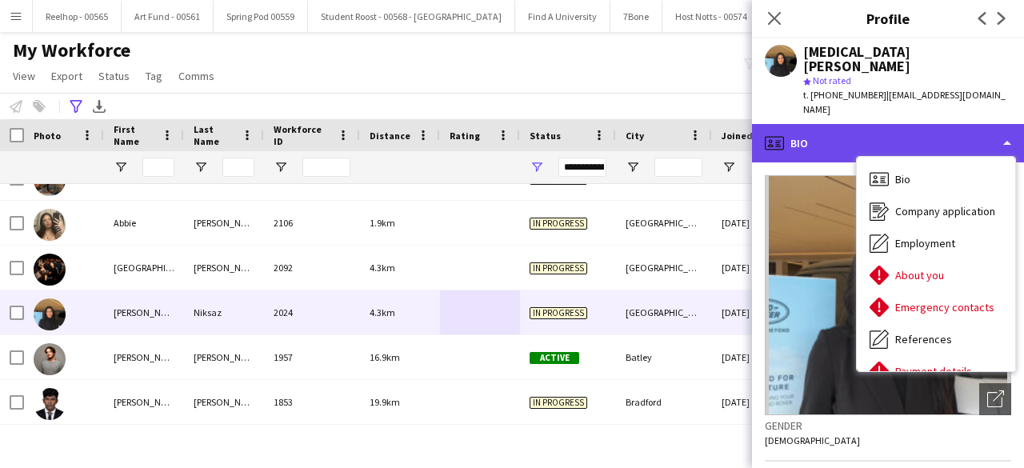
click at [843, 124] on div "profile Bio" at bounding box center [888, 143] width 272 height 38
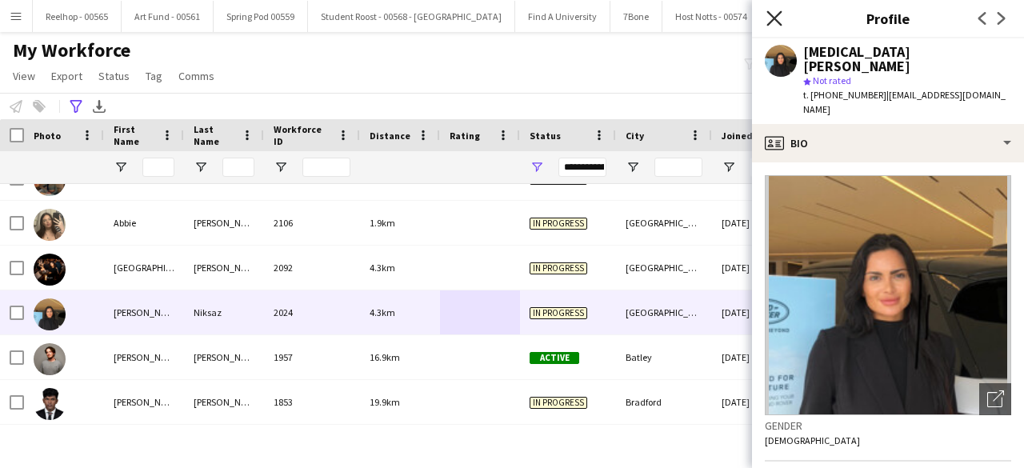
click at [774, 18] on icon at bounding box center [774, 17] width 15 height 15
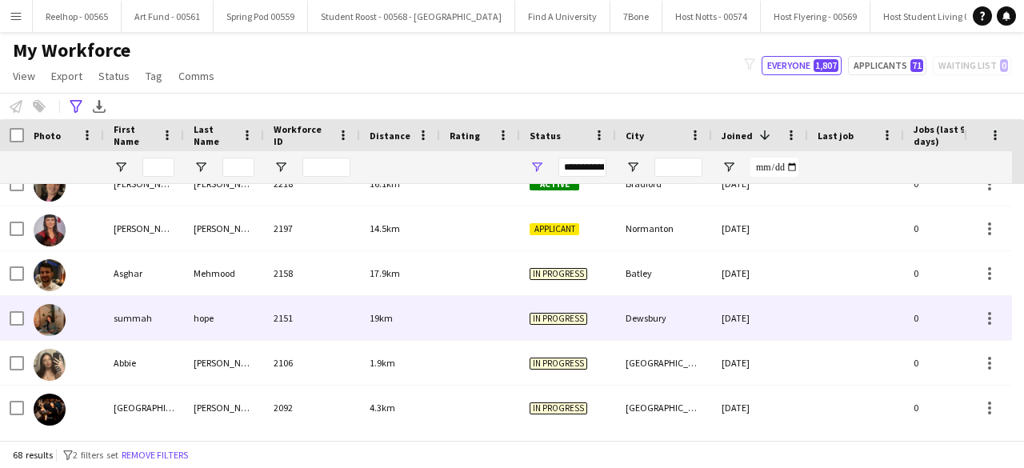
scroll to position [30, 0]
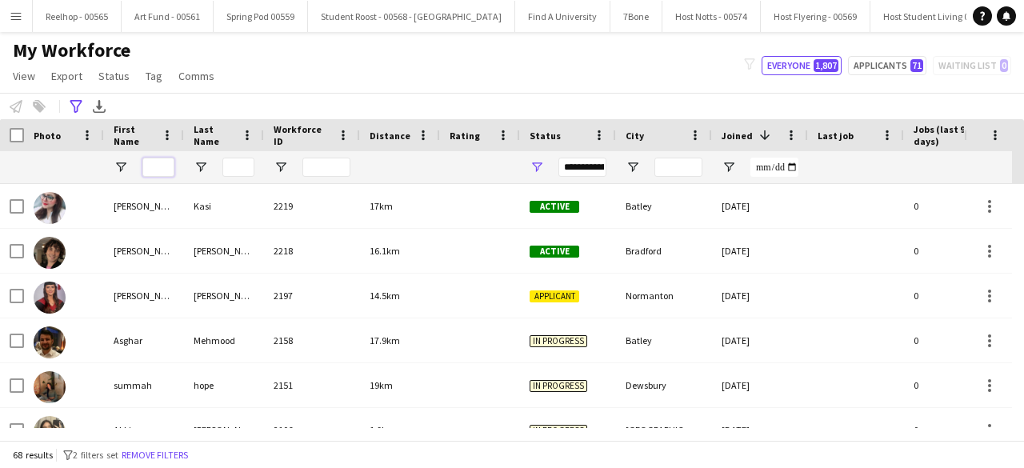
click at [151, 162] on input "First Name Filter Input" at bounding box center [158, 167] width 32 height 19
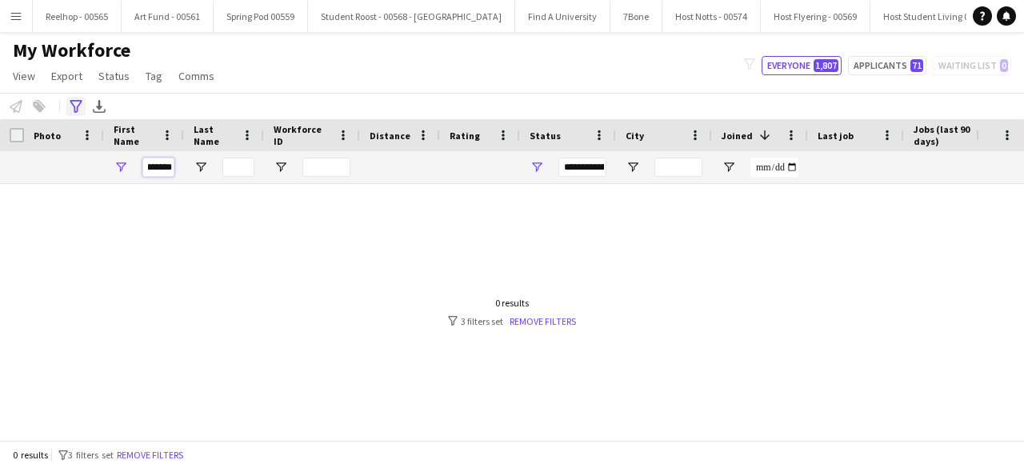
type input "*******"
click at [75, 103] on icon "Advanced filters" at bounding box center [76, 106] width 13 height 13
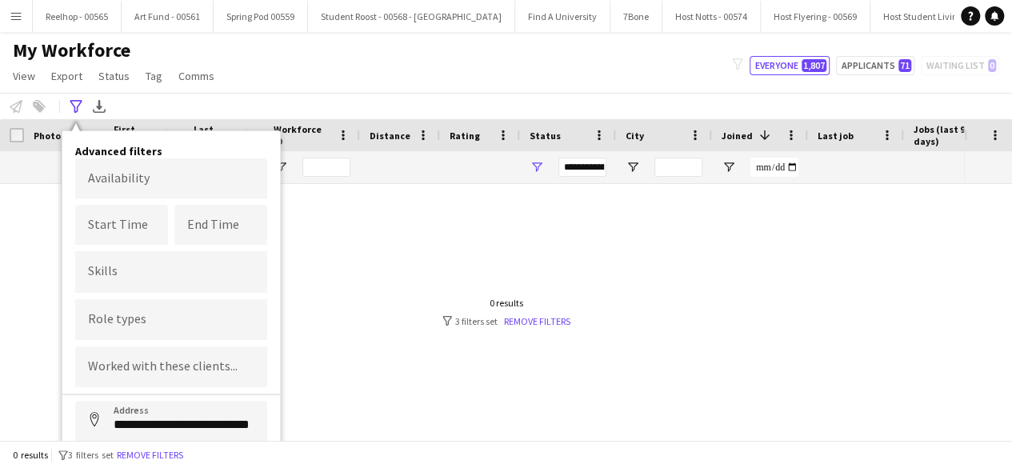
scroll to position [89, 0]
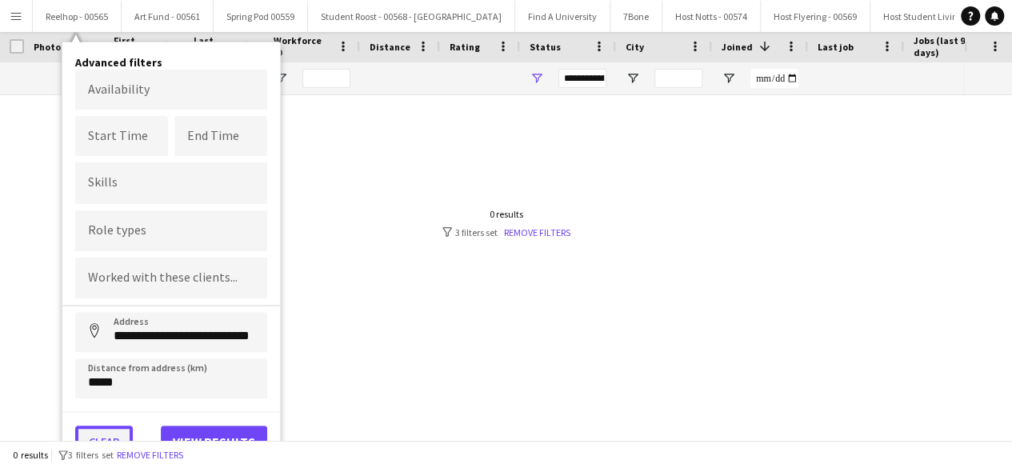
click at [104, 427] on button "Clear" at bounding box center [104, 442] width 58 height 32
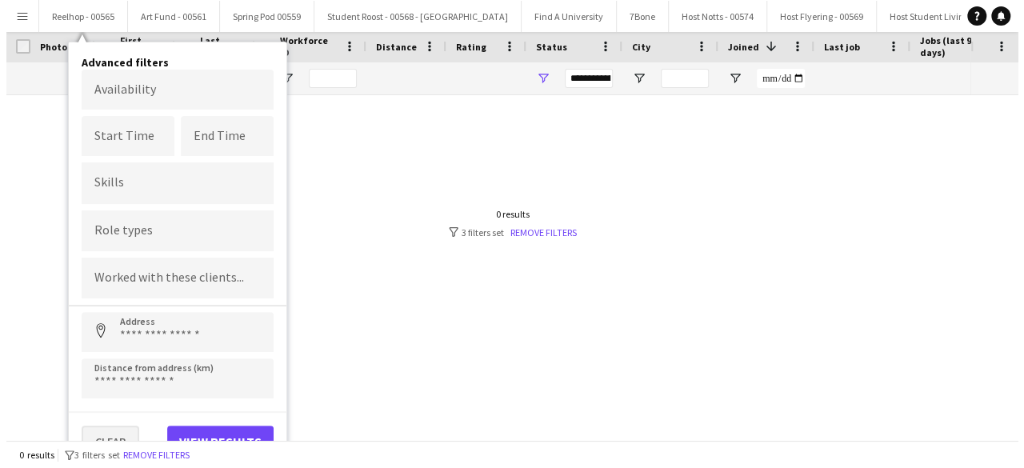
scroll to position [0, 0]
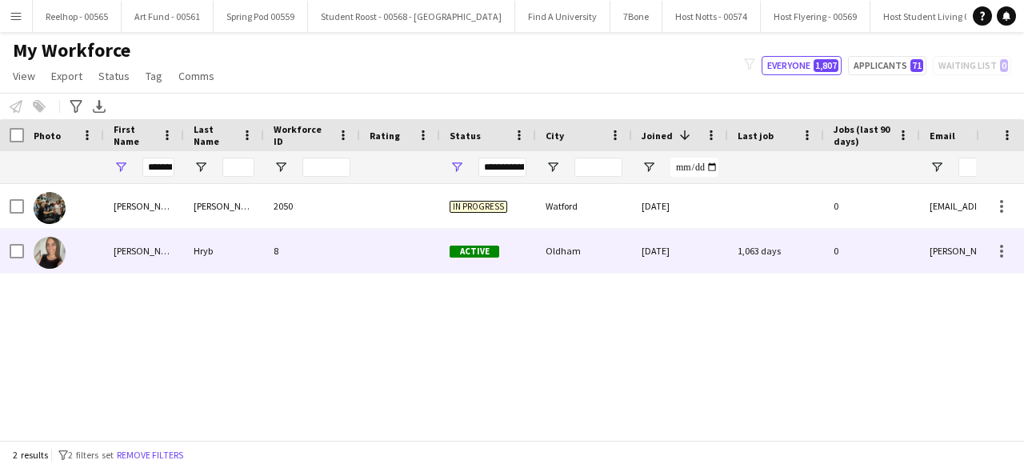
click at [262, 256] on div "Hryb" at bounding box center [224, 251] width 80 height 44
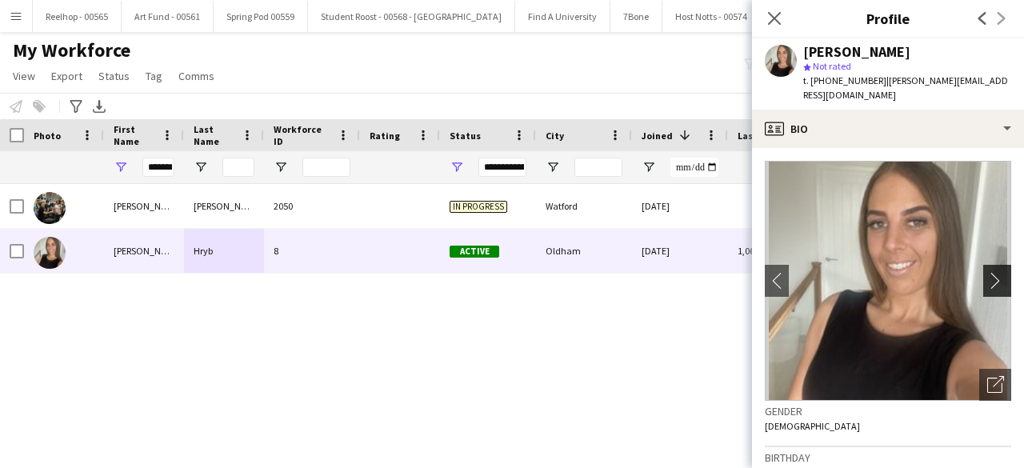
click at [991, 272] on app-icon "chevron-right" at bounding box center [1000, 280] width 25 height 17
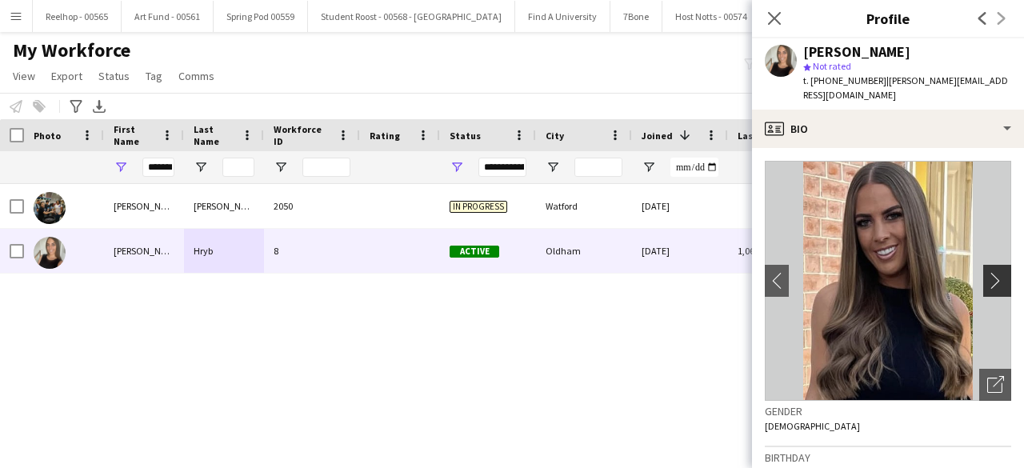
click at [988, 272] on app-icon "chevron-right" at bounding box center [1000, 280] width 25 height 17
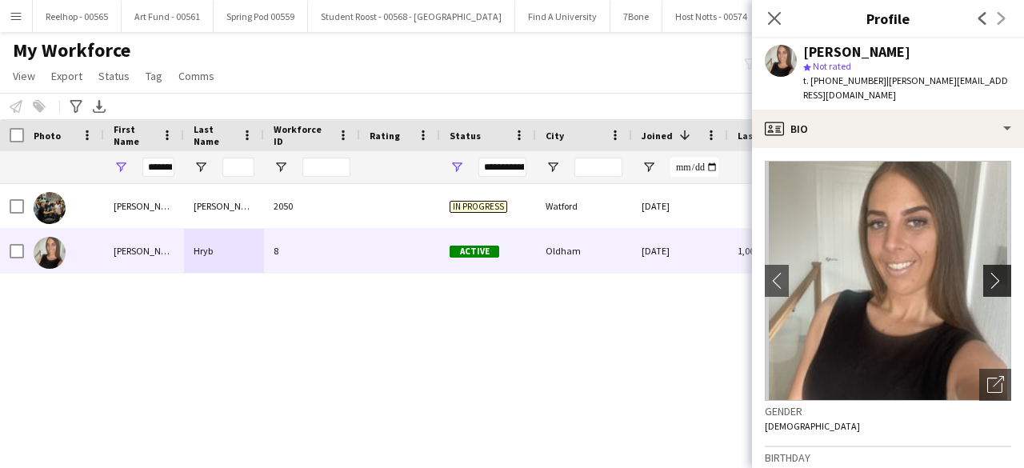
click at [988, 272] on app-icon "chevron-right" at bounding box center [1000, 280] width 25 height 17
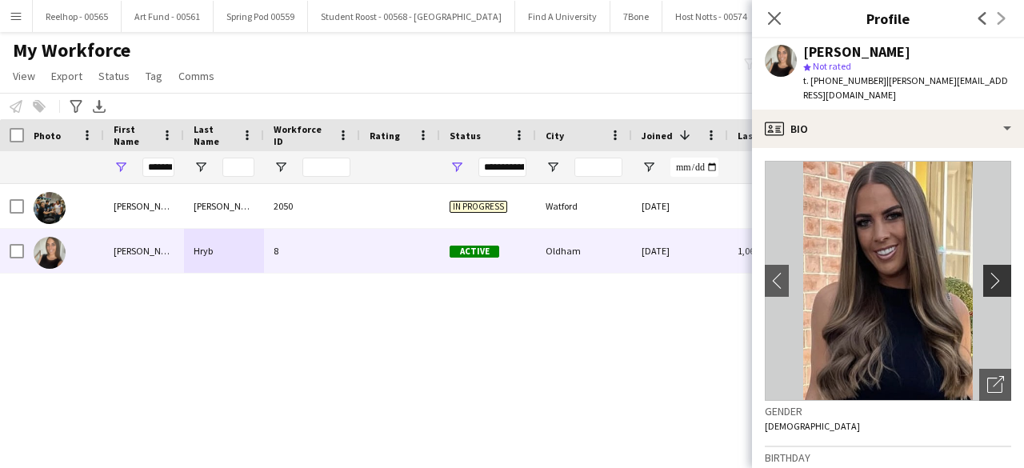
click at [988, 272] on app-icon "chevron-right" at bounding box center [1000, 280] width 25 height 17
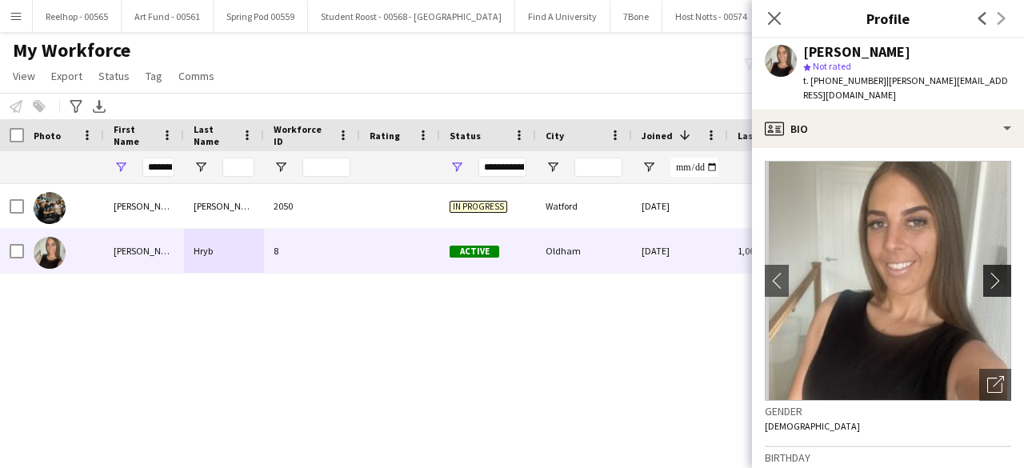
click at [988, 272] on app-icon "chevron-right" at bounding box center [1000, 280] width 25 height 17
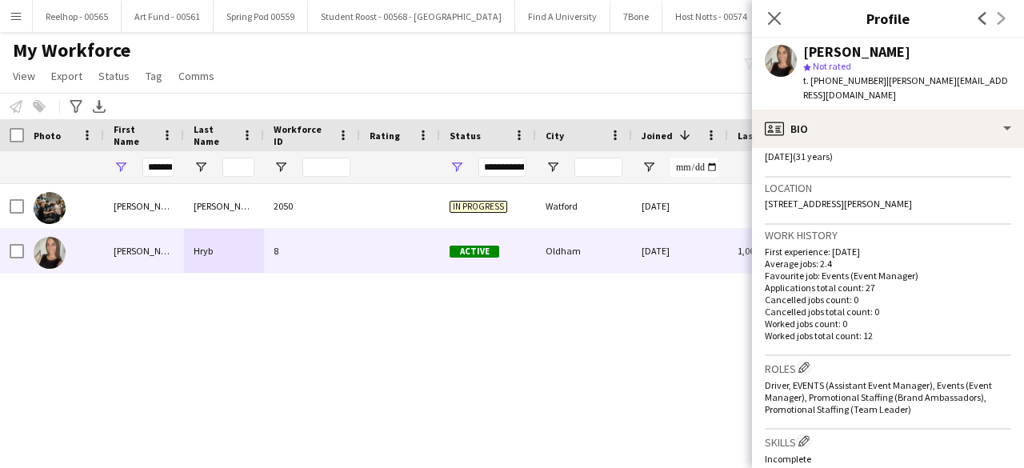
scroll to position [317, 0]
click at [778, 23] on icon at bounding box center [774, 17] width 15 height 15
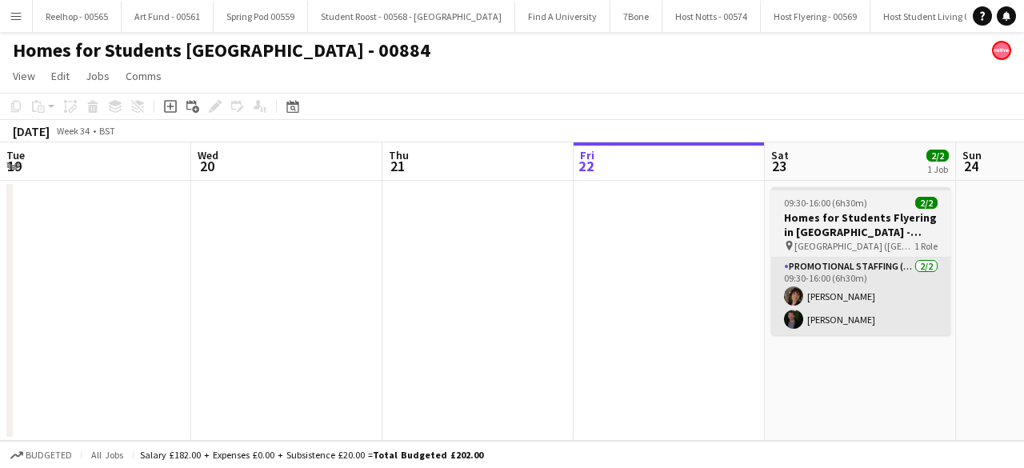
scroll to position [0, 551]
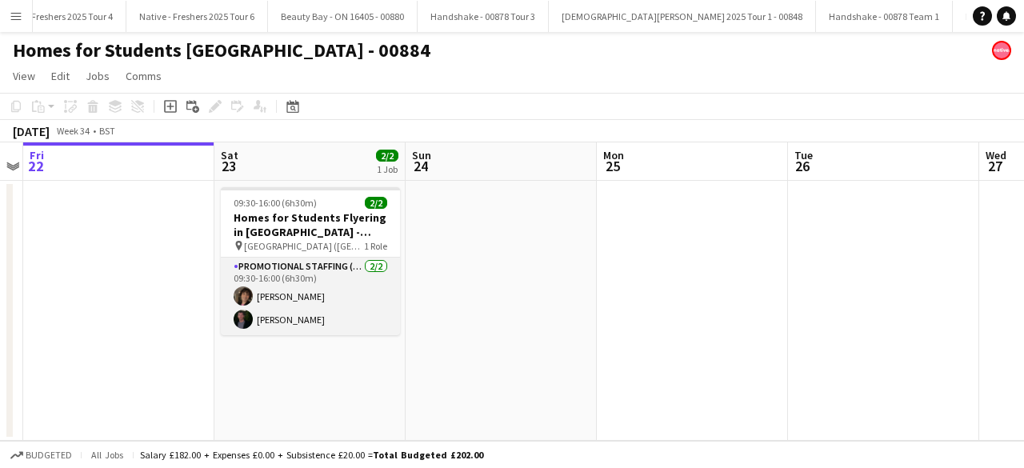
click at [291, 330] on app-card-role "Promotional Staffing (Brand Ambassadors) 2/2 09:30-16:00 (6h30m) Peter Millar A…" at bounding box center [310, 297] width 179 height 78
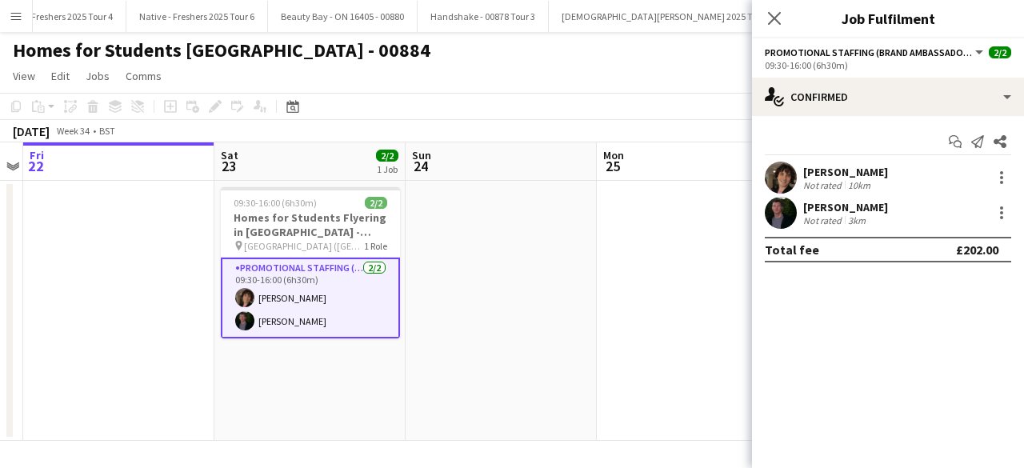
click at [778, 220] on app-user-avatar at bounding box center [781, 213] width 32 height 32
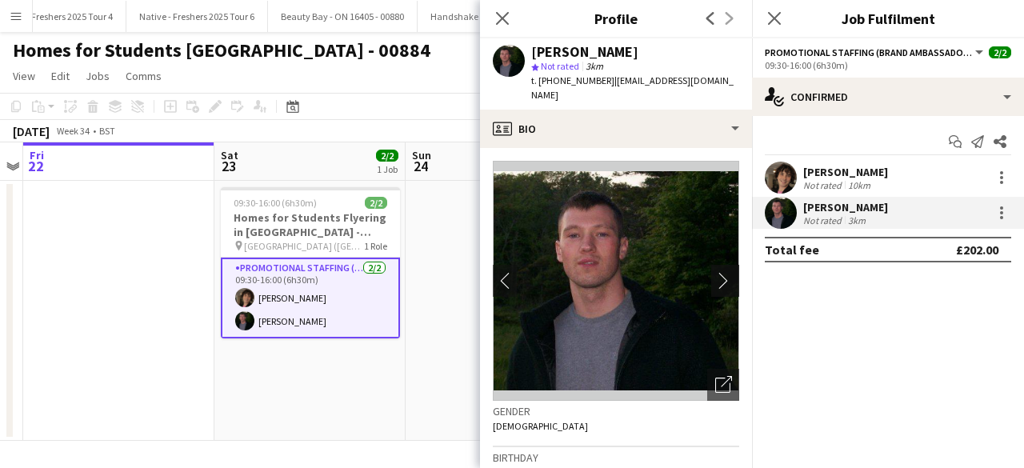
click at [715, 282] on app-icon "chevron-right" at bounding box center [727, 280] width 25 height 17
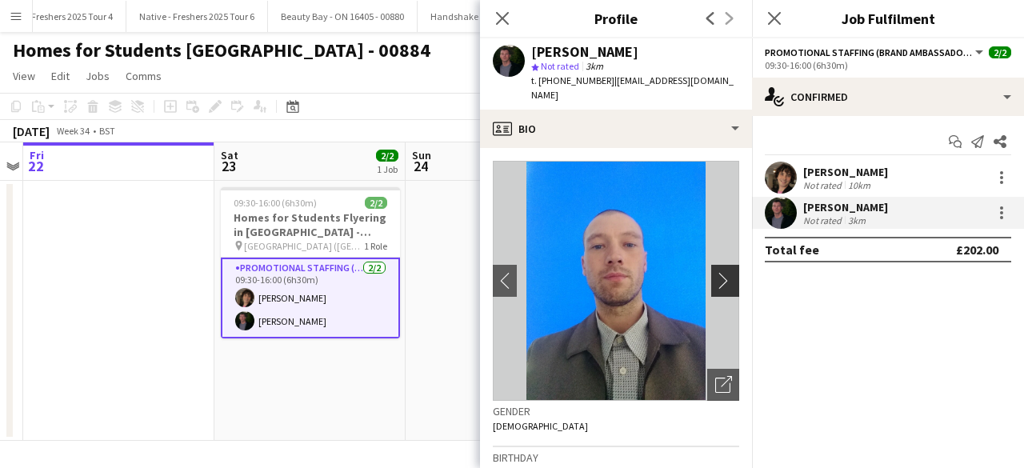
click at [715, 278] on app-icon "chevron-right" at bounding box center [727, 280] width 25 height 17
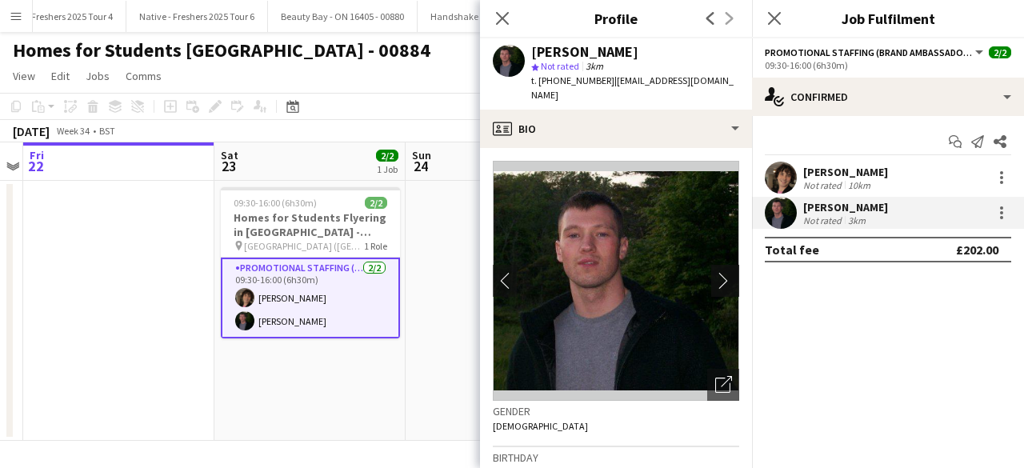
click at [715, 278] on app-icon "chevron-right" at bounding box center [727, 280] width 25 height 17
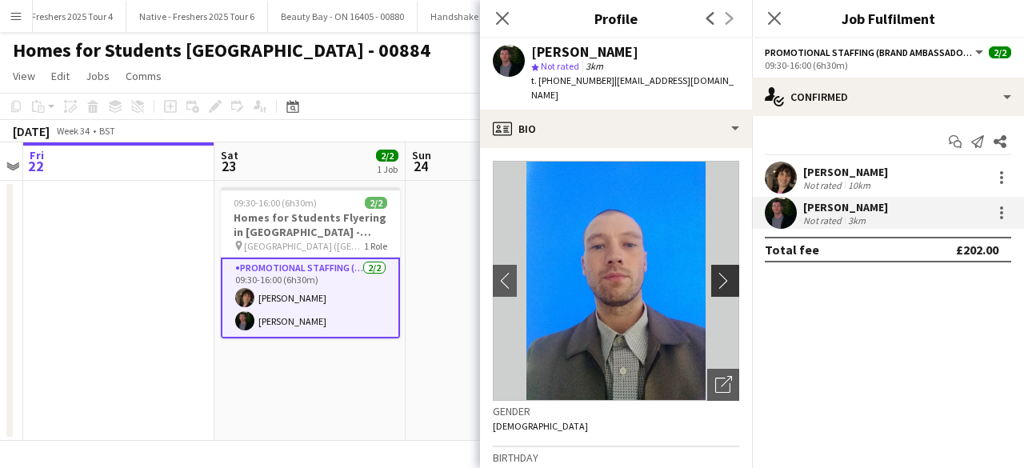
click at [715, 278] on app-icon "chevron-right" at bounding box center [727, 280] width 25 height 17
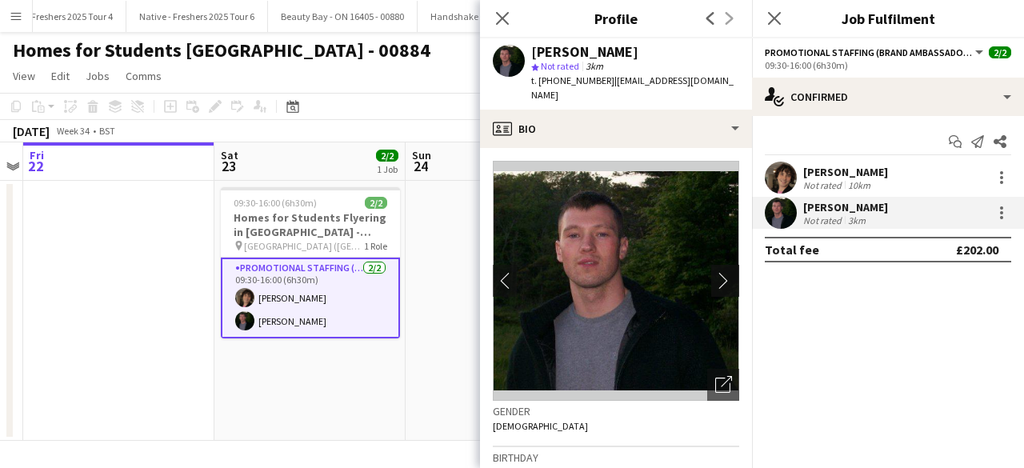
click at [715, 278] on app-icon "chevron-right" at bounding box center [727, 280] width 25 height 17
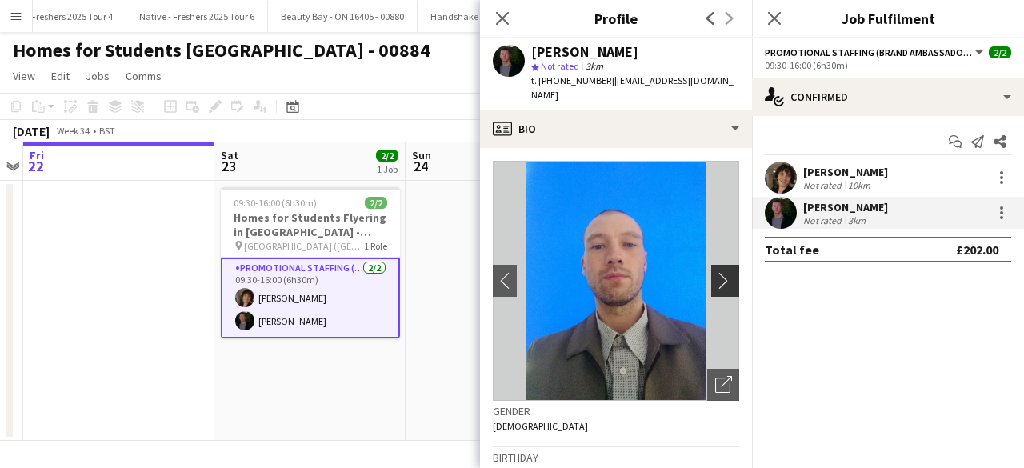
click at [715, 278] on app-icon "chevron-right" at bounding box center [727, 280] width 25 height 17
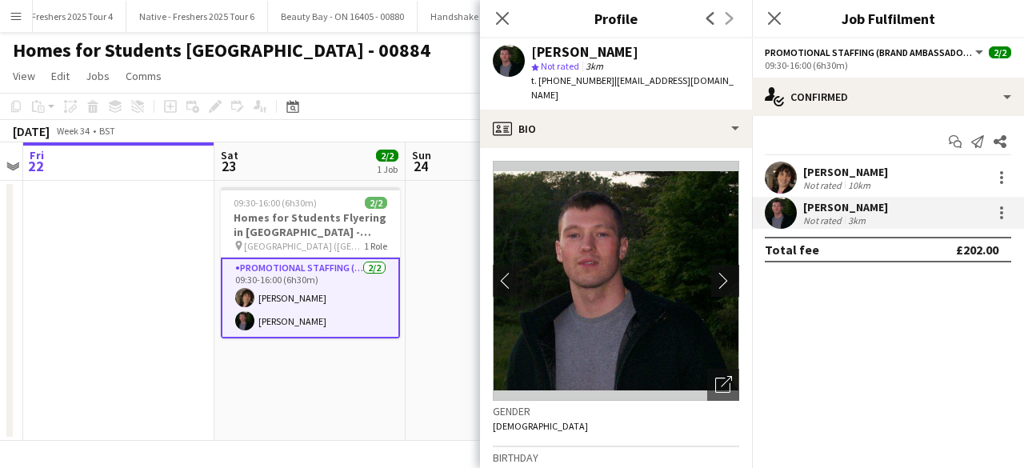
click at [715, 278] on app-icon "chevron-right" at bounding box center [727, 280] width 25 height 17
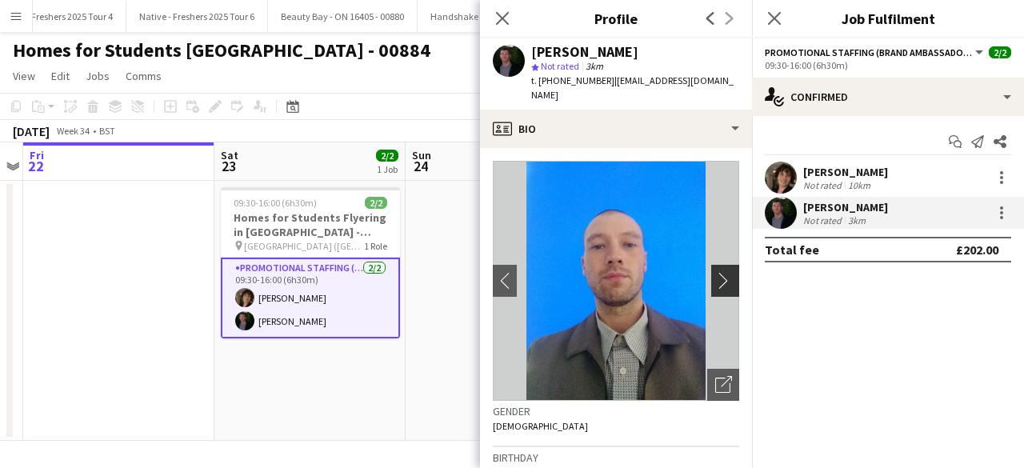
click at [715, 278] on app-icon "chevron-right" at bounding box center [727, 280] width 25 height 17
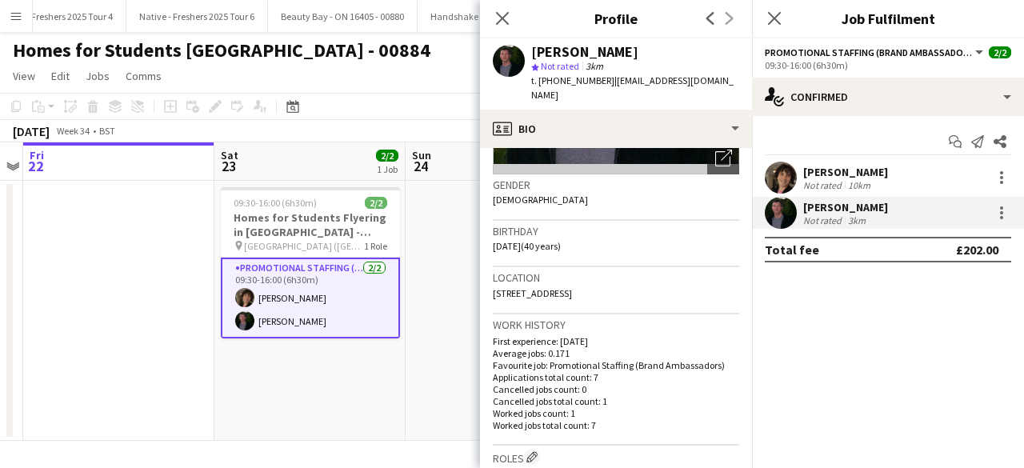
scroll to position [0, 0]
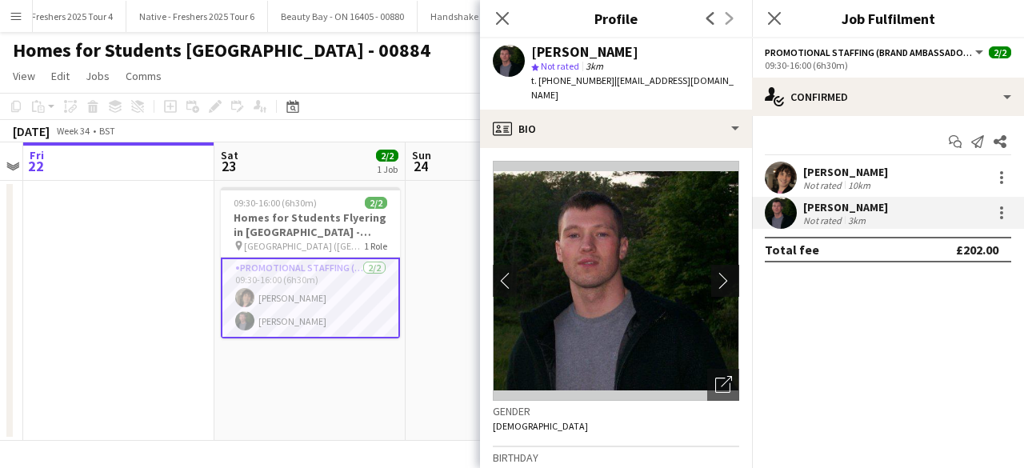
click at [715, 282] on app-icon "chevron-right" at bounding box center [727, 280] width 25 height 17
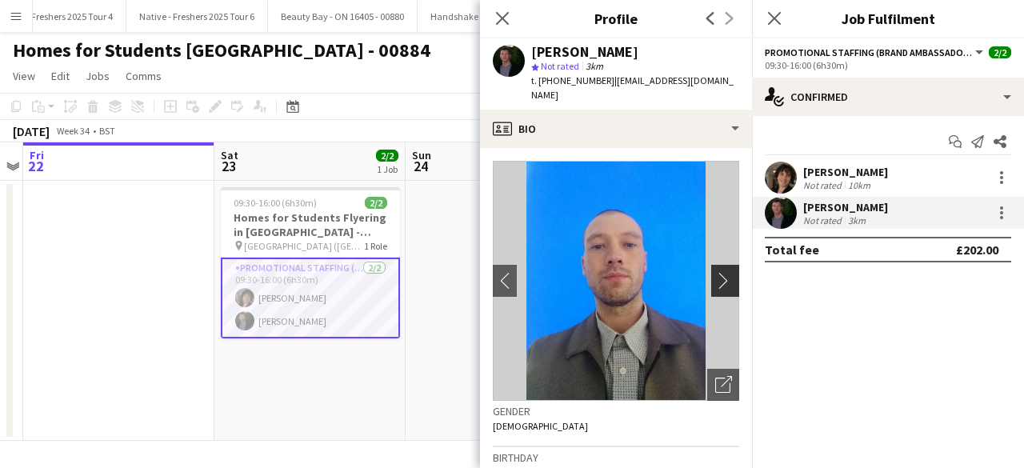
click at [715, 282] on app-icon "chevron-right" at bounding box center [727, 280] width 25 height 17
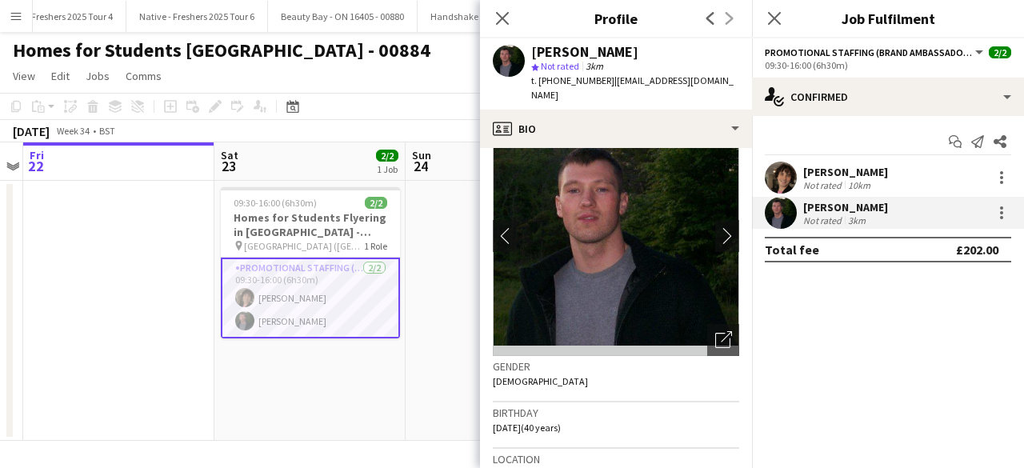
scroll to position [44, 0]
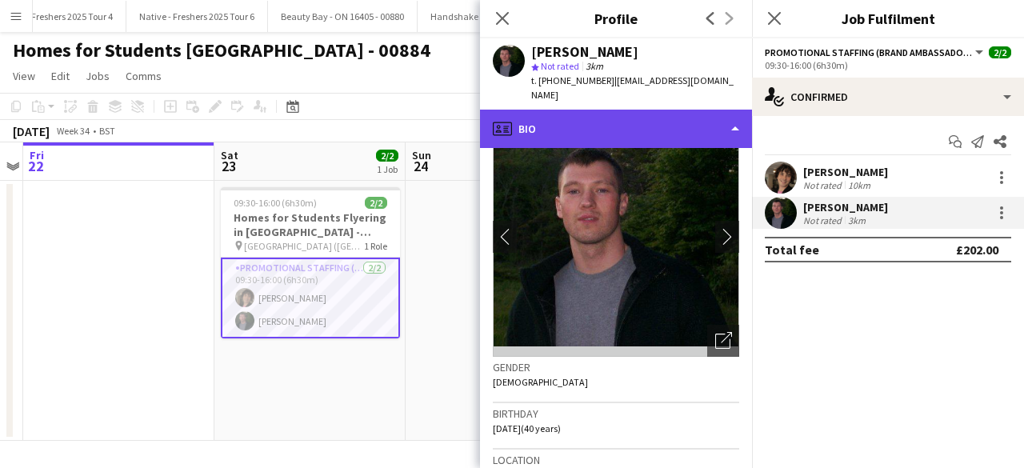
click at [641, 126] on div "profile Bio" at bounding box center [616, 129] width 272 height 38
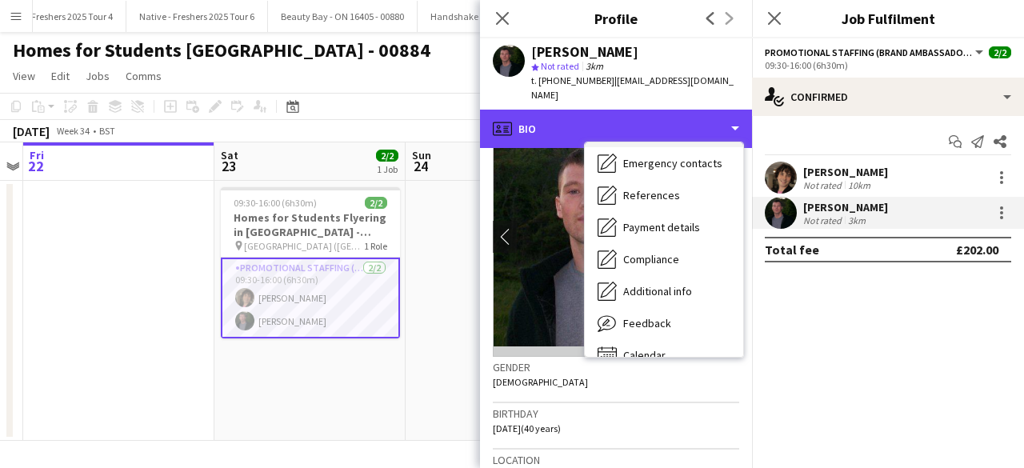
scroll to position [150, 0]
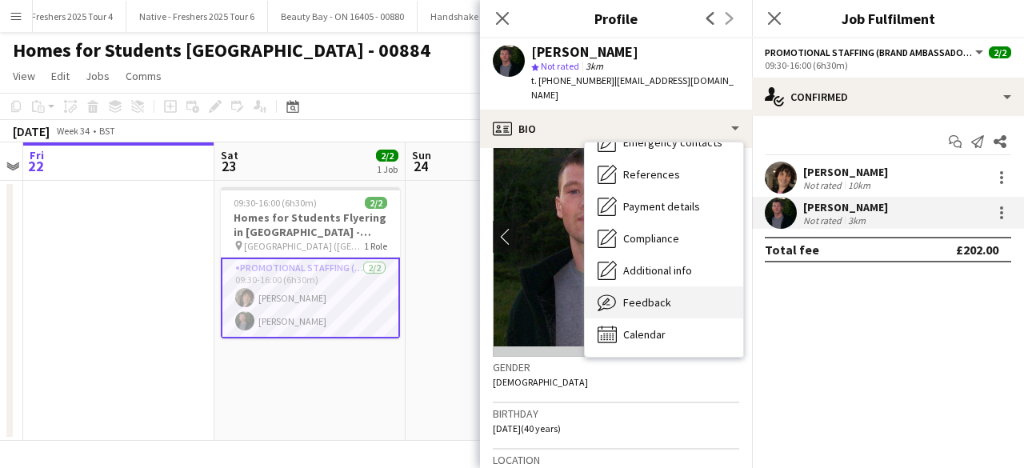
click at [658, 303] on span "Feedback" at bounding box center [647, 302] width 48 height 14
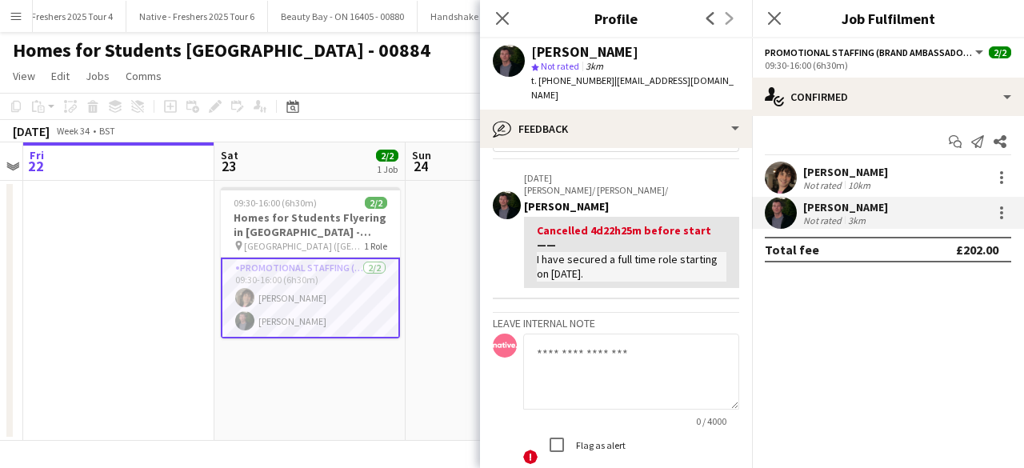
scroll to position [0, 0]
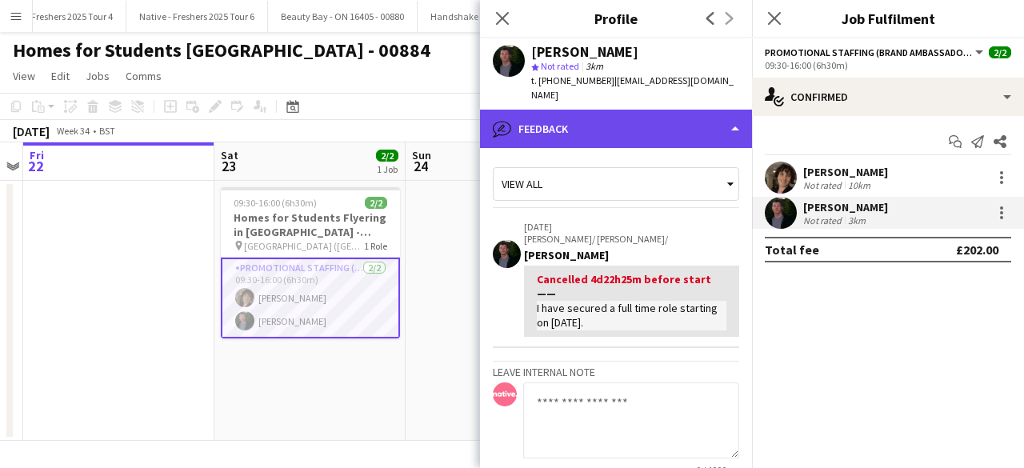
click at [643, 131] on div "bubble-pencil Feedback" at bounding box center [616, 129] width 272 height 38
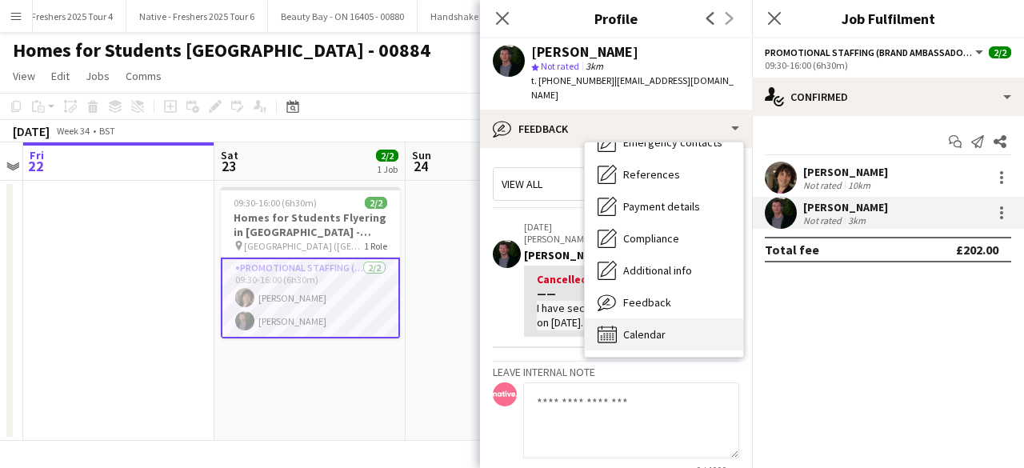
click at [650, 334] on span "Calendar" at bounding box center [644, 334] width 42 height 14
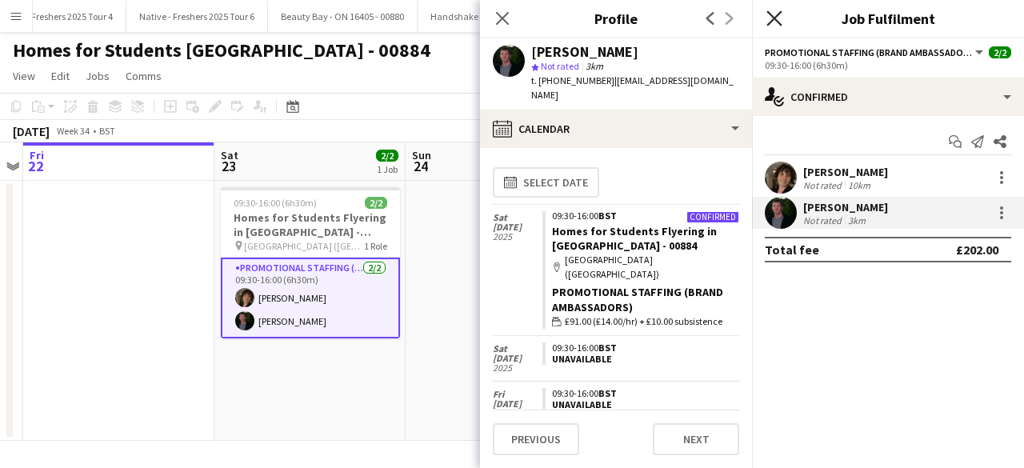
click at [779, 20] on icon "Close pop-in" at bounding box center [774, 17] width 15 height 15
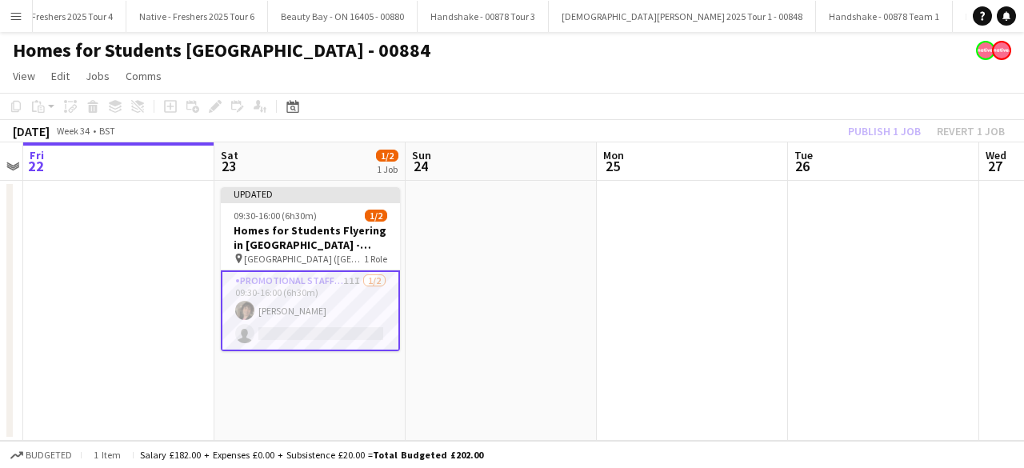
click at [339, 293] on app-card-role "Promotional Staffing (Brand Ambassadors) 11I 1/2 09:30-16:00 (6h30m) Peter Mill…" at bounding box center [310, 310] width 179 height 81
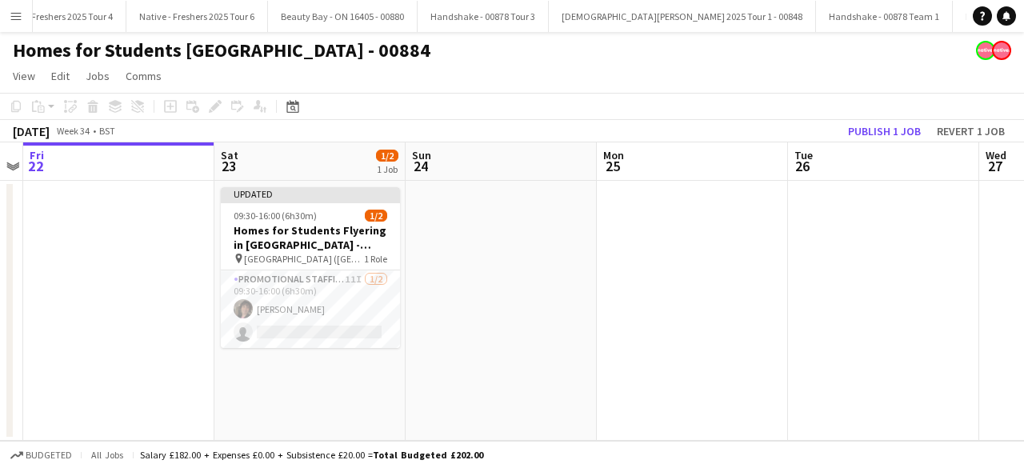
click at [519, 255] on app-date-cell at bounding box center [501, 311] width 191 height 260
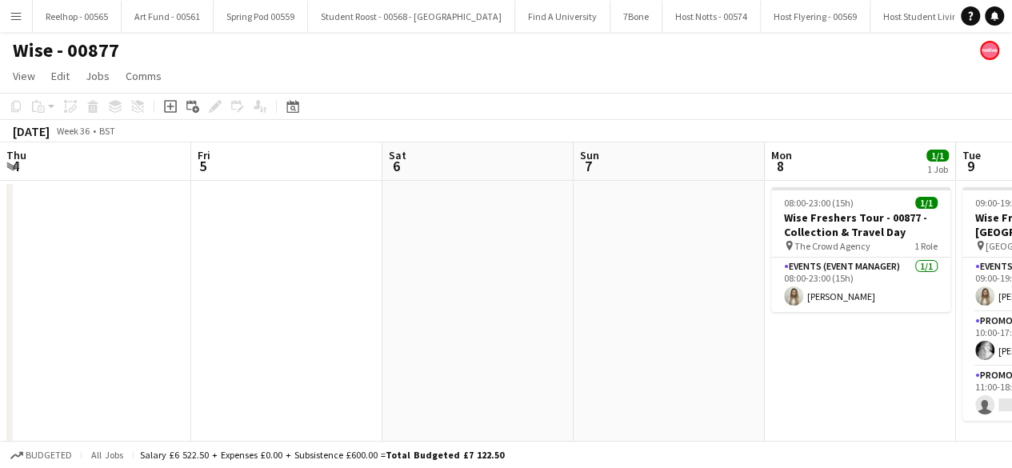
scroll to position [0, 602]
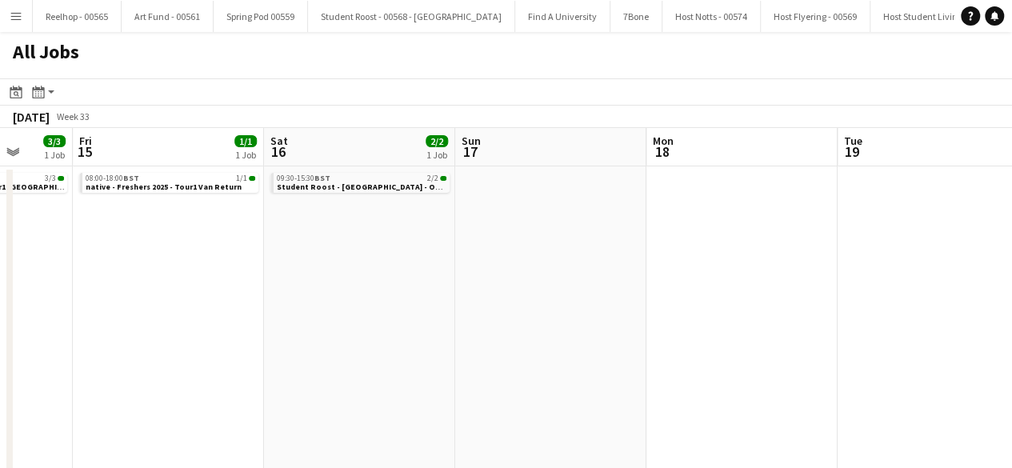
scroll to position [0, 501]
click at [158, 182] on span "native - Freshers 2025 - Tour1 Van Return" at bounding box center [164, 187] width 156 height 10
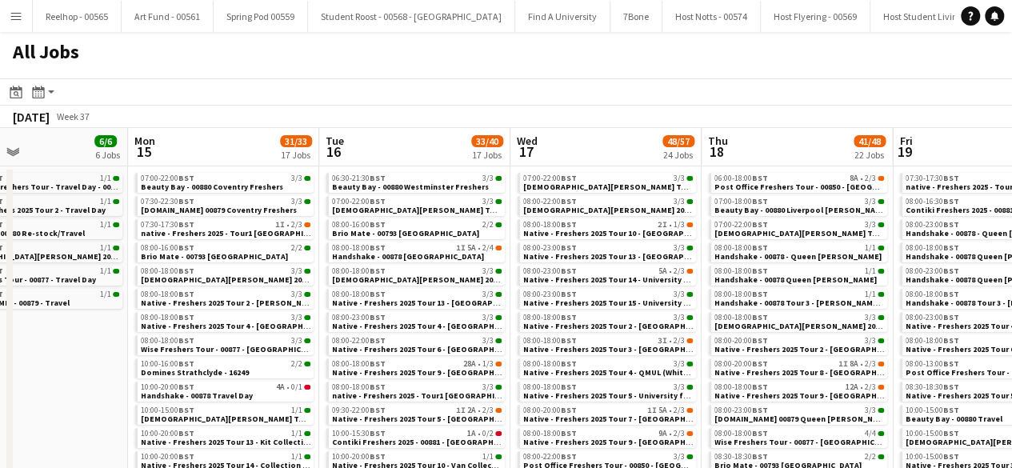
scroll to position [0, 639]
click at [437, 248] on div "08:00-18:00 BST 1I 5A • 2/4" at bounding box center [416, 248] width 170 height 8
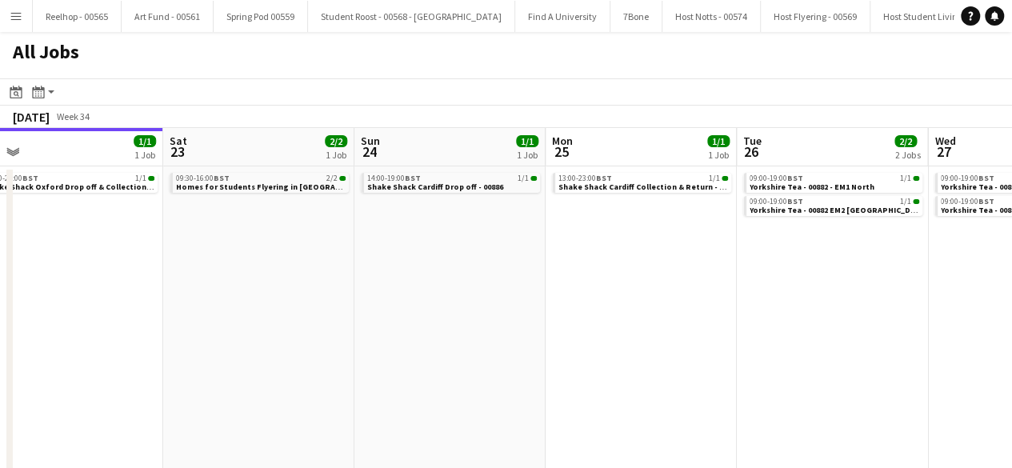
scroll to position [0, 600]
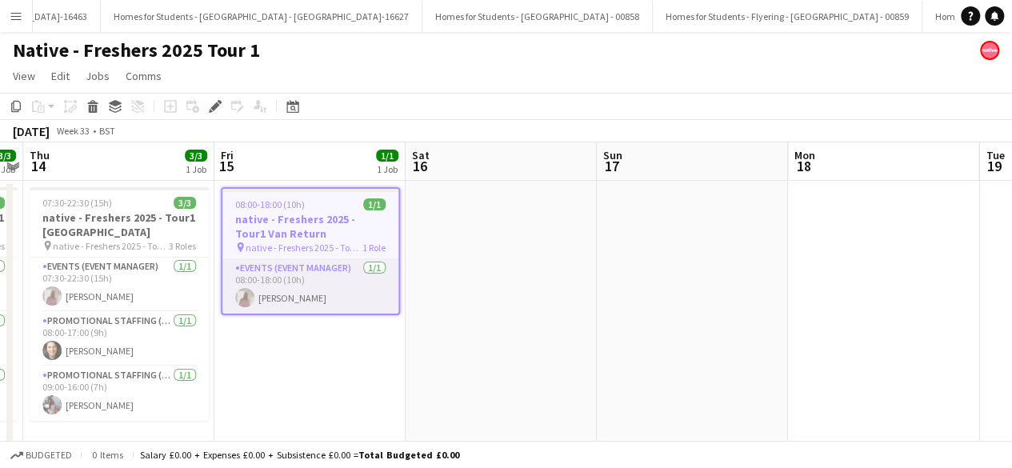
scroll to position [0, 21329]
click at [343, 295] on app-card-role "Events (Event Manager) [DATE] 08:00-18:00 (10h) [PERSON_NAME]" at bounding box center [310, 286] width 176 height 54
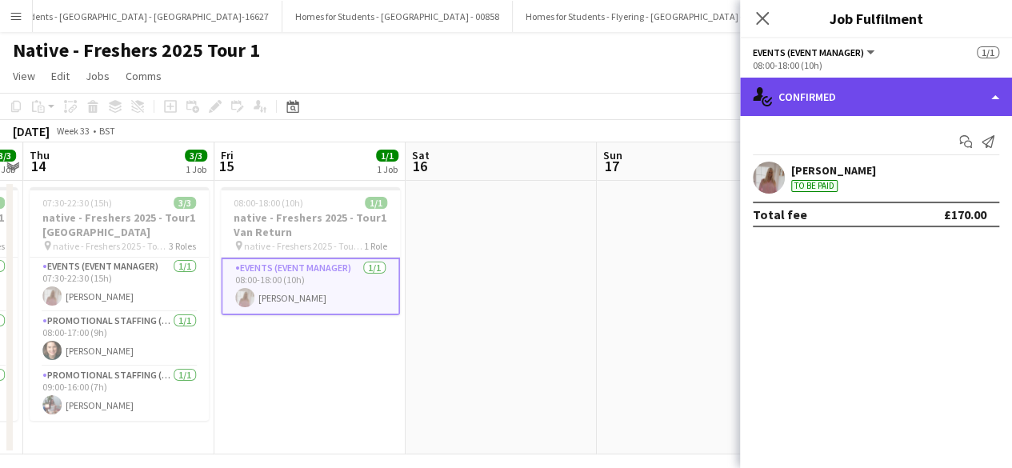
click at [911, 99] on div "single-neutral-actions-check-2 Confirmed" at bounding box center [876, 97] width 272 height 38
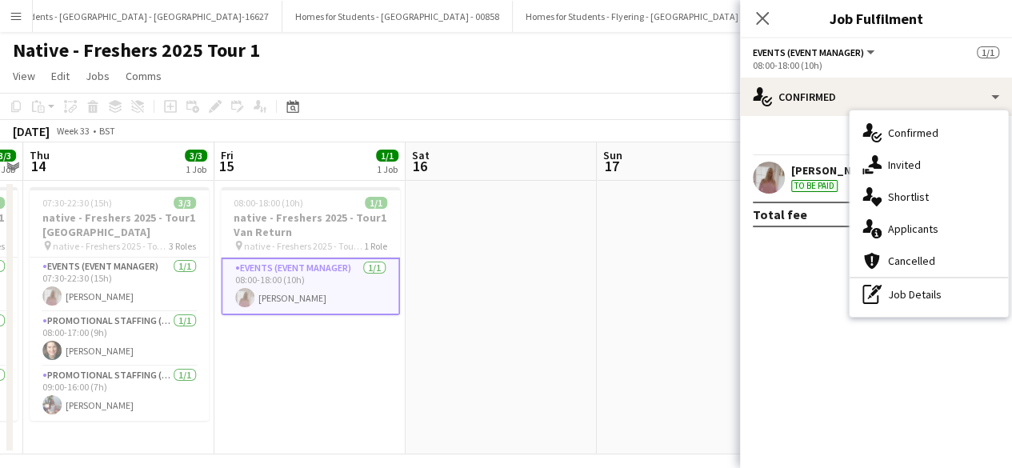
click at [816, 178] on div "Sharon Learmonth To be paid" at bounding box center [833, 177] width 85 height 29
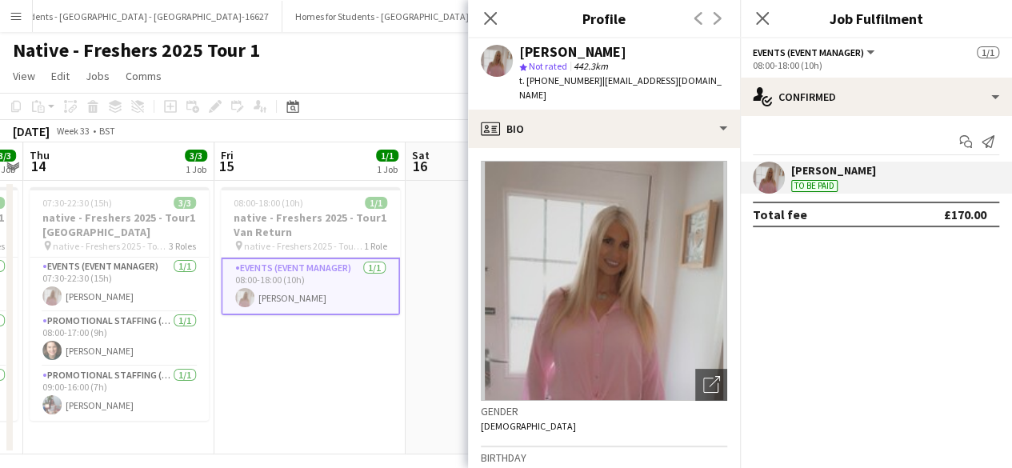
click at [315, 379] on app-date-cell "08:00-18:00 (10h) 1/1 native - Freshers 2025 - Tour1 Van Return pin native - Fr…" at bounding box center [309, 318] width 191 height 274
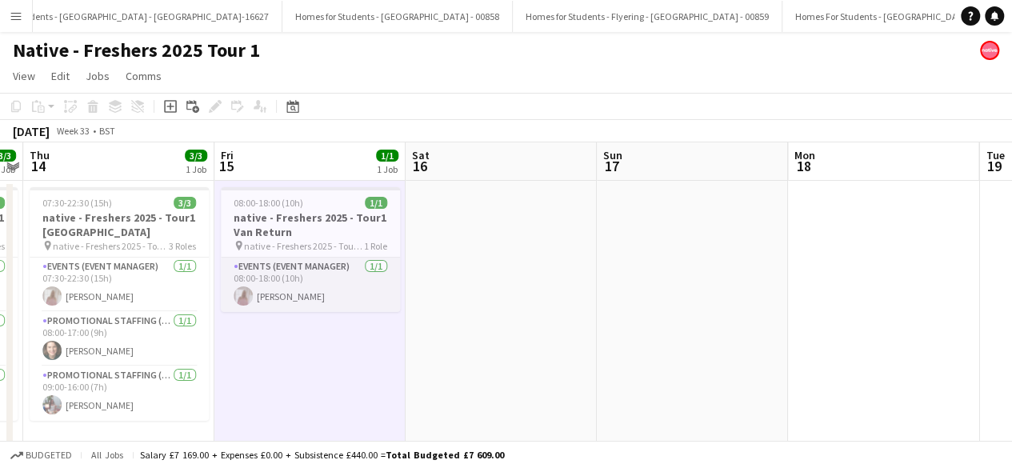
click at [339, 293] on app-card-role "Events (Event Manager) 1/1 08:00-18:00 (10h) Sharon Learmonth" at bounding box center [310, 285] width 179 height 54
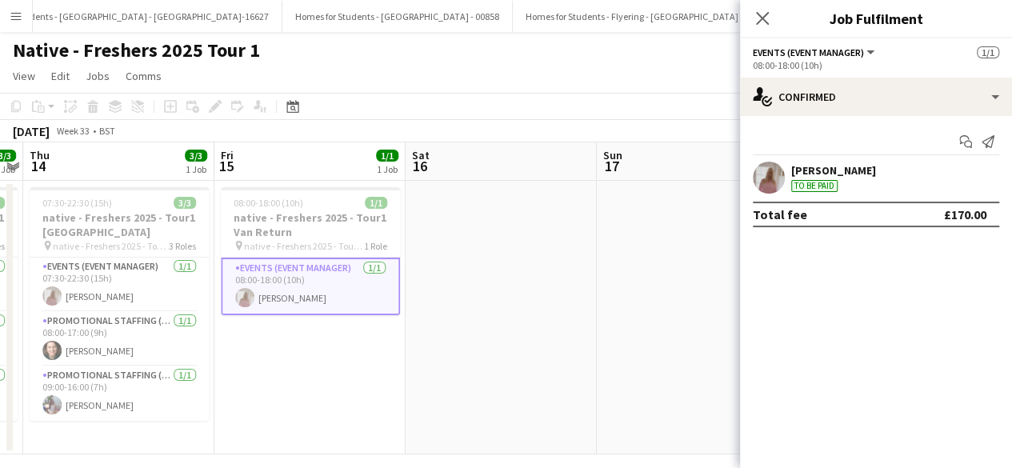
click at [876, 175] on div "[PERSON_NAME]" at bounding box center [833, 170] width 85 height 14
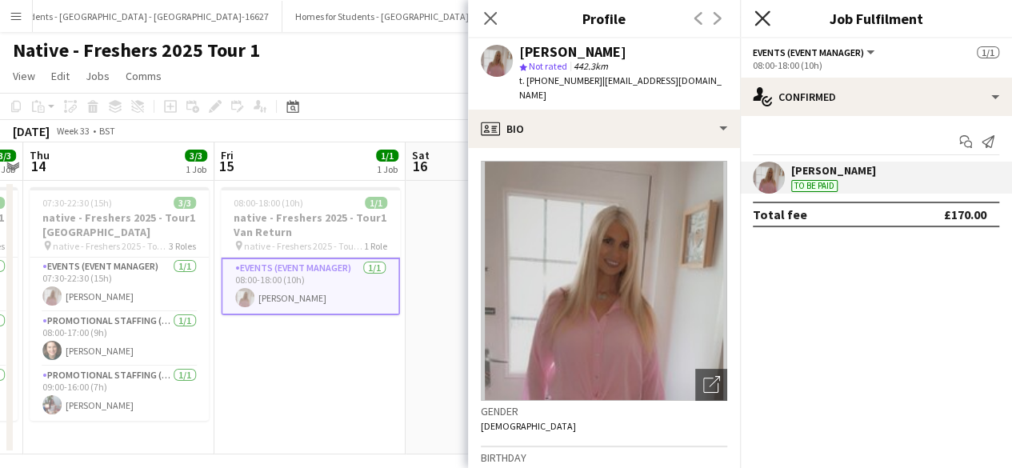
click at [767, 15] on icon "Close pop-in" at bounding box center [762, 17] width 15 height 15
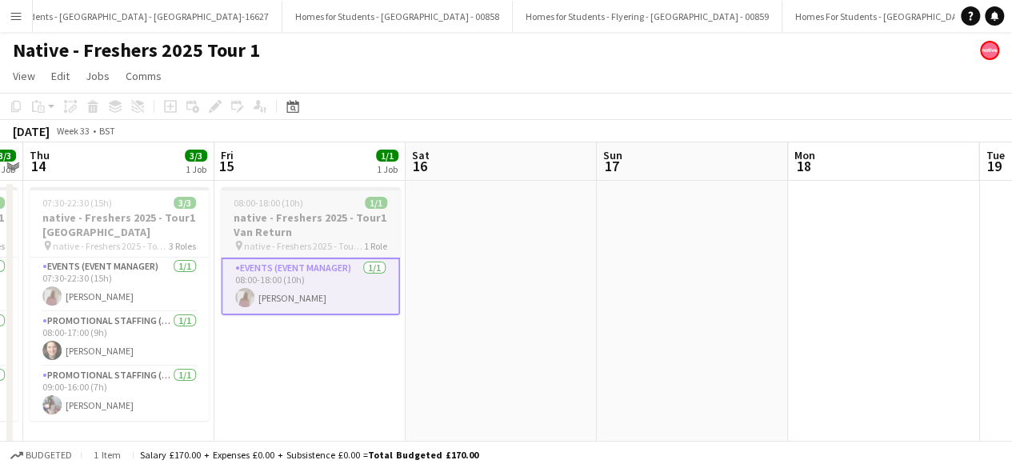
click at [333, 210] on app-job-card "08:00-18:00 (10h) 1/1 native - Freshers 2025 - Tour1 Van Return pin native - Fr…" at bounding box center [310, 251] width 179 height 128
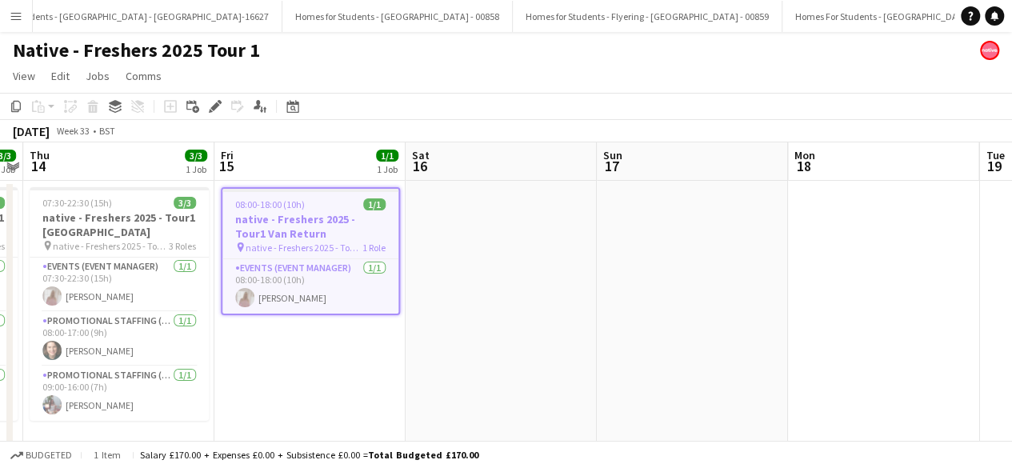
click at [333, 210] on div "08:00-18:00 (10h) 1/1" at bounding box center [310, 204] width 176 height 12
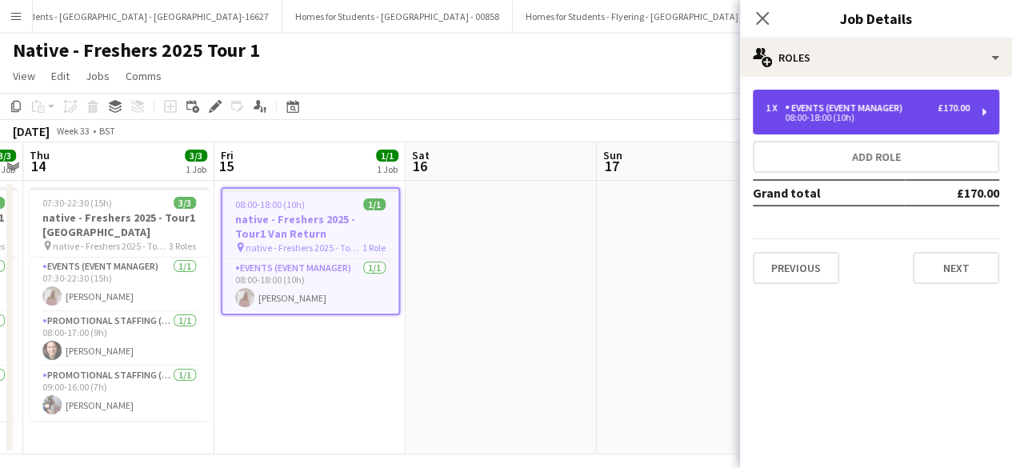
click at [855, 98] on div "1 x Events (Event Manager) £170.00 08:00-18:00 (10h)" at bounding box center [876, 112] width 246 height 45
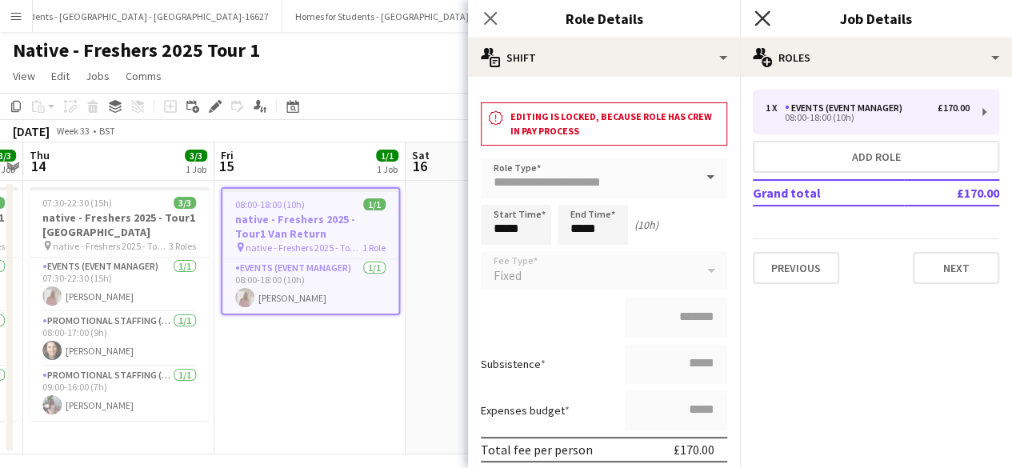
click at [763, 19] on icon at bounding box center [762, 17] width 15 height 15
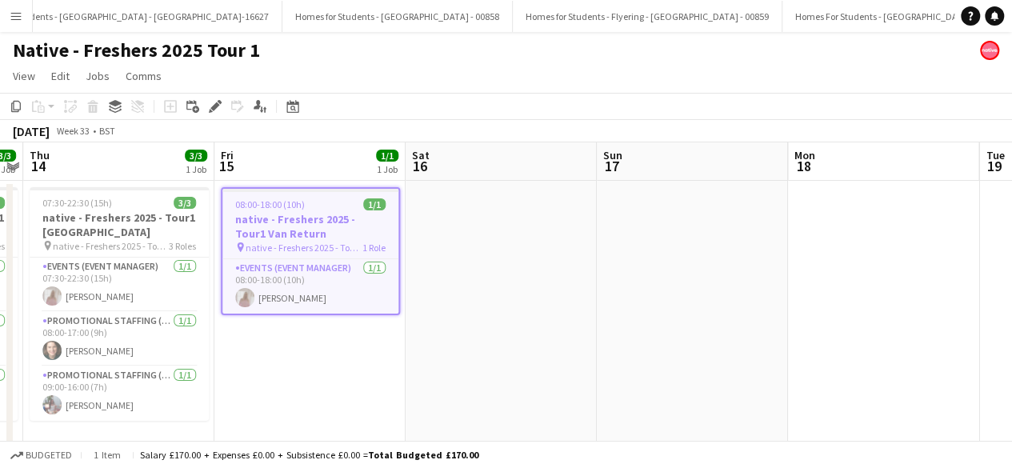
click at [460, 272] on app-date-cell at bounding box center [501, 318] width 191 height 274
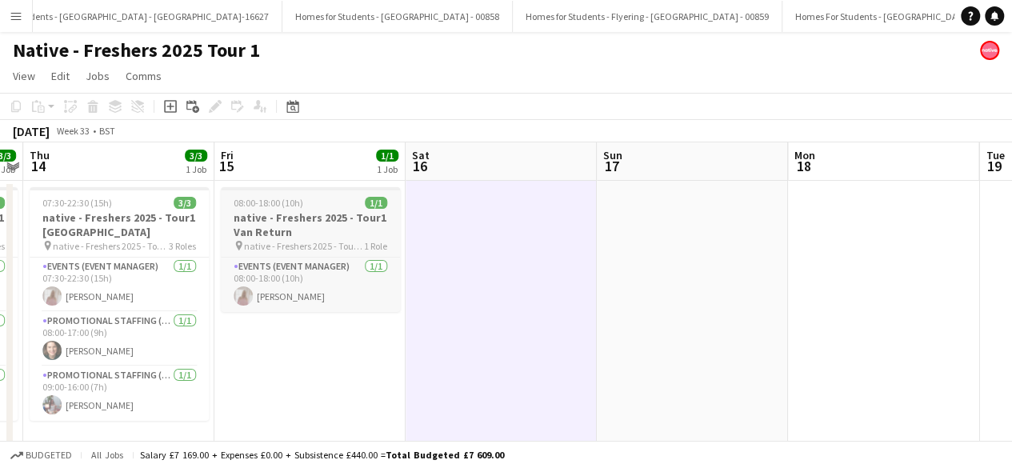
click at [343, 205] on div "08:00-18:00 (10h) 1/1" at bounding box center [310, 203] width 179 height 12
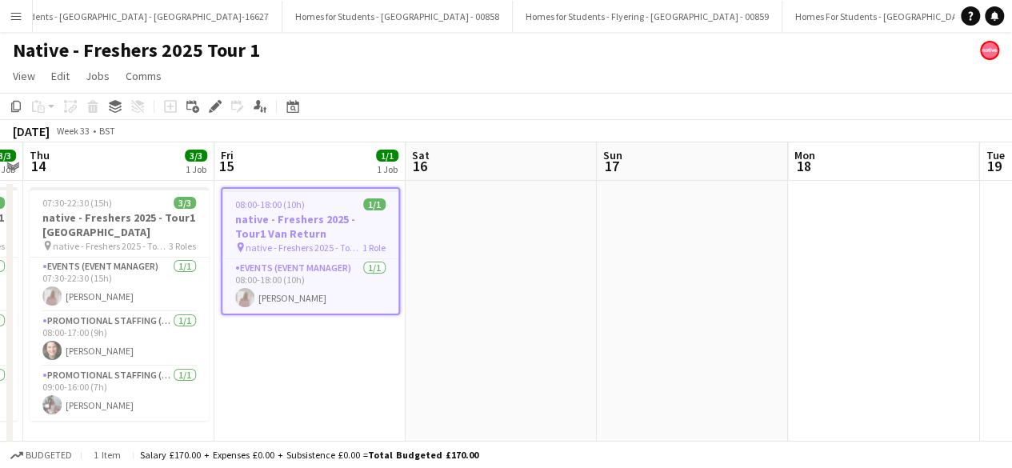
click at [459, 210] on app-date-cell at bounding box center [501, 318] width 191 height 274
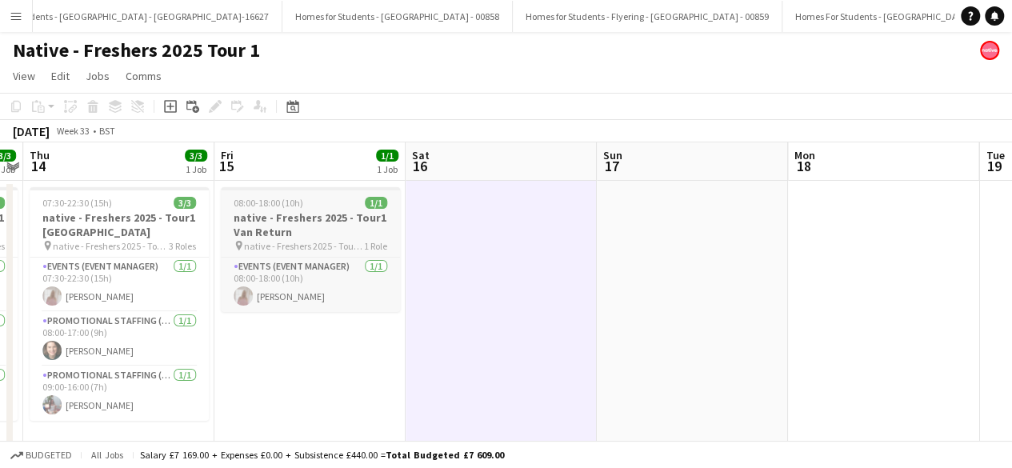
click at [299, 189] on div at bounding box center [310, 188] width 179 height 3
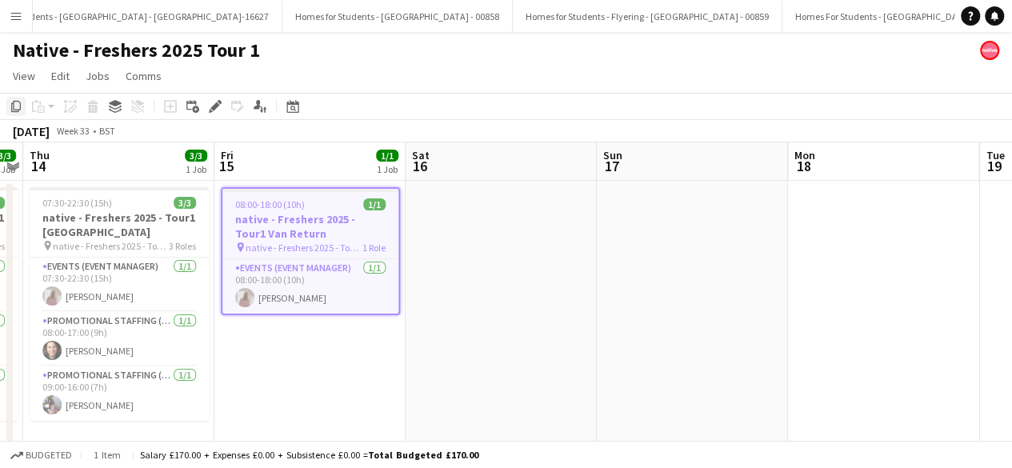
click at [15, 102] on icon "Copy" at bounding box center [16, 106] width 13 height 13
click at [477, 212] on app-date-cell at bounding box center [501, 318] width 191 height 274
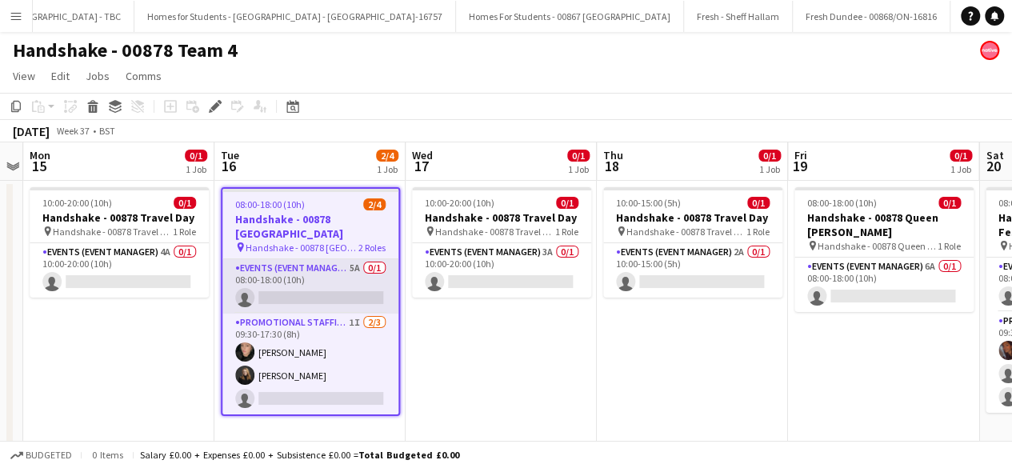
scroll to position [0, 23191]
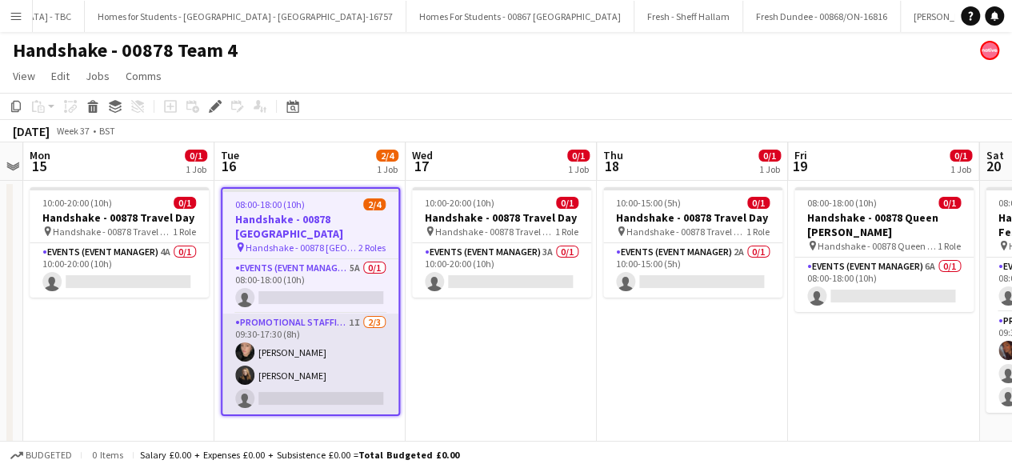
click at [338, 367] on app-card-role "Promotional Staffing (Brand Ambassadors) 1I [DATE] 09:30-17:30 (8h) [PERSON_NAM…" at bounding box center [310, 364] width 176 height 101
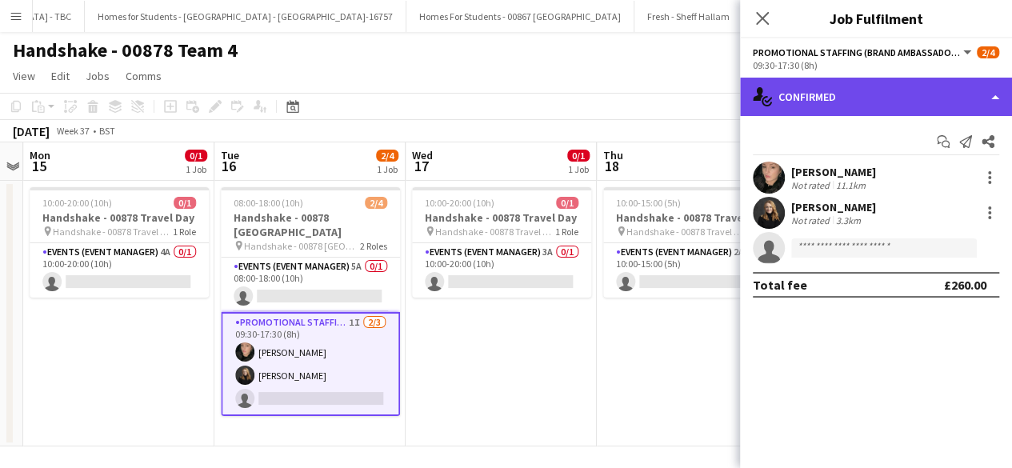
click at [862, 94] on div "single-neutral-actions-check-2 Confirmed" at bounding box center [876, 97] width 272 height 38
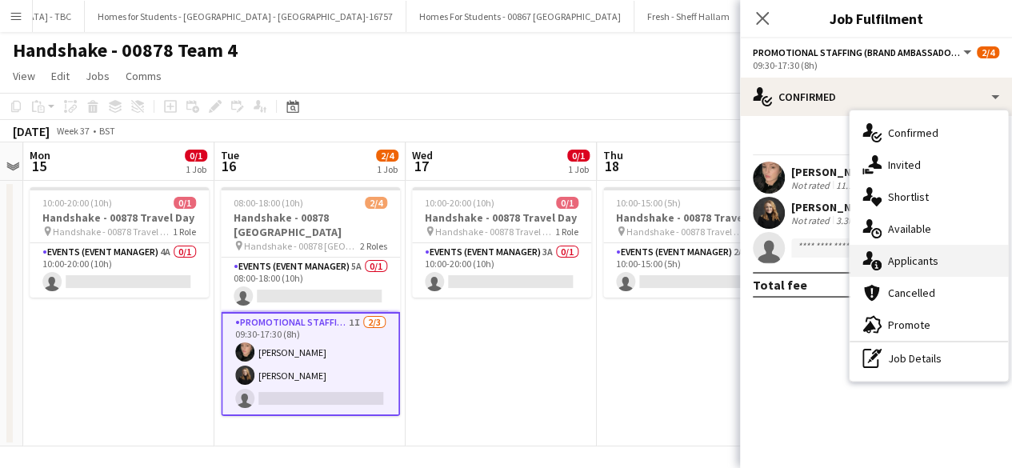
click at [907, 267] on div "single-neutral-actions-information Applicants" at bounding box center [929, 261] width 158 height 32
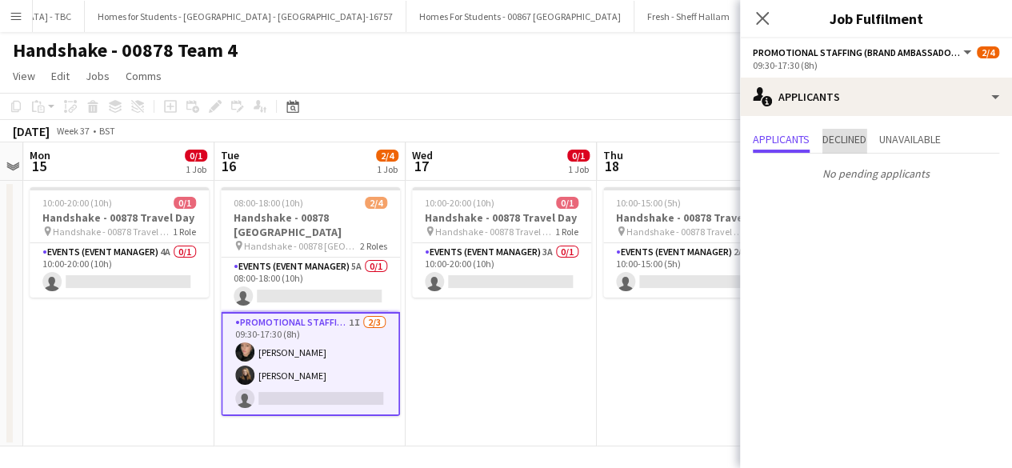
click at [838, 138] on span "Declined" at bounding box center [845, 139] width 44 height 11
click at [915, 141] on span "Unavailable" at bounding box center [910, 139] width 62 height 11
click at [794, 142] on span "Applicants" at bounding box center [781, 139] width 57 height 11
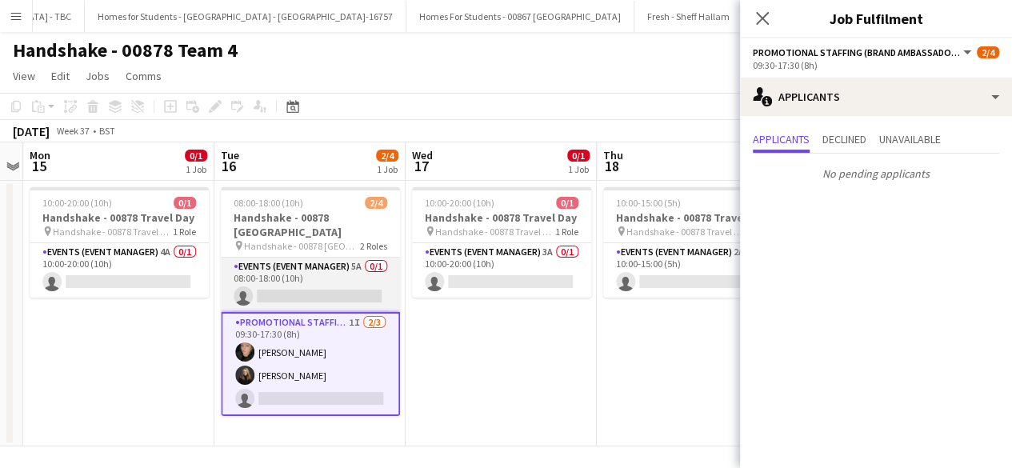
click at [323, 266] on app-card-role "Events (Event Manager) 5A 0/1 08:00-18:00 (10h) single-neutral-actions" at bounding box center [310, 285] width 179 height 54
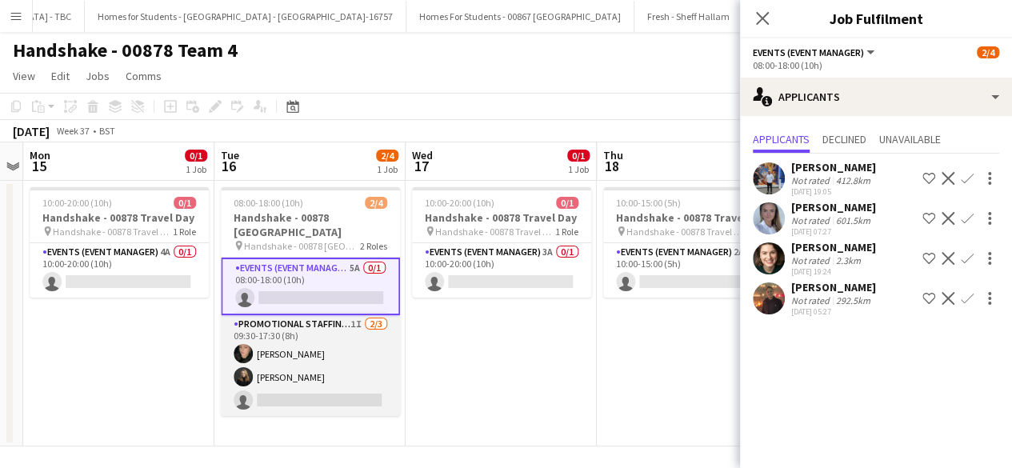
click at [327, 350] on app-card-role "Promotional Staffing (Brand Ambassadors) 1I [DATE] 09:30-17:30 (8h) [PERSON_NAM…" at bounding box center [310, 365] width 179 height 101
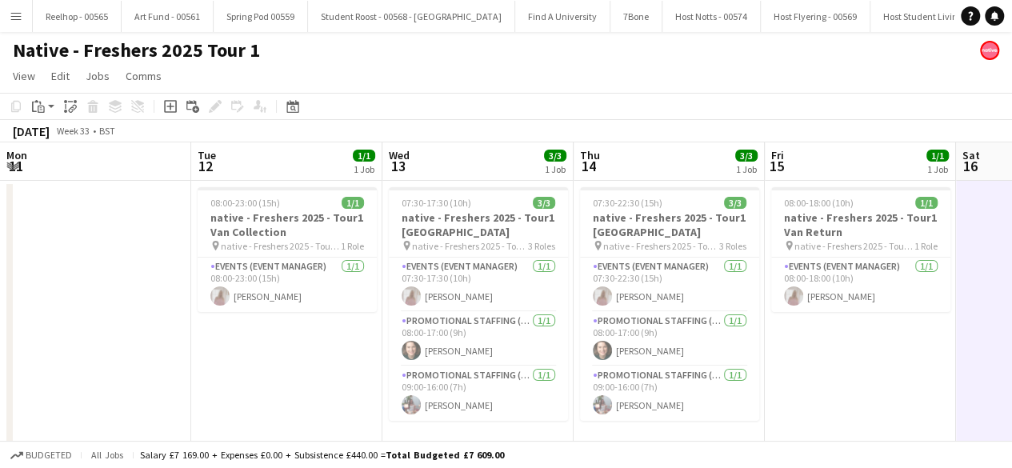
scroll to position [0, 551]
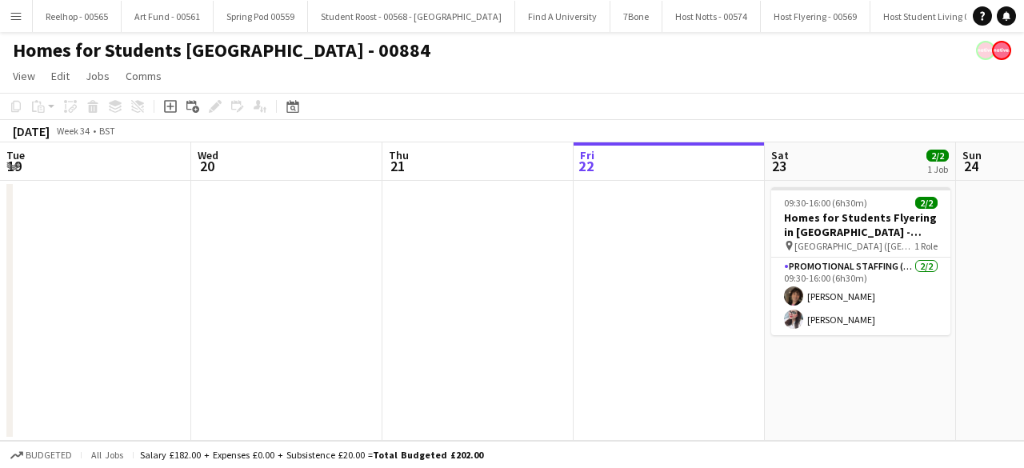
scroll to position [0, 551]
